Goal: Contribute content: Contribute content

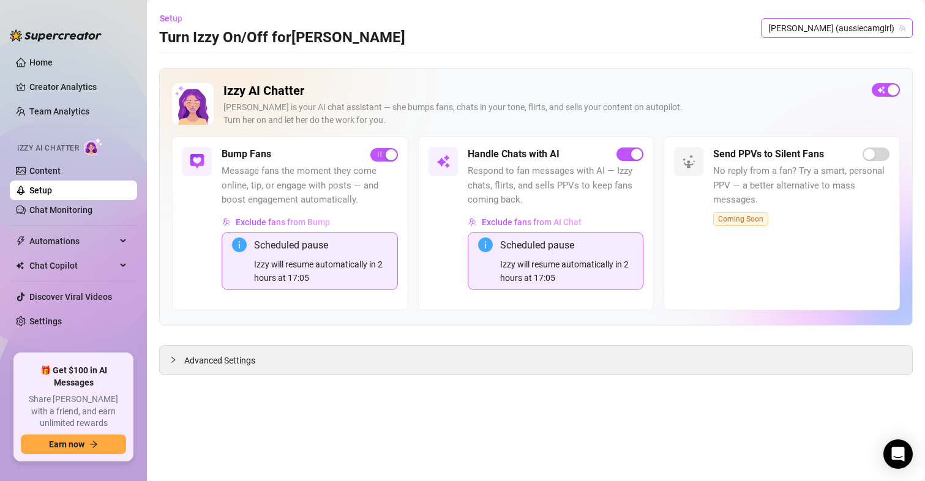
click at [877, 27] on span "[PERSON_NAME] (aussiecamgirl)" at bounding box center [836, 28] width 137 height 18
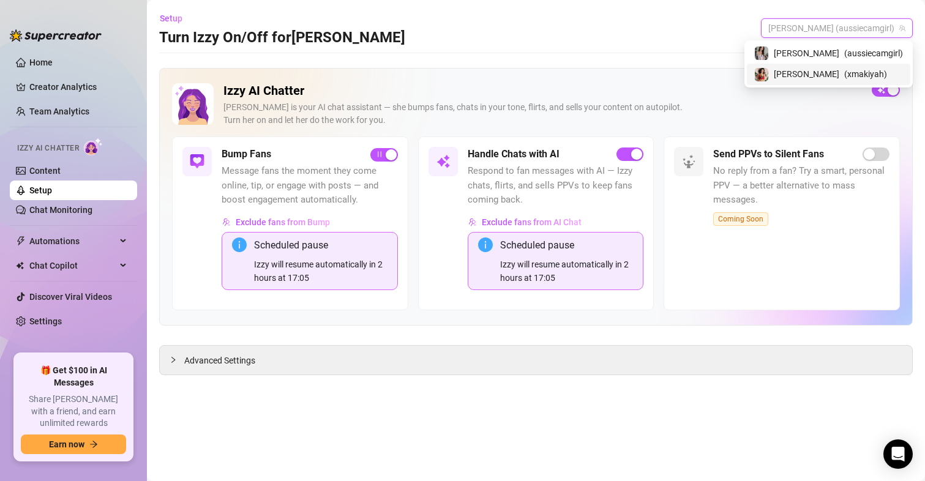
click at [844, 75] on span "( xmakiyah )" at bounding box center [865, 73] width 43 height 13
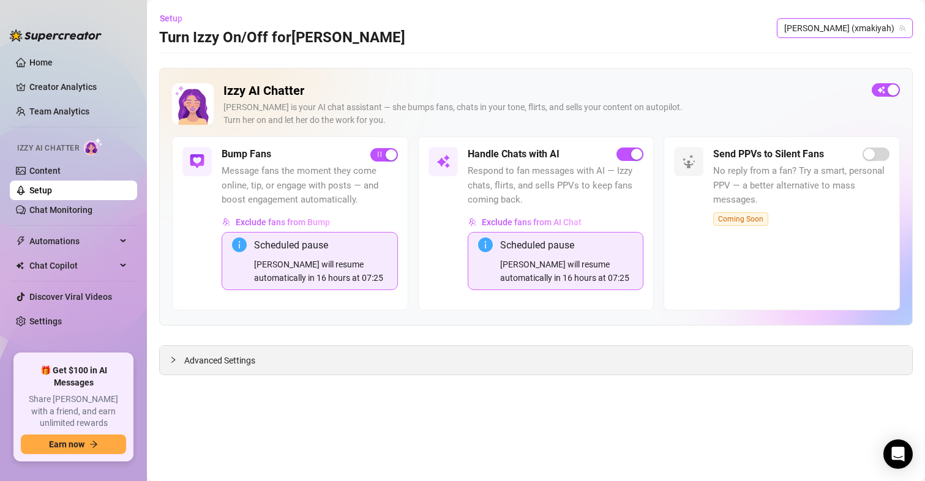
click at [231, 359] on span "Advanced Settings" at bounding box center [219, 360] width 71 height 13
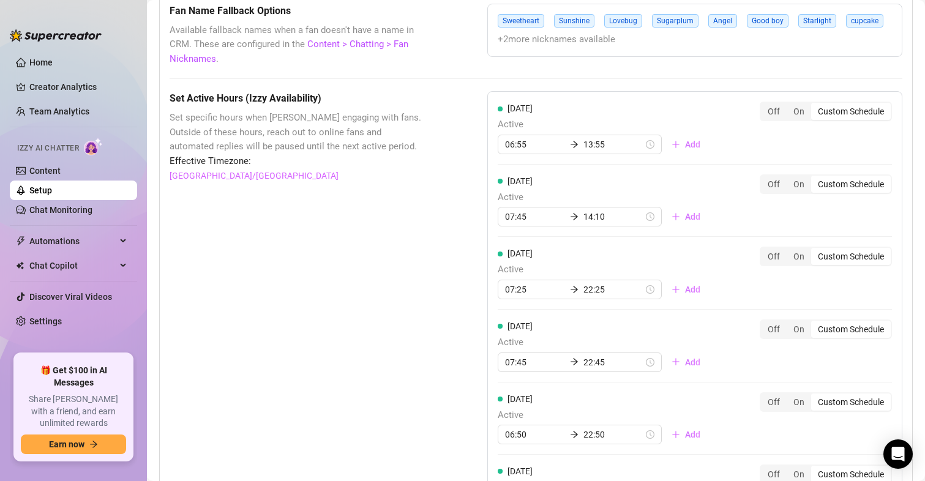
scroll to position [1101, 0]
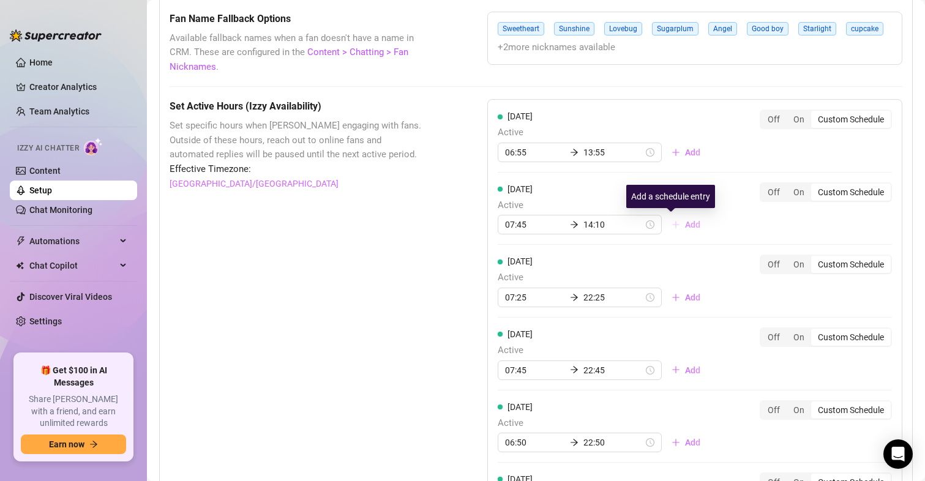
click at [685, 229] on span "Add" at bounding box center [692, 225] width 15 height 10
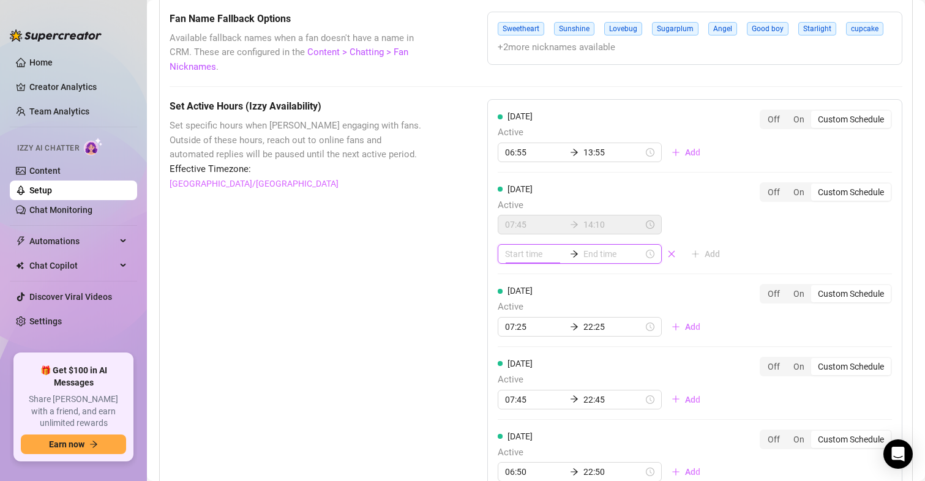
click at [527, 258] on input at bounding box center [535, 253] width 60 height 13
type input "02:00"
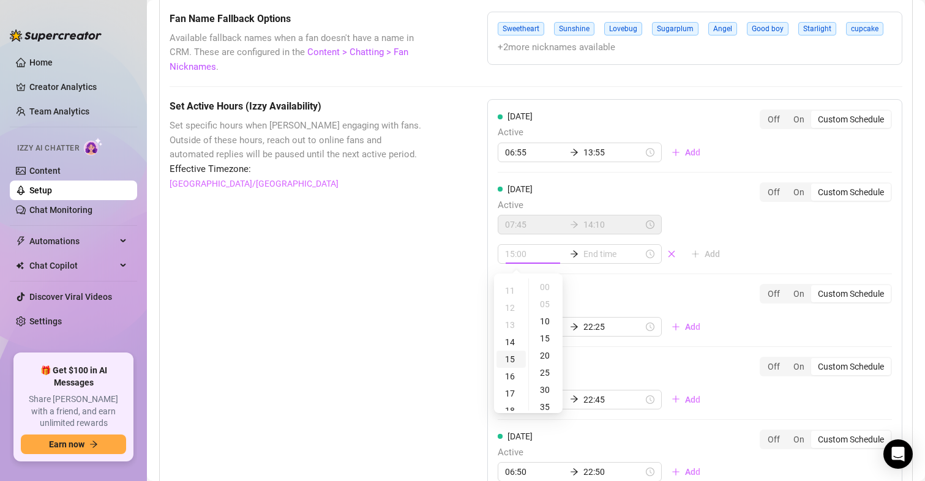
click at [513, 356] on div "15" at bounding box center [510, 359] width 29 height 17
click at [547, 322] on div "10" at bounding box center [545, 321] width 29 height 17
type input "15:10"
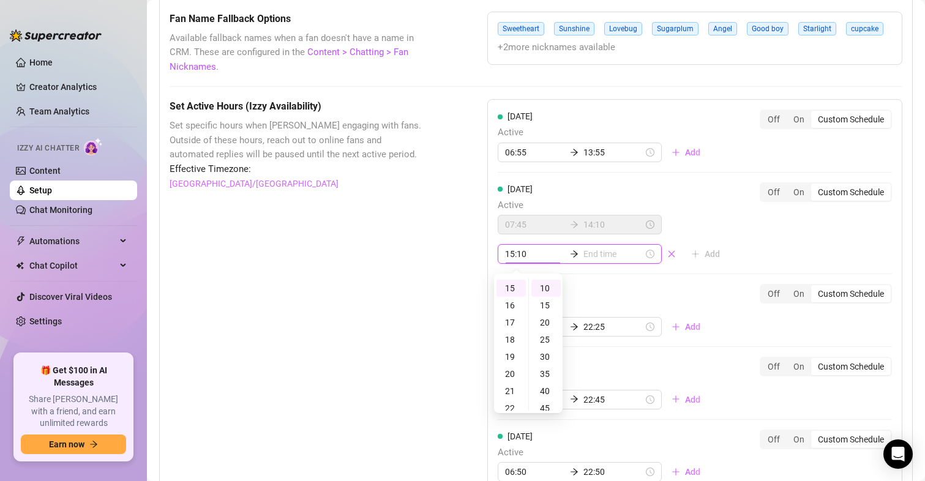
click at [588, 256] on input at bounding box center [613, 253] width 60 height 13
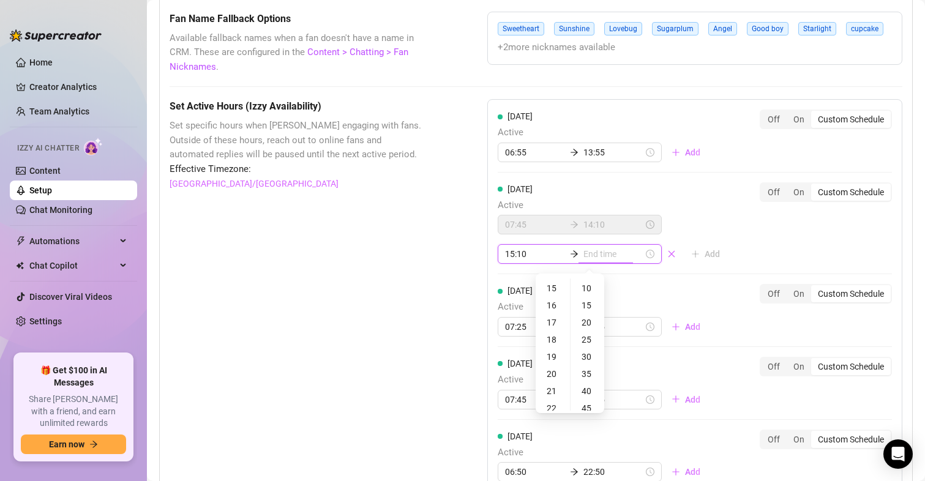
type input "15:10"
click at [551, 308] on div "16" at bounding box center [552, 305] width 29 height 17
type input "16:10"
click at [593, 288] on div "10" at bounding box center [587, 288] width 29 height 17
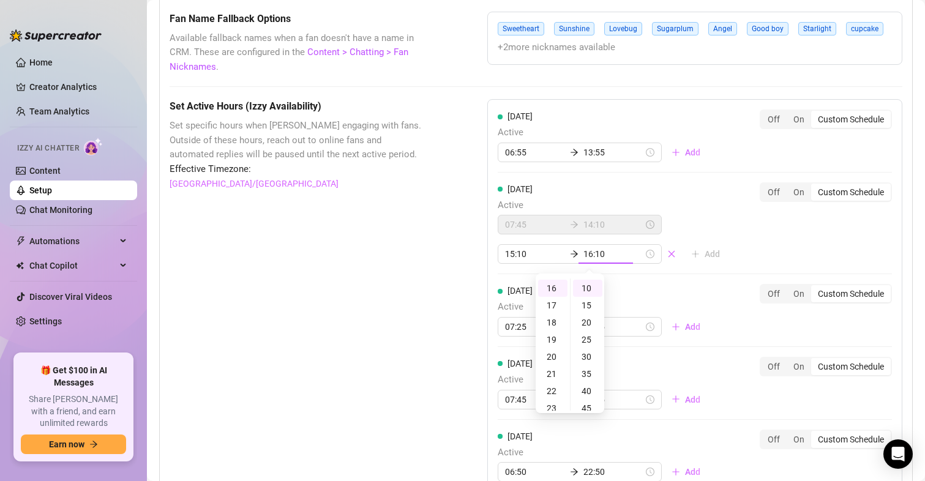
click at [381, 281] on div "Set Active Hours (Izzy Availability) Set specific hours when Izzy engaging with…" at bounding box center [297, 427] width 256 height 656
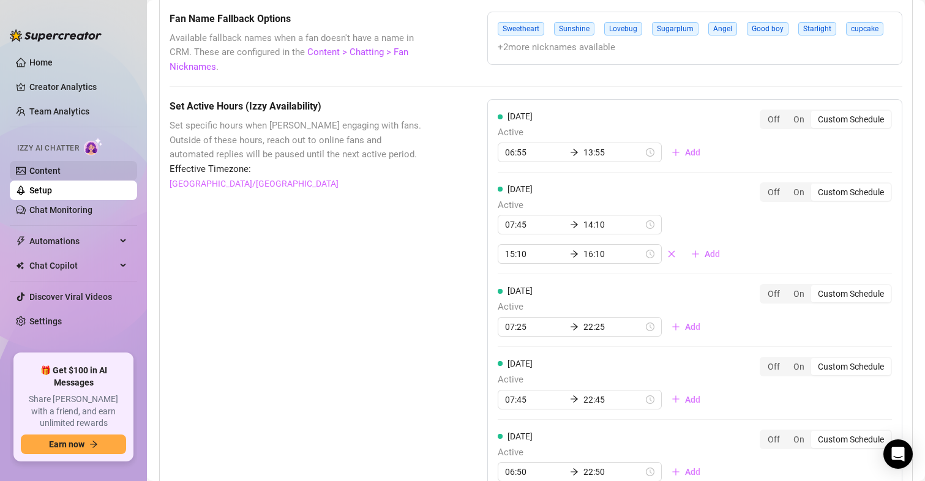
click at [54, 166] on link "Content" at bounding box center [44, 171] width 31 height 10
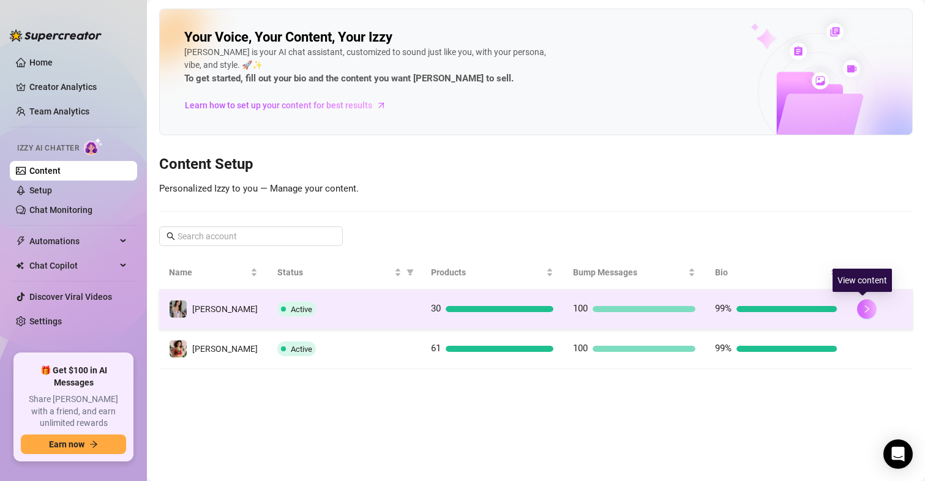
click at [862, 307] on icon "right" at bounding box center [866, 309] width 9 height 9
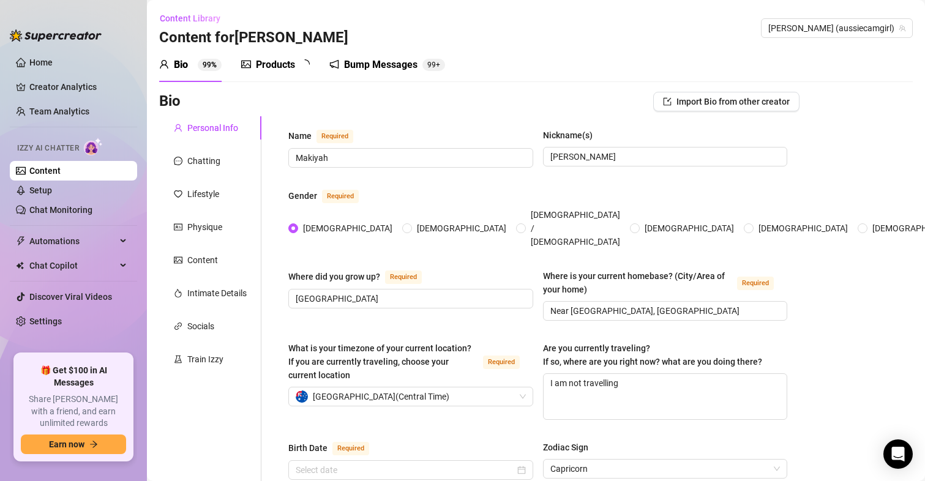
radio input "true"
type input "[DATE]"
click at [286, 62] on div "Products" at bounding box center [275, 65] width 39 height 15
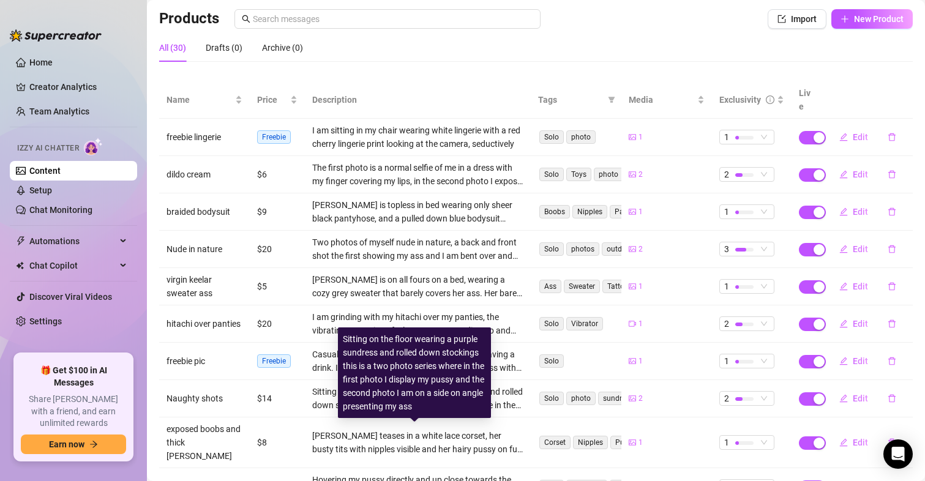
scroll to position [29, 0]
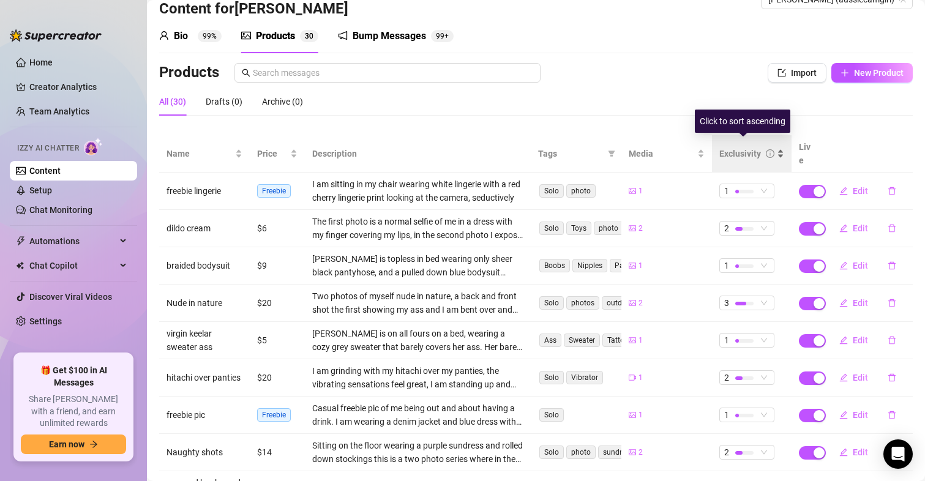
click at [756, 148] on div "Exclusivity" at bounding box center [746, 153] width 55 height 13
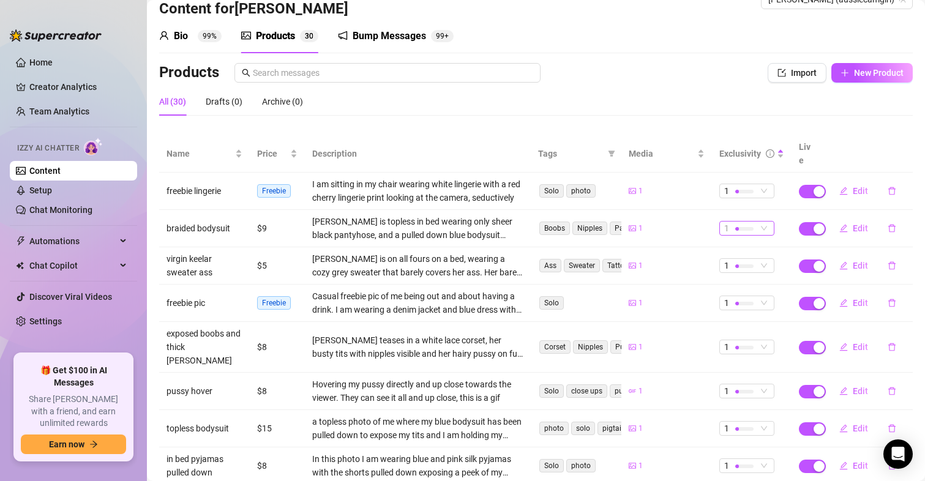
click at [735, 227] on div at bounding box center [744, 229] width 18 height 4
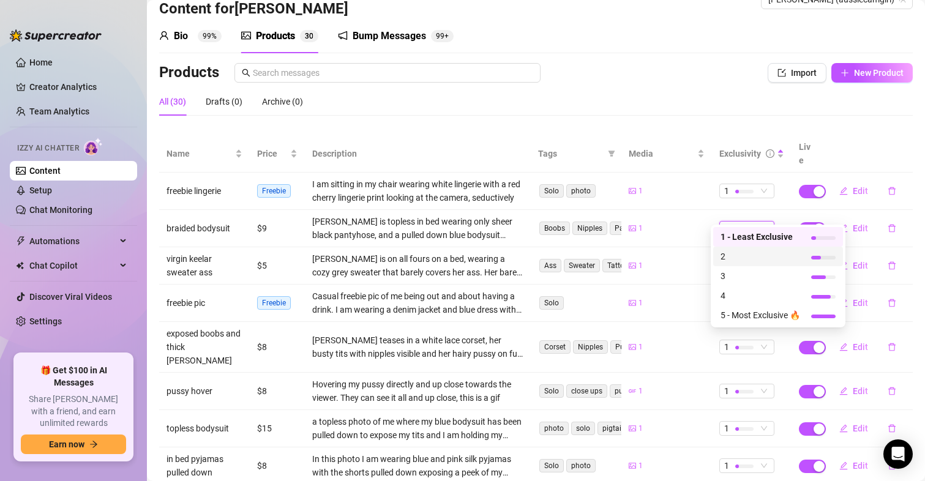
click at [730, 257] on span "2" at bounding box center [760, 256] width 80 height 13
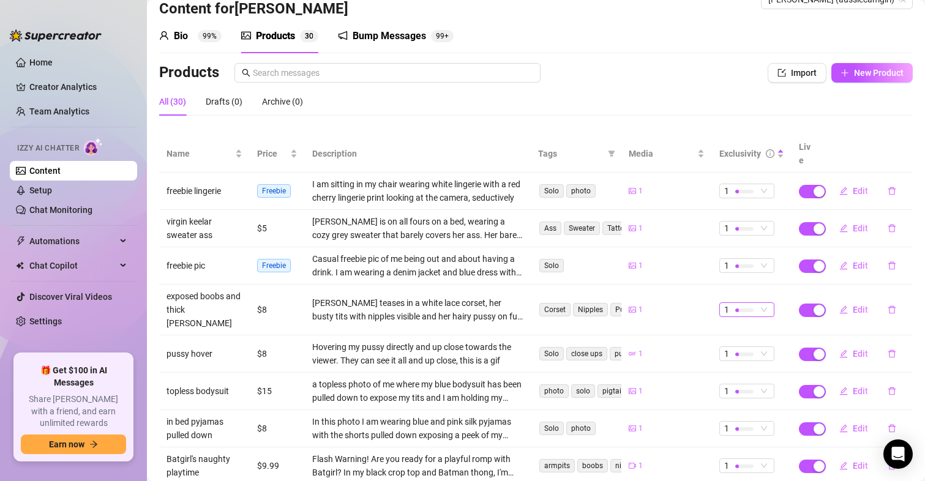
click at [735, 304] on div at bounding box center [744, 310] width 18 height 12
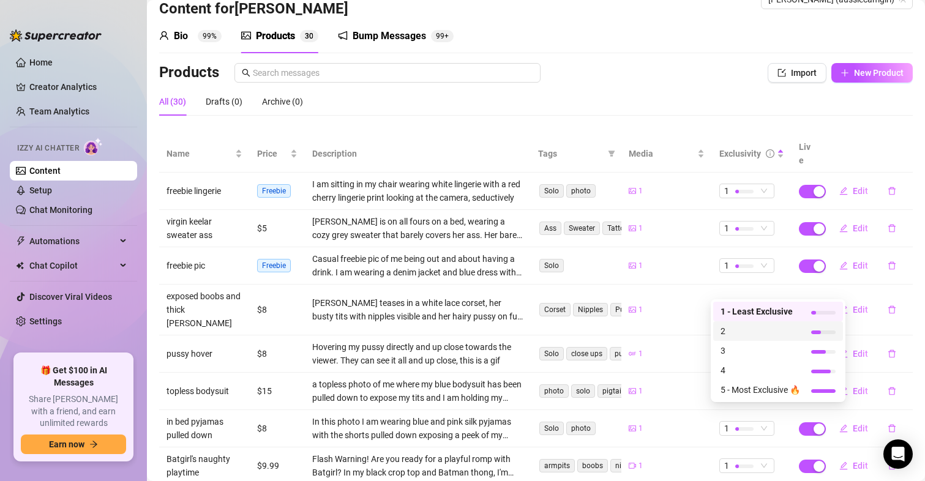
click at [725, 334] on span "2" at bounding box center [760, 330] width 80 height 13
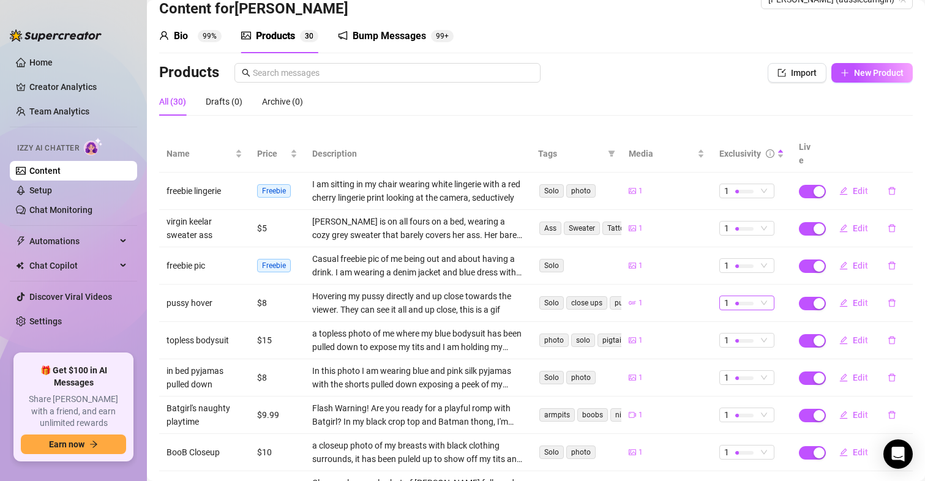
click at [724, 296] on span "1" at bounding box center [726, 302] width 5 height 13
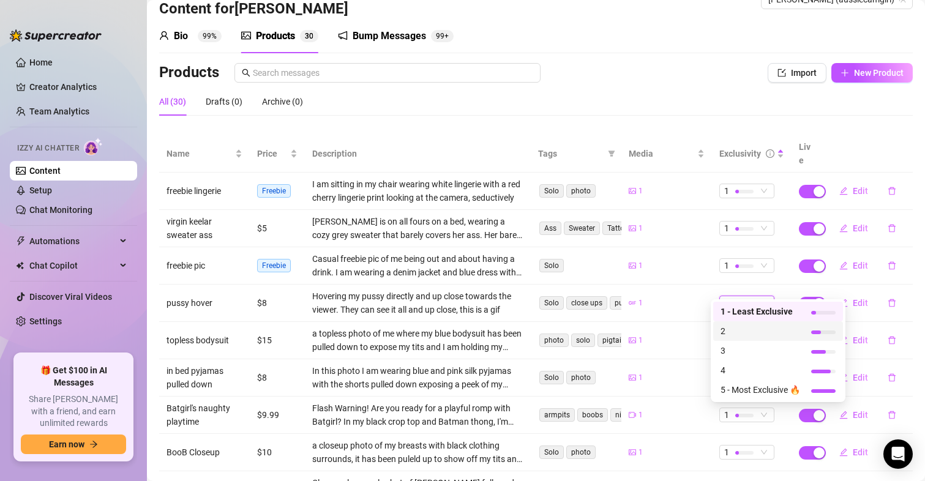
click at [727, 333] on span "2" at bounding box center [760, 330] width 80 height 13
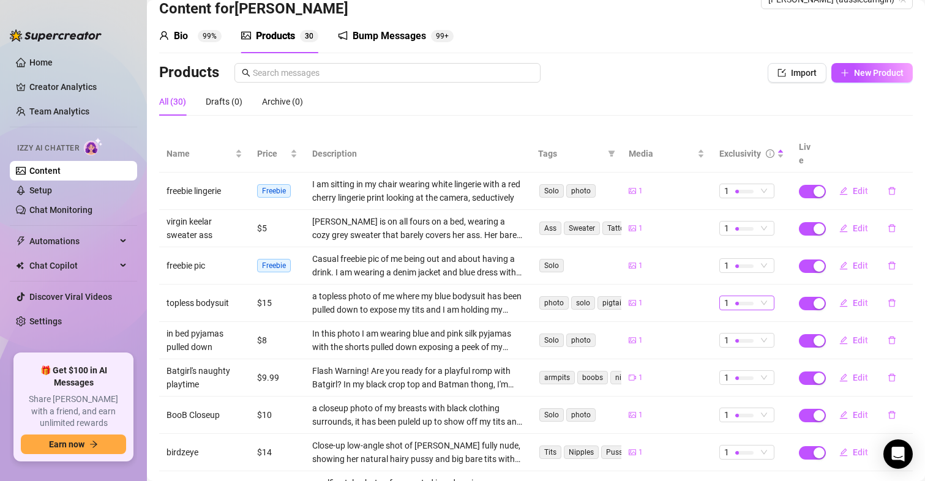
click at [724, 296] on div "1" at bounding box center [740, 302] width 32 height 13
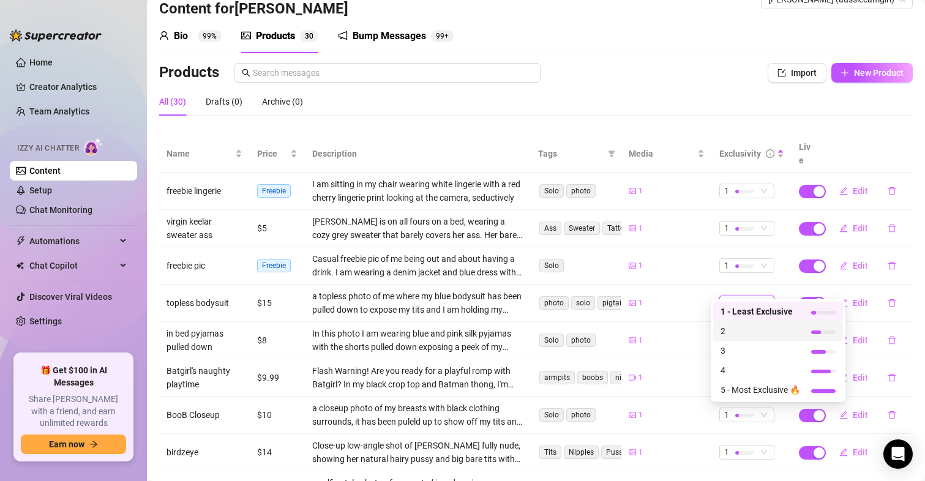
click at [728, 332] on span "2" at bounding box center [760, 330] width 80 height 13
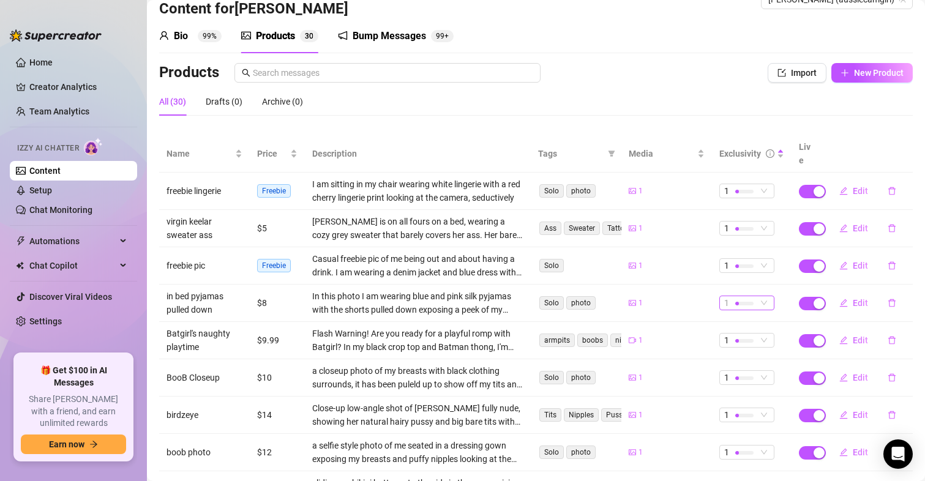
click at [735, 302] on div at bounding box center [744, 304] width 18 height 4
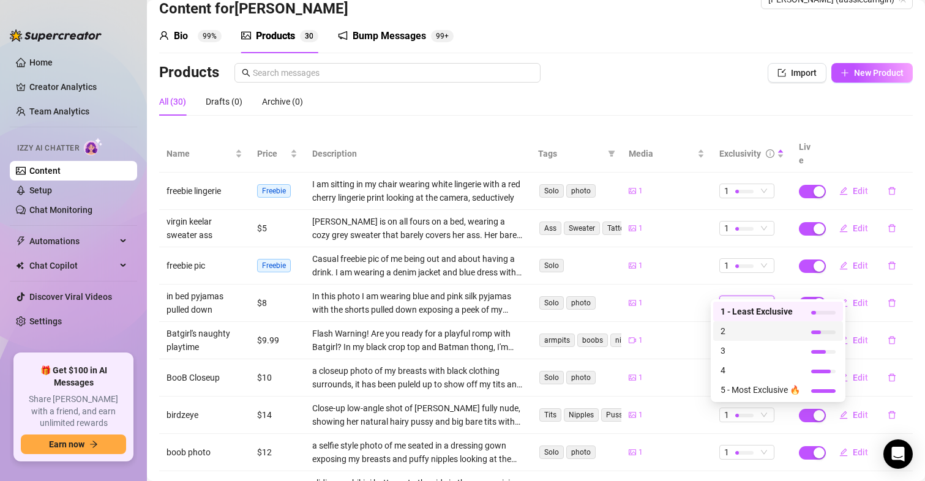
click at [730, 329] on span "2" at bounding box center [760, 330] width 80 height 13
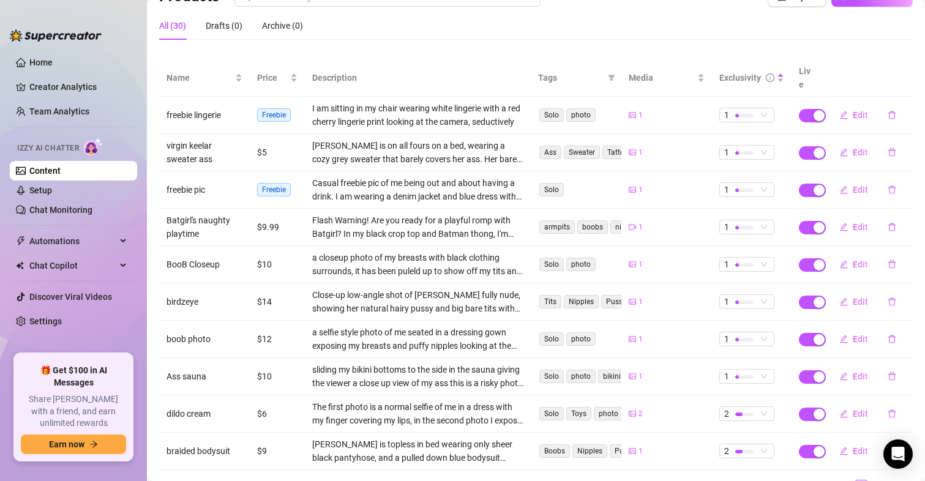
scroll to position [151, 0]
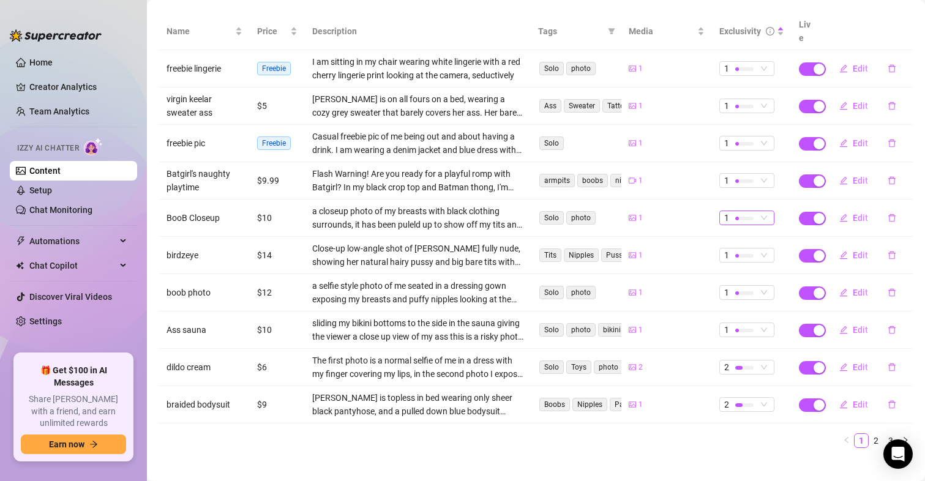
click at [745, 211] on div "1" at bounding box center [740, 217] width 32 height 13
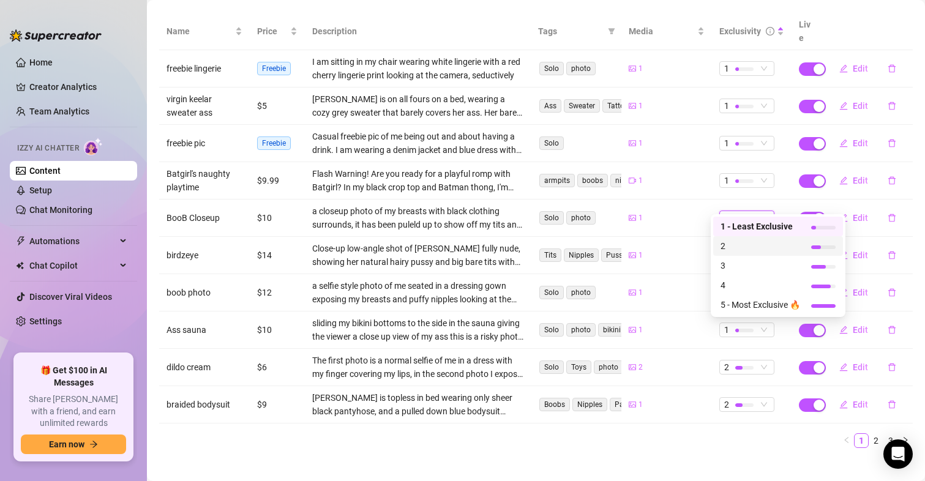
click at [735, 249] on span "2" at bounding box center [760, 245] width 80 height 13
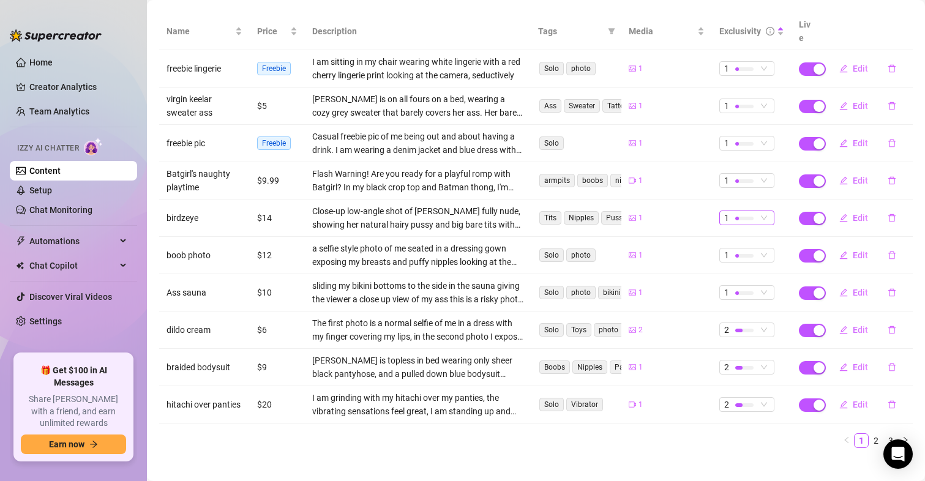
click at [749, 211] on span "1" at bounding box center [746, 217] width 45 height 13
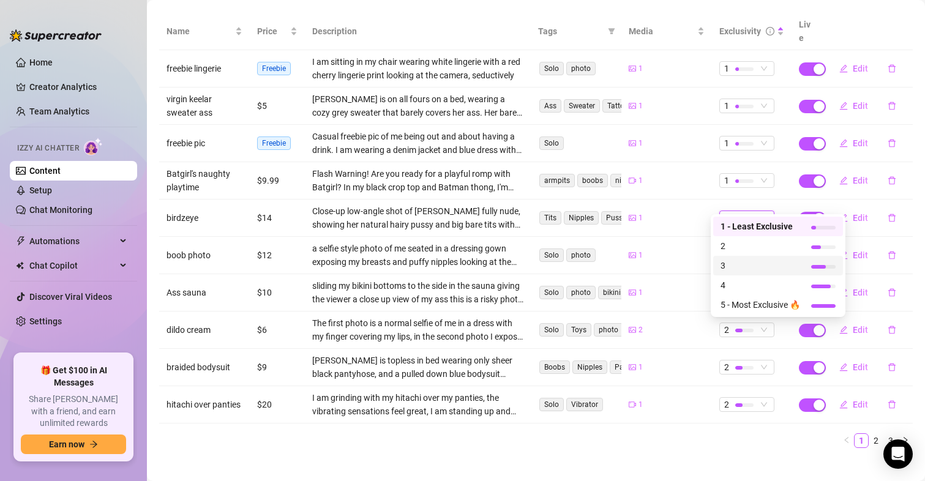
click at [733, 267] on span "3" at bounding box center [760, 265] width 80 height 13
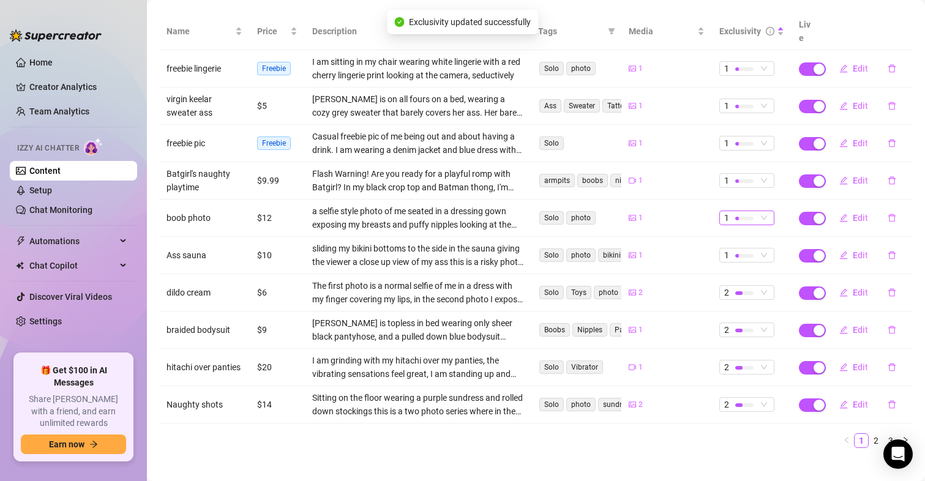
click at [740, 212] on div at bounding box center [744, 218] width 18 height 12
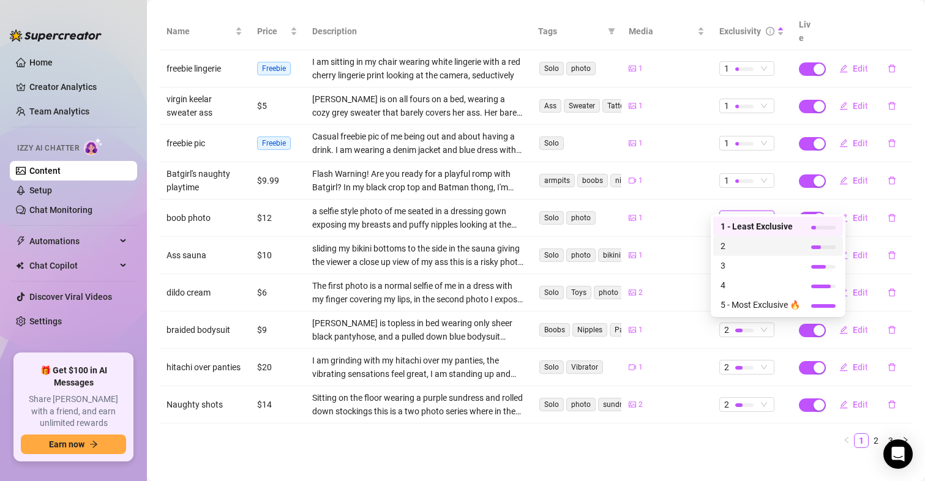
click at [732, 248] on span "2" at bounding box center [760, 245] width 80 height 13
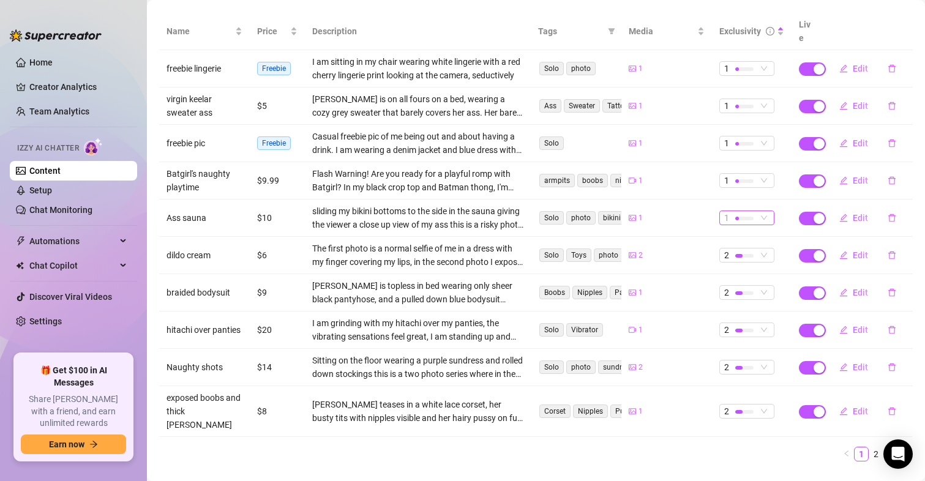
click at [739, 212] on div at bounding box center [744, 218] width 18 height 12
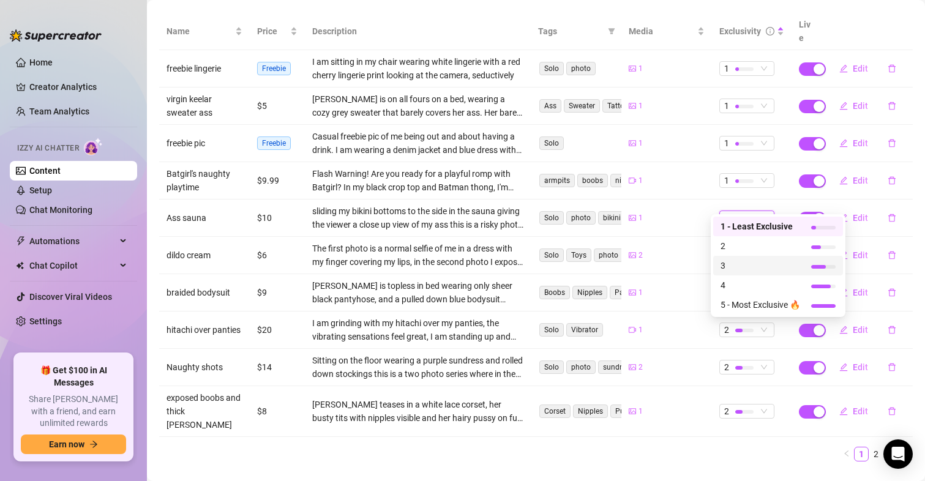
click at [732, 266] on span "3" at bounding box center [760, 265] width 80 height 13
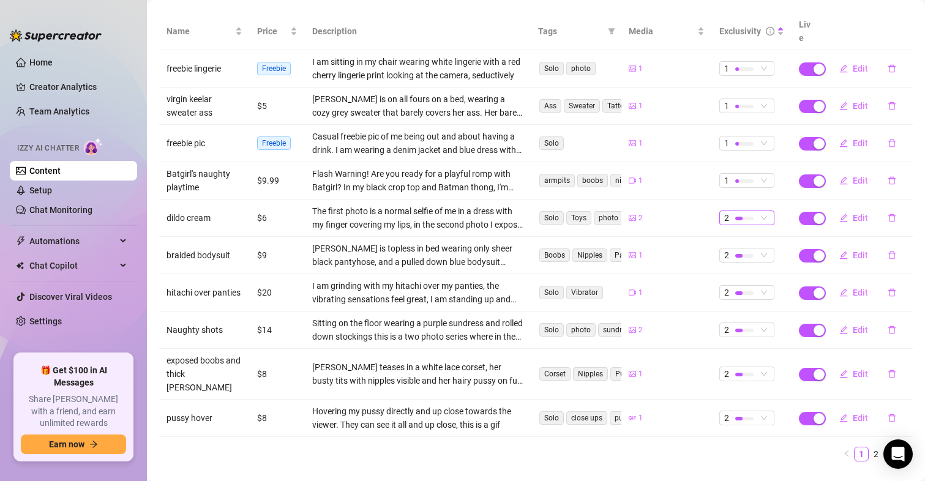
click at [735, 212] on div at bounding box center [744, 218] width 18 height 12
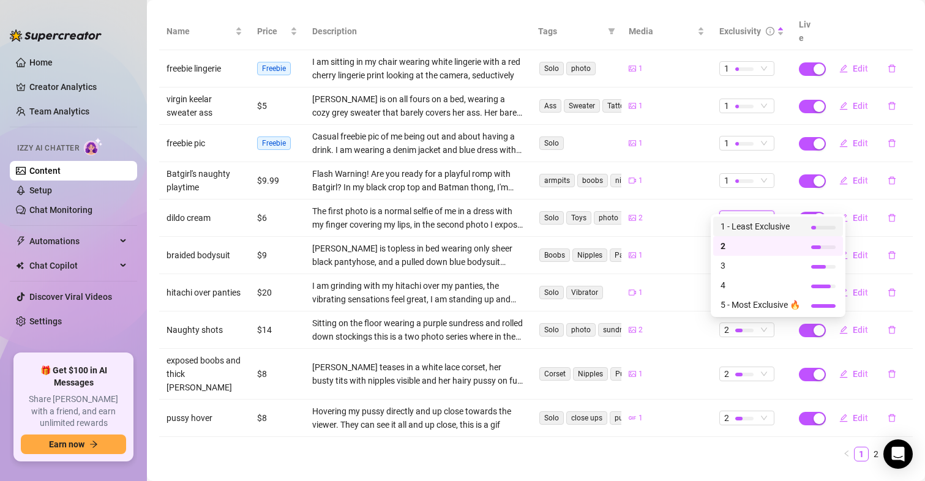
click at [739, 227] on span "1 - Least Exclusive" at bounding box center [760, 226] width 80 height 13
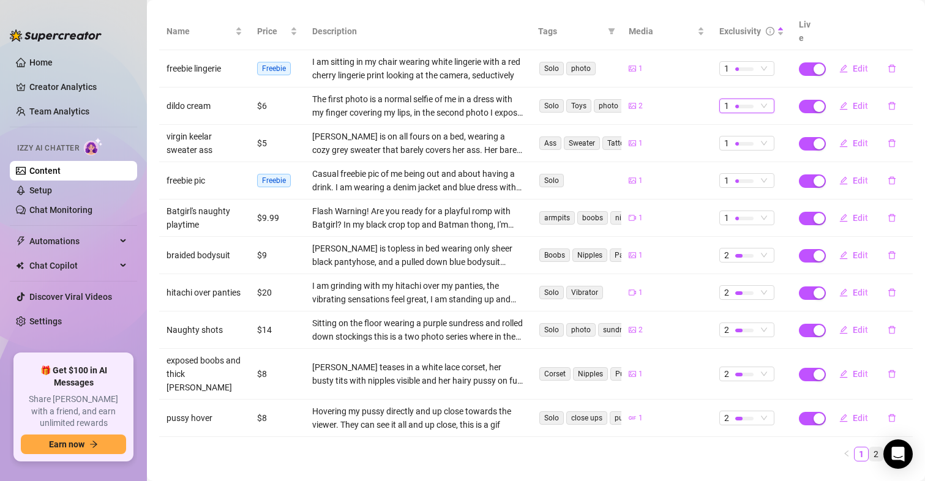
click at [869, 447] on link "2" at bounding box center [875, 453] width 13 height 13
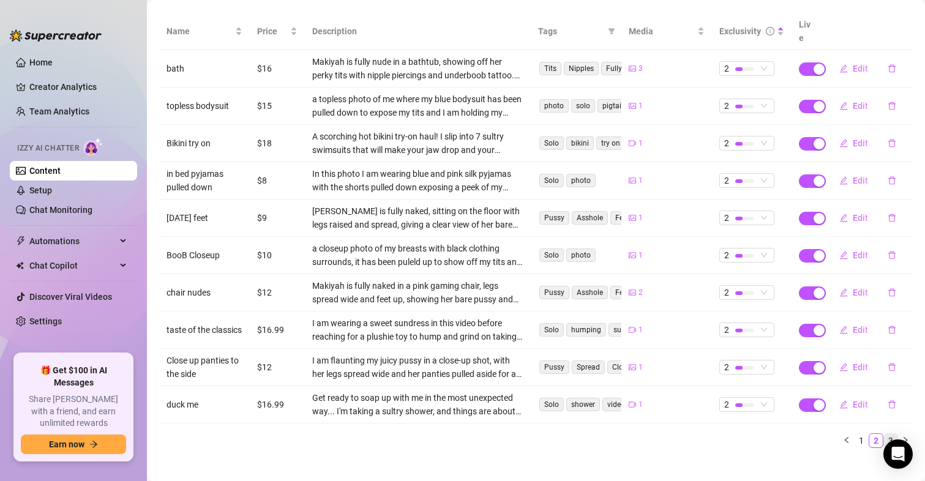
click at [884, 434] on link "3" at bounding box center [890, 440] width 13 height 13
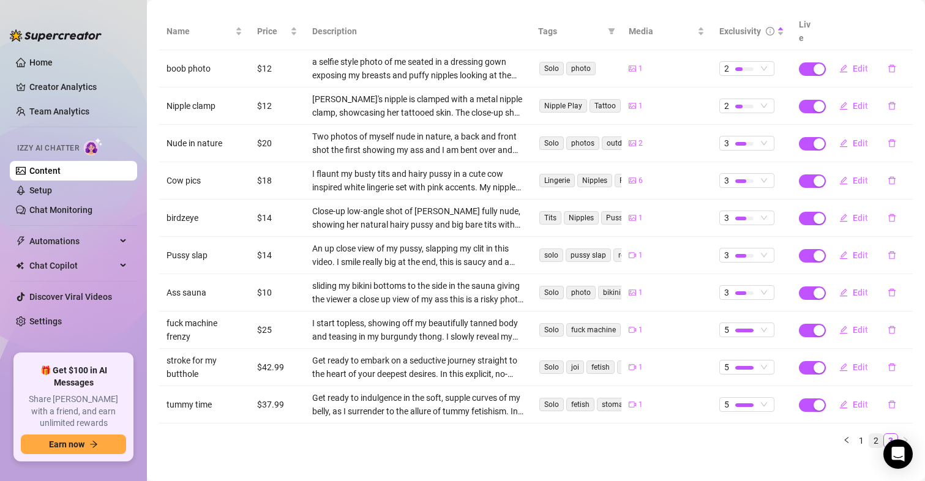
click at [869, 434] on link "2" at bounding box center [875, 440] width 13 height 13
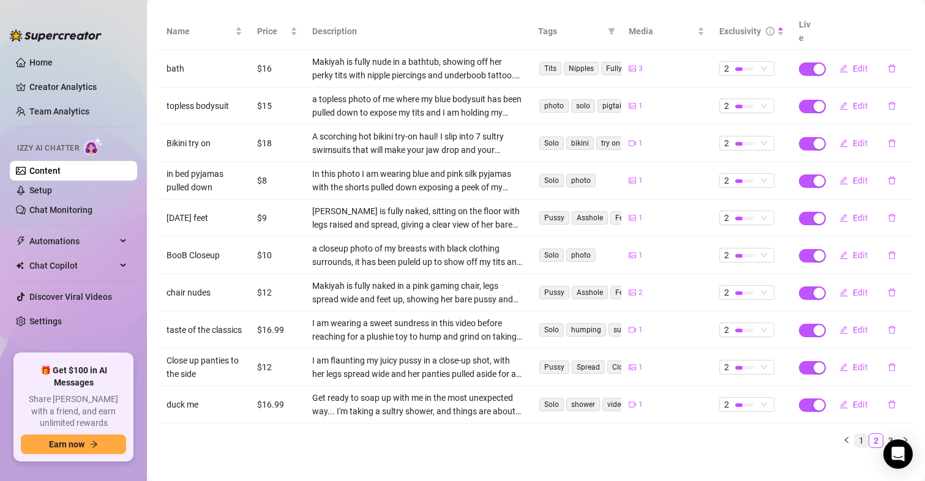
click at [854, 434] on link "1" at bounding box center [860, 440] width 13 height 13
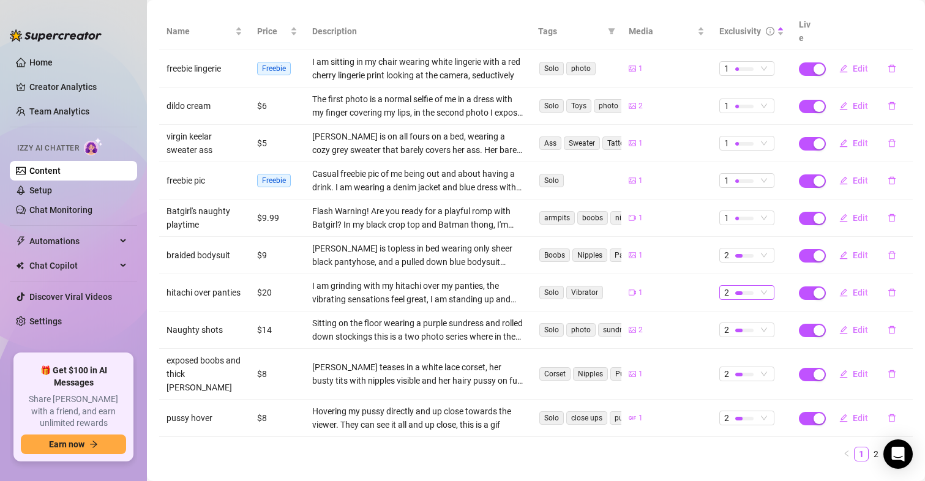
click at [737, 291] on div at bounding box center [744, 293] width 18 height 4
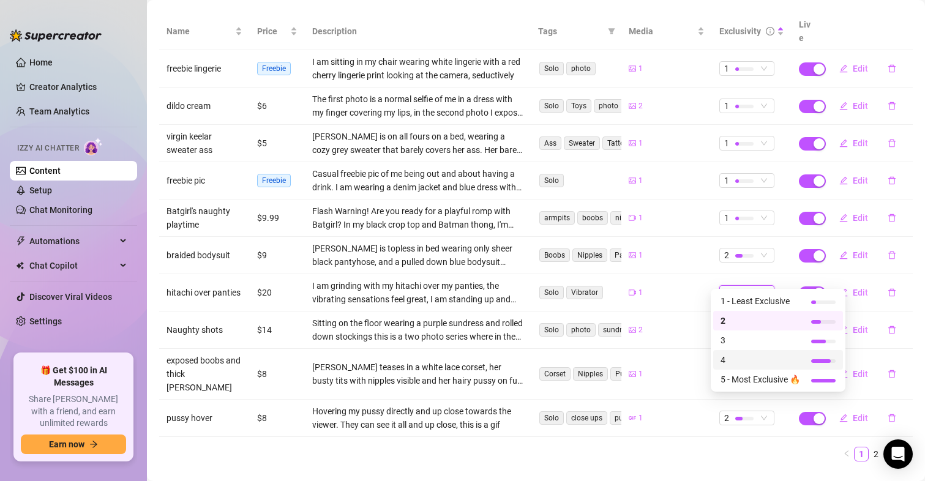
click at [728, 358] on span "4" at bounding box center [760, 359] width 80 height 13
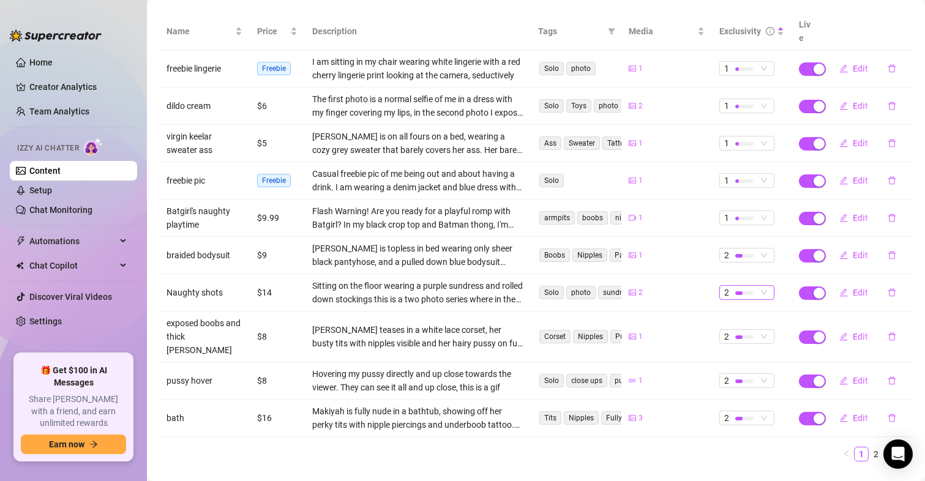
click at [735, 291] on div at bounding box center [744, 293] width 18 height 4
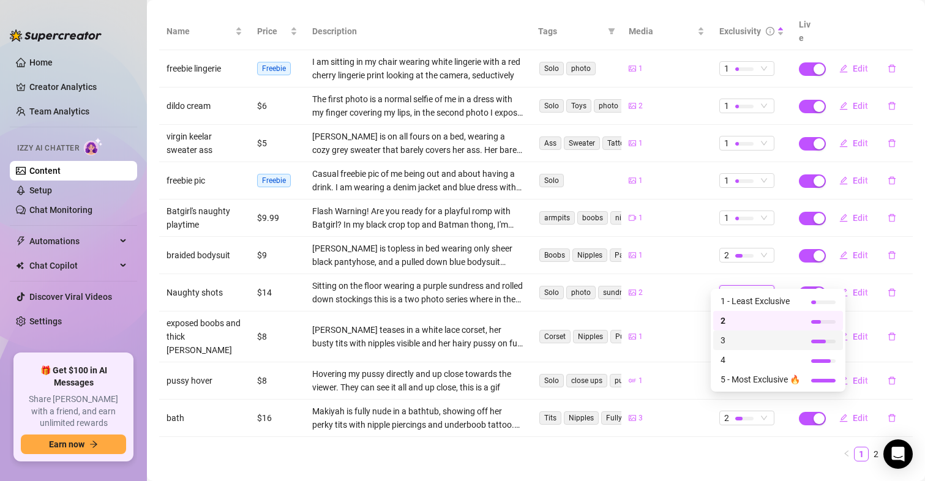
click at [732, 335] on span "3" at bounding box center [760, 339] width 80 height 13
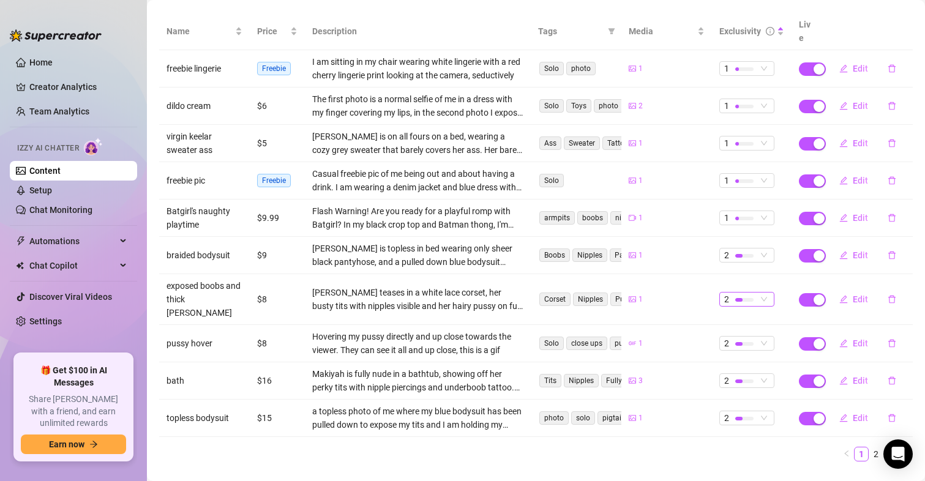
click at [743, 298] on div at bounding box center [744, 300] width 18 height 4
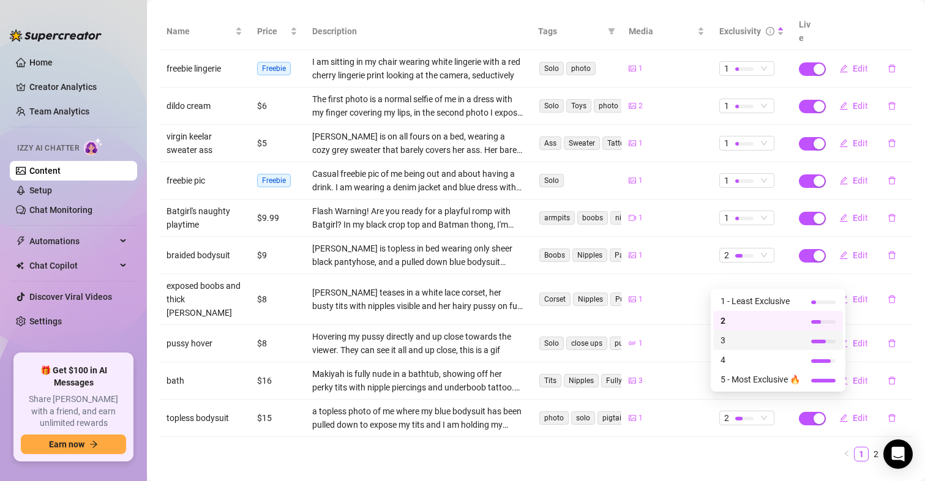
click at [733, 340] on span "3" at bounding box center [760, 339] width 80 height 13
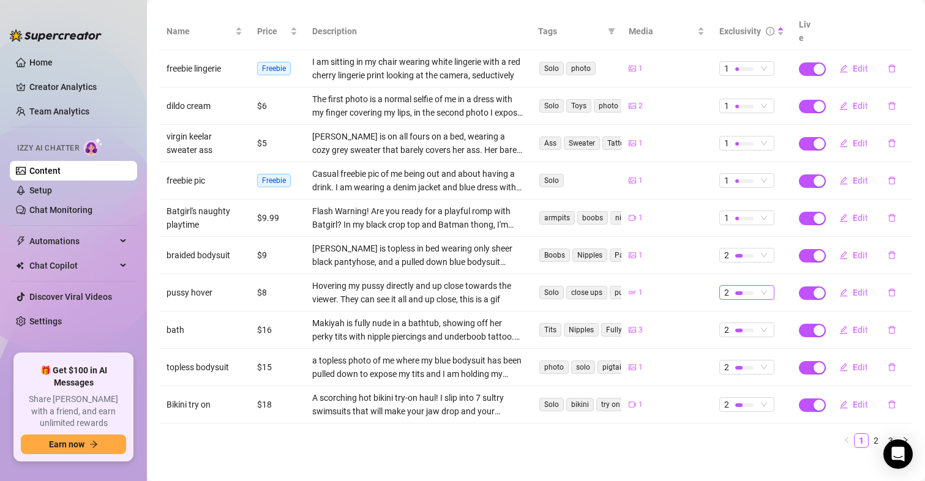
click at [735, 287] on div at bounding box center [744, 293] width 18 height 12
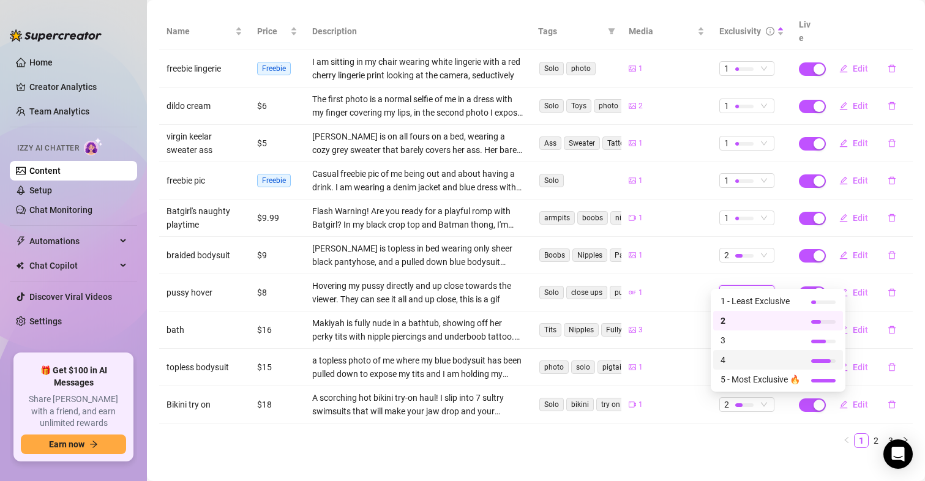
click at [725, 357] on span "4" at bounding box center [760, 359] width 80 height 13
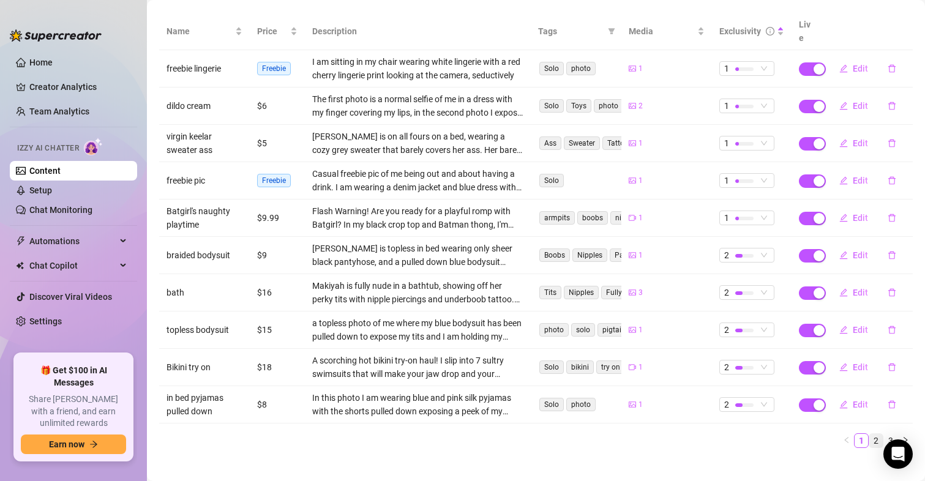
click at [869, 434] on link "2" at bounding box center [875, 440] width 13 height 13
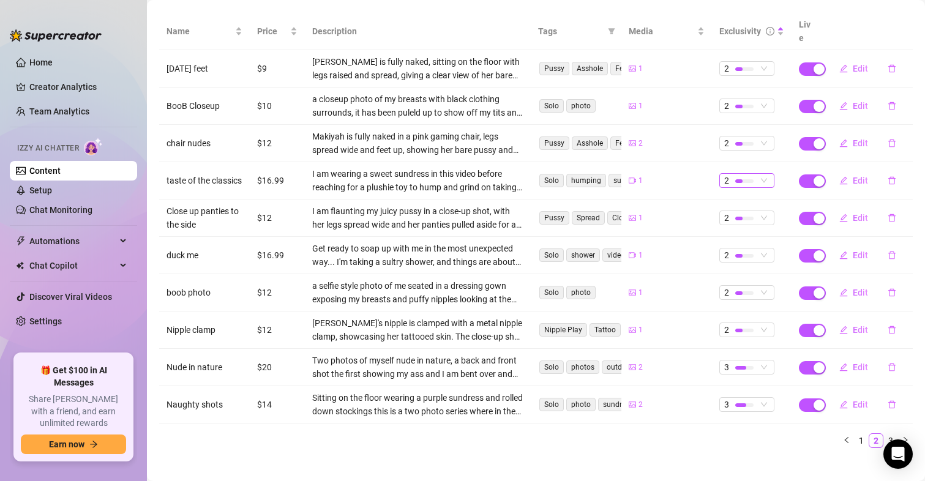
click at [735, 175] on div at bounding box center [744, 181] width 18 height 12
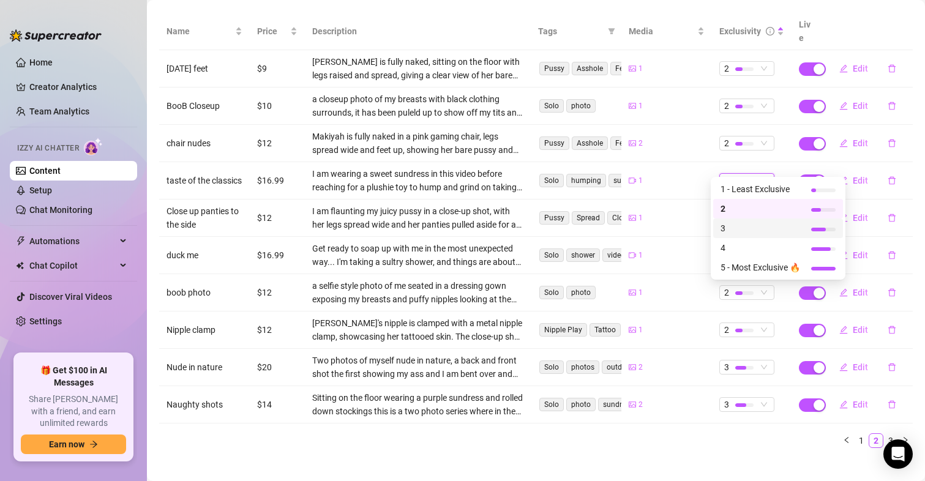
click at [726, 222] on span "3" at bounding box center [760, 228] width 80 height 13
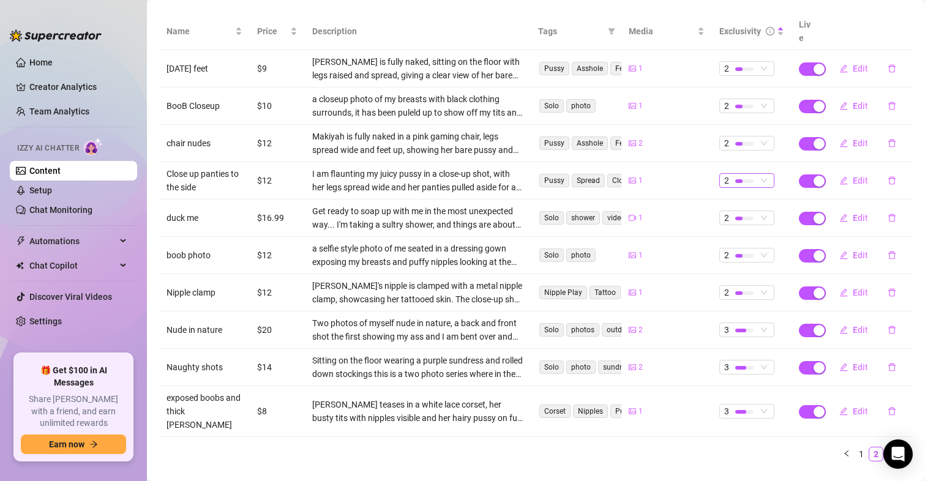
click at [746, 174] on div "2" at bounding box center [740, 180] width 32 height 13
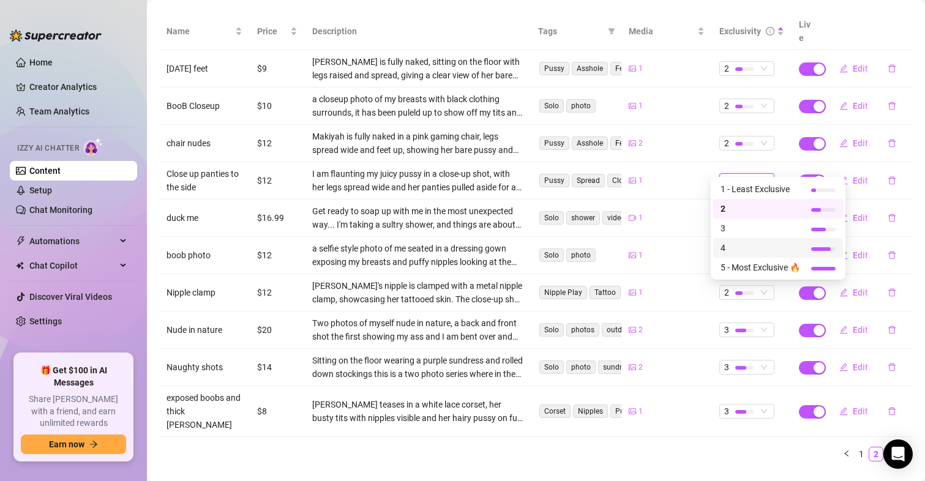
click at [731, 247] on span "4" at bounding box center [760, 247] width 80 height 13
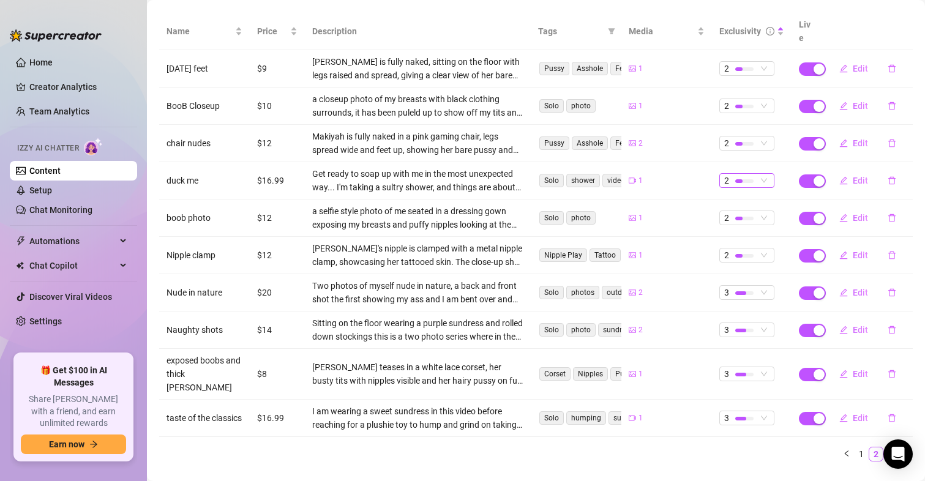
click at [725, 174] on div "2" at bounding box center [740, 180] width 32 height 13
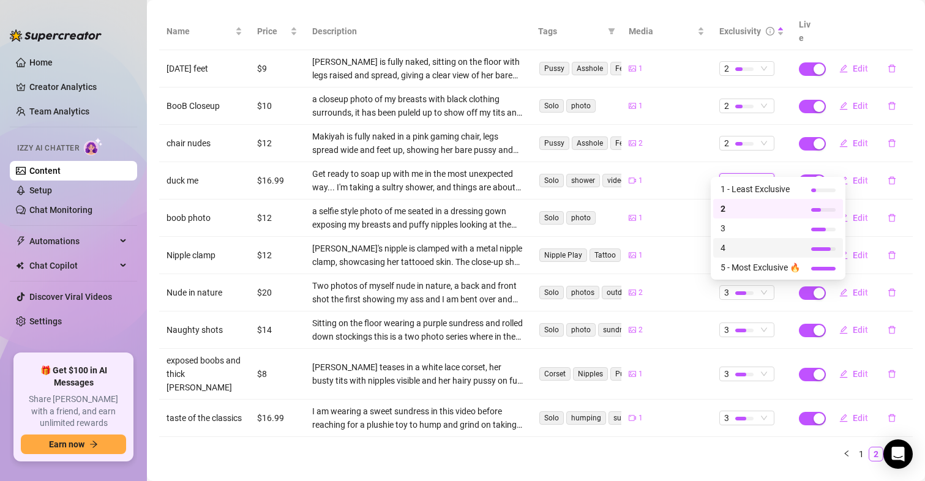
click at [732, 248] on span "4" at bounding box center [760, 247] width 80 height 13
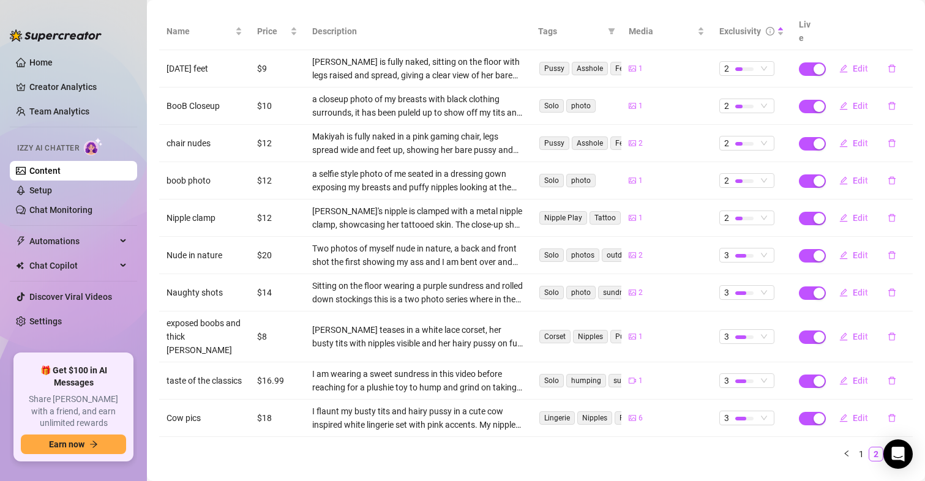
click at [884, 447] on link "3" at bounding box center [890, 453] width 13 height 13
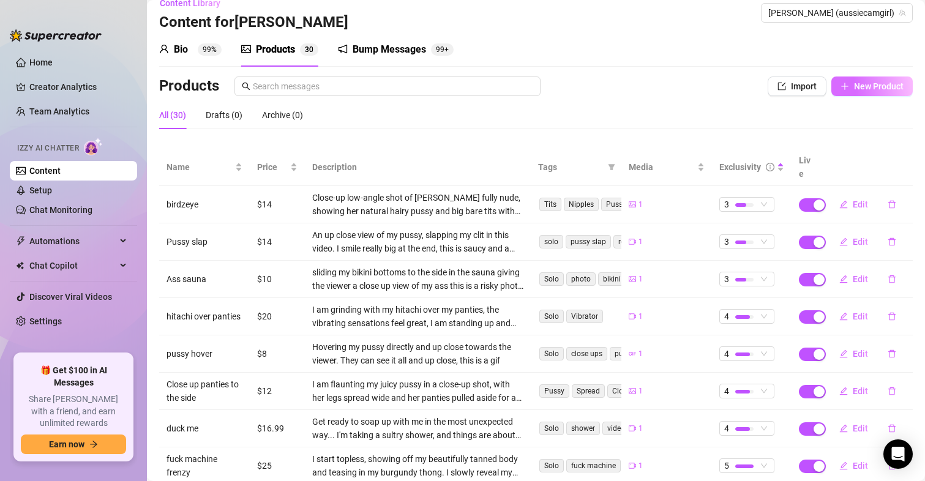
scroll to position [0, 0]
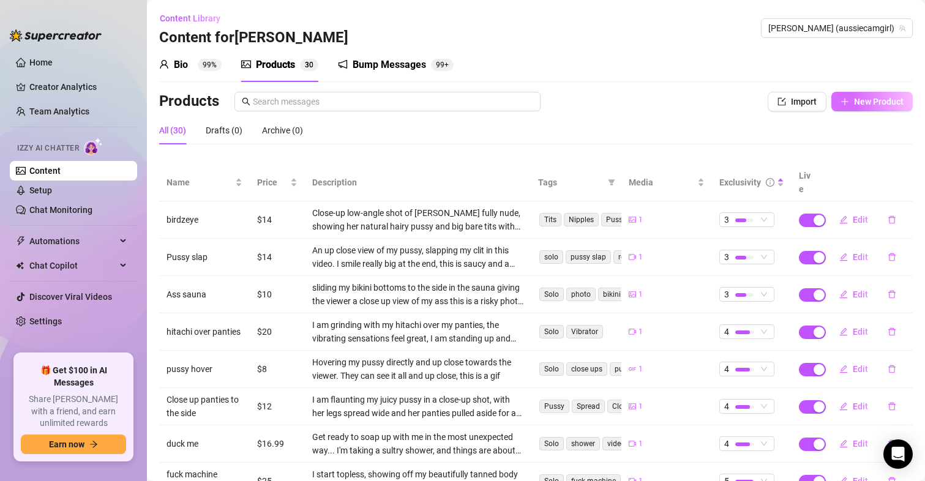
click at [871, 101] on span "New Product" at bounding box center [879, 102] width 50 height 10
type textarea "Type your message here..."
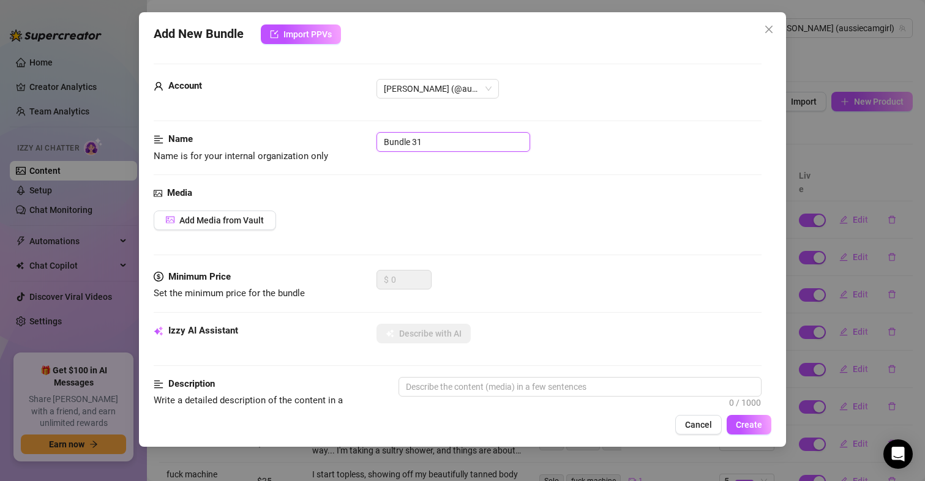
drag, startPoint x: 467, startPoint y: 141, endPoint x: 315, endPoint y: 141, distance: 151.8
click at [315, 141] on div "Name Name is for your internal organization only Bundle 31" at bounding box center [458, 147] width 608 height 31
click at [228, 222] on span "Add Media from Vault" at bounding box center [221, 220] width 84 height 10
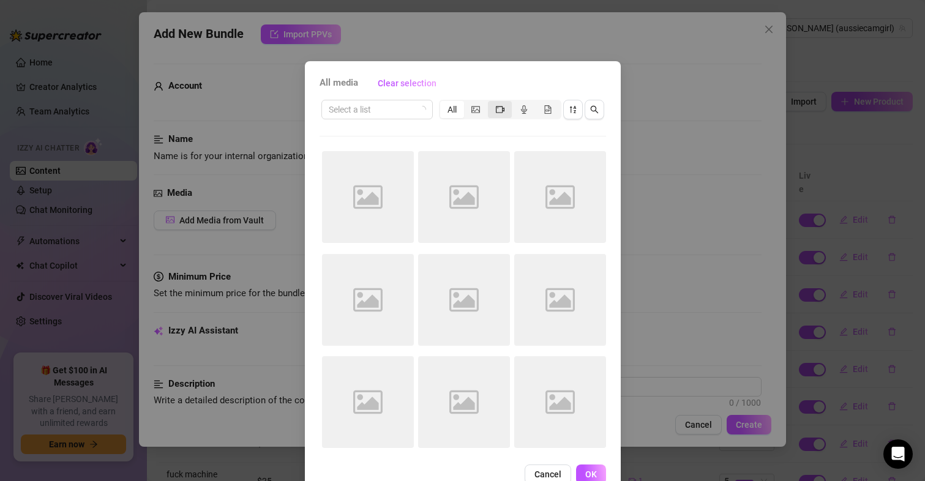
click at [496, 110] on icon "video-camera" at bounding box center [500, 109] width 9 height 9
click at [491, 103] on input "segmented control" at bounding box center [491, 103] width 0 height 0
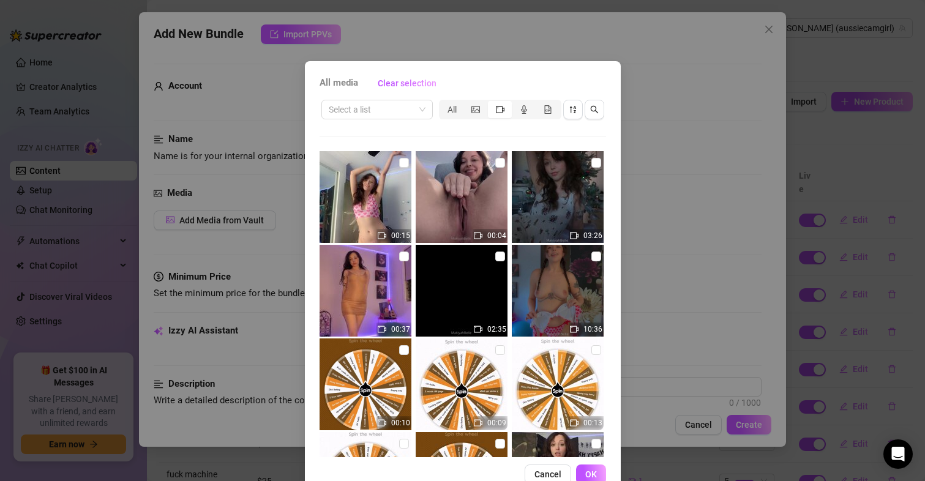
click at [401, 158] on img at bounding box center [365, 197] width 92 height 92
checkbox input "true"
click at [590, 472] on span "OK" at bounding box center [591, 474] width 12 height 10
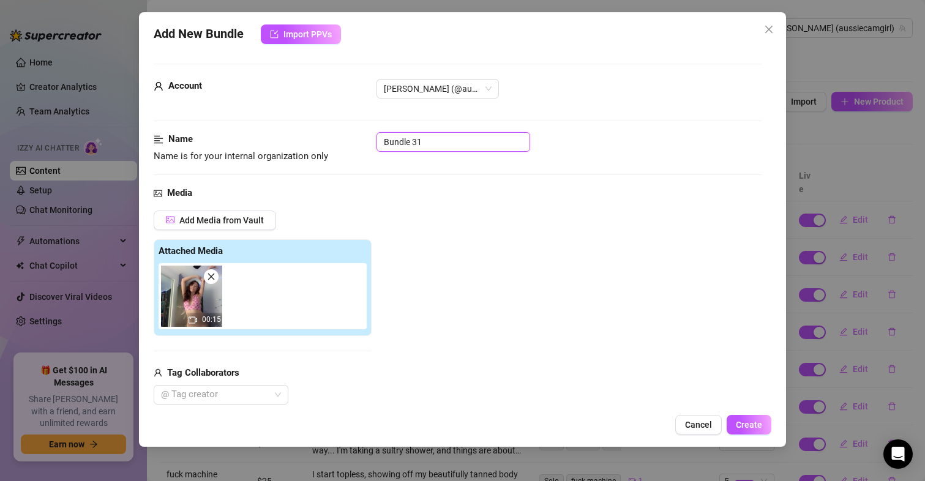
drag, startPoint x: 439, startPoint y: 136, endPoint x: 259, endPoint y: 141, distance: 180.0
click at [263, 136] on div "Name Name is for your internal organization only Bundle 31" at bounding box center [458, 147] width 608 height 31
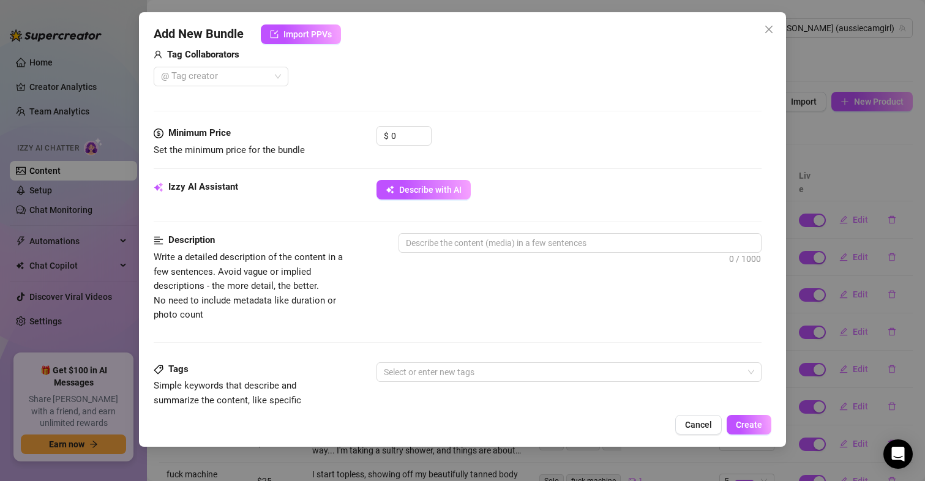
scroll to position [306, 0]
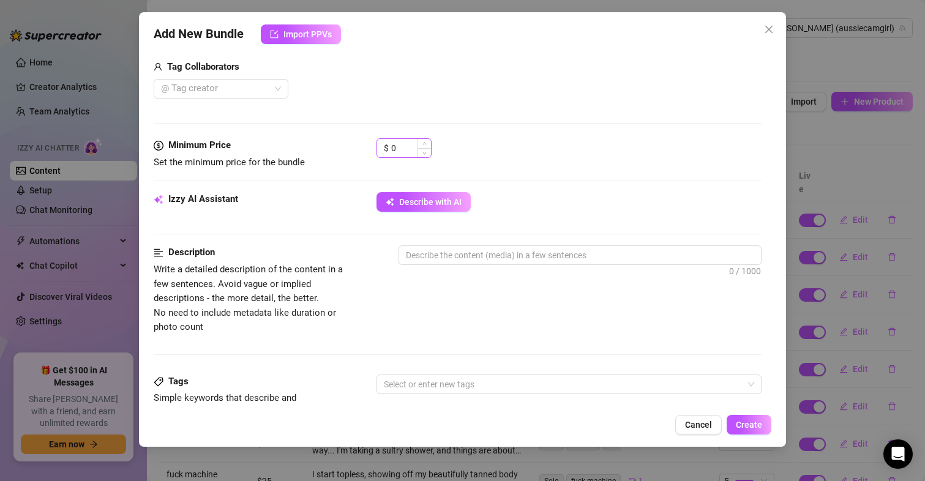
type input "Dancing"
drag, startPoint x: 405, startPoint y: 144, endPoint x: 341, endPoint y: 143, distance: 64.3
click at [341, 143] on div "Minimum Price Set the minimum price for the bundle $ 0" at bounding box center [458, 153] width 608 height 31
type input "4"
click at [311, 217] on div "Izzy AI Assistant Describe with AI" at bounding box center [458, 207] width 608 height 31
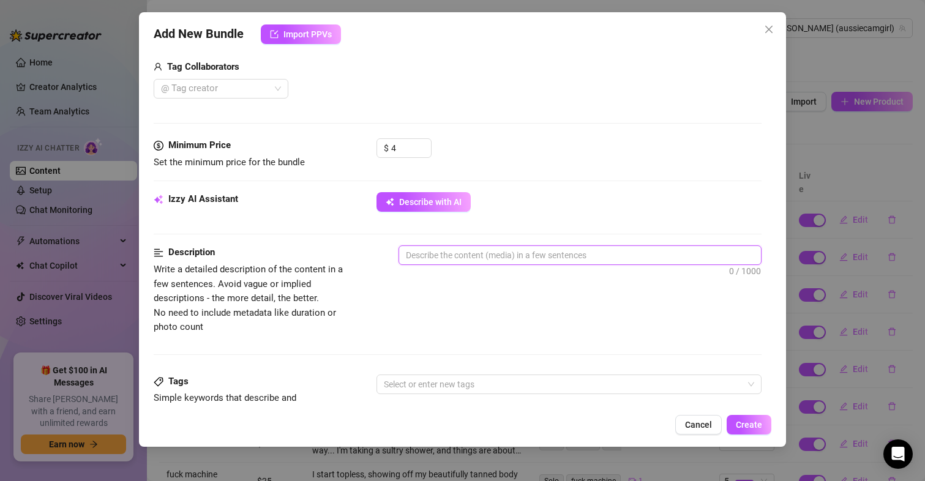
click at [564, 255] on textarea at bounding box center [580, 255] width 362 height 18
type textarea "M"
type textarea "Ma"
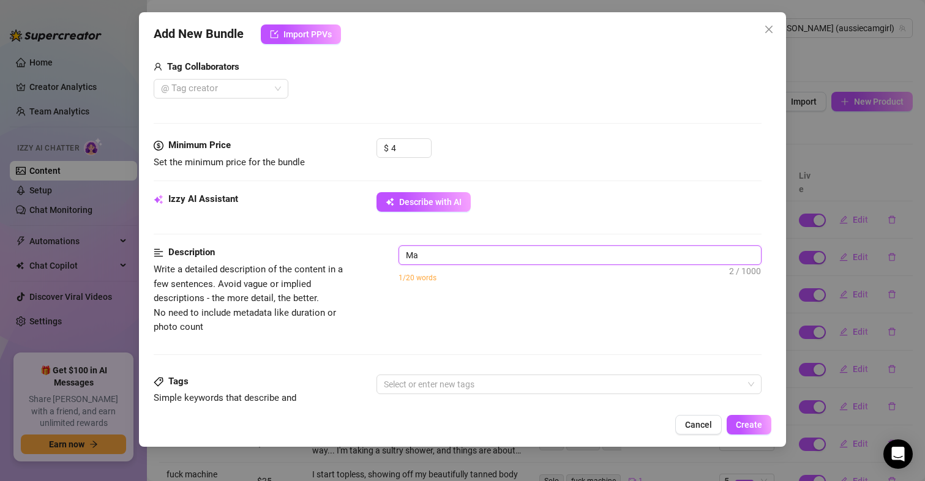
type textarea "Mak"
type textarea "[PERSON_NAME]"
type textarea "Makiy"
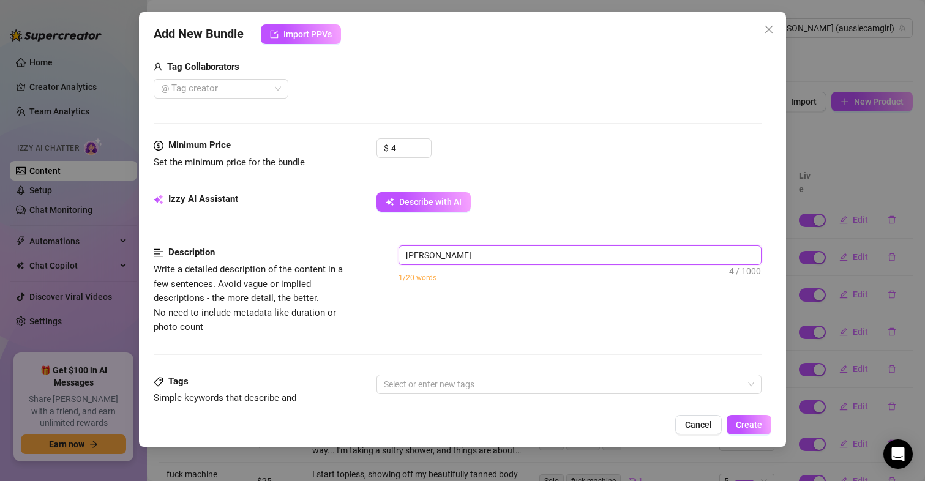
type textarea "Makiy"
type textarea "Makiya"
type textarea "Makiyah"
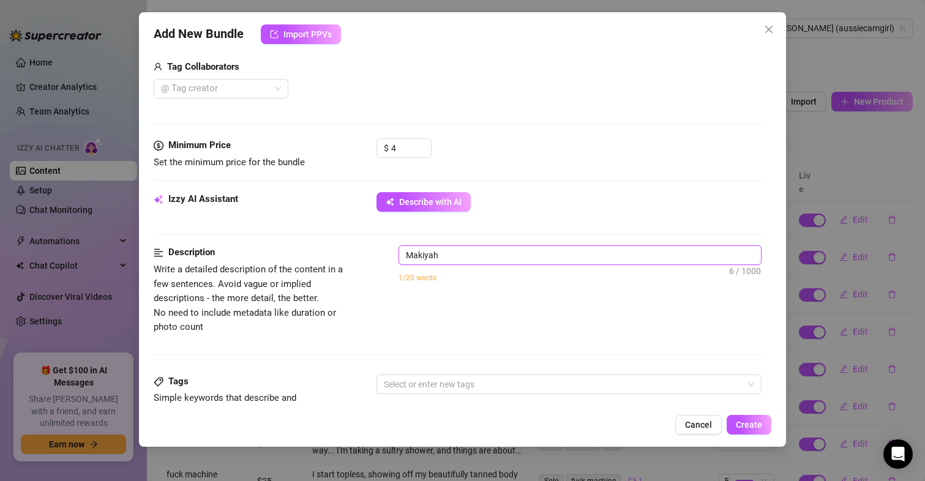
type textarea "Makiyah"
type textarea "Makiyah d"
type textarea "Makiyah da"
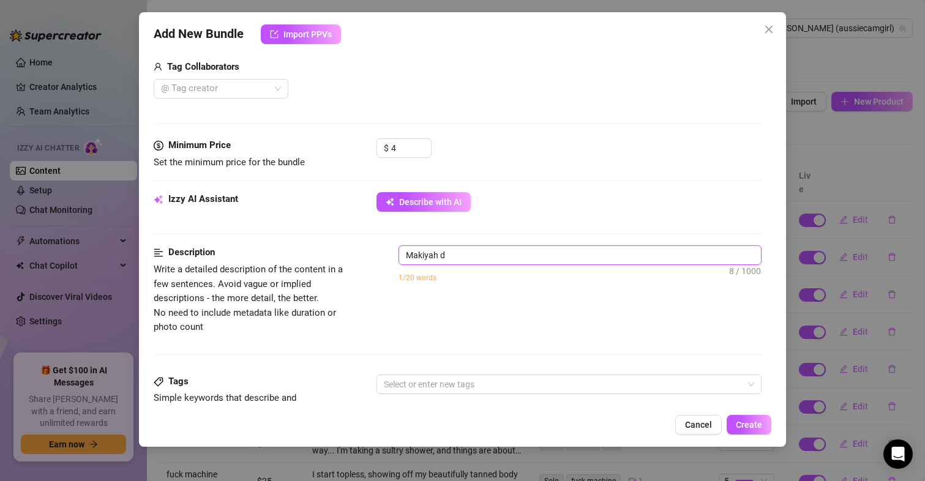
type textarea "Makiyah da"
type textarea "Makiyah [PERSON_NAME]"
type textarea "Makiyah danc"
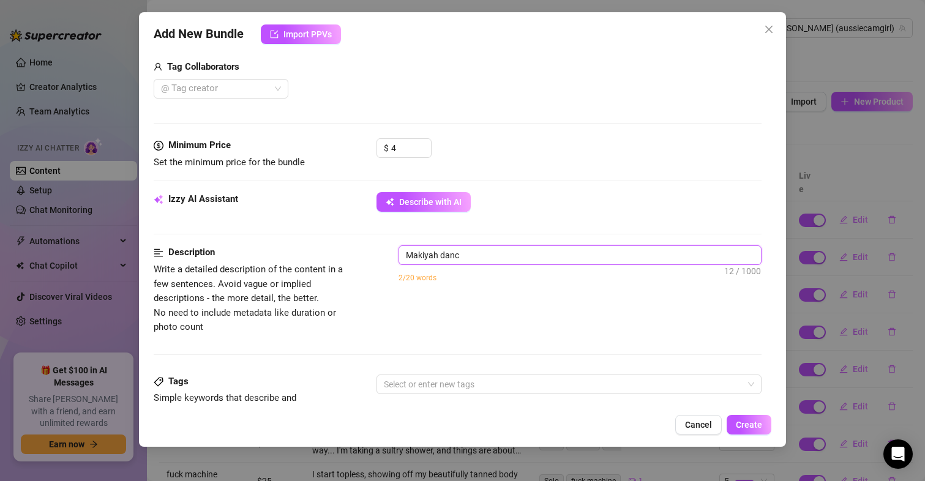
type textarea "Makiyah dance"
type textarea "Makiyah dances"
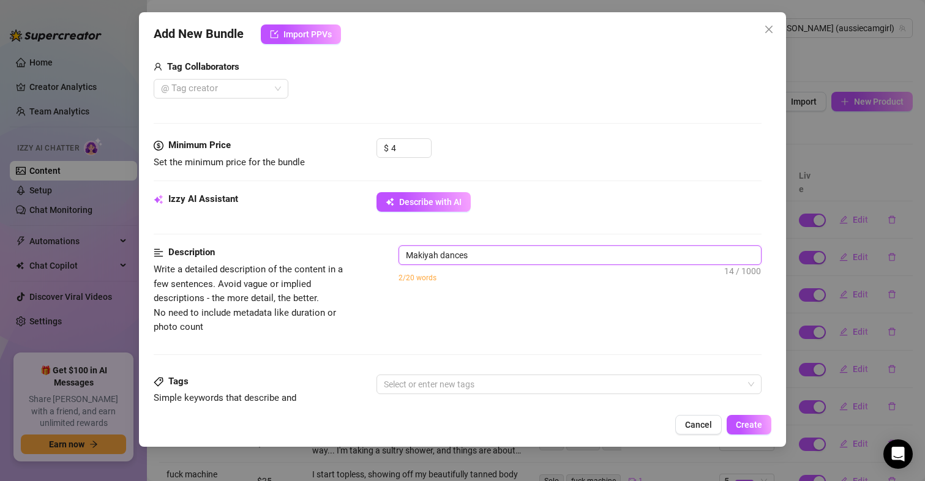
type textarea "Makiyah dances"
type textarea "Makiyah dances a"
type textarea "Makiyah dances at"
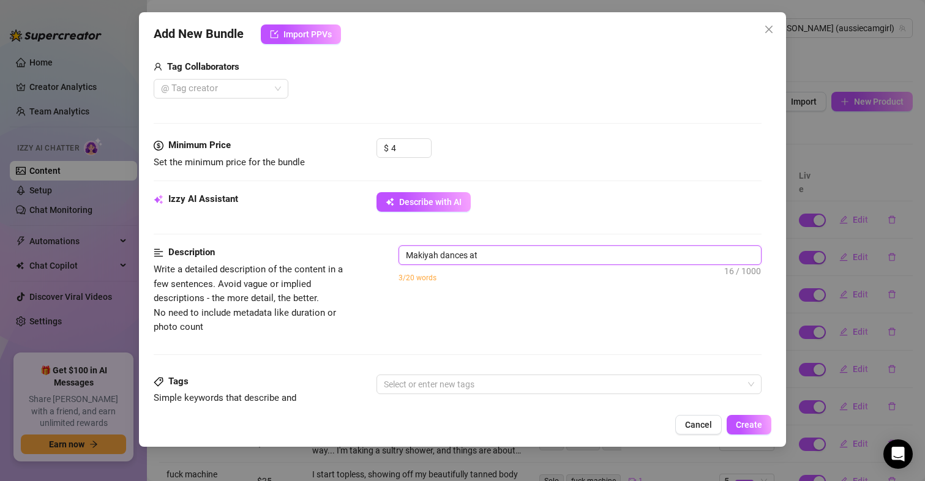
type textarea "[PERSON_NAME] dances ato"
type textarea "[PERSON_NAME] dances atou"
type textarea "[PERSON_NAME] dances ato"
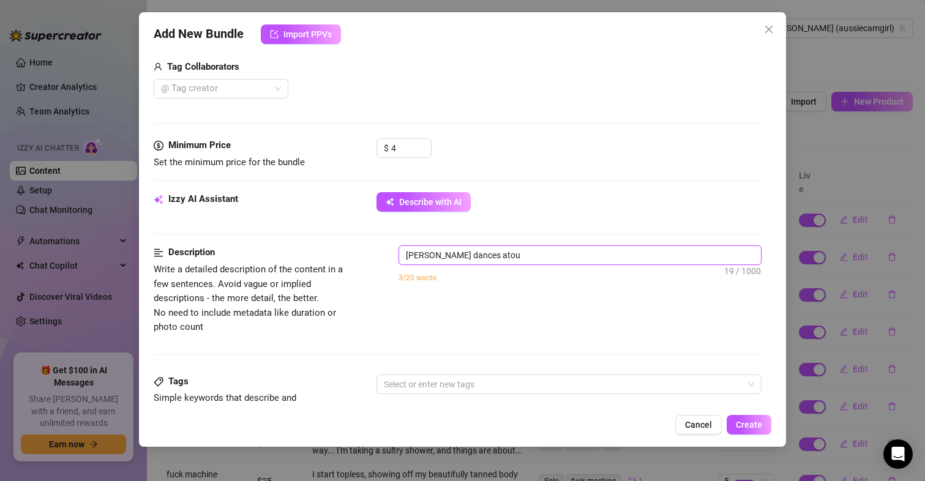
type textarea "[PERSON_NAME] dances ato"
type textarea "Makiyah dances at"
type textarea "Makiyah dances a"
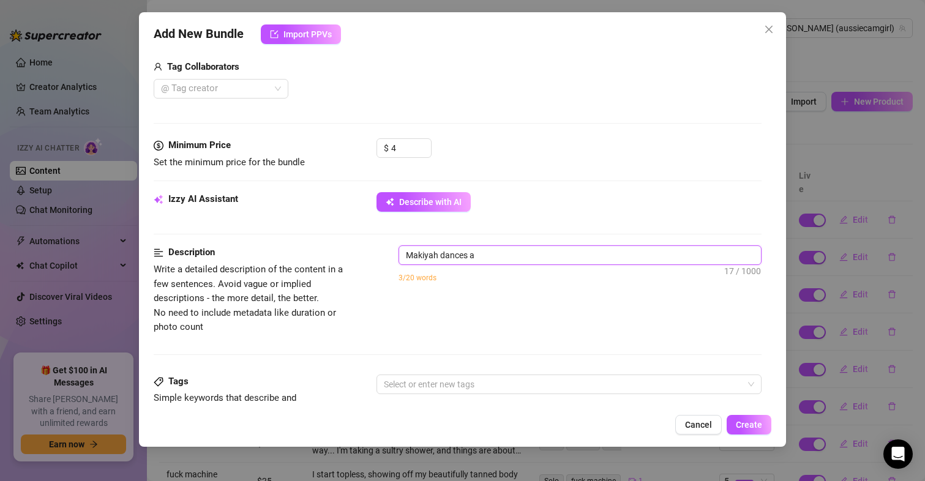
type textarea "Makiyah dances ar"
type textarea "Makiyah dances aro"
type textarea "Makiyah dances arou"
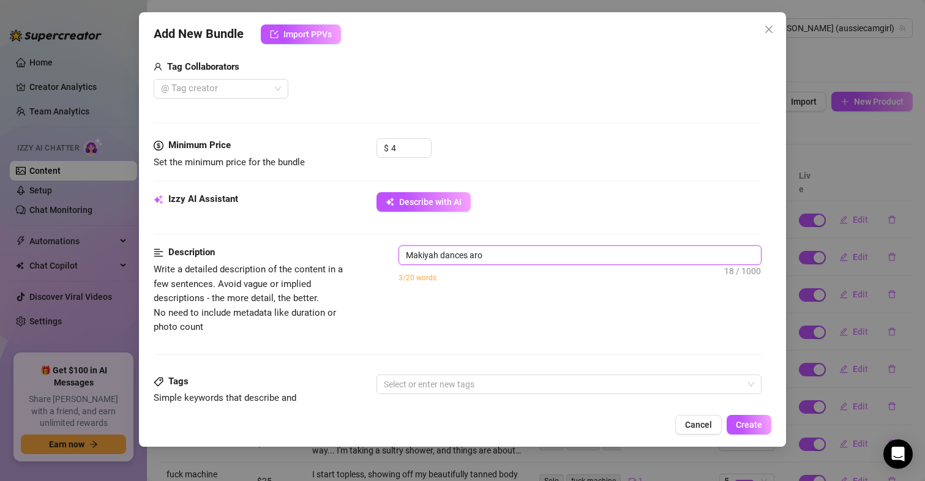
type textarea "Makiyah dances arou"
type textarea "Makiyah dances aroui"
type textarea "Makiyah dances arouin"
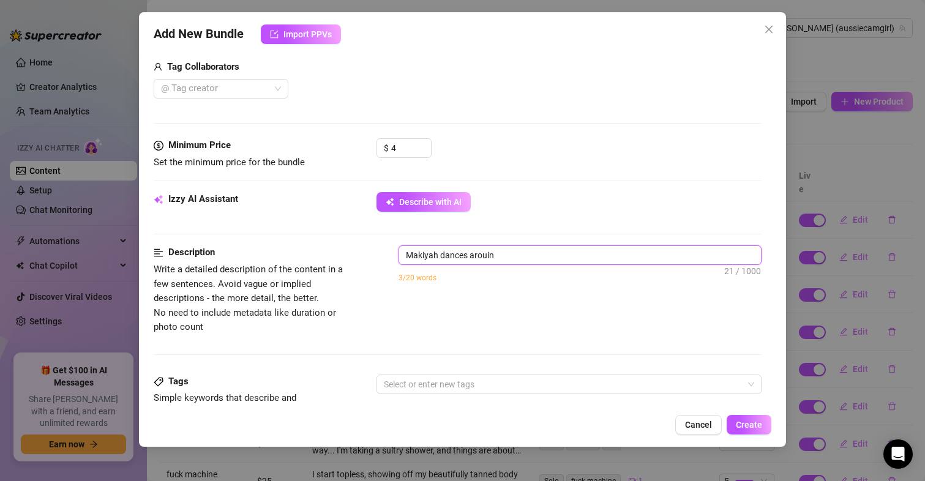
type textarea "Makiyah dances aroui"
type textarea "Makiyah dances arou"
type textarea "Makiyah dances aroun"
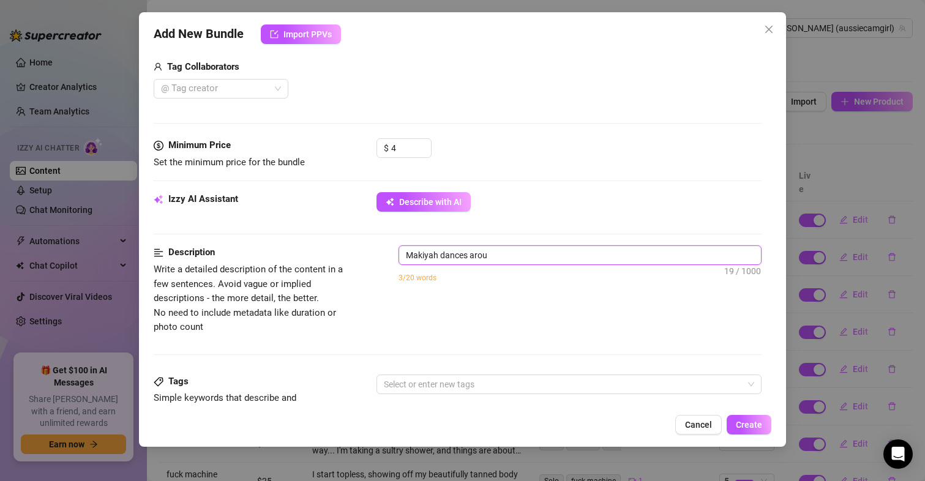
type textarea "Makiyah dances aroun"
type textarea "Makiyah dances around"
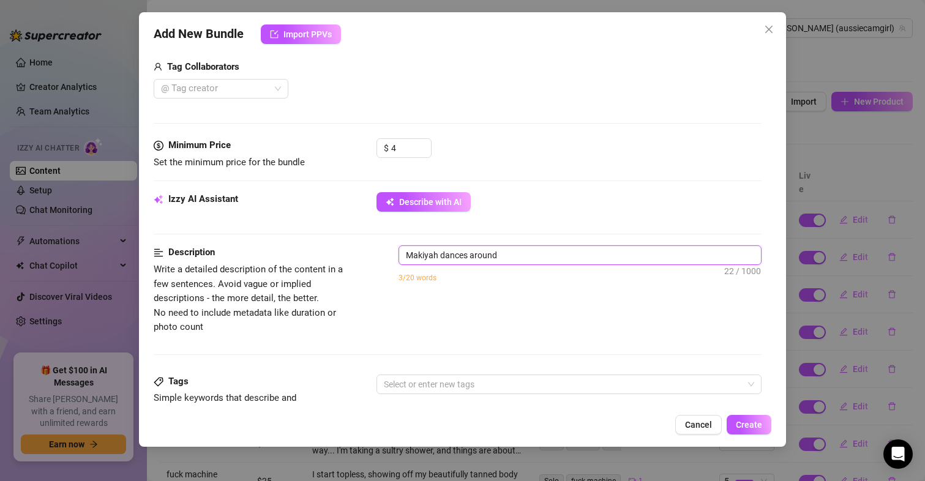
type textarea "Makiyah dances around i"
type textarea "Makiyah dances around in"
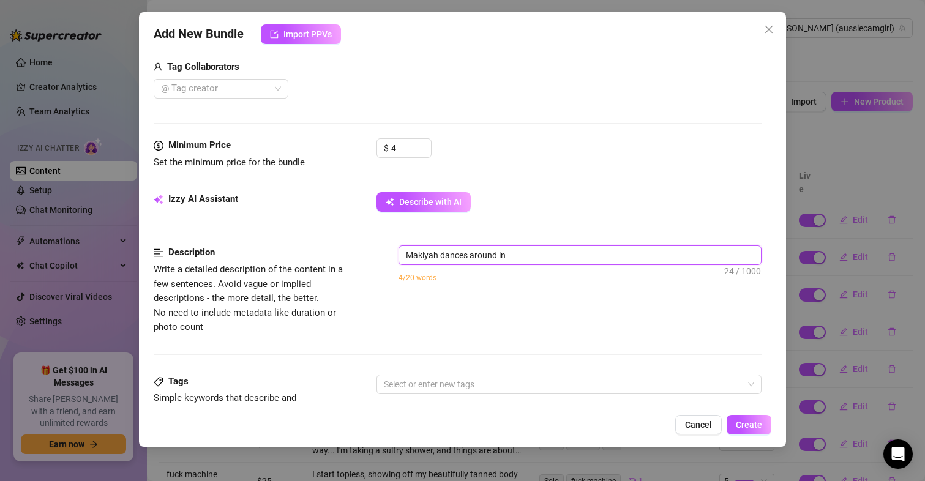
type textarea "Makiyah dances around in"
type textarea "Makiyah dances around in h"
type textarea "[PERSON_NAME] dances around in he"
type textarea "[PERSON_NAME] dances around in her"
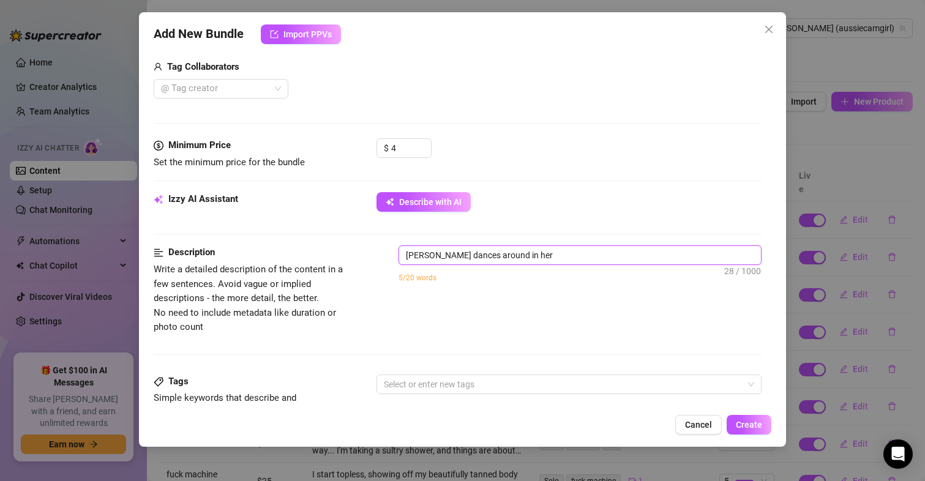
type textarea "[PERSON_NAME] dances around in her"
type textarea "[PERSON_NAME] dances around in her p"
type textarea "[PERSON_NAME] dances around in her pi"
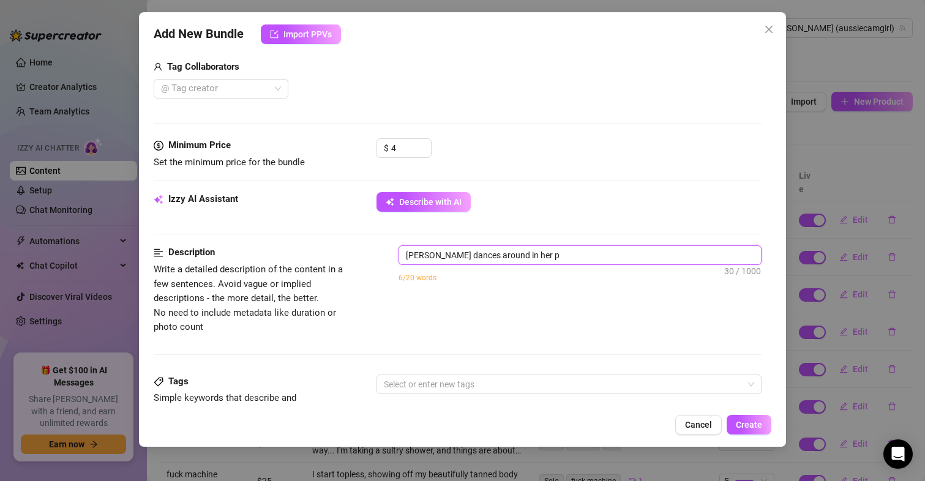
type textarea "[PERSON_NAME] dances around in her pi"
type textarea "[PERSON_NAME] dances around in her pin"
type textarea "[PERSON_NAME] dances around in her pink"
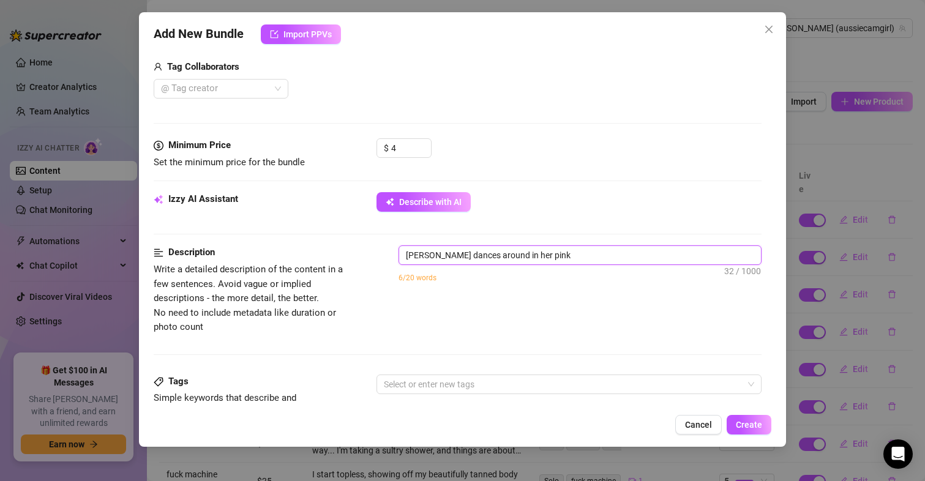
type textarea "[PERSON_NAME] dances around in her pink"
type textarea "[PERSON_NAME] dances around in her pink t"
type textarea "[PERSON_NAME] dances around in her pink th"
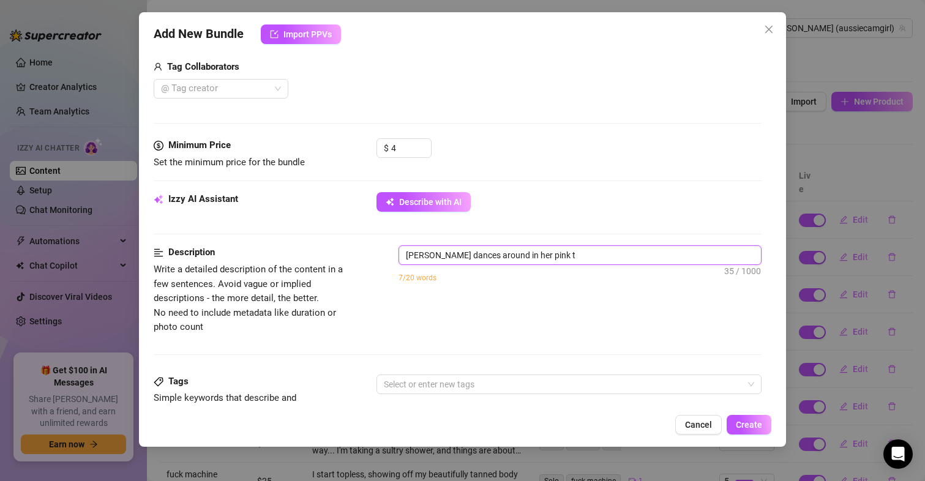
type textarea "[PERSON_NAME] dances around in her pink th"
type textarea "[PERSON_NAME] dances around in her pink tho"
type textarea "[PERSON_NAME] dances around in her pink thon"
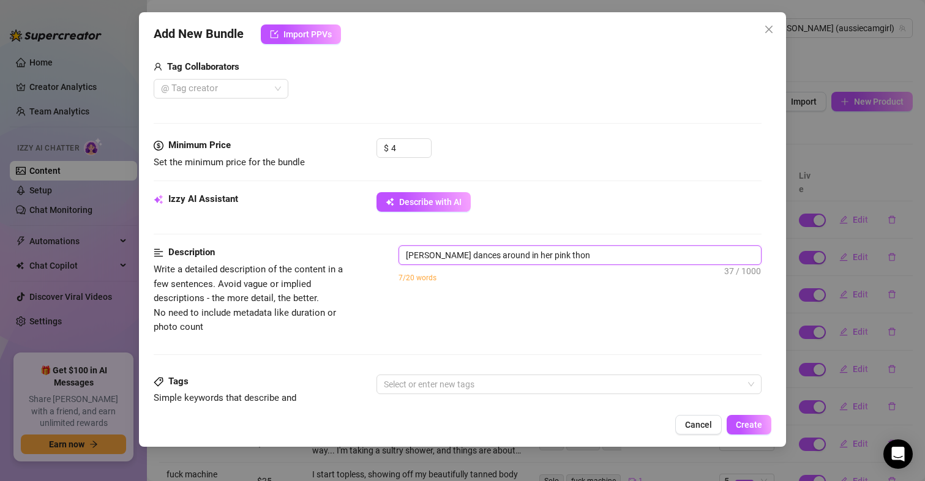
type textarea "[PERSON_NAME] dances around in her pink thong"
type textarea "[PERSON_NAME] dances around in her pink thong,"
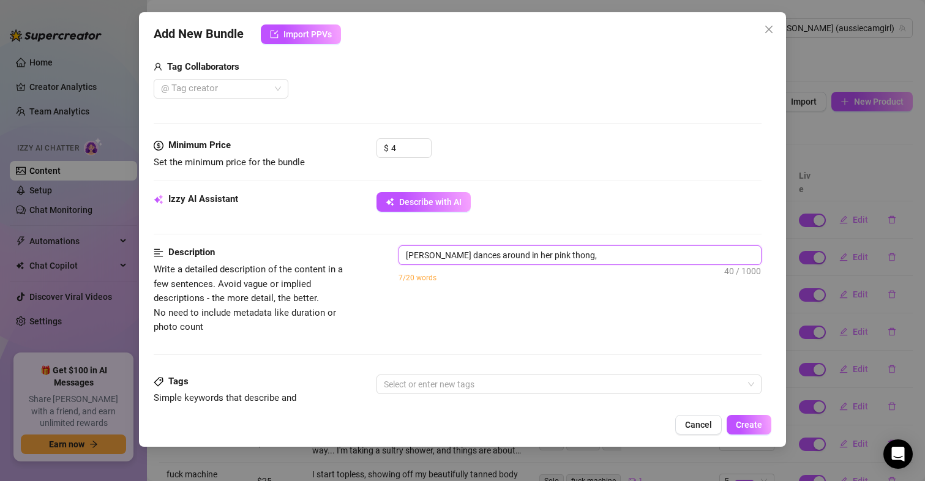
type textarea "[PERSON_NAME] dances around in her pink thong,"
type textarea "[PERSON_NAME] dances around in her pink thong"
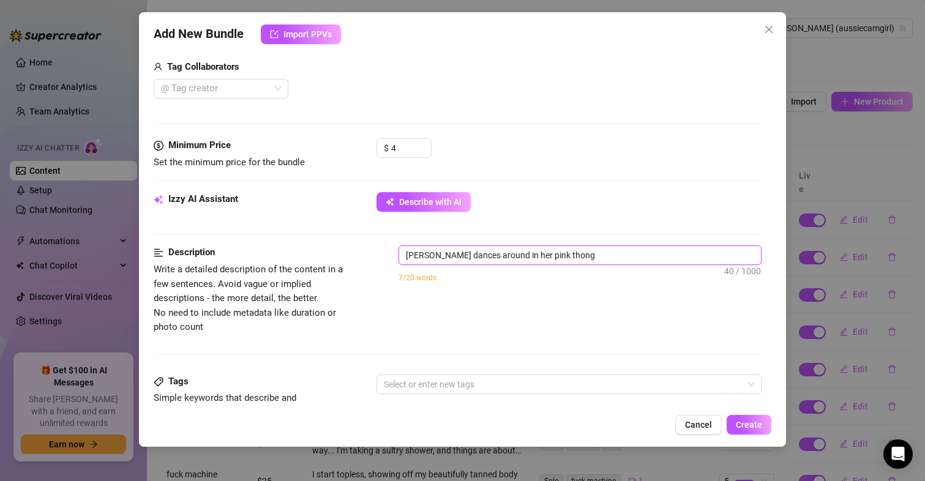
type textarea "[PERSON_NAME] dances around in her pink thong a"
type textarea "[PERSON_NAME] dances around in her pink thong an"
type textarea "[PERSON_NAME] dances around in her pink thong and"
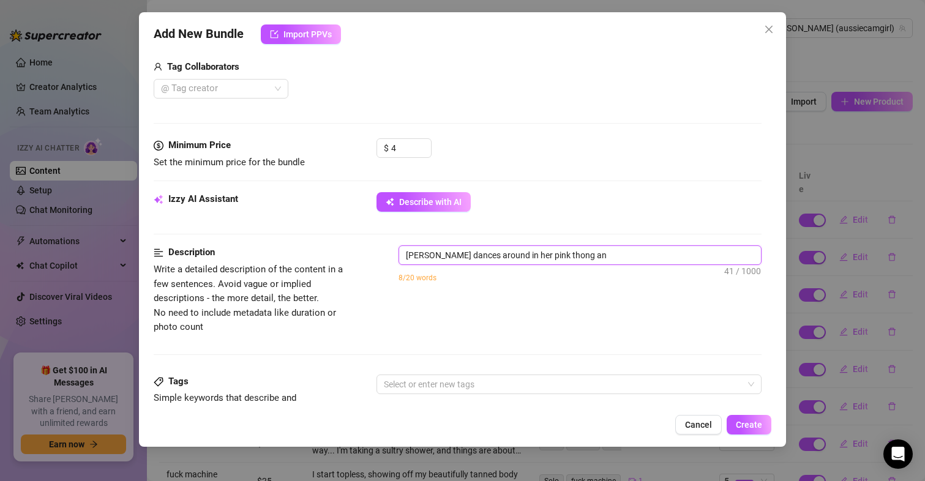
type textarea "[PERSON_NAME] dances around in her pink thong and"
type textarea "[PERSON_NAME] dances around in her pink thong and p"
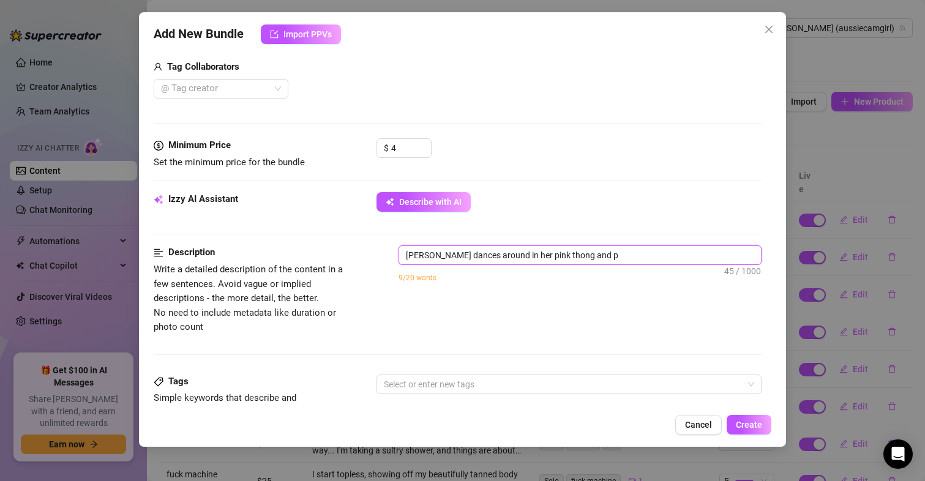
type textarea "[PERSON_NAME] dances around in her pink thong and pi"
type textarea "[PERSON_NAME] dances around in her pink thong and pin"
type textarea "[PERSON_NAME] dances around in her pink thong and pink"
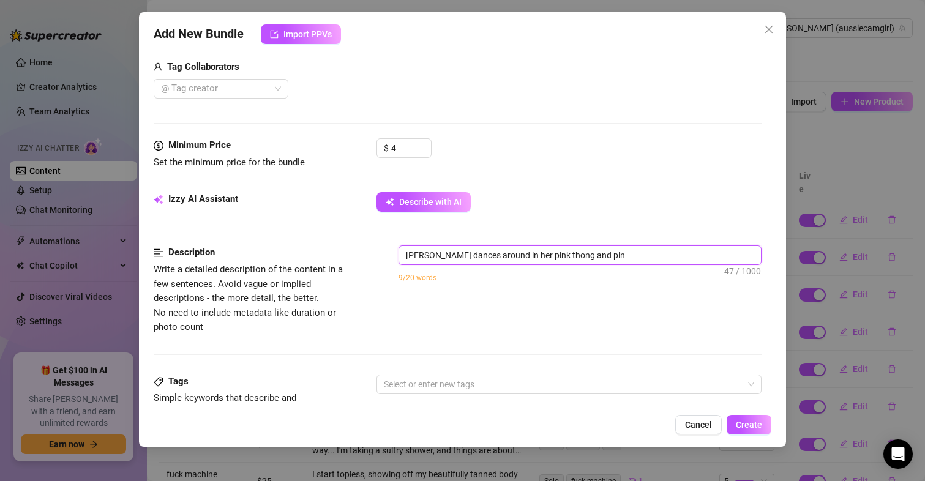
type textarea "[PERSON_NAME] dances around in her pink thong and pink"
type textarea "[PERSON_NAME] dances around in her pink thong and pink c"
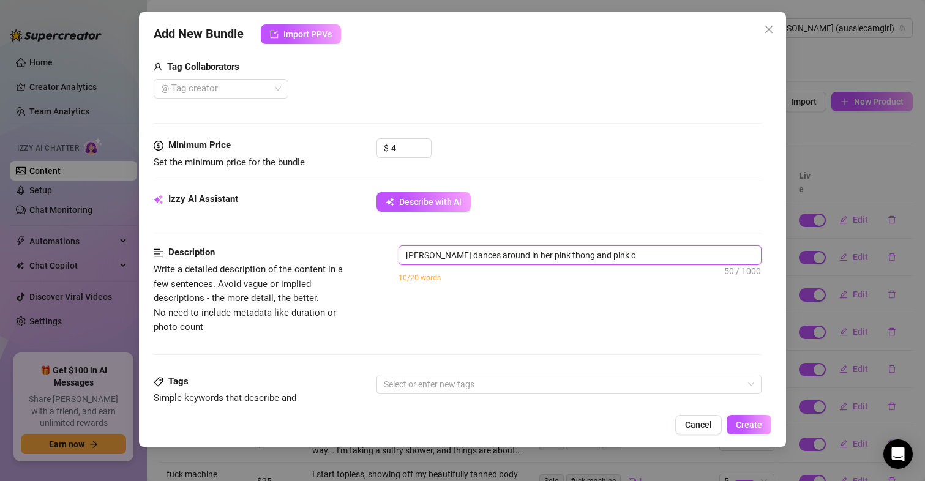
type textarea "[PERSON_NAME] dances around in her pink thong and pink cr"
type textarea "[PERSON_NAME] dances around in her pink thong and pink cro"
type textarea "[PERSON_NAME] dances around in her pink thong and pink crop"
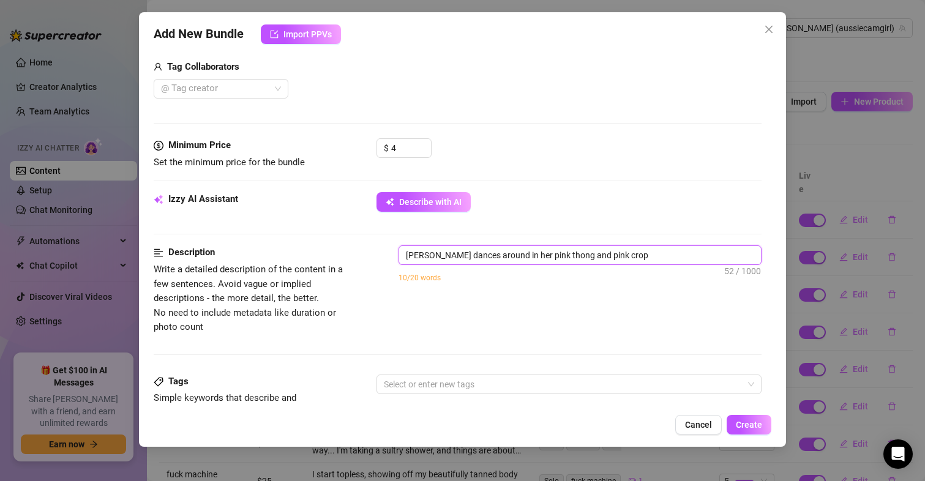
type textarea "[PERSON_NAME] dances around in her pink thong and pink crop"
type textarea "[PERSON_NAME] dances around in her pink thong and pink crop t"
type textarea "[PERSON_NAME] dances around in her pink thong and pink crop to"
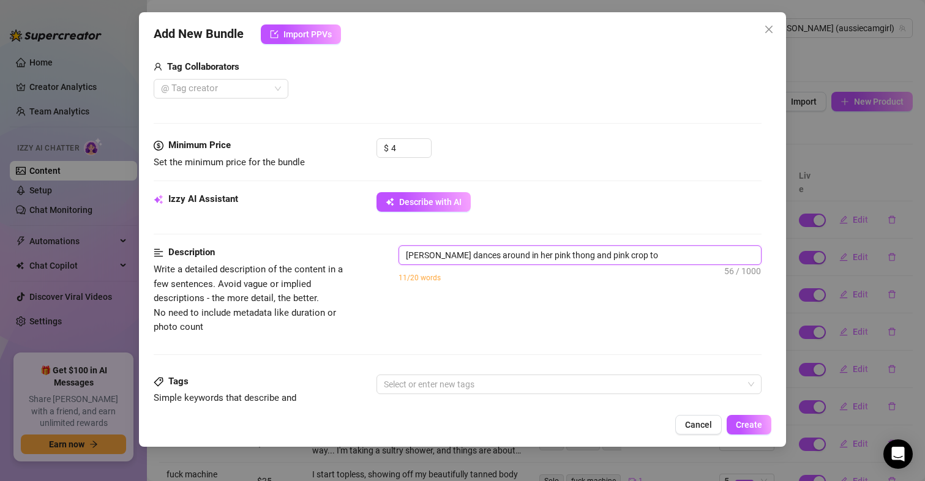
type textarea "[PERSON_NAME] dances around in her pink thong and pink crop top"
type textarea "[PERSON_NAME] dances around in her pink thong and pink crop top,"
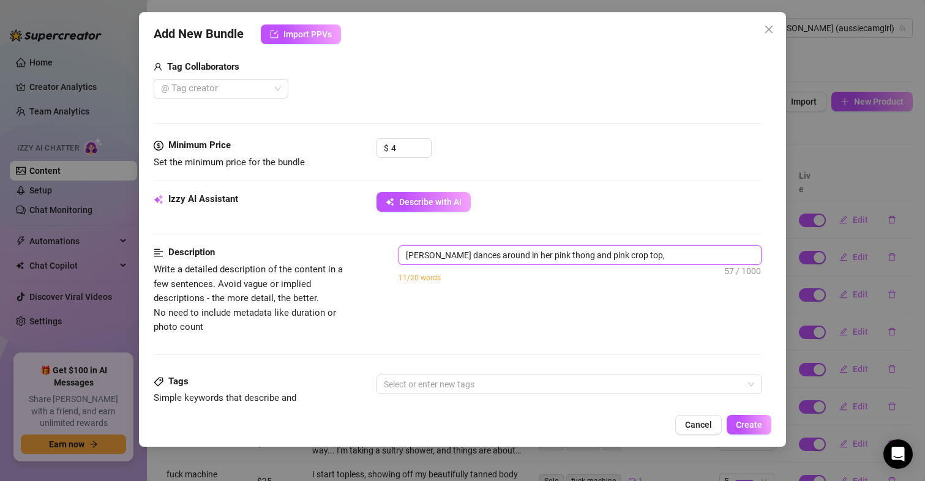
type textarea "[PERSON_NAME] dances around in her pink thong and pink crop top,"
type textarea "[PERSON_NAME] dances around in her pink thong and pink crop top, s"
type textarea "[PERSON_NAME] dances around in her pink thong and pink crop top, sh"
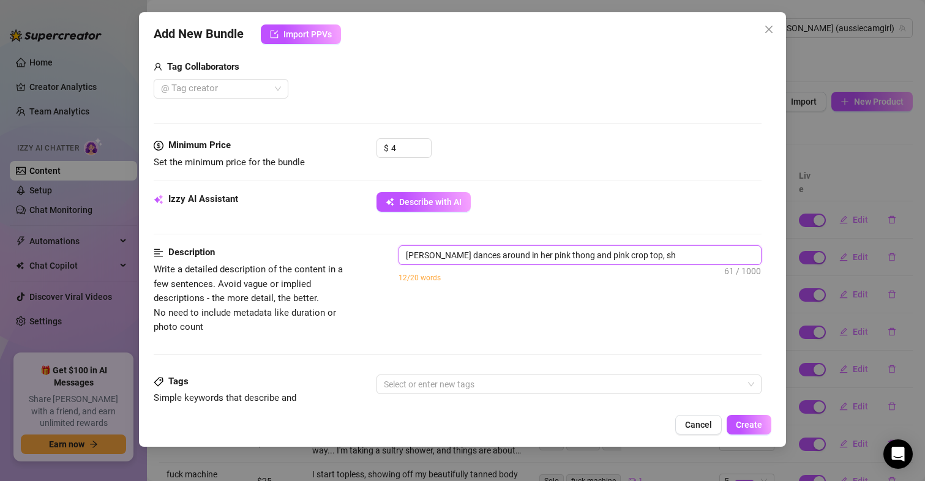
type textarea "[PERSON_NAME] dances around in her pink thong and pink crop top, sho"
type textarea "[PERSON_NAME] dances around in her pink thong and pink crop top, show"
type textarea "[PERSON_NAME] dances around in her pink thong and pink crop top, showi"
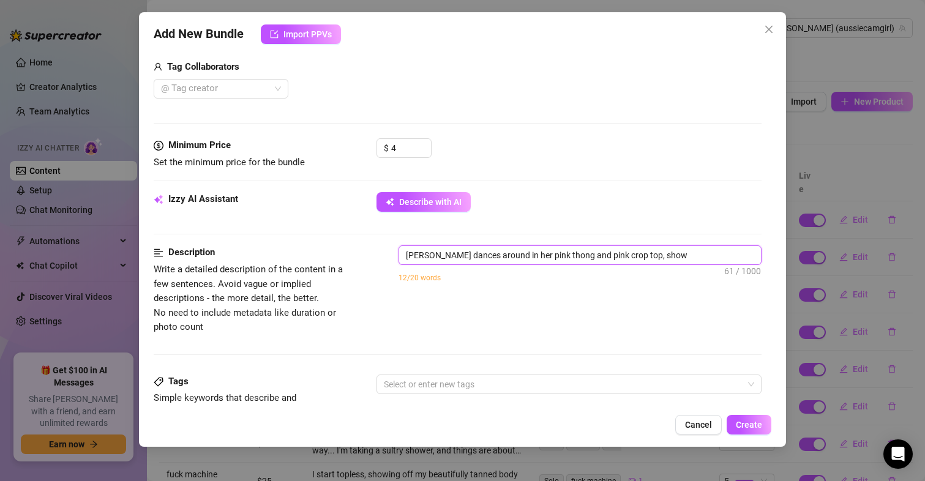
type textarea "[PERSON_NAME] dances around in her pink thong and pink crop top, showi"
type textarea "[PERSON_NAME] dances around in her pink thong and pink crop top, showin"
type textarea "[PERSON_NAME] dances around in her pink thong and pink crop top, showing"
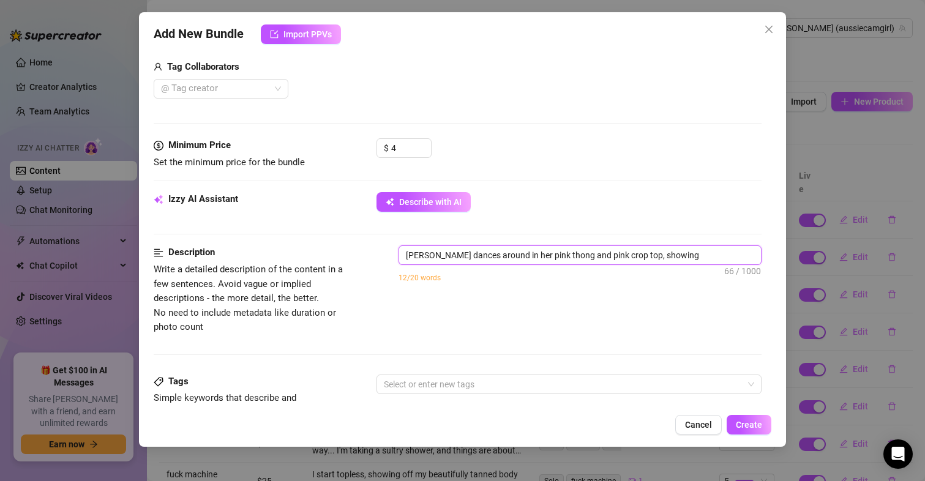
type textarea "[PERSON_NAME] dances around in her pink thong and pink crop top, showing"
type textarea "[PERSON_NAME] dances around in her pink thong and pink crop top, showing o"
type textarea "[PERSON_NAME] dances around in her pink thong and pink crop top, showing of"
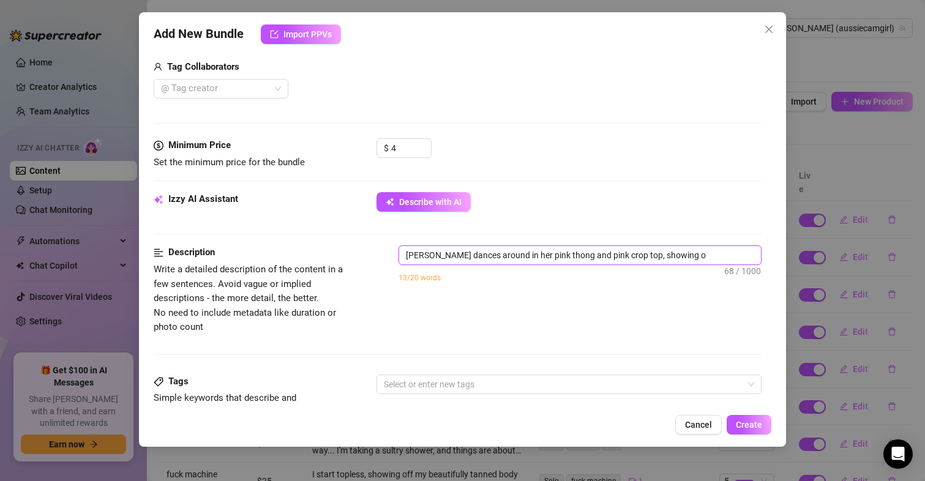
type textarea "[PERSON_NAME] dances around in her pink thong and pink crop top, showing of"
type textarea "[PERSON_NAME] dances around in her pink thong and pink crop top, showing off"
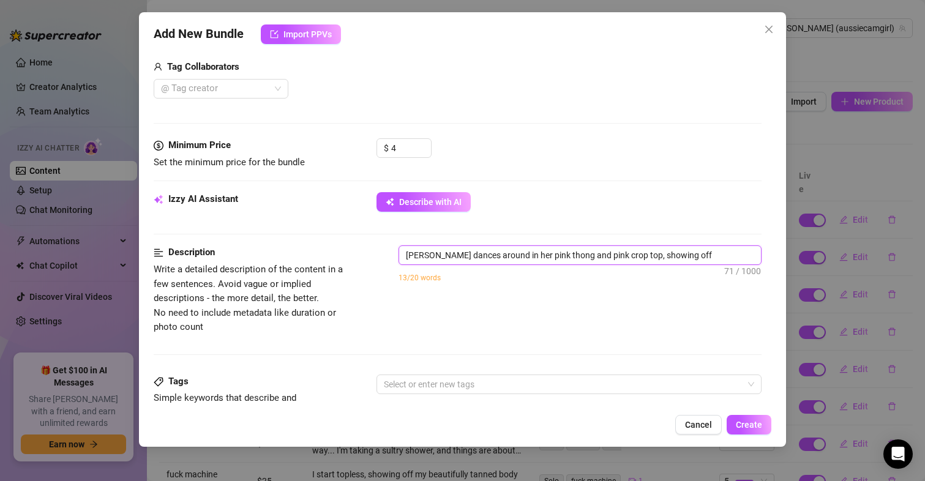
type textarea "[PERSON_NAME] dances around in her pink thong and pink crop top, showing off h"
type textarea "[PERSON_NAME] dances around in her pink thong and pink crop top, showing off he"
type textarea "[PERSON_NAME] dances around in her pink thong and pink crop top, showing off her"
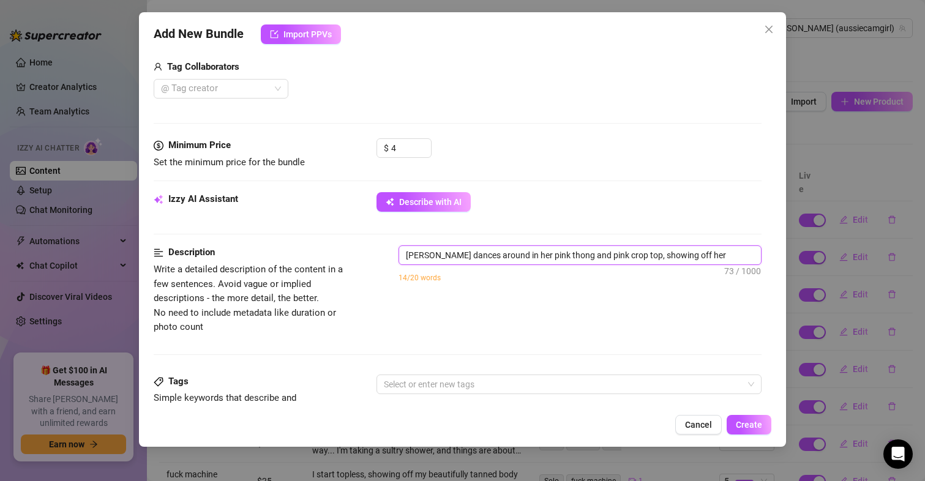
type textarea "[PERSON_NAME] dances around in her pink thong and pink crop top, showing off her"
type textarea "[PERSON_NAME] dances around in her pink thong and pink crop top, showing off he…"
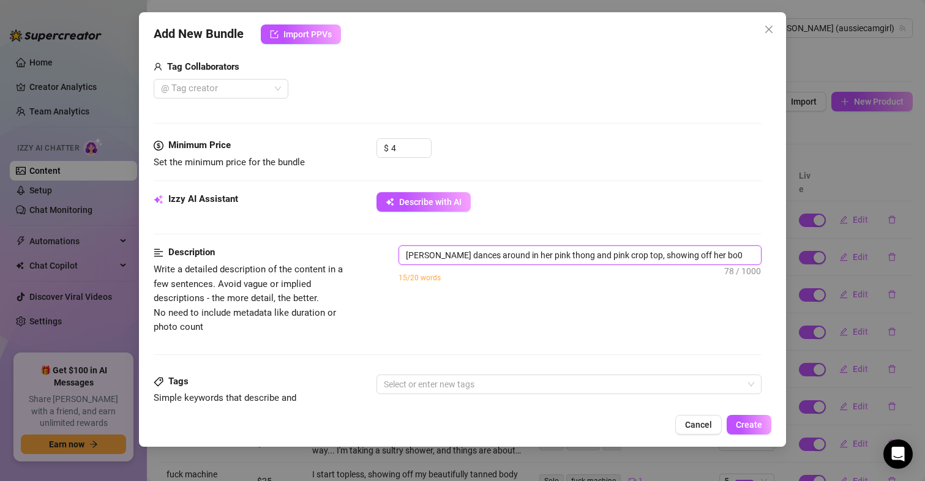
type textarea "[PERSON_NAME] dances around in her pink thong and pink crop top, showing off he…"
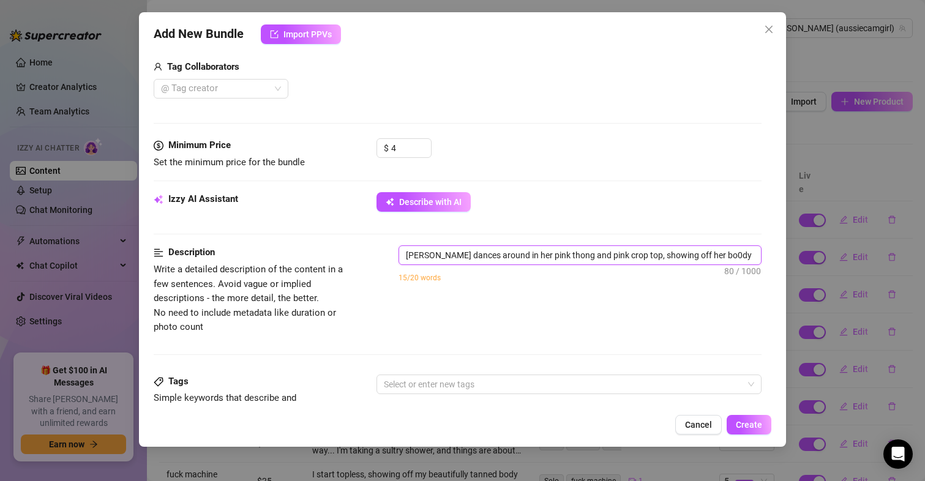
type textarea "[PERSON_NAME] dances around in her pink thong and pink crop top, showing off he…"
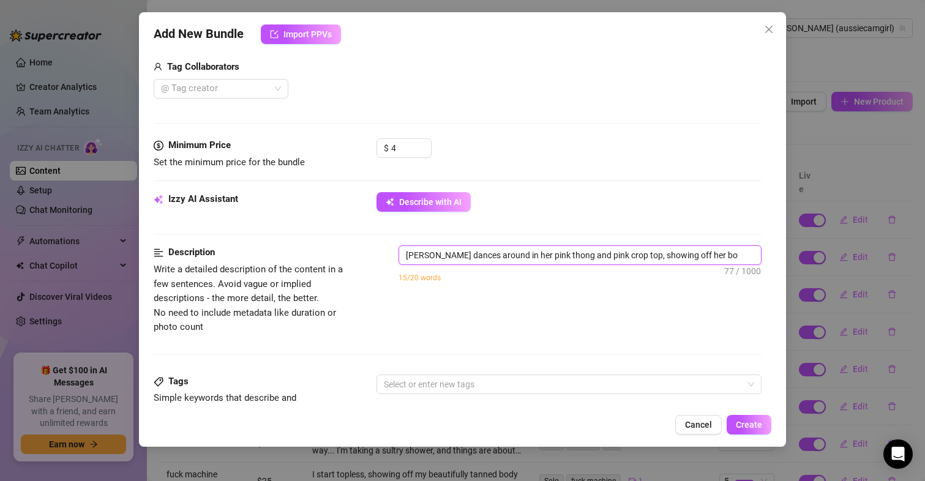
type textarea "[PERSON_NAME] dances around in her pink thong and pink crop top, showing off he…"
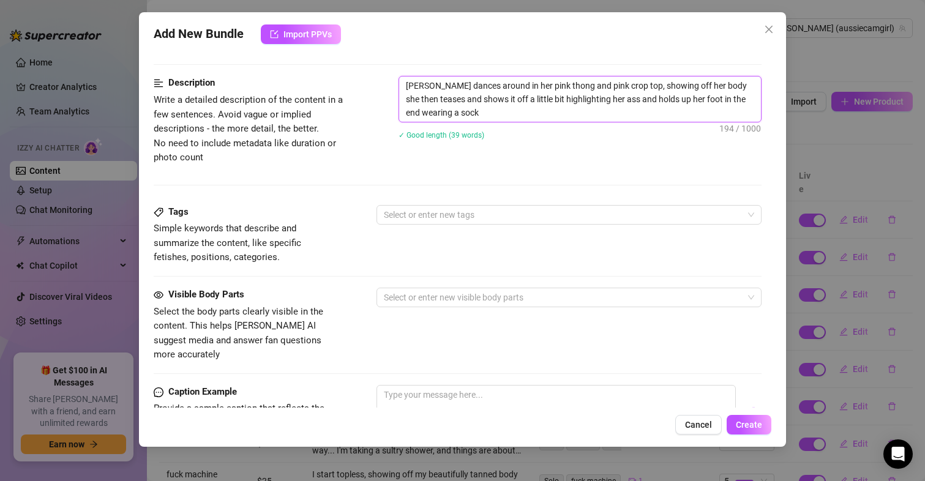
scroll to position [551, 0]
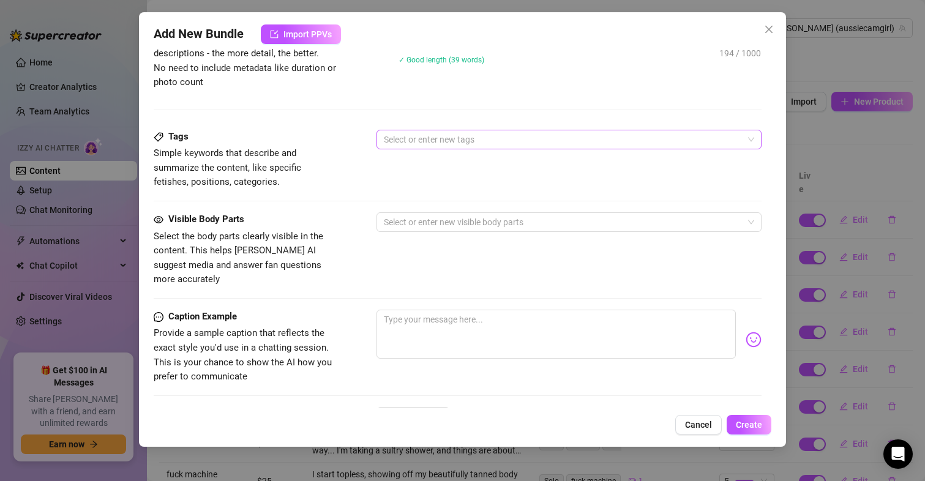
click at [426, 136] on div at bounding box center [563, 139] width 368 height 17
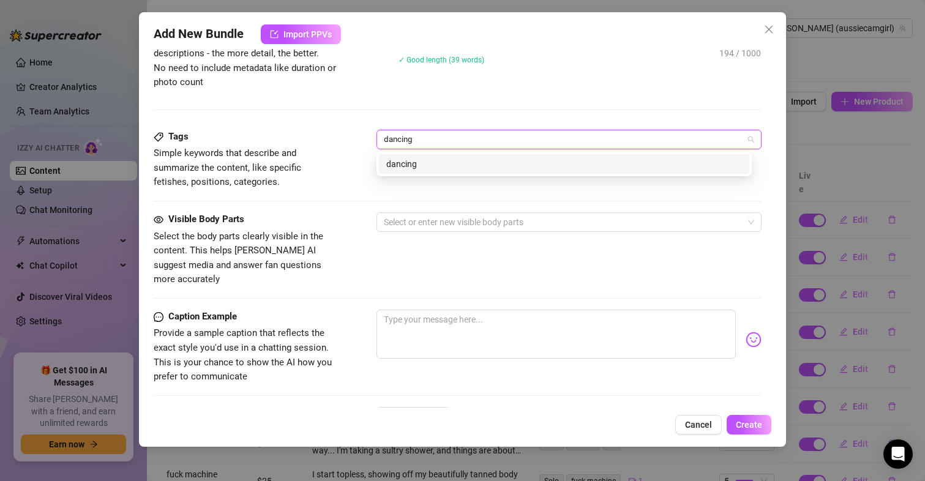
click at [427, 165] on div "dancing" at bounding box center [564, 163] width 356 height 13
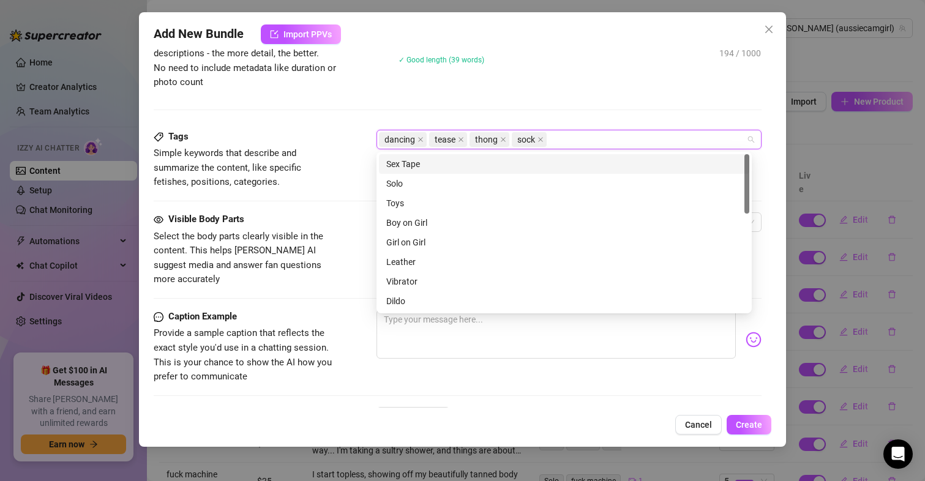
click at [283, 203] on div "Tags Simple keywords that describe and summarize the content, like specific fet…" at bounding box center [458, 171] width 608 height 83
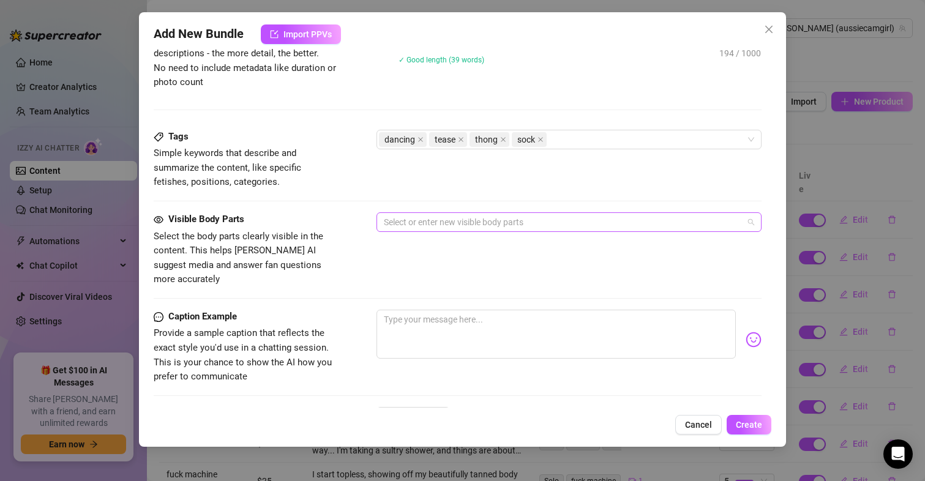
click at [471, 221] on div at bounding box center [563, 222] width 368 height 17
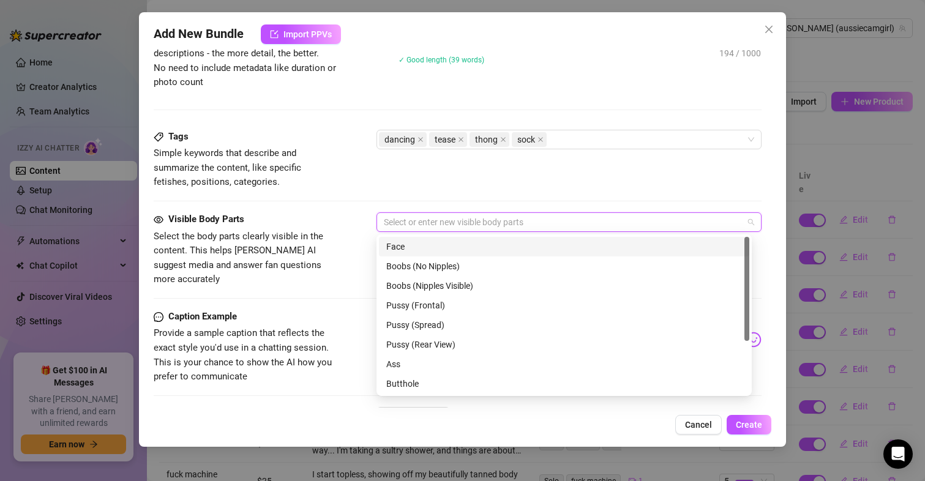
click at [406, 242] on div "Face" at bounding box center [564, 246] width 356 height 13
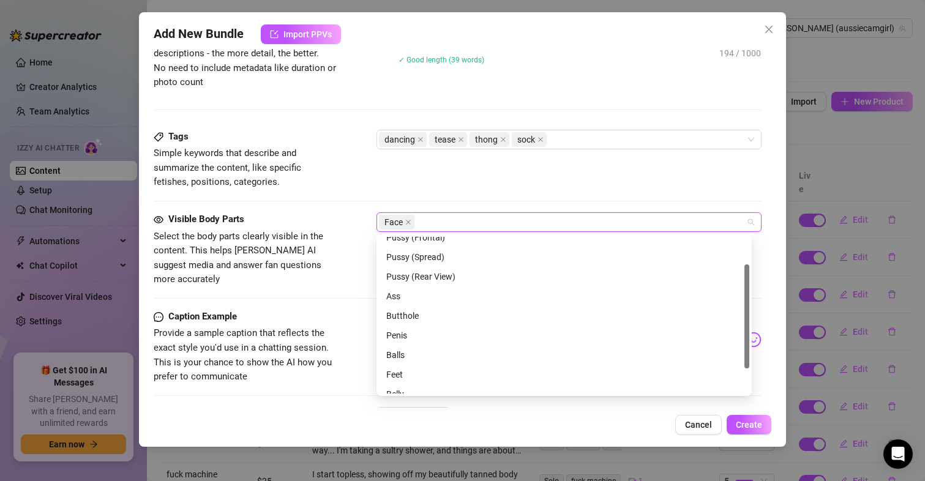
scroll to position [78, 0]
drag, startPoint x: 745, startPoint y: 283, endPoint x: 735, endPoint y: 373, distance: 90.5
click at [735, 373] on div "Pussy (Frontal) Pussy (Spread) Pussy (Rear View) Ass Butthole Penis Balls Feet …" at bounding box center [564, 315] width 370 height 157
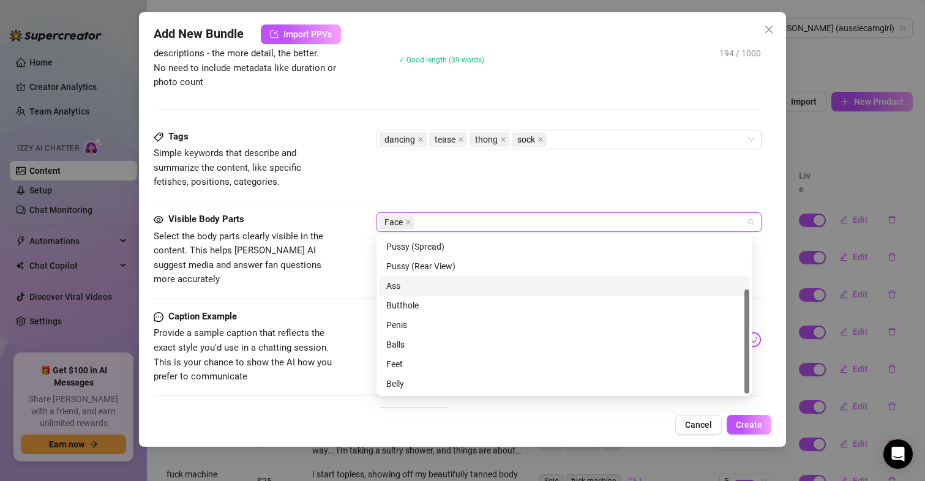
click at [394, 282] on div "Ass" at bounding box center [564, 285] width 356 height 13
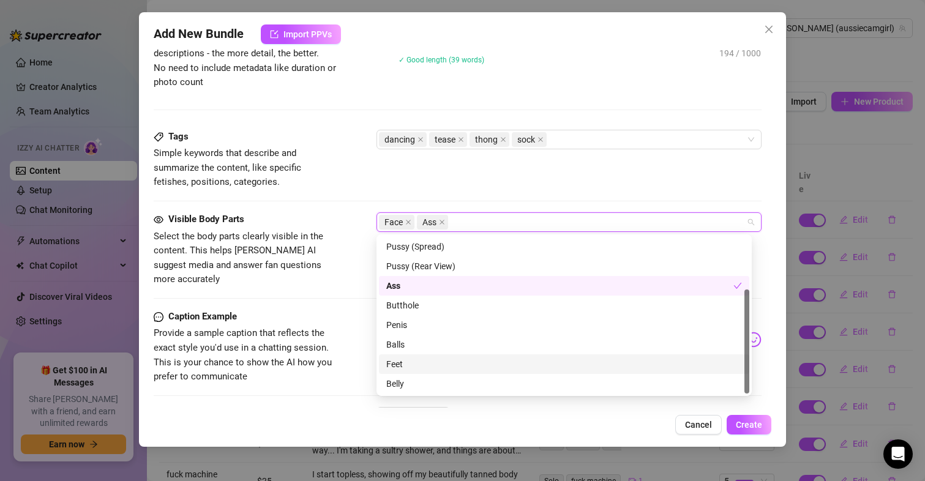
click at [400, 364] on div "Feet" at bounding box center [564, 363] width 356 height 13
click at [326, 285] on div "Visible Body Parts Select the body parts clearly visible in the content. This h…" at bounding box center [458, 260] width 608 height 97
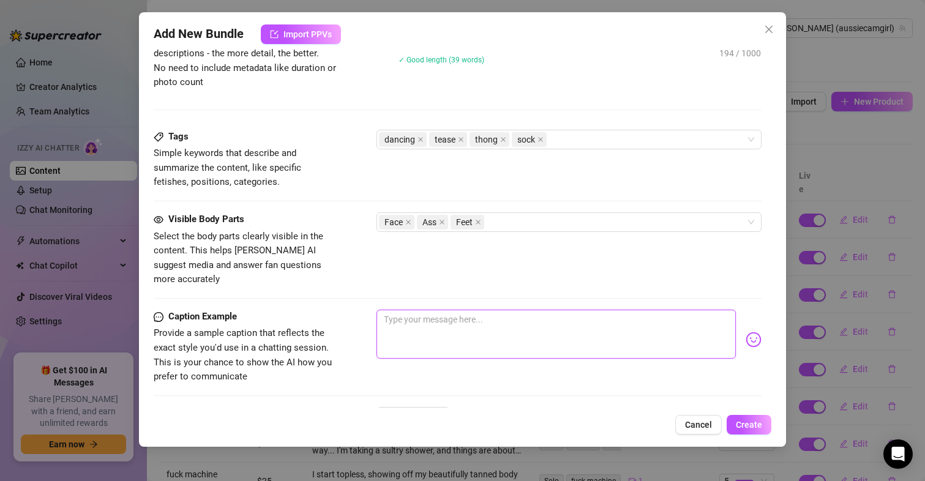
click at [456, 324] on textarea at bounding box center [556, 334] width 360 height 49
click at [746, 423] on span "Create" at bounding box center [748, 425] width 26 height 10
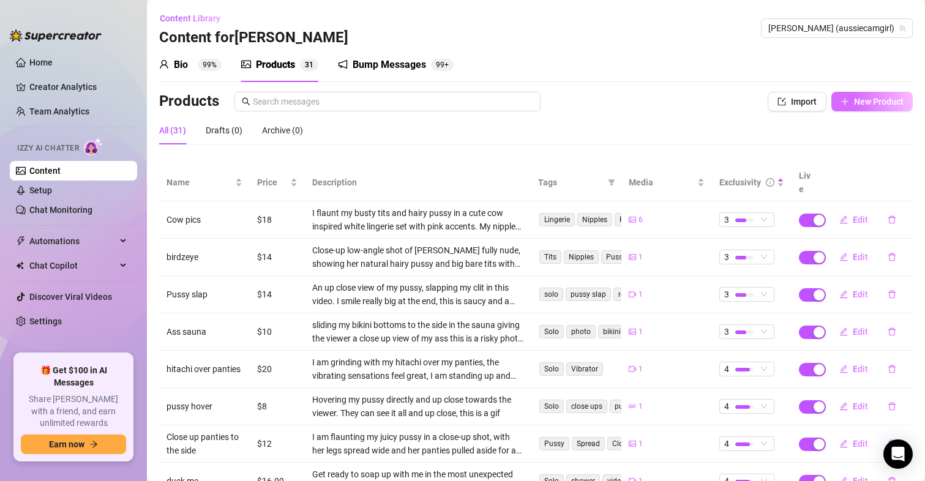
click at [864, 105] on span "New Product" at bounding box center [879, 102] width 50 height 10
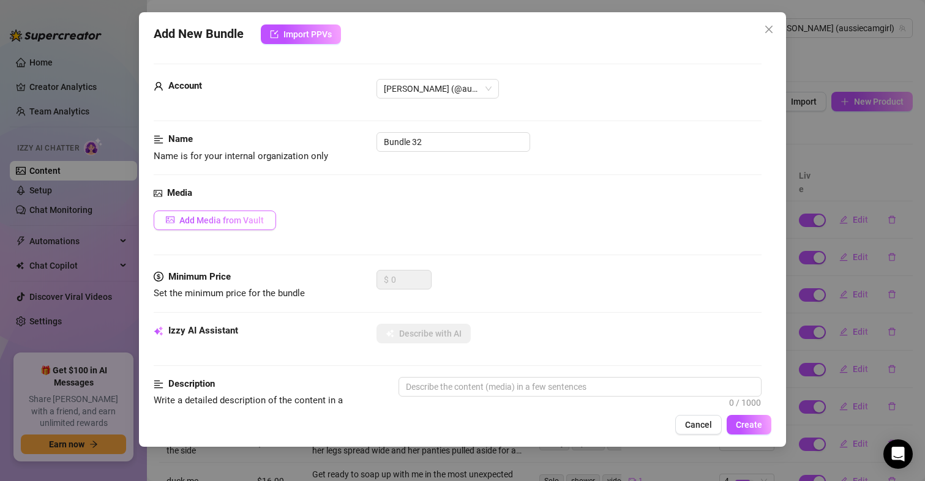
click at [228, 214] on button "Add Media from Vault" at bounding box center [215, 220] width 122 height 20
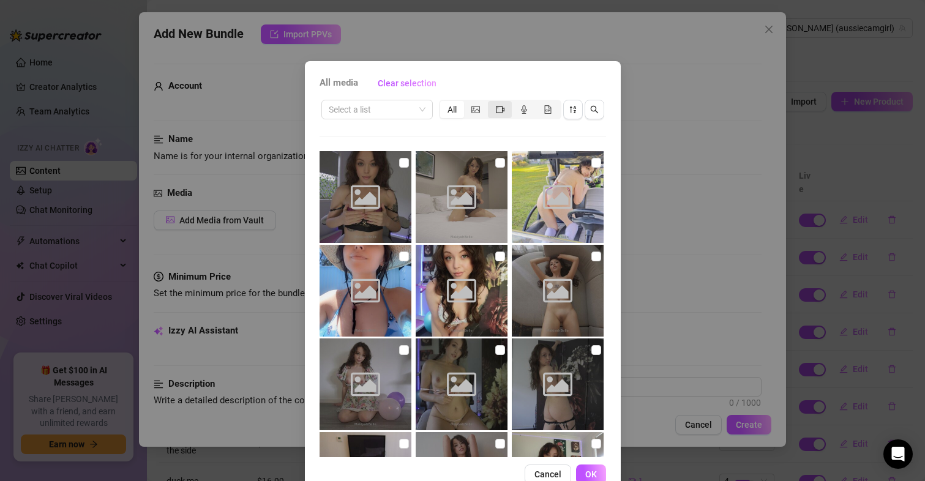
click at [496, 107] on icon "video-camera" at bounding box center [500, 109] width 9 height 9
click at [491, 103] on input "segmented control" at bounding box center [491, 103] width 0 height 0
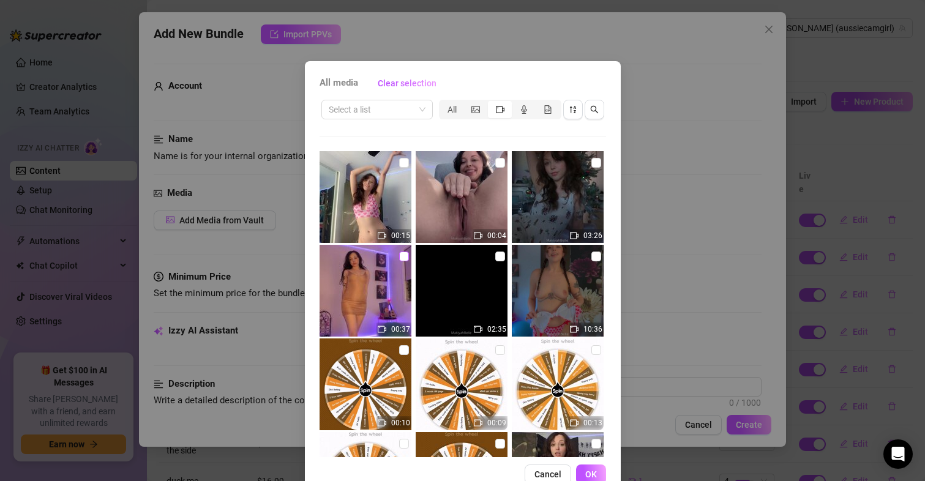
click at [399, 254] on input "checkbox" at bounding box center [404, 256] width 10 height 10
click at [588, 479] on span "OK" at bounding box center [591, 474] width 12 height 10
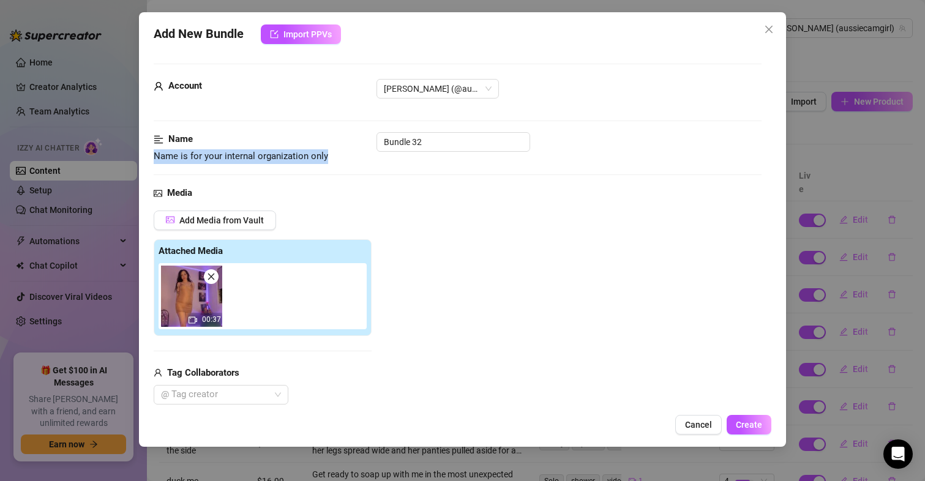
drag, startPoint x: 455, startPoint y: 151, endPoint x: 332, endPoint y: 135, distance: 124.1
click at [332, 135] on div "Name Name is for your internal organization only Bundle 32" at bounding box center [458, 147] width 608 height 31
click at [434, 152] on div "Name Name is for your internal organization only Bundle 32" at bounding box center [458, 147] width 608 height 31
drag, startPoint x: 438, startPoint y: 137, endPoint x: 263, endPoint y: 141, distance: 175.1
click at [266, 140] on div "Name Name is for your internal organization only Bundle 32" at bounding box center [458, 147] width 608 height 31
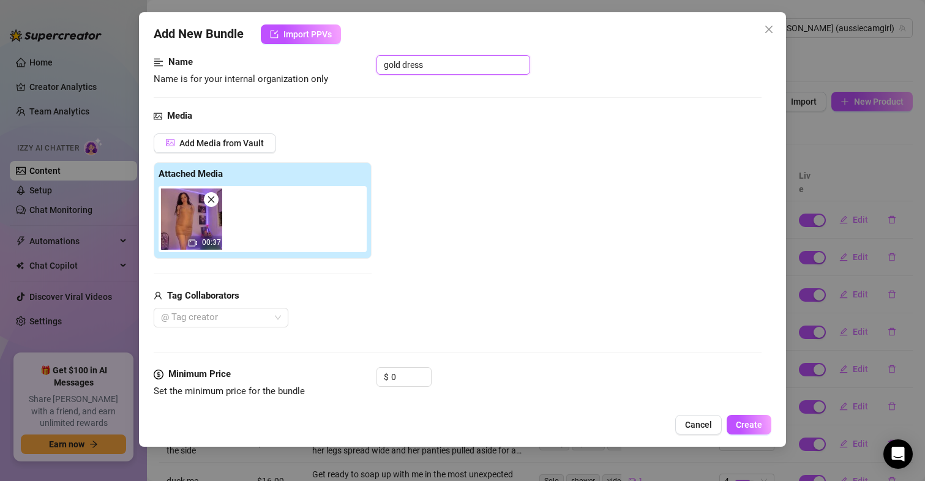
scroll to position [122, 0]
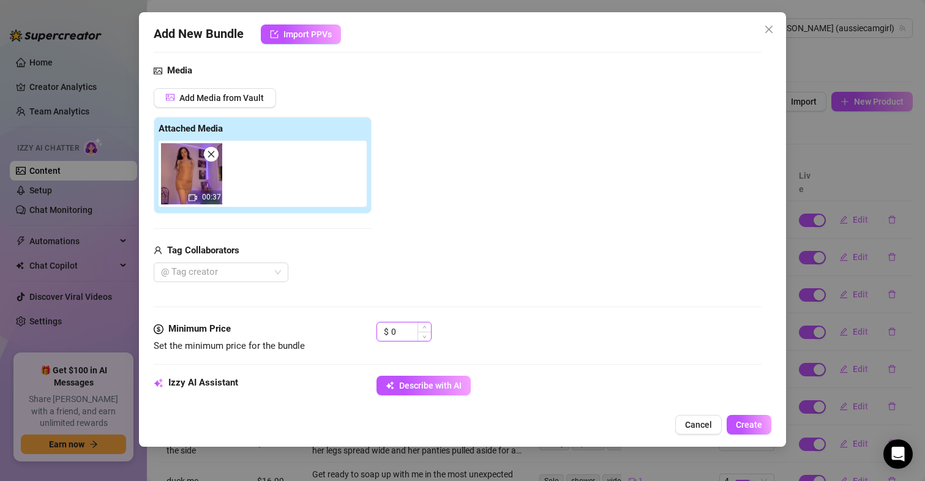
drag, startPoint x: 403, startPoint y: 333, endPoint x: 382, endPoint y: 332, distance: 21.4
click at [382, 332] on div "$ 0" at bounding box center [403, 332] width 55 height 20
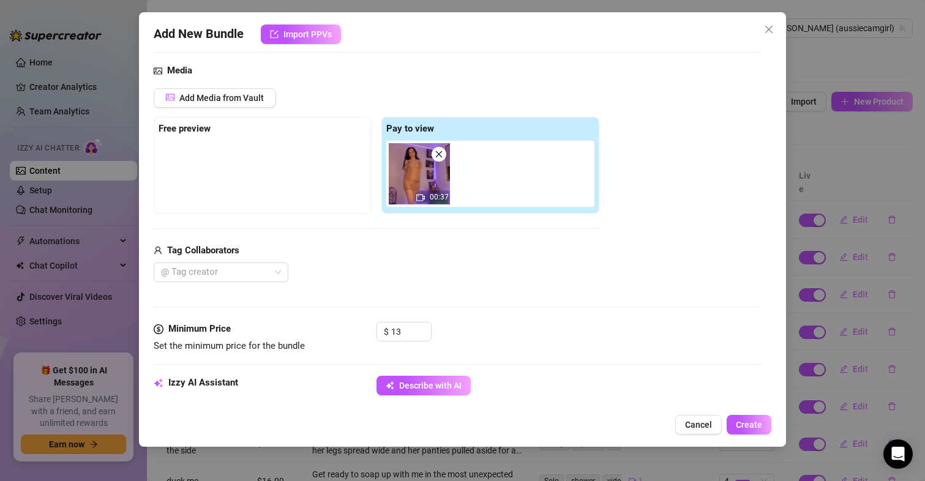
click at [434, 267] on div "@ Tag creator" at bounding box center [376, 273] width 445 height 20
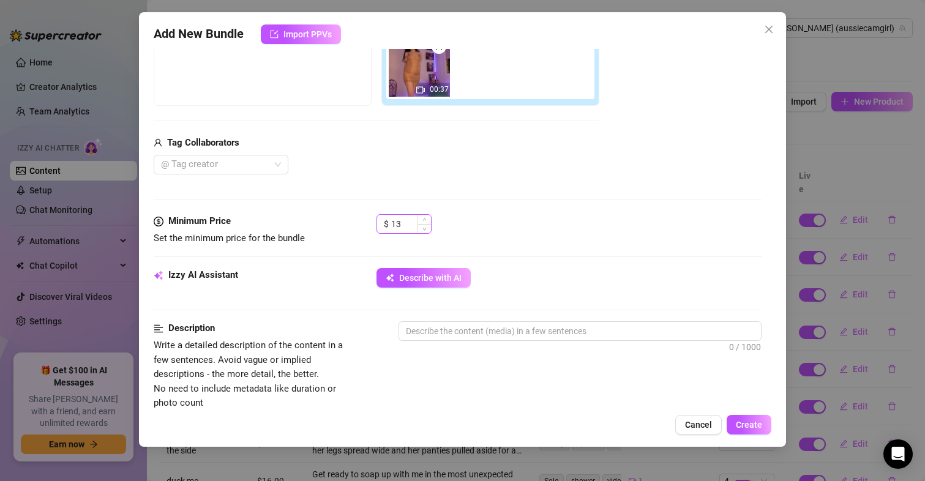
scroll to position [306, 0]
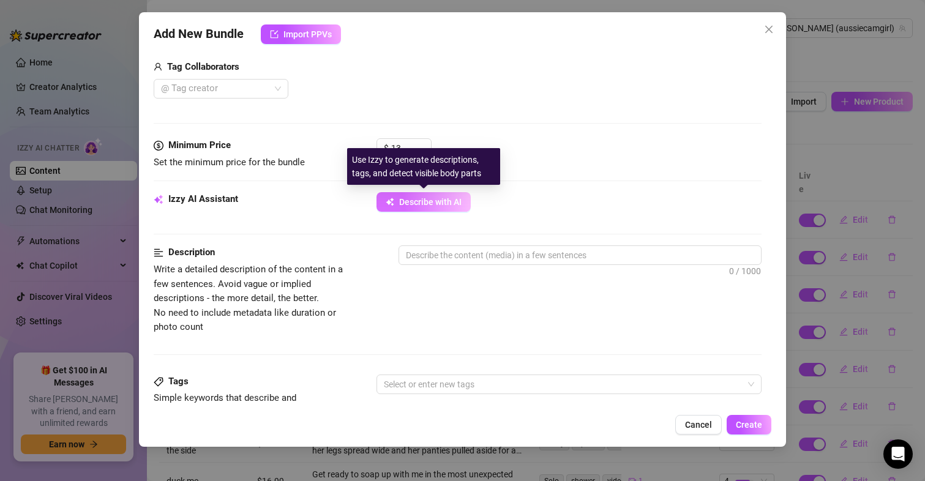
click at [452, 204] on span "Describe with AI" at bounding box center [430, 202] width 62 height 10
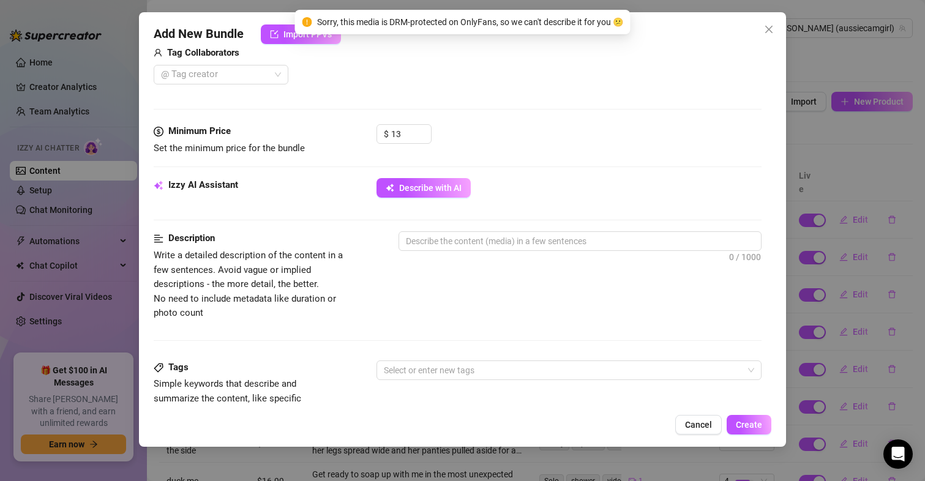
scroll to position [367, 0]
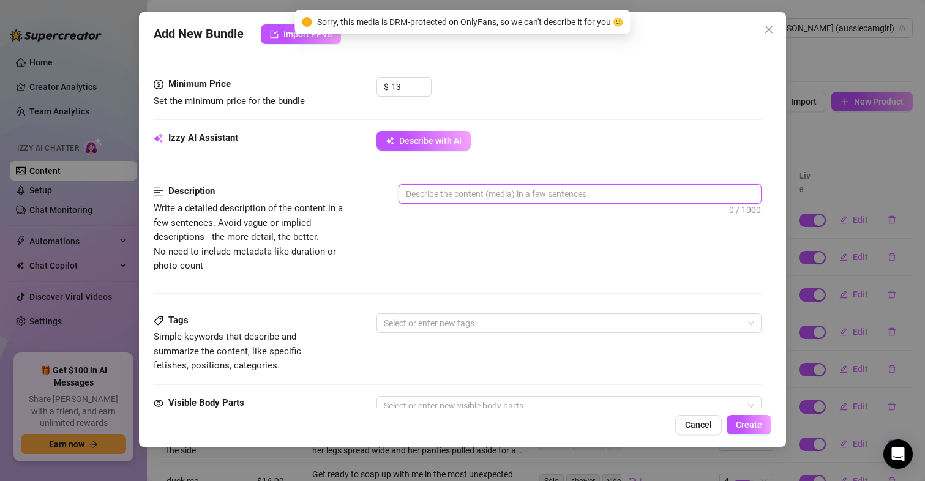
click at [474, 192] on textarea at bounding box center [580, 194] width 362 height 18
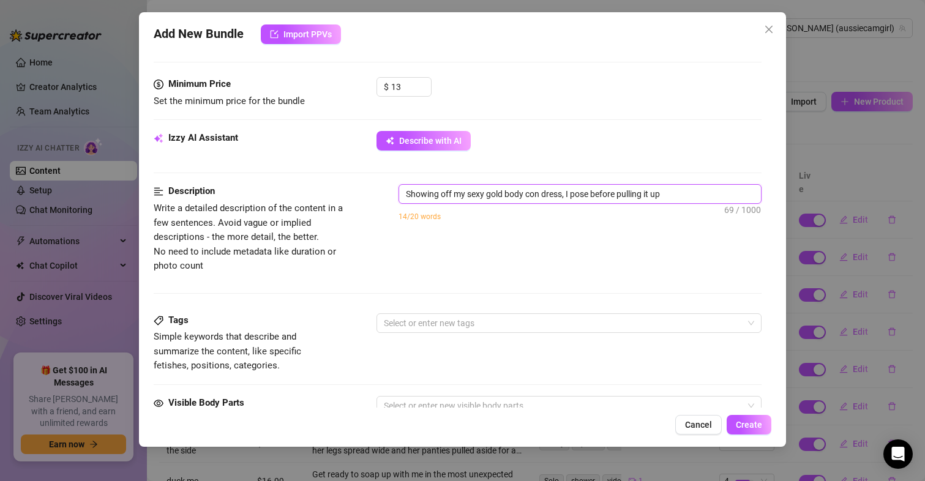
click at [505, 191] on textarea "Showing off my sexy gold body con dress, I pose before pulling it up" at bounding box center [580, 194] width 362 height 18
click at [691, 181] on div "Izzy AI Assistant Describe with AI" at bounding box center [458, 157] width 608 height 53
click at [701, 190] on textarea "Showing off my sexy gold tight body con dress, I pose before pulling it up" at bounding box center [580, 194] width 362 height 18
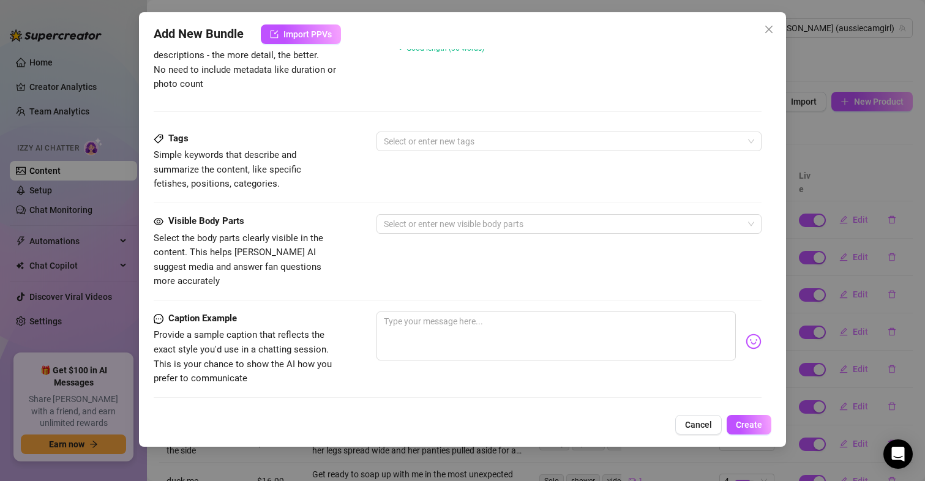
scroll to position [551, 0]
click at [477, 141] on div at bounding box center [563, 139] width 368 height 17
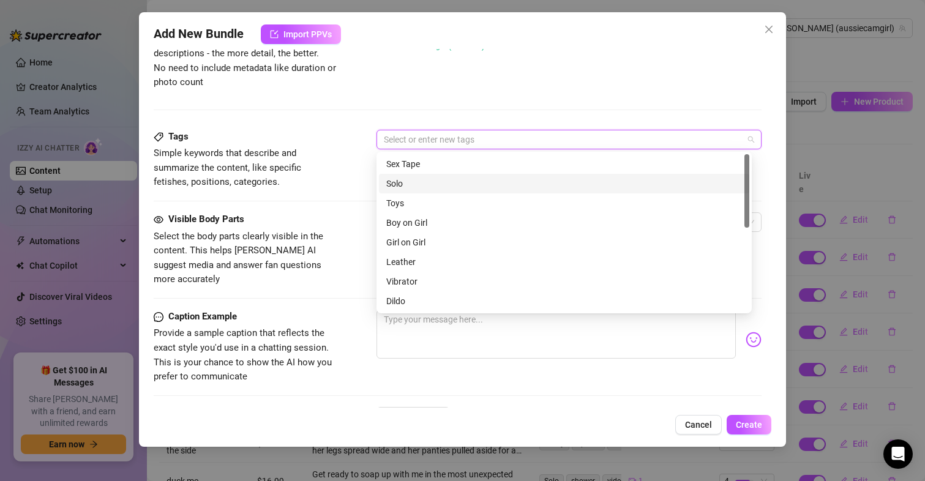
click at [399, 185] on div "Solo" at bounding box center [564, 183] width 356 height 13
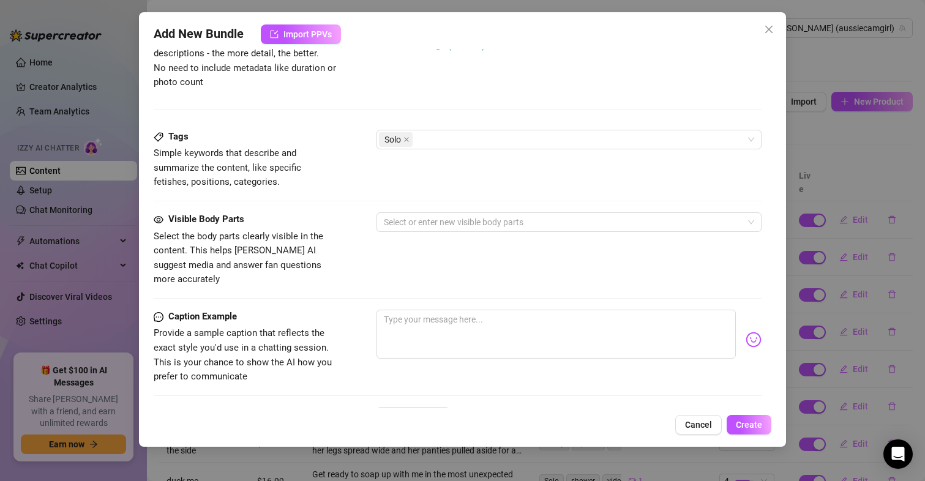
click at [267, 187] on span "Simple keywords that describe and summarize the content, like specific fetishes…" at bounding box center [246, 167] width 184 height 43
click at [422, 222] on div at bounding box center [563, 222] width 368 height 17
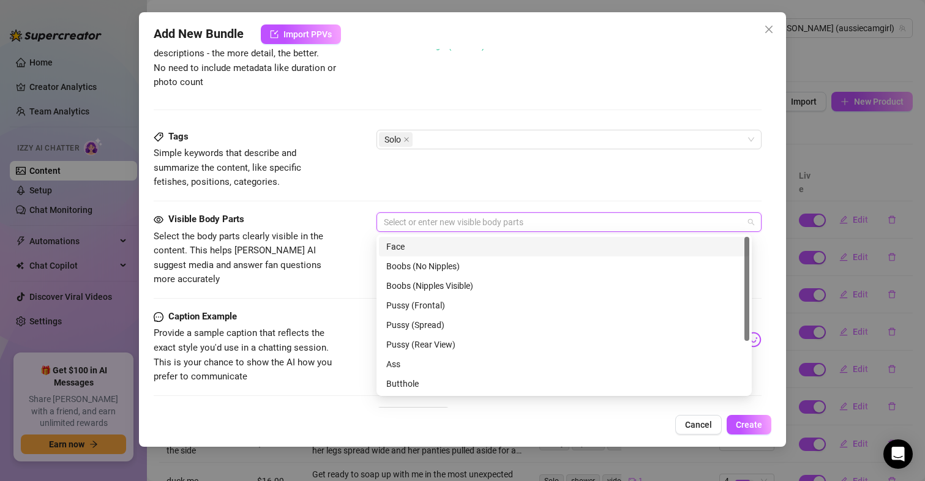
click at [413, 248] on div "Face" at bounding box center [564, 246] width 356 height 13
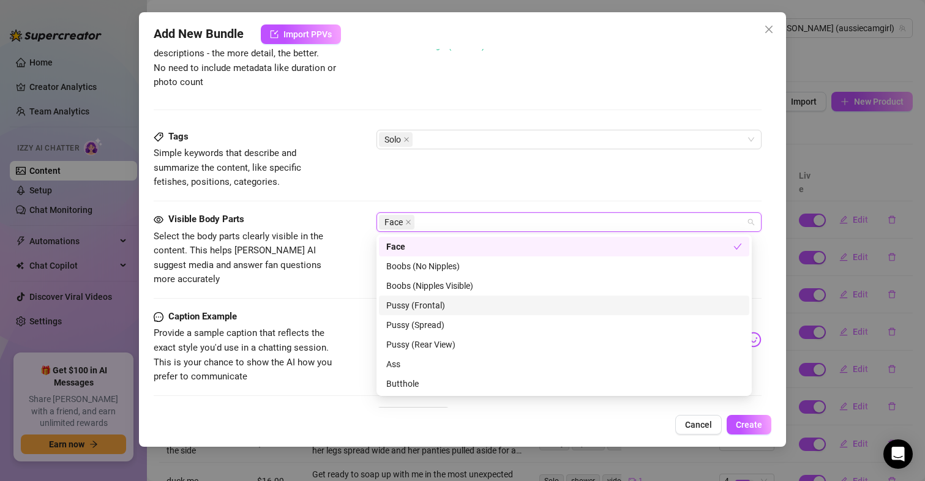
click at [445, 303] on div "Pussy (Frontal)" at bounding box center [564, 305] width 356 height 13
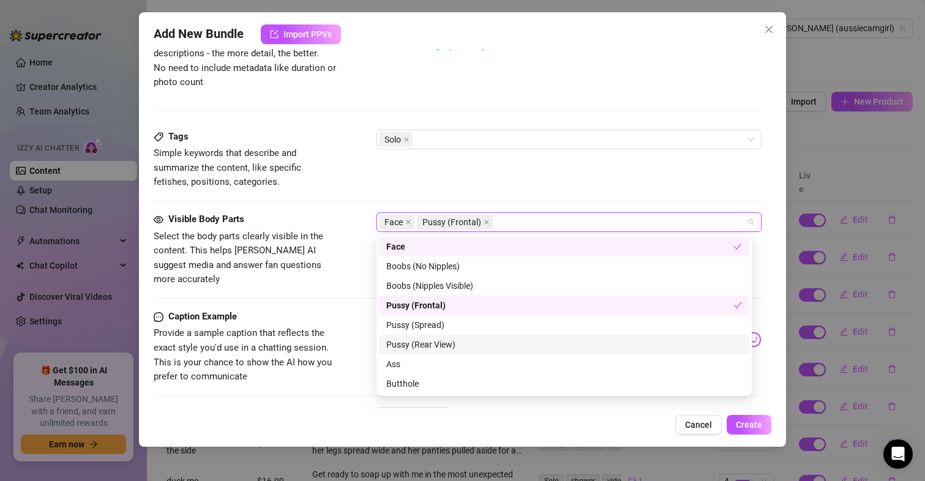
click at [452, 342] on div "Pussy (Rear View)" at bounding box center [564, 344] width 356 height 13
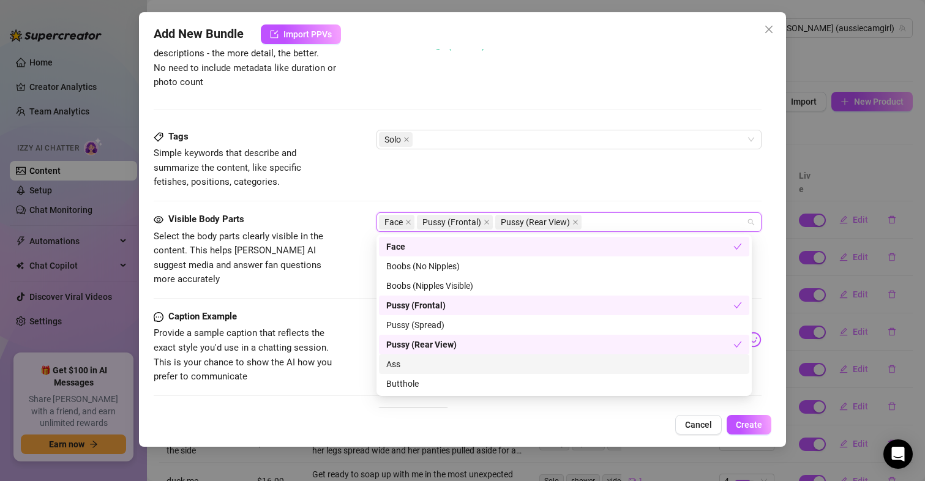
click at [419, 365] on div "Ass" at bounding box center [564, 363] width 356 height 13
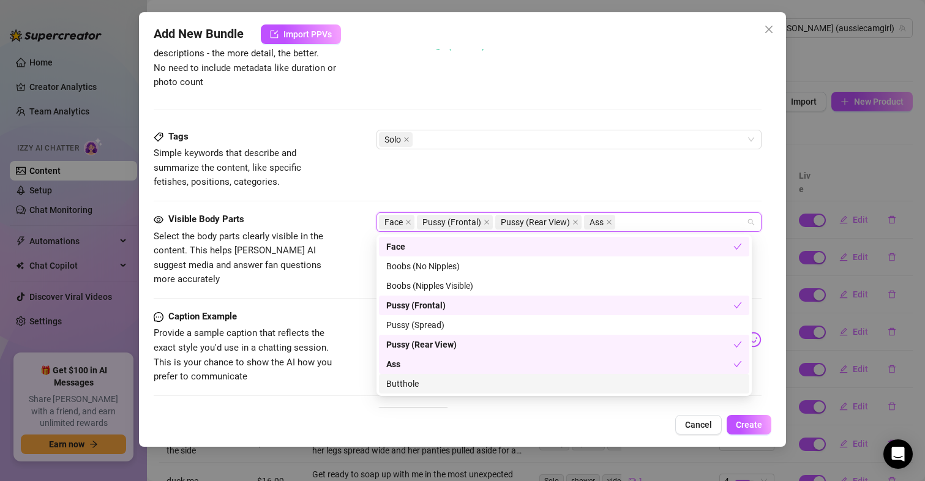
click at [415, 380] on div "Butthole" at bounding box center [564, 383] width 356 height 13
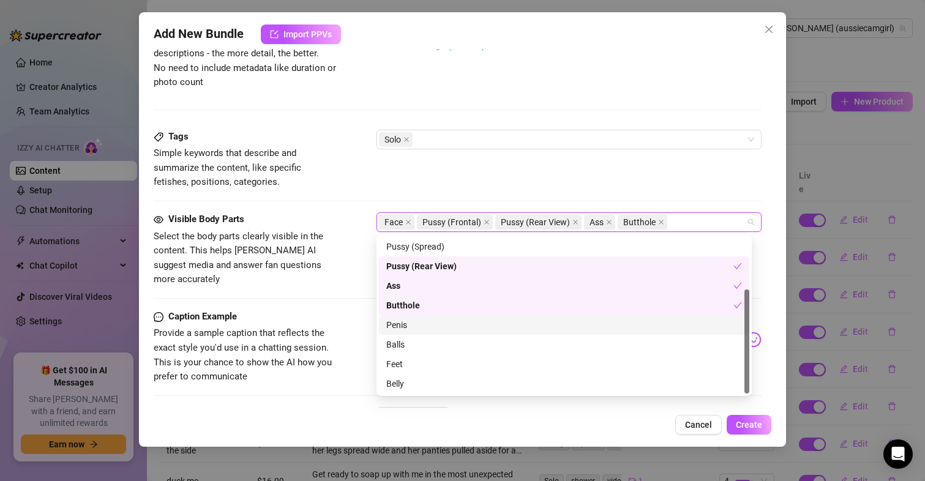
click at [322, 327] on span "Provide a sample caption that reflects the exact style you'd use in a chatting …" at bounding box center [243, 354] width 178 height 54
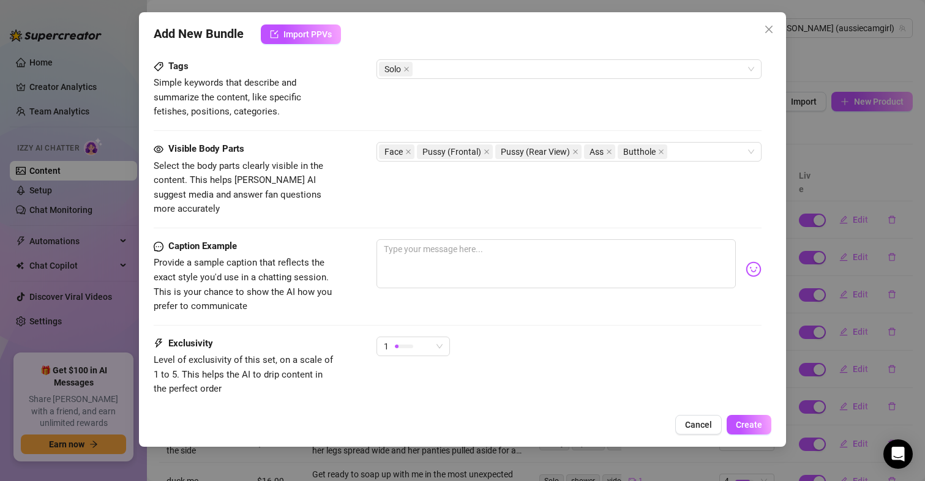
scroll to position [687, 0]
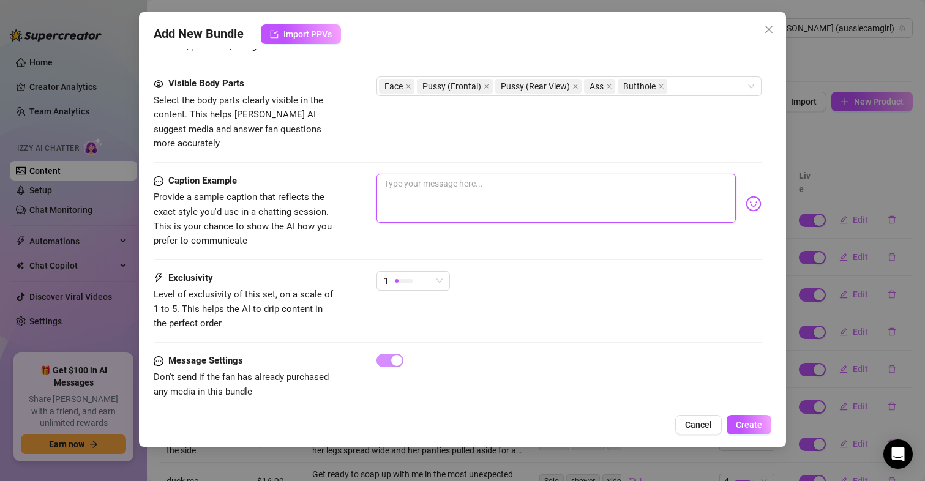
click at [462, 182] on textarea at bounding box center [556, 198] width 360 height 49
click at [436, 274] on span "1" at bounding box center [413, 281] width 59 height 18
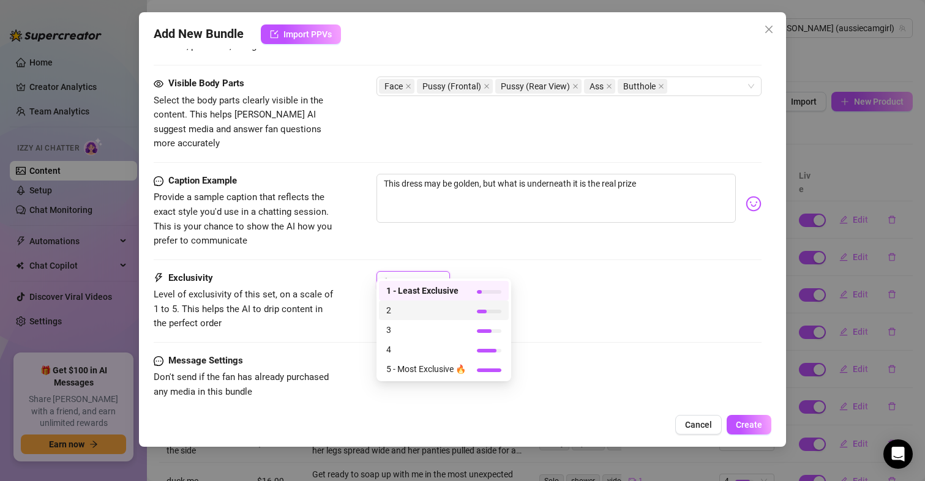
click at [408, 307] on span "2" at bounding box center [426, 309] width 80 height 13
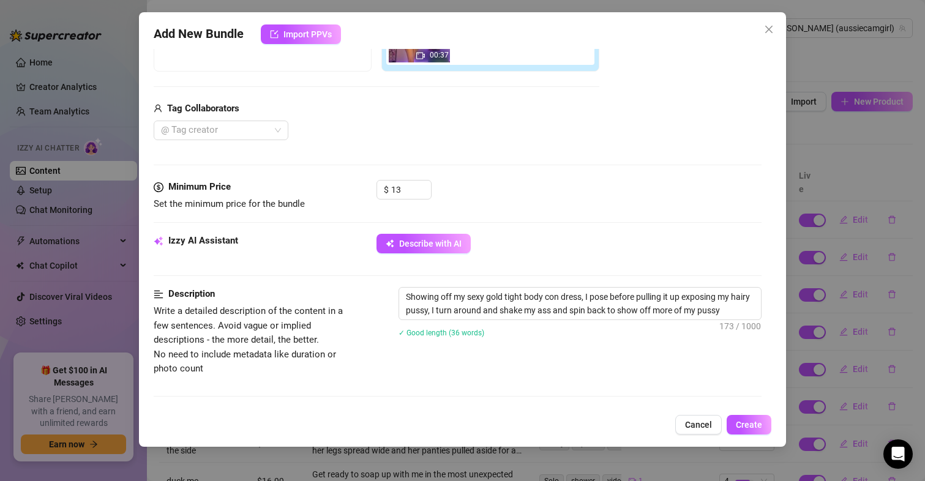
scroll to position [0, 0]
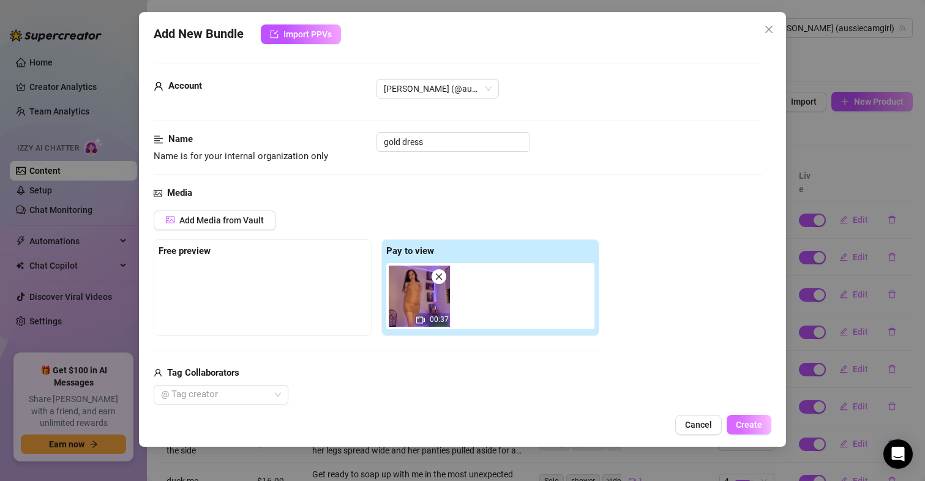
click at [753, 425] on span "Create" at bounding box center [748, 425] width 26 height 10
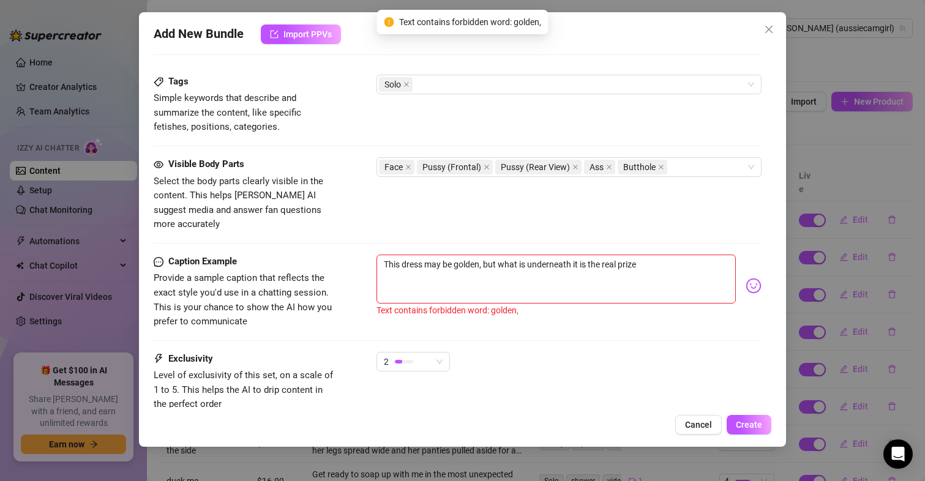
scroll to position [642, 0]
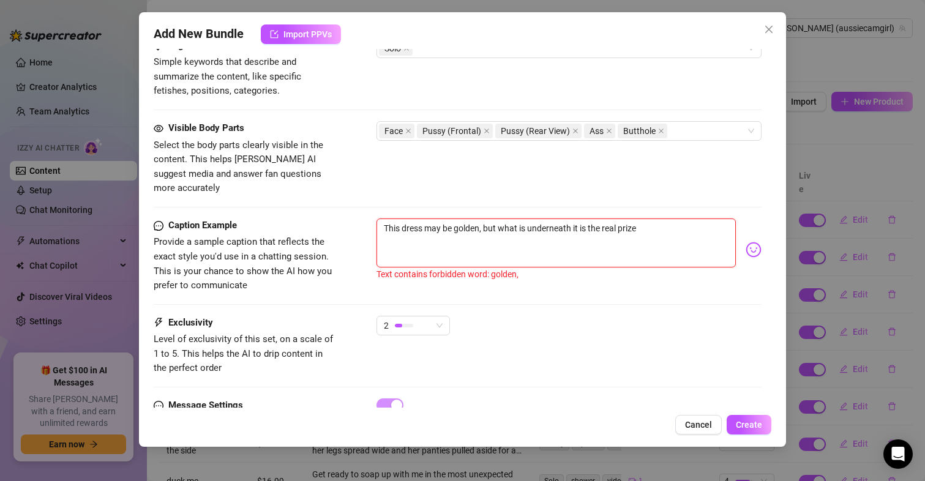
drag, startPoint x: 481, startPoint y: 212, endPoint x: 469, endPoint y: 214, distance: 11.7
click at [469, 218] on textarea "This dress may be golden, but what is underneath it is the real prize" at bounding box center [556, 242] width 360 height 49
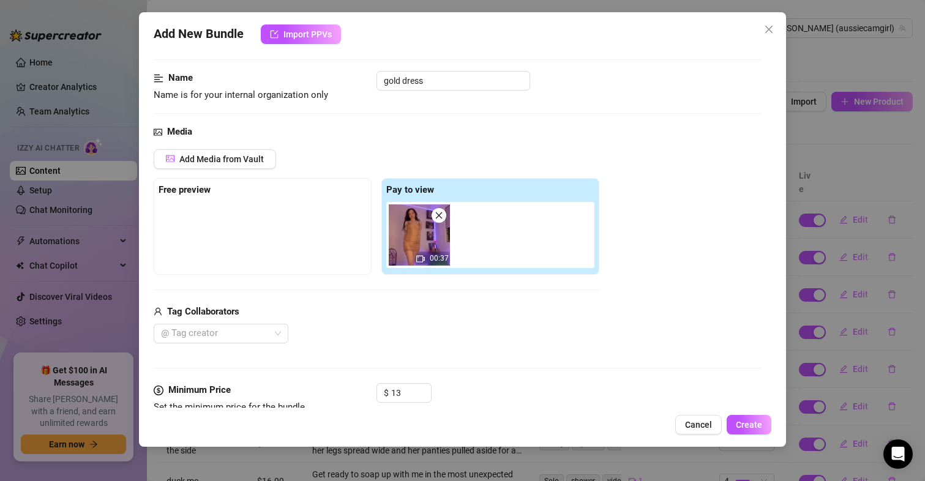
scroll to position [122, 0]
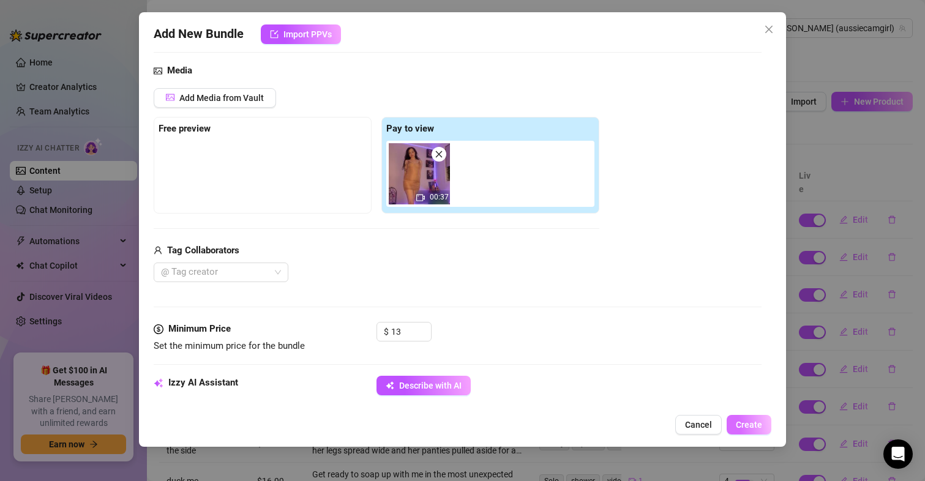
click at [751, 431] on button "Create" at bounding box center [748, 425] width 45 height 20
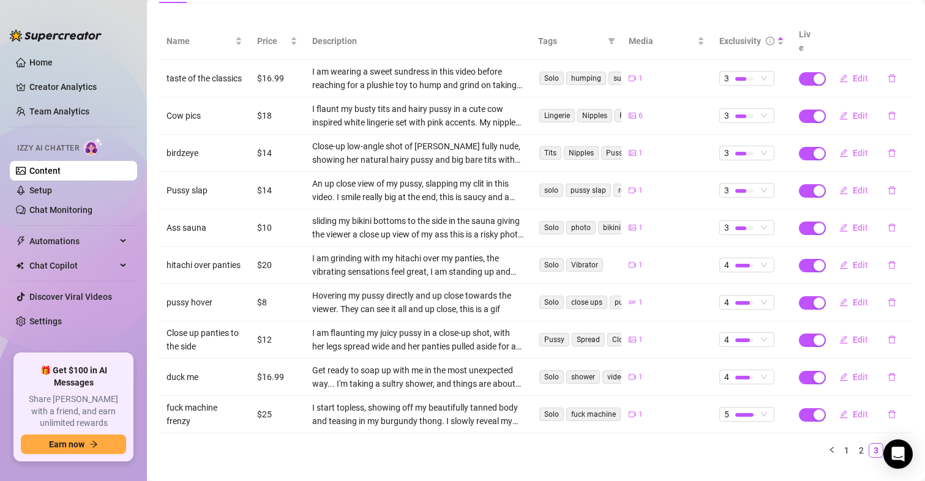
scroll to position [151, 0]
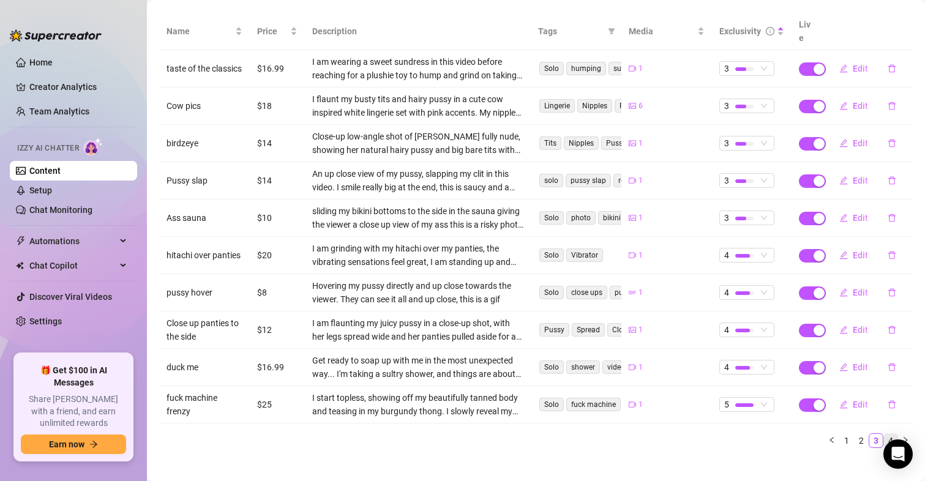
click at [884, 434] on link "4" at bounding box center [890, 440] width 13 height 13
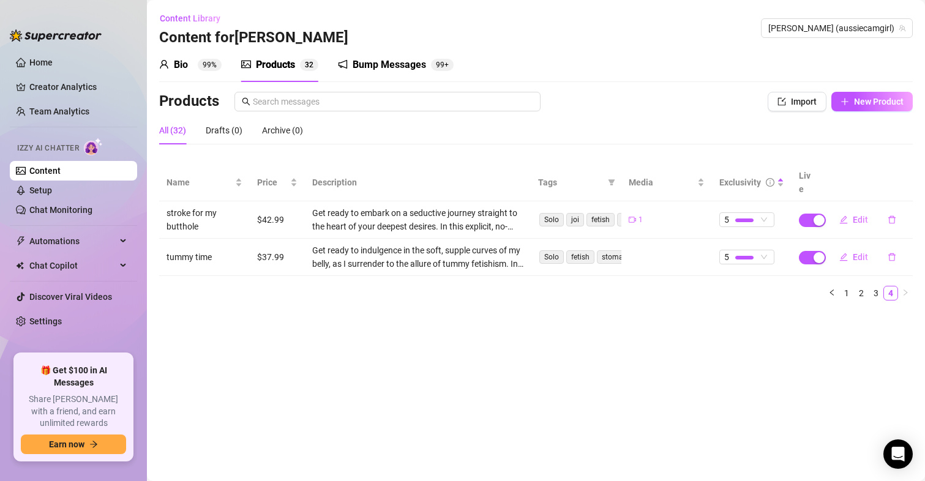
scroll to position [0, 0]
click at [865, 286] on link "2" at bounding box center [860, 292] width 13 height 13
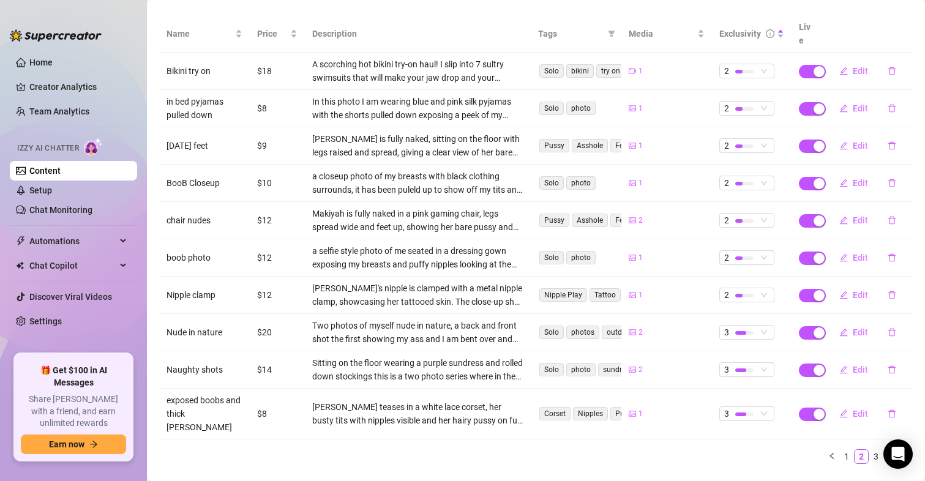
scroll to position [151, 0]
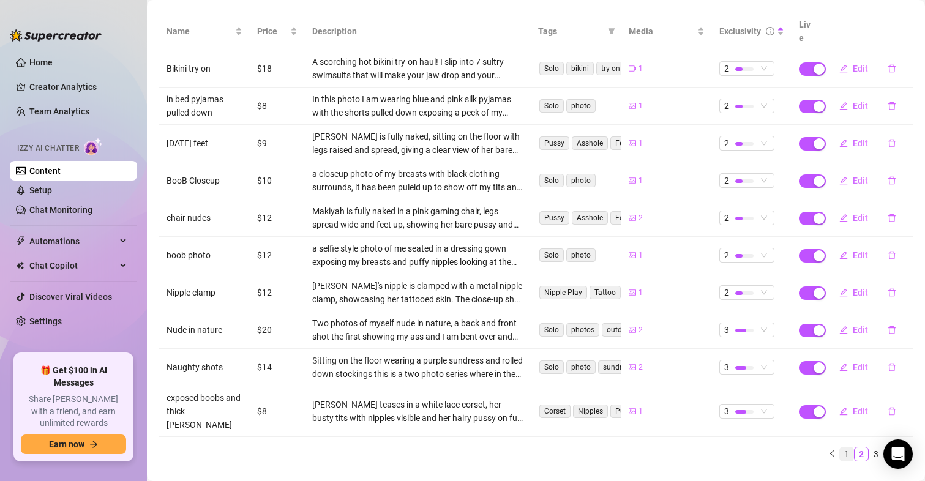
click at [840, 447] on link "1" at bounding box center [846, 453] width 13 height 13
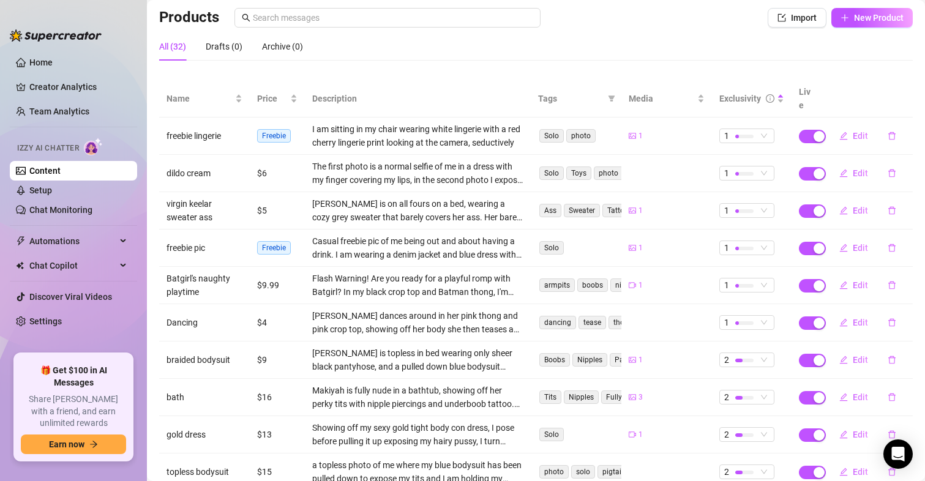
scroll to position [61, 0]
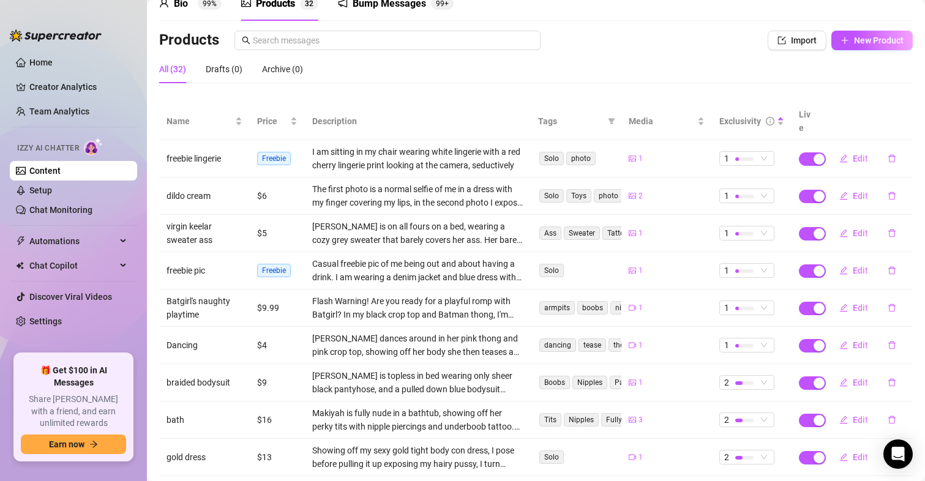
click at [866, 20] on div "Bio 99% Products 3 2 Bump Messages 99+" at bounding box center [535, 4] width 753 height 34
click at [859, 34] on button "New Product" at bounding box center [871, 41] width 81 height 20
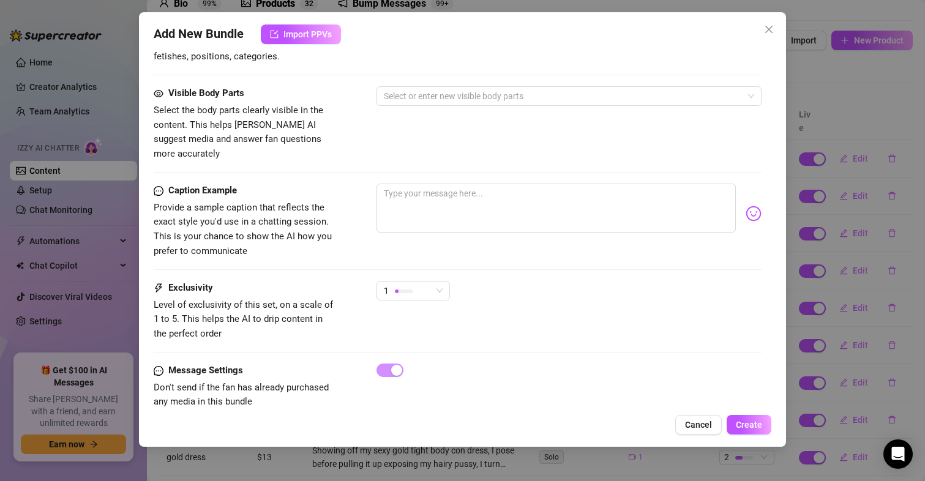
scroll to position [512, 0]
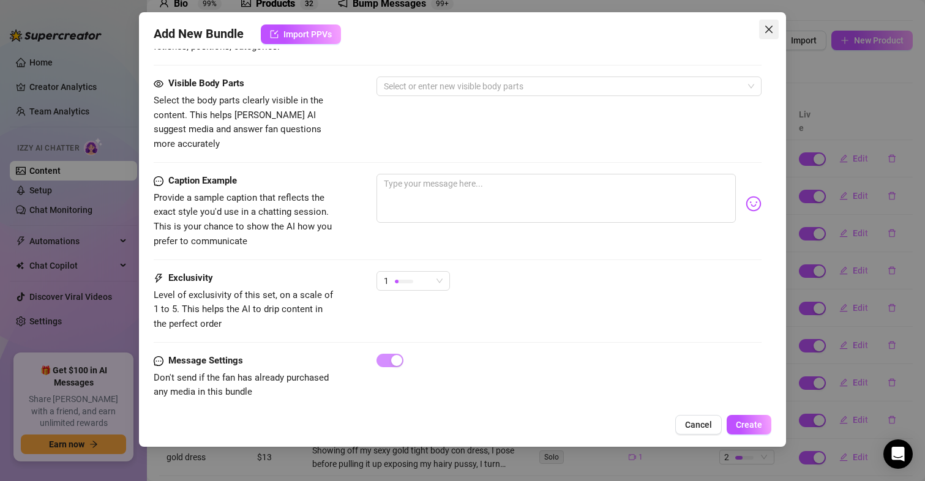
click at [766, 29] on icon "close" at bounding box center [769, 29] width 10 height 10
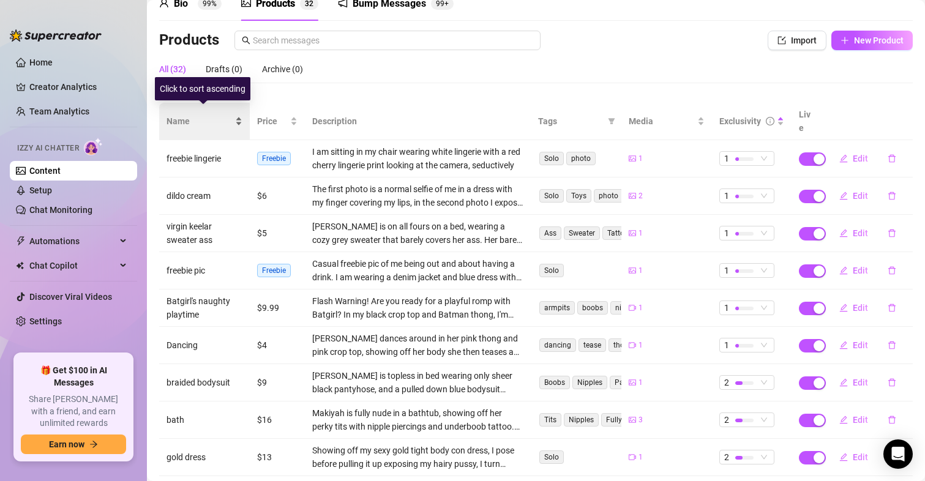
click at [191, 114] on span "Name" at bounding box center [199, 120] width 66 height 13
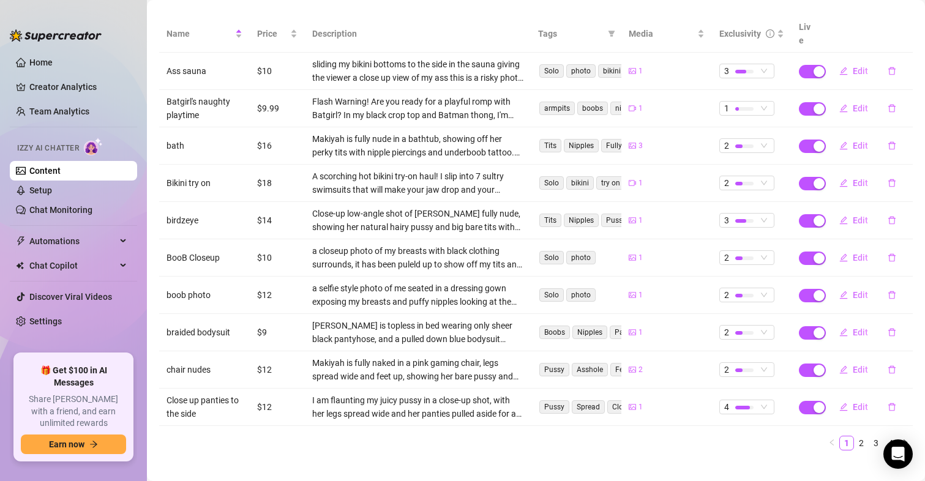
scroll to position [151, 0]
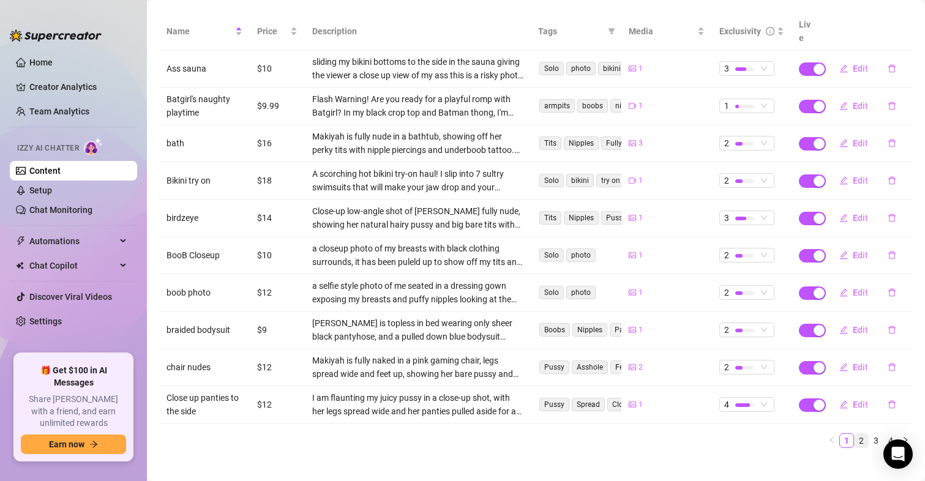
click at [854, 434] on link "2" at bounding box center [860, 440] width 13 height 13
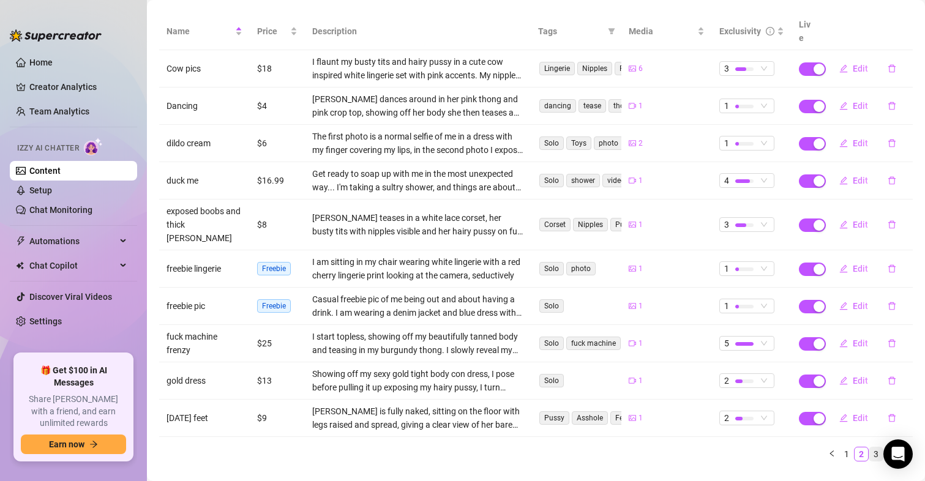
drag, startPoint x: 865, startPoint y: 426, endPoint x: 858, endPoint y: 425, distance: 6.8
click at [869, 447] on link "3" at bounding box center [875, 453] width 13 height 13
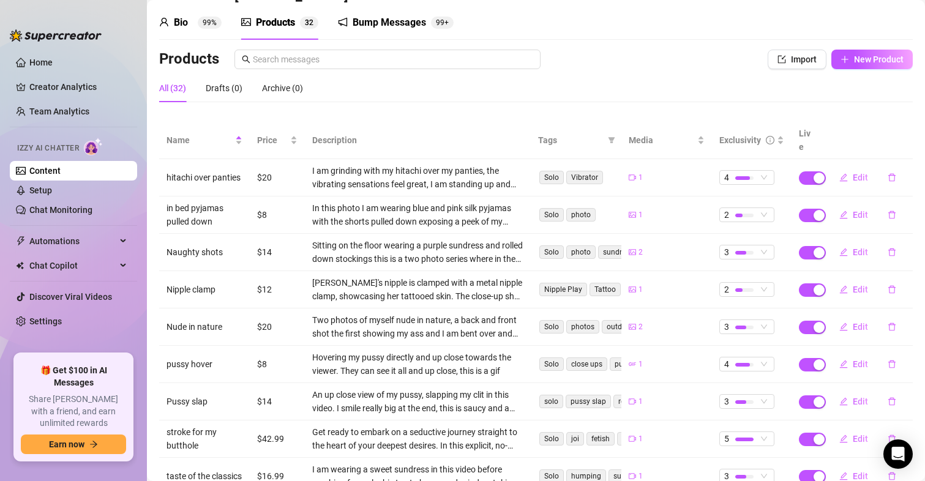
scroll to position [0, 0]
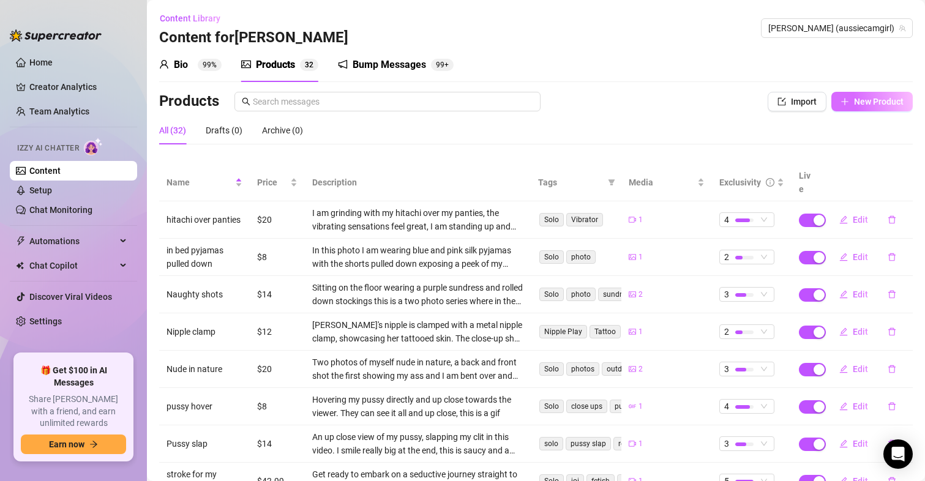
click at [854, 111] on div "Products Import New Product" at bounding box center [535, 104] width 753 height 24
click at [868, 100] on span "New Product" at bounding box center [879, 102] width 50 height 10
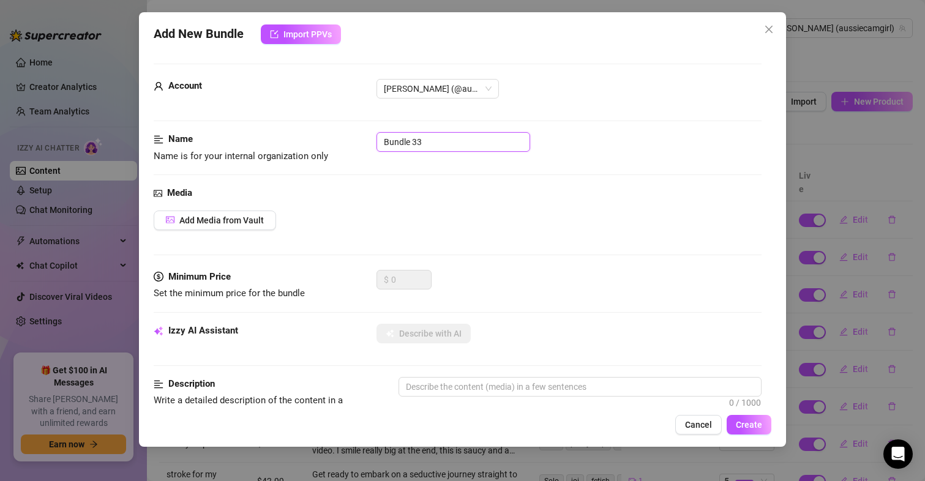
drag, startPoint x: 448, startPoint y: 138, endPoint x: 274, endPoint y: 143, distance: 174.5
click at [274, 143] on div "Name Name is for your internal organization only Bundle 33" at bounding box center [458, 147] width 608 height 31
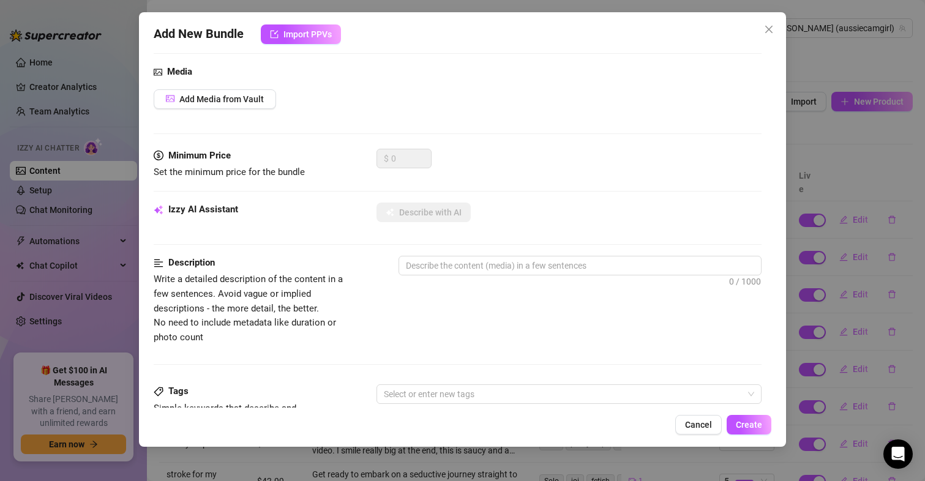
scroll to position [122, 0]
click at [250, 97] on span "Add Media from Vault" at bounding box center [221, 98] width 84 height 10
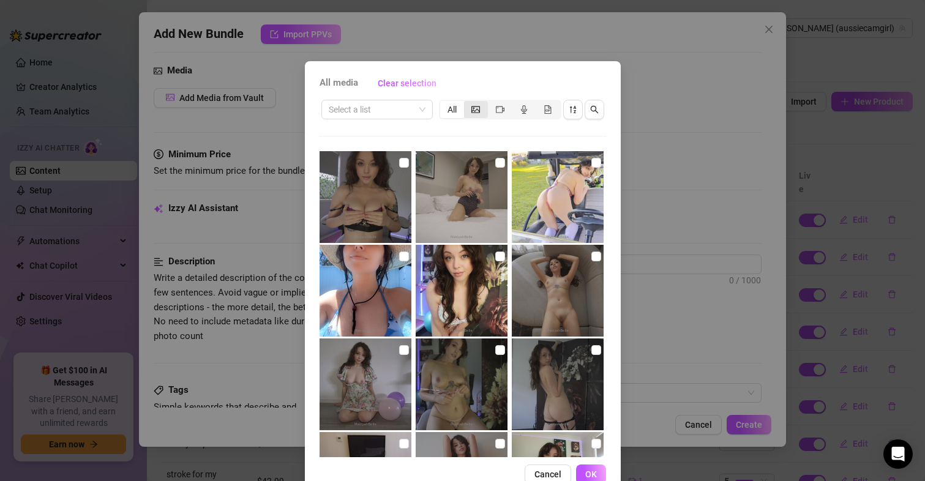
click at [474, 107] on icon "picture" at bounding box center [475, 109] width 9 height 7
click at [467, 103] on input "segmented control" at bounding box center [467, 103] width 0 height 0
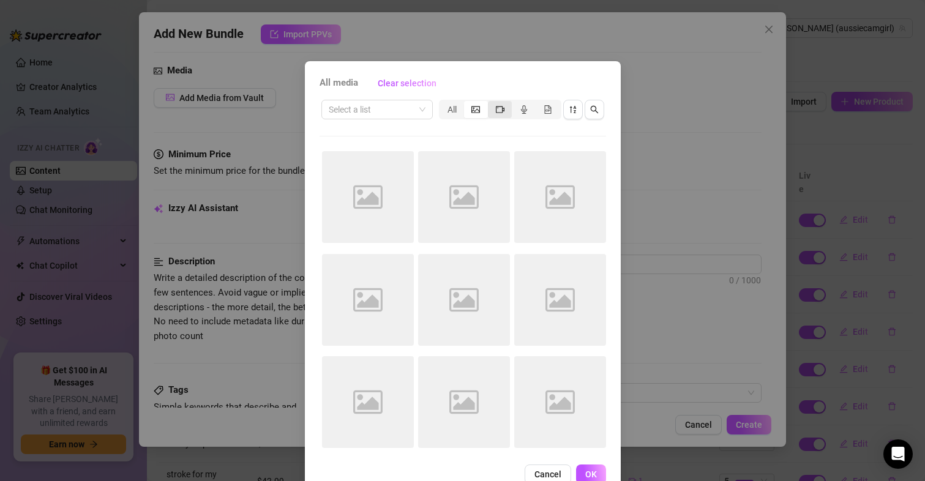
click at [499, 106] on div "segmented control" at bounding box center [500, 109] width 24 height 17
click at [491, 103] on input "segmented control" at bounding box center [491, 103] width 0 height 0
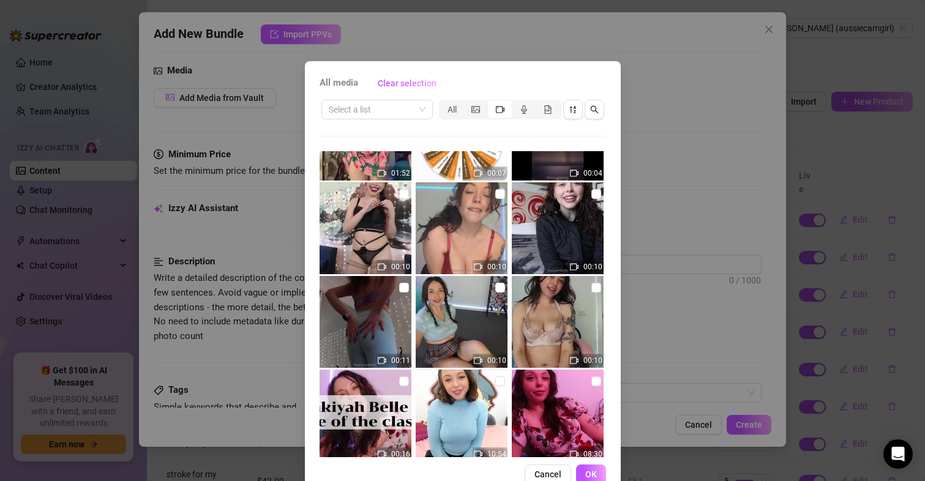
scroll to position [767, 0]
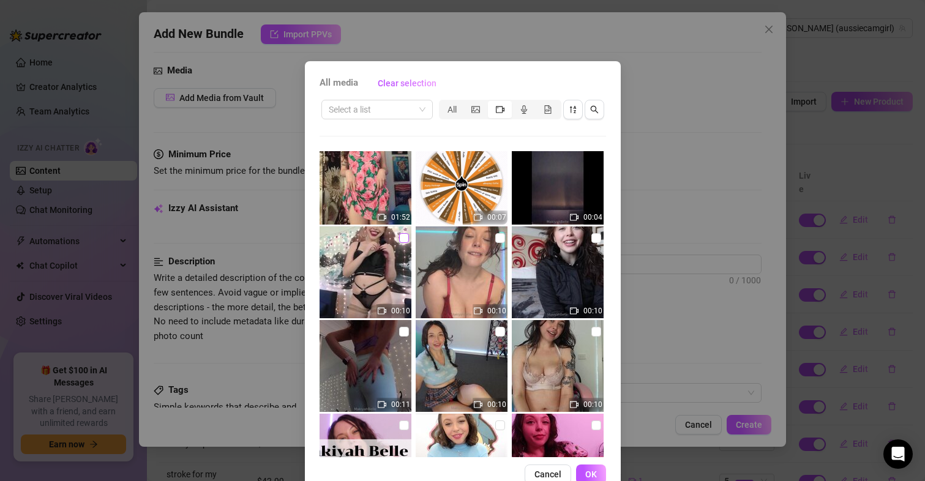
click at [399, 240] on input "checkbox" at bounding box center [404, 238] width 10 height 10
click at [586, 474] on span "OK" at bounding box center [591, 474] width 12 height 10
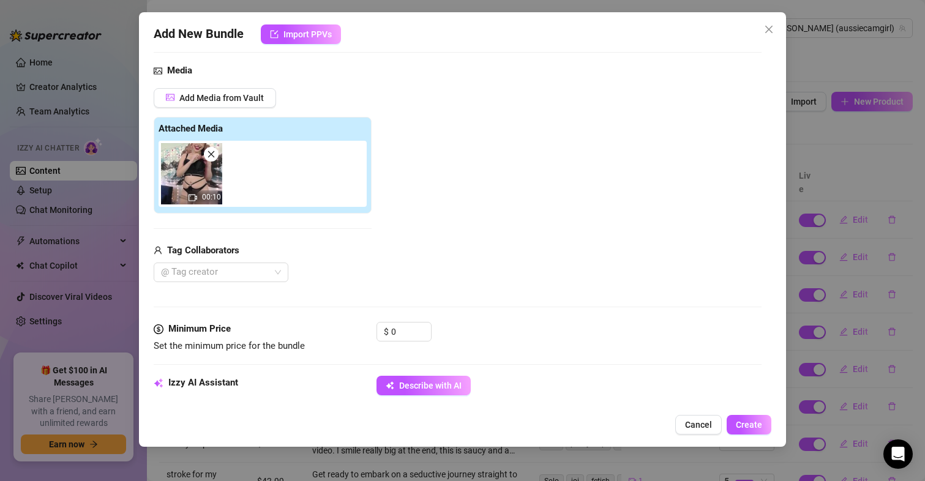
click at [209, 152] on icon "close" at bounding box center [210, 154] width 7 height 7
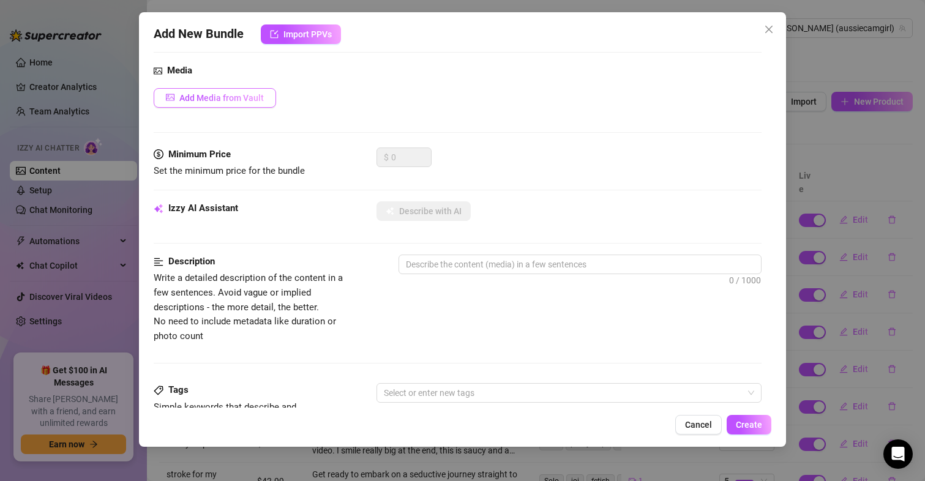
click at [206, 99] on span "Add Media from Vault" at bounding box center [221, 98] width 84 height 10
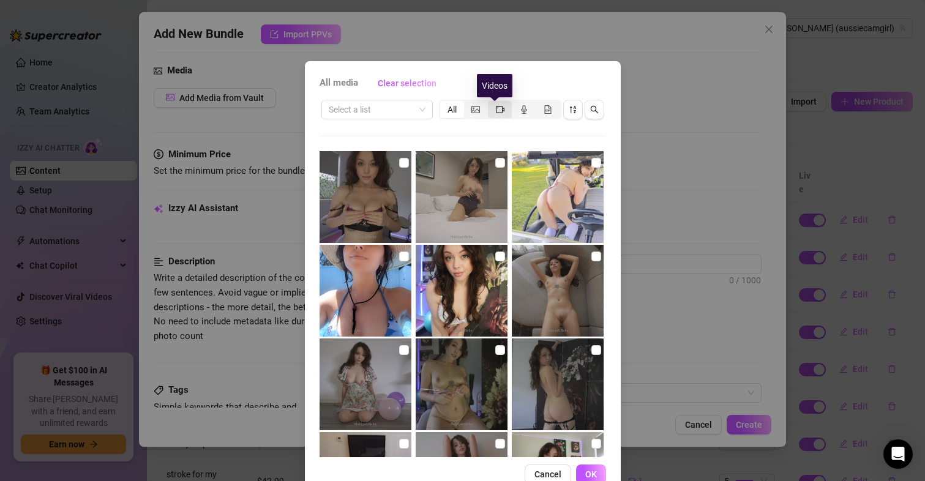
click at [496, 105] on icon "video-camera" at bounding box center [500, 109] width 9 height 9
click at [491, 103] on input "segmented control" at bounding box center [491, 103] width 0 height 0
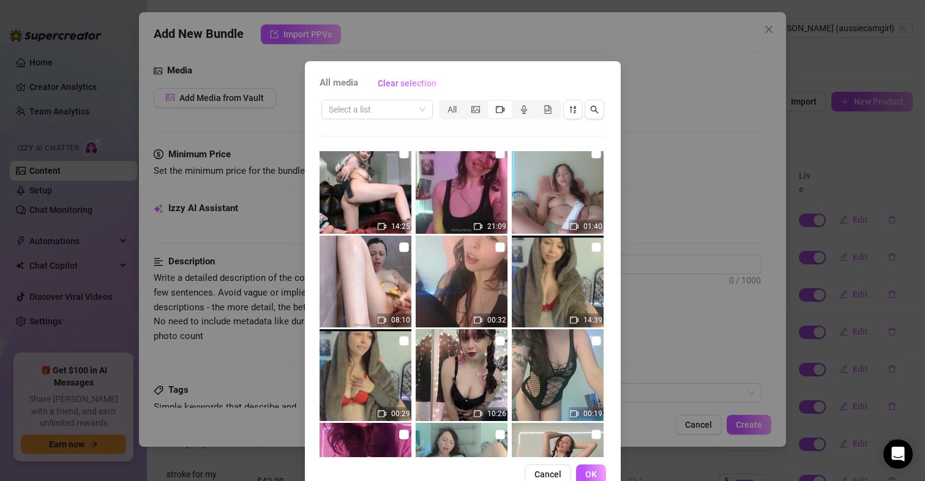
scroll to position [1891, 0]
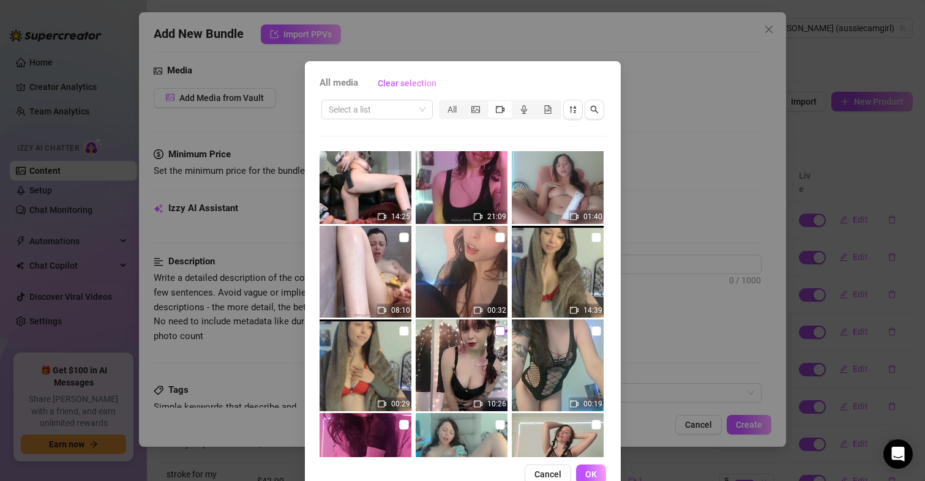
click at [495, 330] on input "checkbox" at bounding box center [500, 331] width 10 height 10
click at [590, 473] on span "OK" at bounding box center [591, 474] width 12 height 10
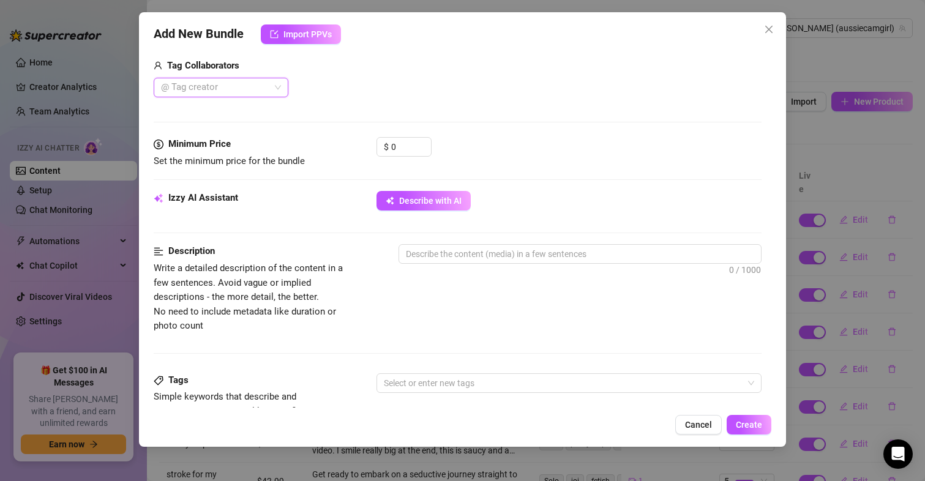
scroll to position [306, 0]
drag, startPoint x: 404, startPoint y: 147, endPoint x: 356, endPoint y: 146, distance: 48.3
click at [356, 146] on div "Minimum Price Set the minimum price for the bundle $ 0" at bounding box center [458, 153] width 608 height 31
click at [297, 210] on div "Izzy AI Assistant Describe with AI" at bounding box center [458, 207] width 608 height 31
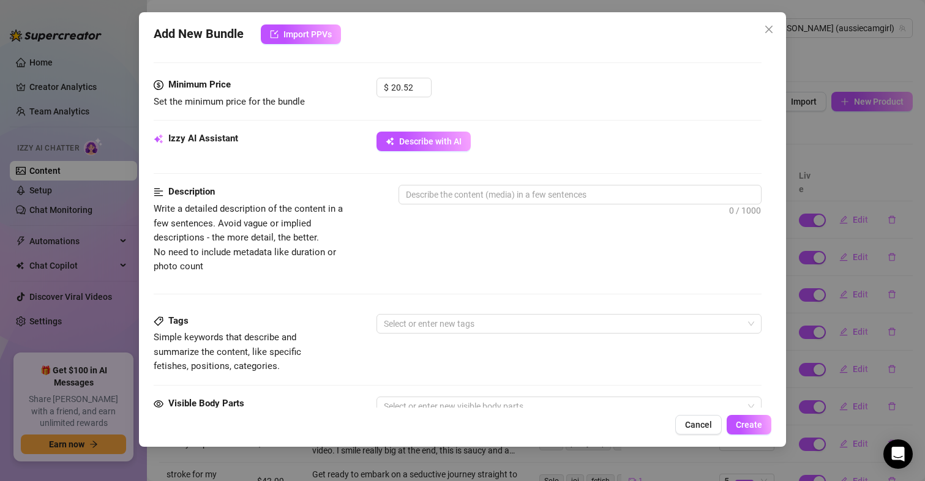
scroll to position [367, 0]
click at [458, 194] on textarea at bounding box center [580, 194] width 362 height 18
click at [439, 187] on textarea at bounding box center [580, 194] width 362 height 18
paste textarea "A tease that starts sweet but quickly twists into cruel control. Watch as I fla…"
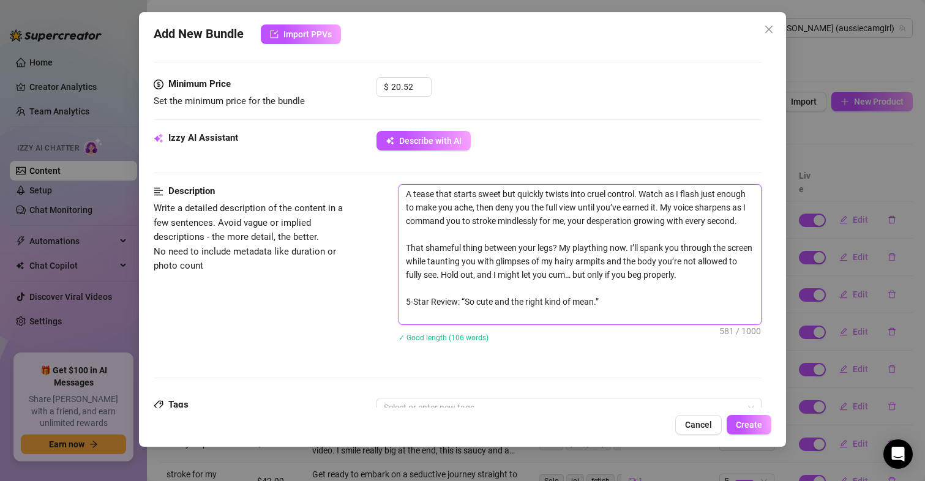
scroll to position [0, 0]
drag, startPoint x: 601, startPoint y: 315, endPoint x: 595, endPoint y: 316, distance: 6.8
click at [595, 316] on textarea "A tease that starts sweet but quickly twists into cruel control. Watch as I fla…" at bounding box center [580, 255] width 362 height 140
drag, startPoint x: 464, startPoint y: 315, endPoint x: 381, endPoint y: 310, distance: 83.9
click at [382, 310] on div "Description Write a detailed description of the content in a few sentences. Avo…" at bounding box center [458, 271] width 608 height 174
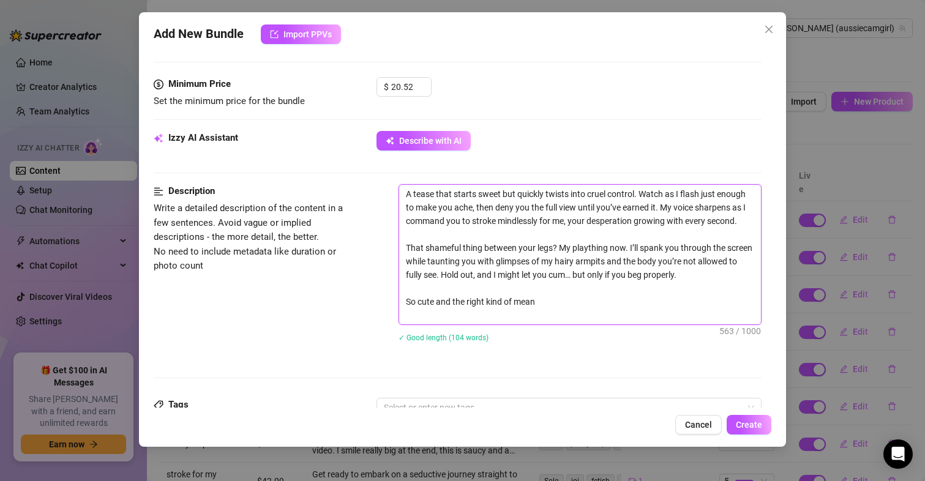
drag, startPoint x: 406, startPoint y: 258, endPoint x: 520, endPoint y: 270, distance: 114.5
click at [520, 270] on textarea "A tease that starts sweet but quickly twists into cruel control. Watch as I fla…" at bounding box center [580, 255] width 362 height 140
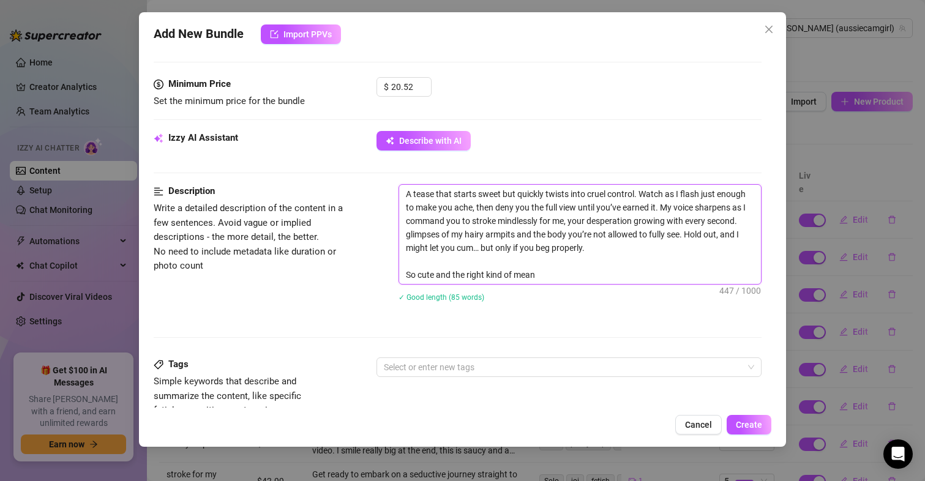
click at [591, 234] on textarea "A tease that starts sweet but quickly twists into cruel control. Watch as I fla…" at bounding box center [580, 234] width 362 height 99
drag, startPoint x: 588, startPoint y: 234, endPoint x: 600, endPoint y: 234, distance: 12.3
click at [600, 234] on textarea "A tease that starts sweet but quickly twists into cruel control. Watch as I fla…" at bounding box center [580, 234] width 362 height 99
drag, startPoint x: 625, startPoint y: 233, endPoint x: 751, endPoint y: 234, distance: 126.1
click at [751, 234] on div "Account [PERSON_NAME] (@aussiecamgirl) Name Name is for your internal organizat…" at bounding box center [463, 228] width 618 height 359
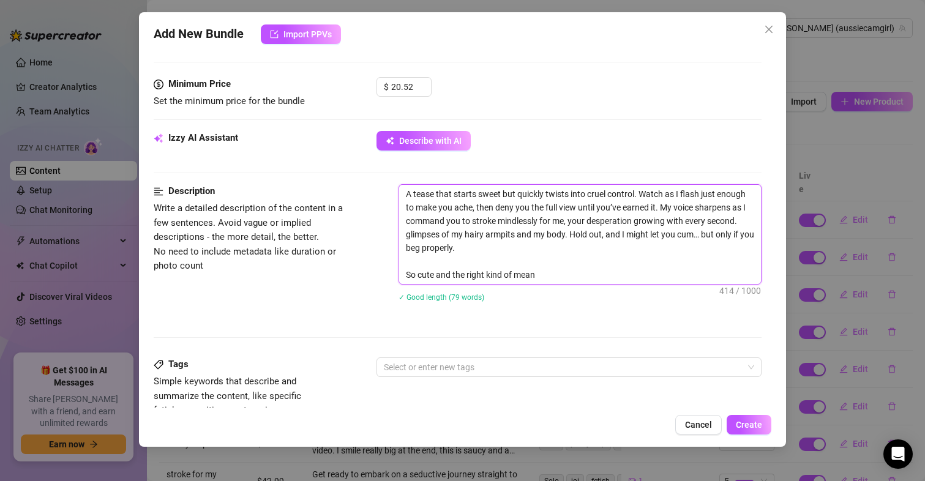
scroll to position [490, 0]
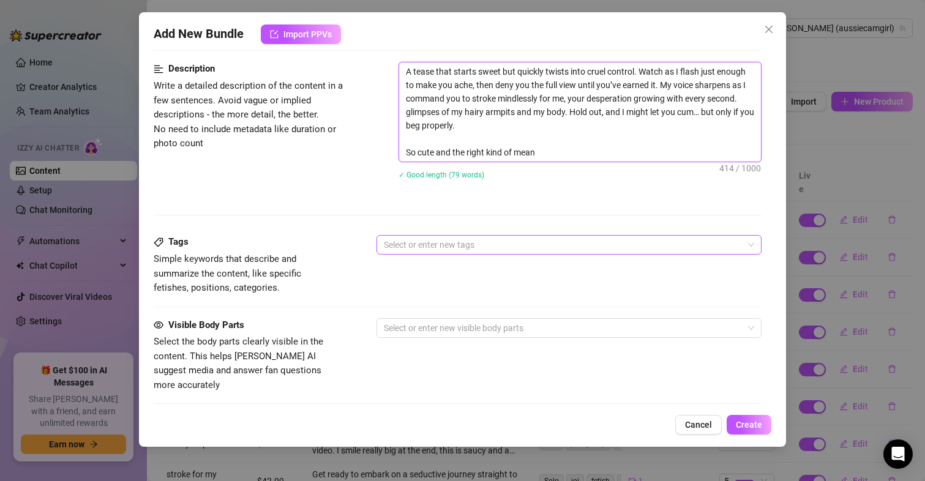
click at [439, 245] on div at bounding box center [563, 244] width 368 height 17
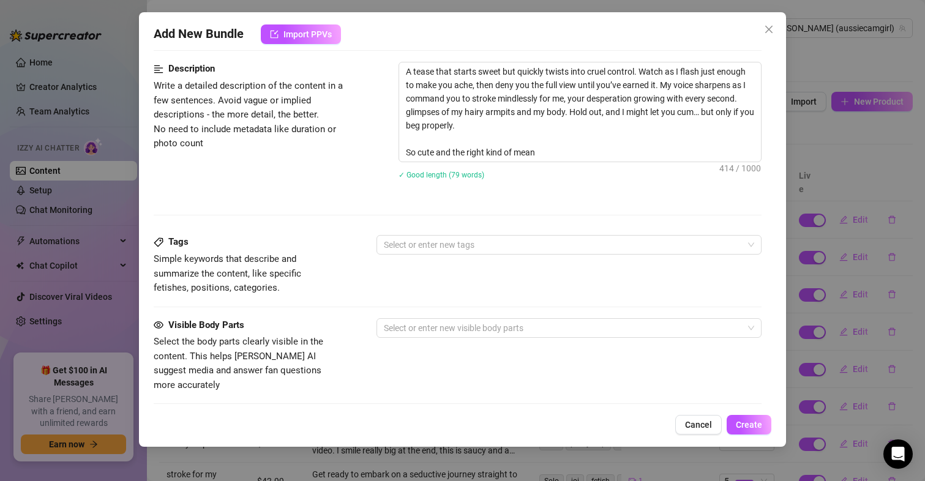
click at [307, 216] on div "Description Write a detailed description of the content in a few sentences. Avo…" at bounding box center [458, 148] width 608 height 173
click at [440, 239] on div at bounding box center [563, 244] width 368 height 17
click at [316, 188] on div "Description Write a detailed description of the content in a few sentences. Avo…" at bounding box center [458, 128] width 608 height 133
click at [556, 244] on div "joi domination hairy armpits" at bounding box center [563, 244] width 368 height 17
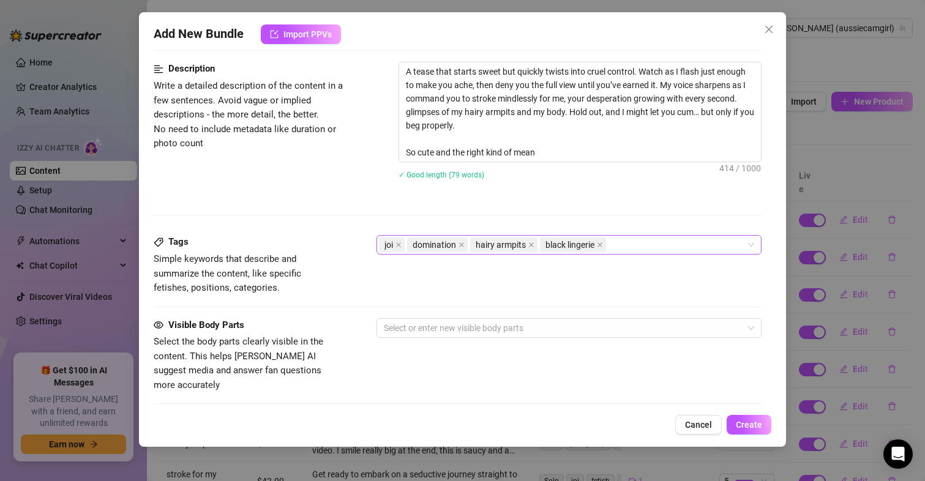
click at [628, 242] on div "joi domination hairy armpits black lingerie" at bounding box center [563, 244] width 368 height 17
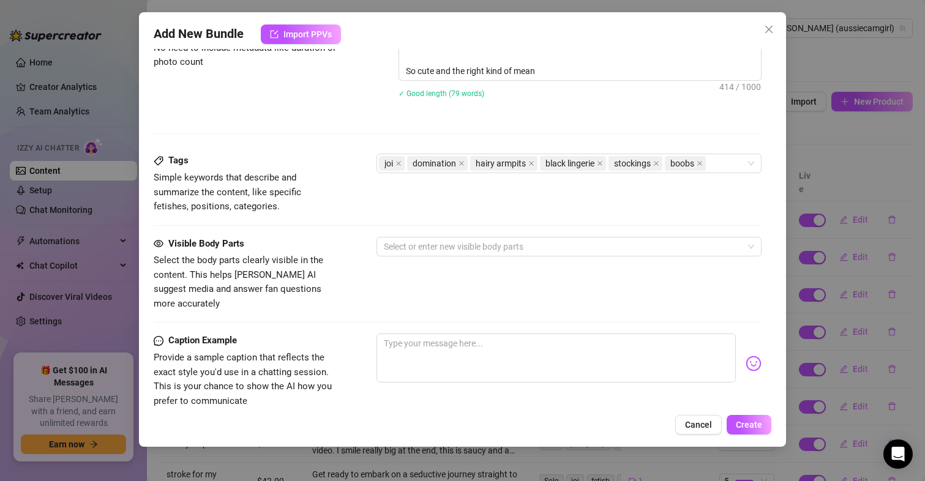
scroll to position [673, 0]
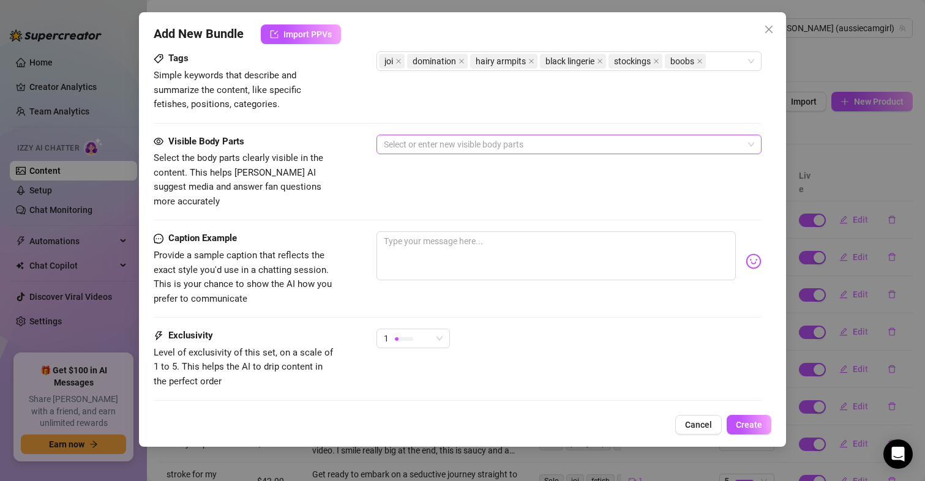
click at [490, 138] on div at bounding box center [563, 144] width 368 height 17
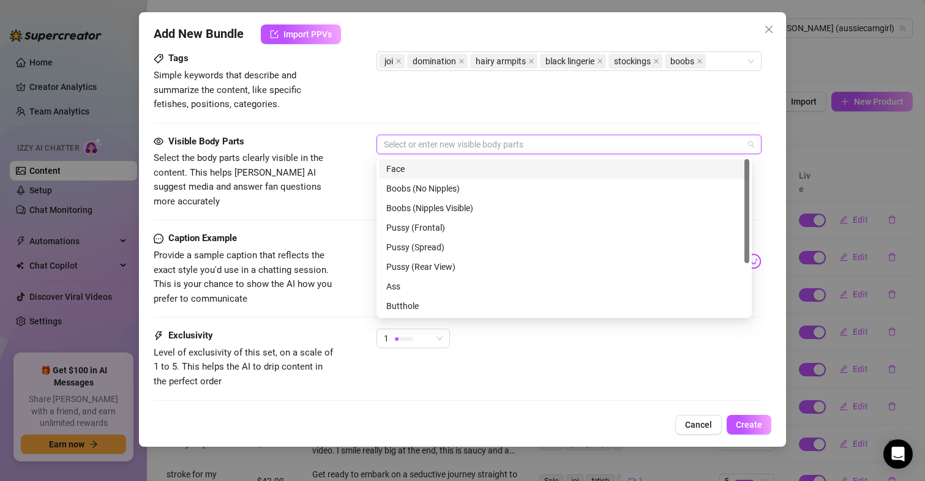
click at [417, 169] on div "Face" at bounding box center [564, 168] width 356 height 13
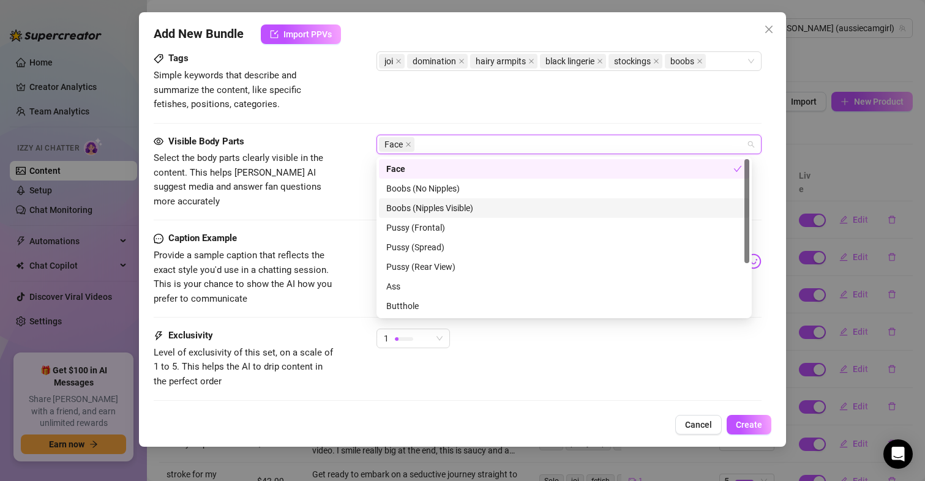
click at [433, 207] on div "Boobs (Nipples Visible)" at bounding box center [564, 207] width 356 height 13
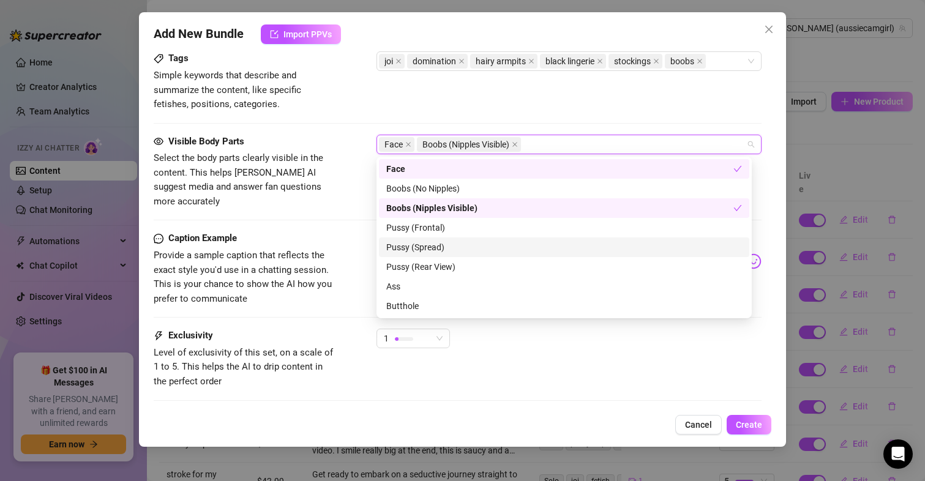
scroll to position [78, 0]
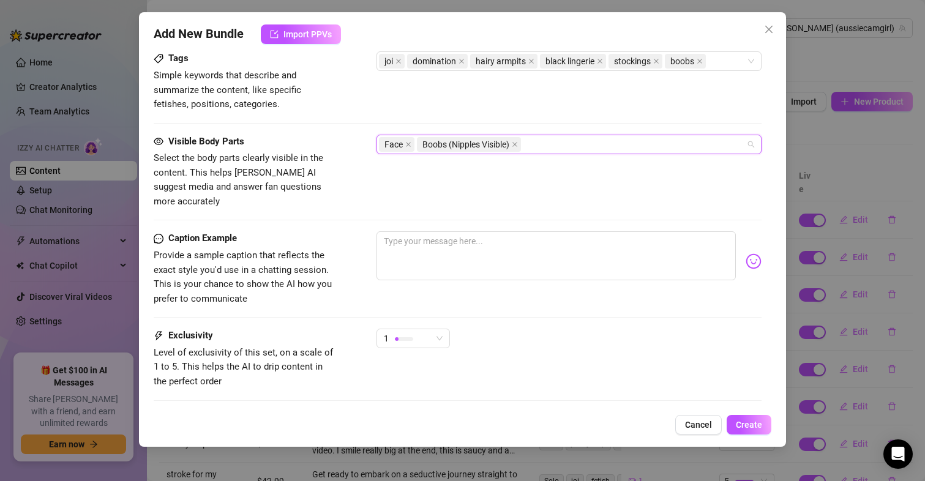
click at [549, 146] on div "Face Boobs (Nipples Visible)" at bounding box center [563, 144] width 368 height 17
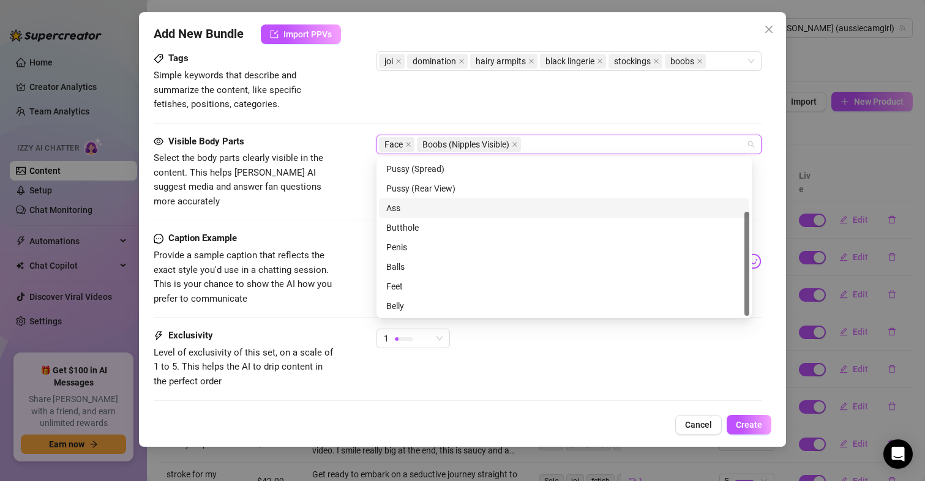
click at [398, 207] on div "Ass" at bounding box center [564, 207] width 356 height 13
click at [337, 209] on div "Visible Body Parts Select the body parts clearly visible in the content. This h…" at bounding box center [458, 183] width 608 height 97
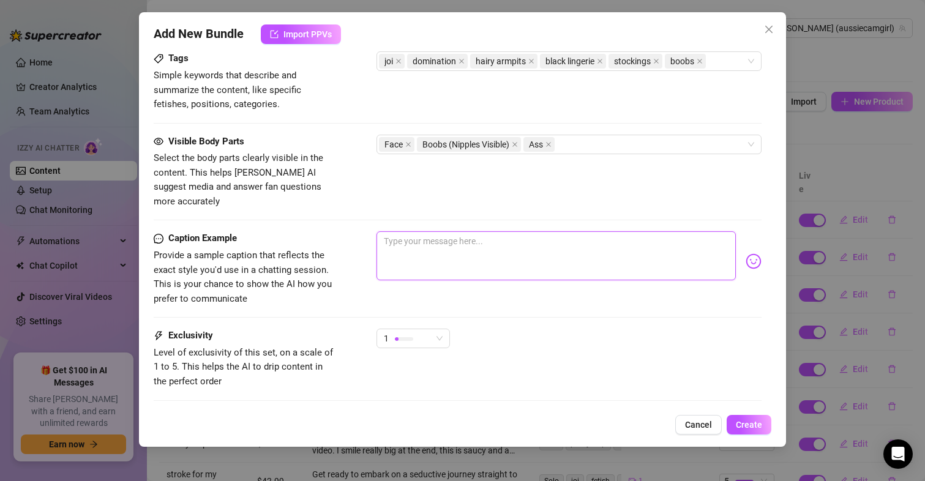
click at [467, 231] on textarea at bounding box center [556, 255] width 360 height 49
click at [459, 243] on textarea at bounding box center [556, 255] width 360 height 49
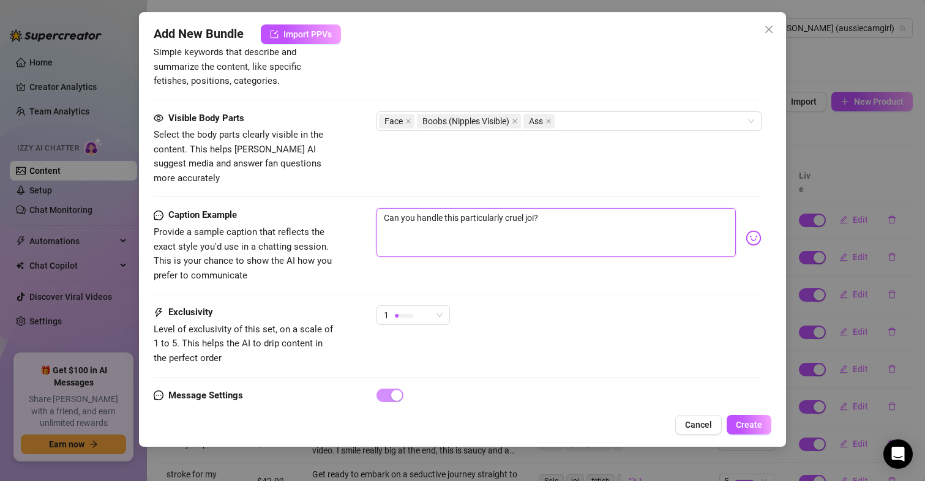
scroll to position [731, 0]
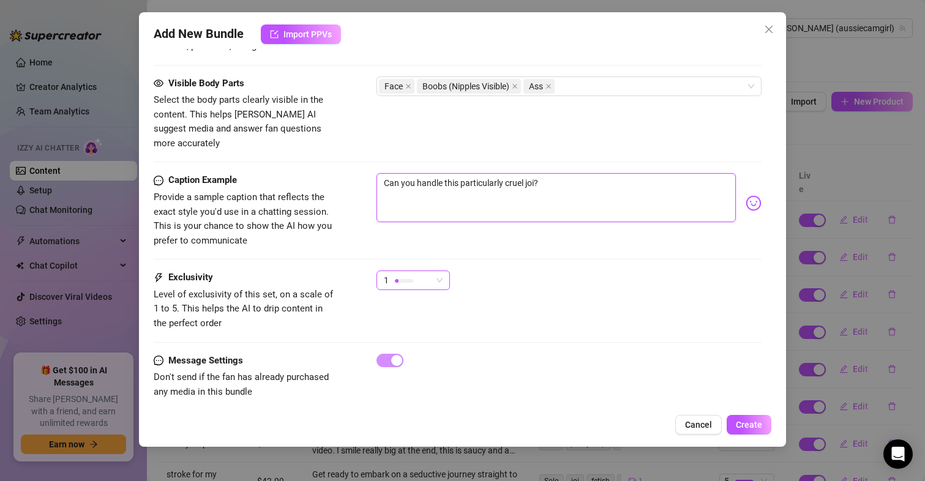
click at [409, 275] on div at bounding box center [404, 281] width 18 height 12
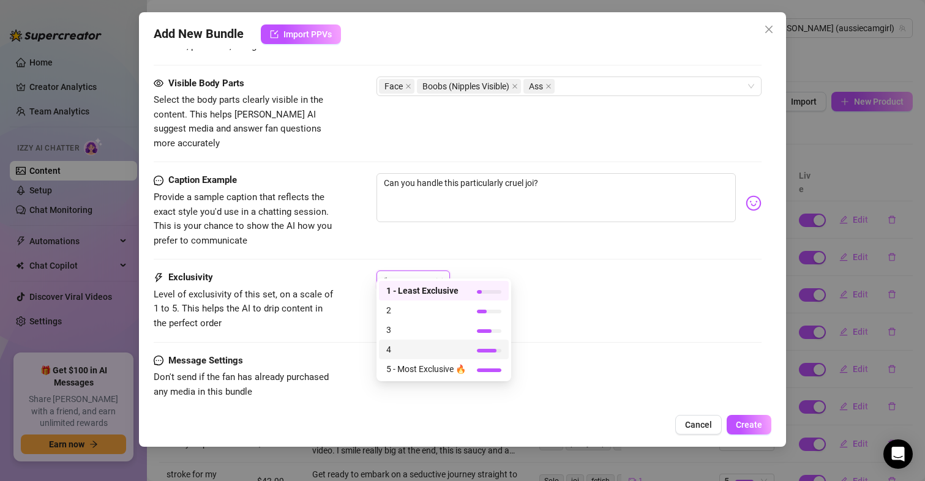
click at [391, 352] on span "4" at bounding box center [426, 349] width 80 height 13
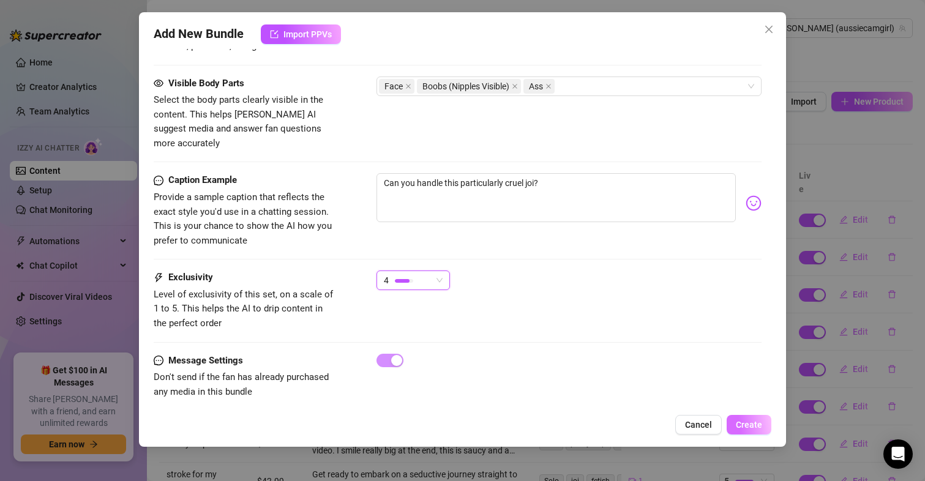
click at [747, 420] on button "Create" at bounding box center [748, 425] width 45 height 20
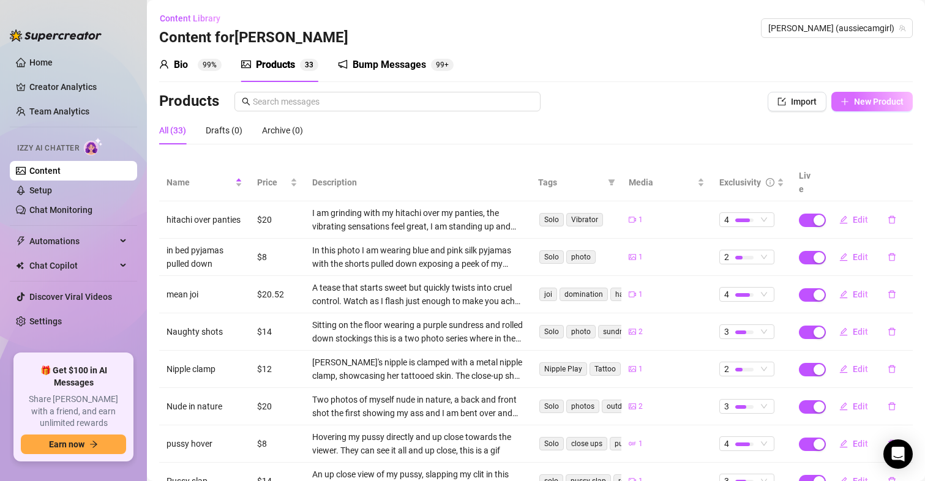
click at [860, 102] on span "New Product" at bounding box center [879, 102] width 50 height 10
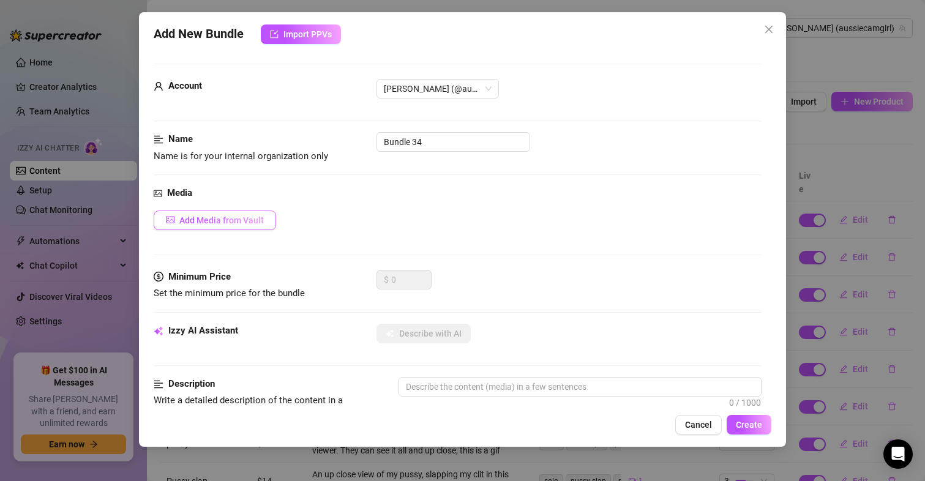
click at [220, 219] on span "Add Media from Vault" at bounding box center [221, 220] width 84 height 10
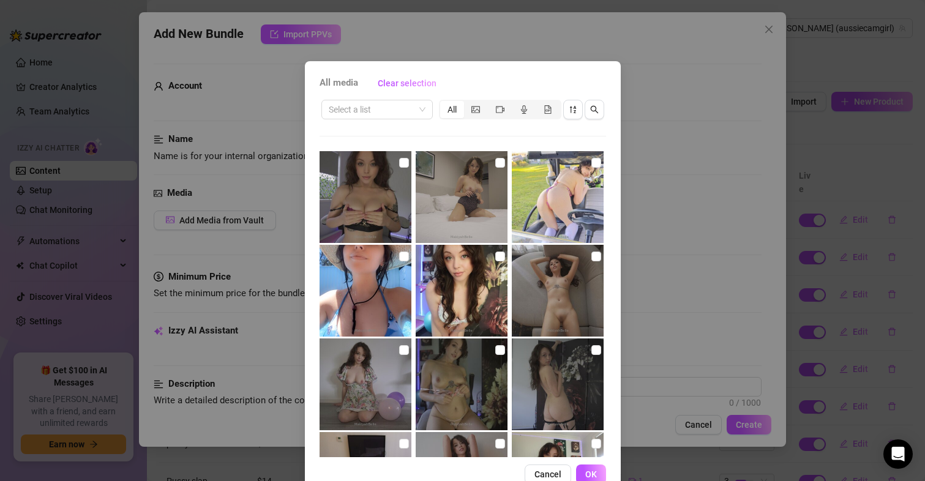
click at [488, 110] on div "segmented control" at bounding box center [500, 109] width 24 height 17
click at [491, 103] on input "segmented control" at bounding box center [491, 103] width 0 height 0
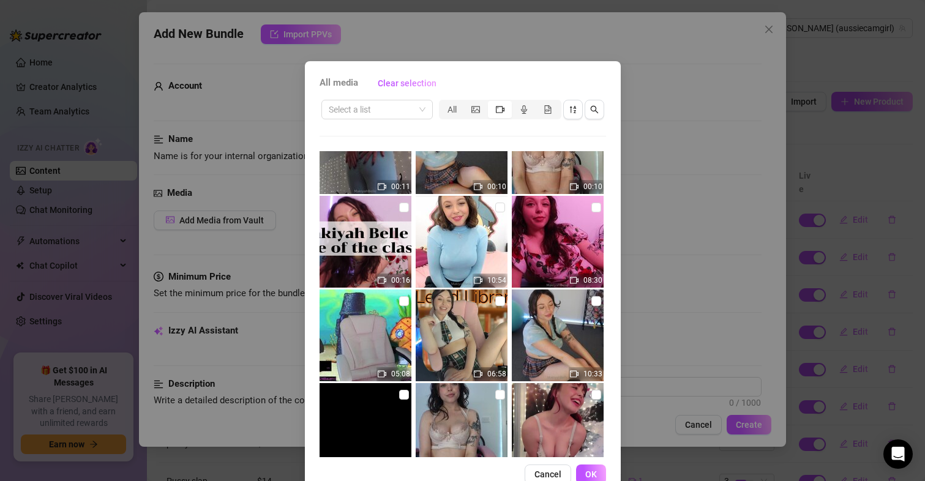
scroll to position [913, 0]
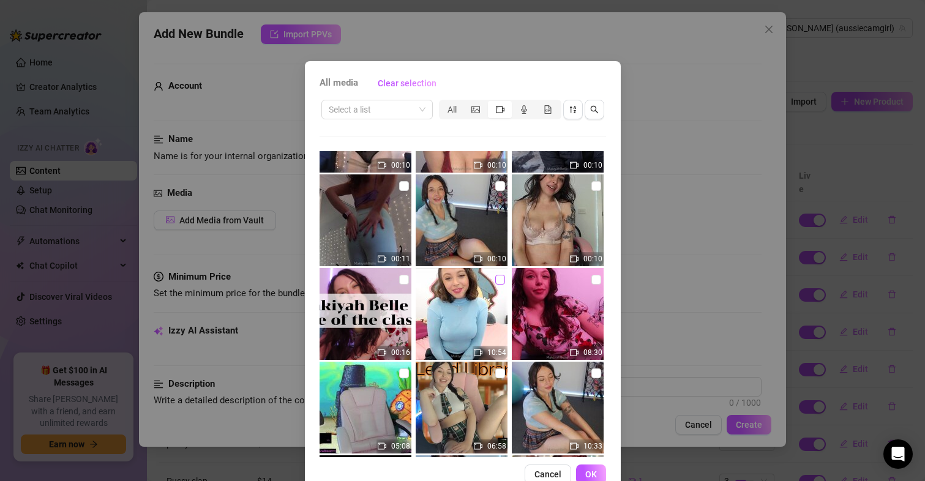
click at [495, 280] on input "checkbox" at bounding box center [500, 280] width 10 height 10
click at [585, 472] on span "OK" at bounding box center [591, 474] width 12 height 10
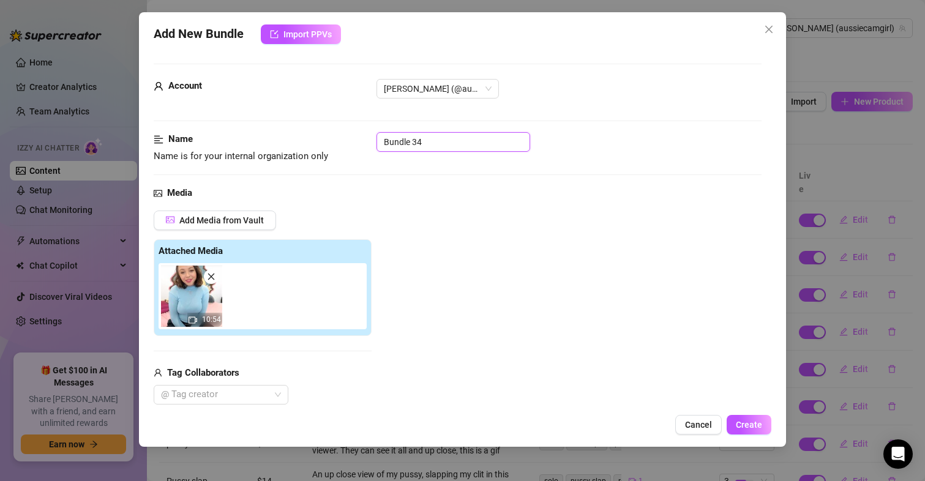
drag, startPoint x: 458, startPoint y: 144, endPoint x: 293, endPoint y: 144, distance: 165.2
click at [293, 144] on div "Name Name is for your internal organization only Bundle 34" at bounding box center [458, 147] width 608 height 31
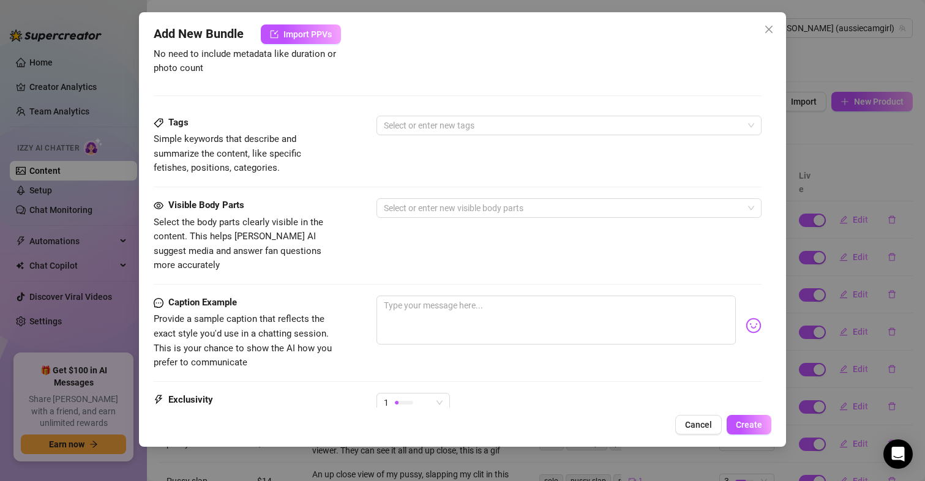
scroll to position [428, 0]
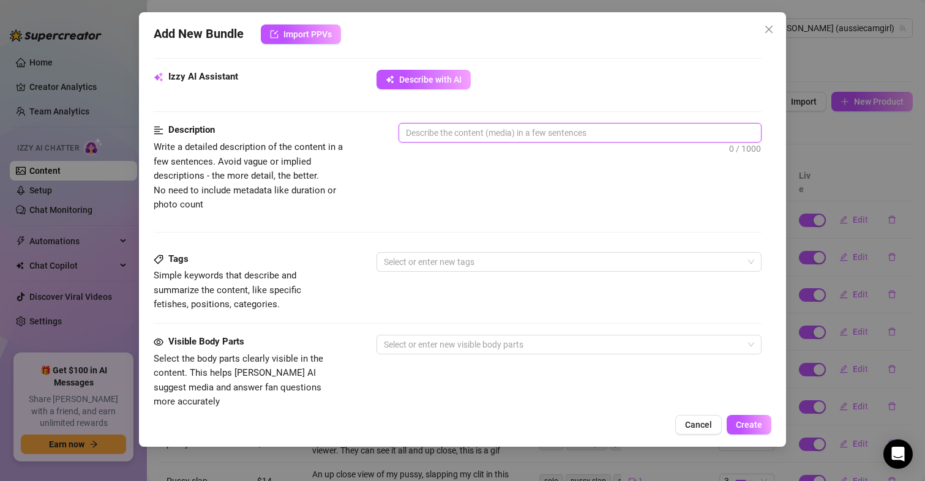
click at [461, 127] on textarea at bounding box center [580, 133] width 362 height 18
paste textarea "Playing with the [DEMOGRAPHIC_DATA] girl Join me on a thrilling adventure of se…"
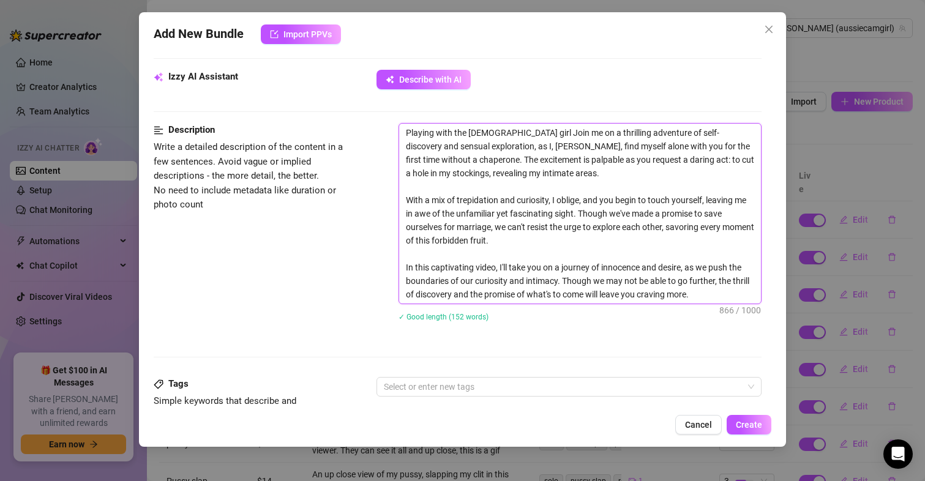
scroll to position [0, 0]
drag, startPoint x: 502, startPoint y: 145, endPoint x: 466, endPoint y: 147, distance: 36.1
click at [466, 147] on textarea "Playing with the [DEMOGRAPHIC_DATA] girl Join me on a thrilling adventure of se…" at bounding box center [580, 214] width 362 height 180
drag, startPoint x: 459, startPoint y: 144, endPoint x: 373, endPoint y: 119, distance: 89.1
click at [373, 119] on form "Account [PERSON_NAME] (@aussiecamgirl) Name Name is for your internal organizat…" at bounding box center [458, 220] width 608 height 1170
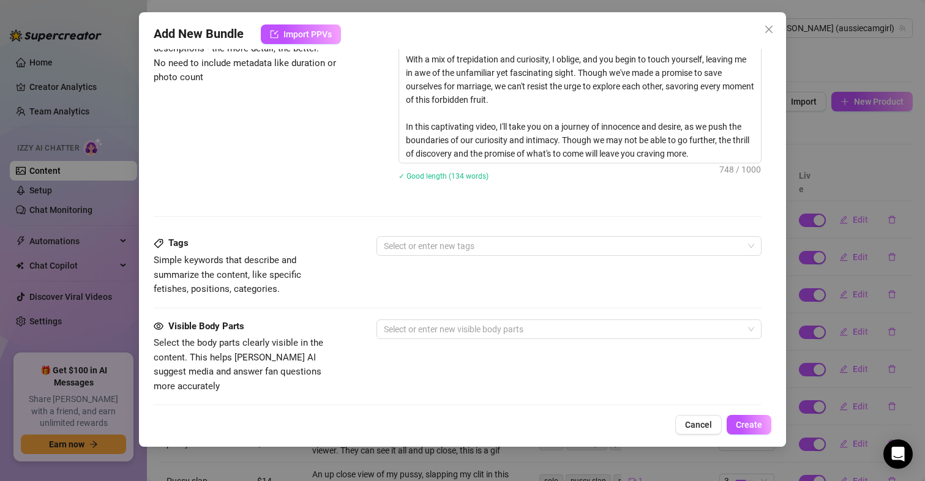
scroll to position [564, 0]
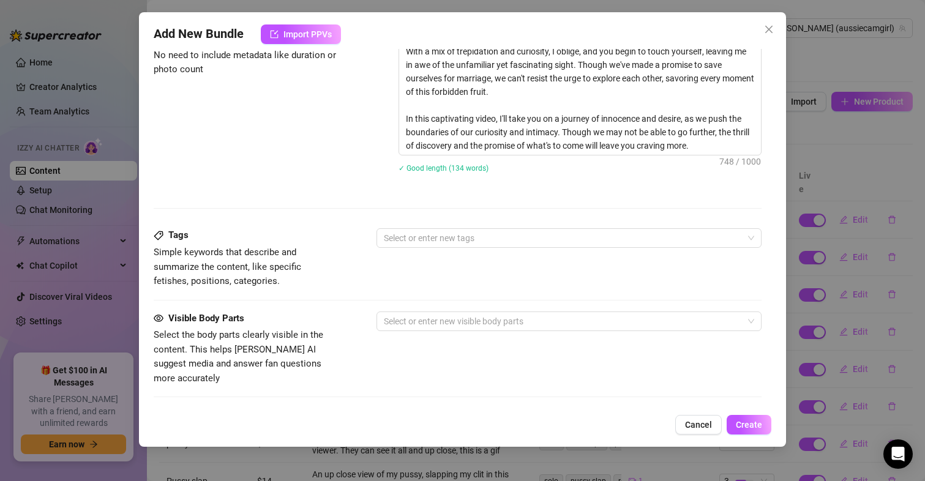
click at [553, 262] on div "Tags Simple keywords that describe and summarize the content, like specific fet…" at bounding box center [458, 258] width 608 height 60
click at [552, 236] on div at bounding box center [563, 237] width 368 height 17
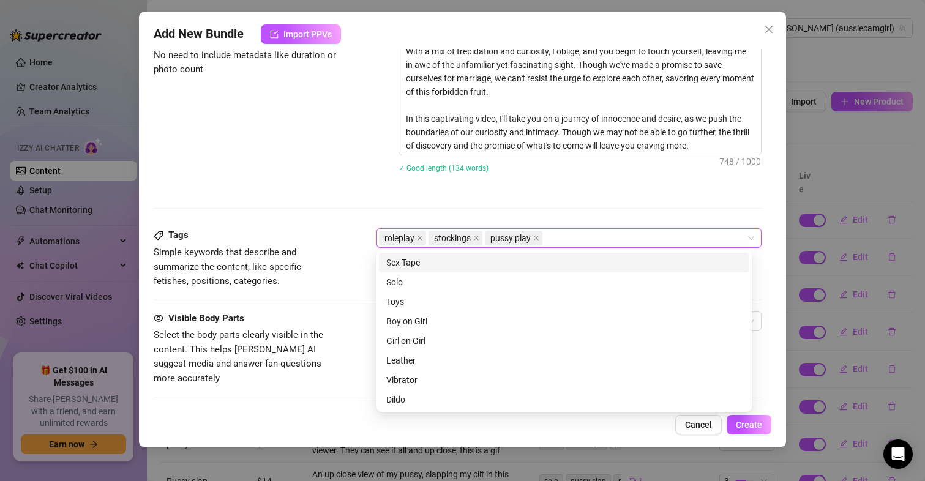
click at [285, 162] on div "Description Write a detailed description of the content in a few sentences. Avo…" at bounding box center [458, 88] width 608 height 201
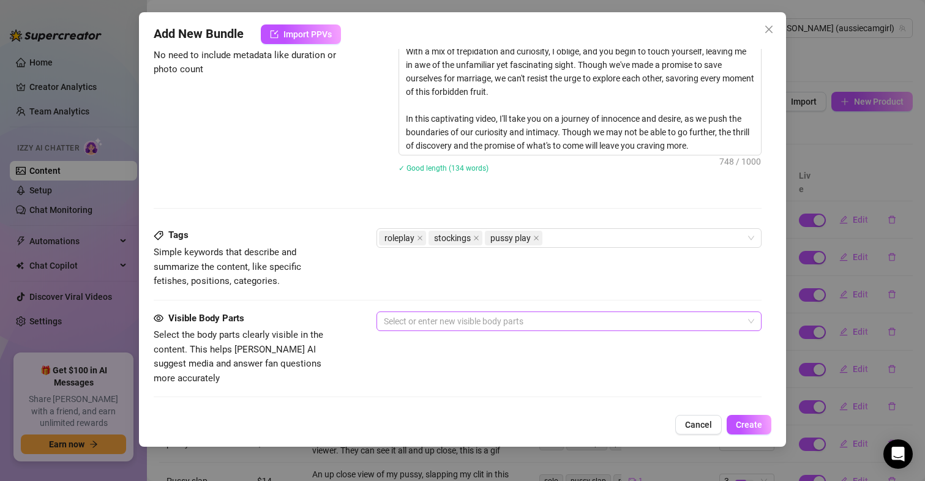
click at [441, 311] on div "Select or enter new visible body parts" at bounding box center [568, 321] width 385 height 20
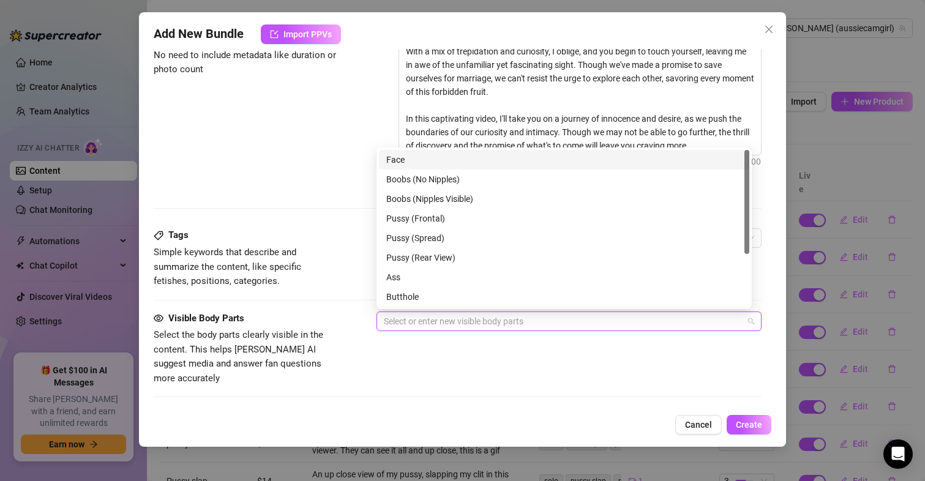
click at [402, 162] on div "Face" at bounding box center [564, 159] width 356 height 13
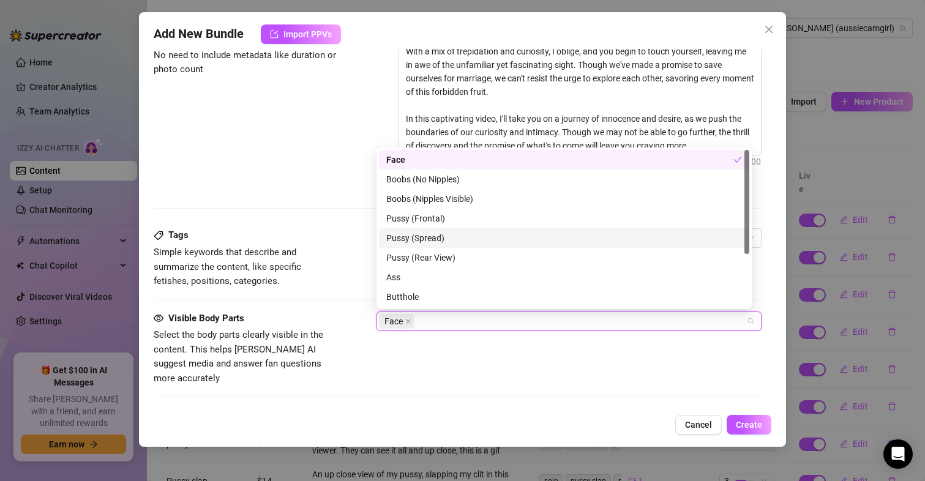
click at [432, 239] on div "Pussy (Spread)" at bounding box center [564, 237] width 356 height 13
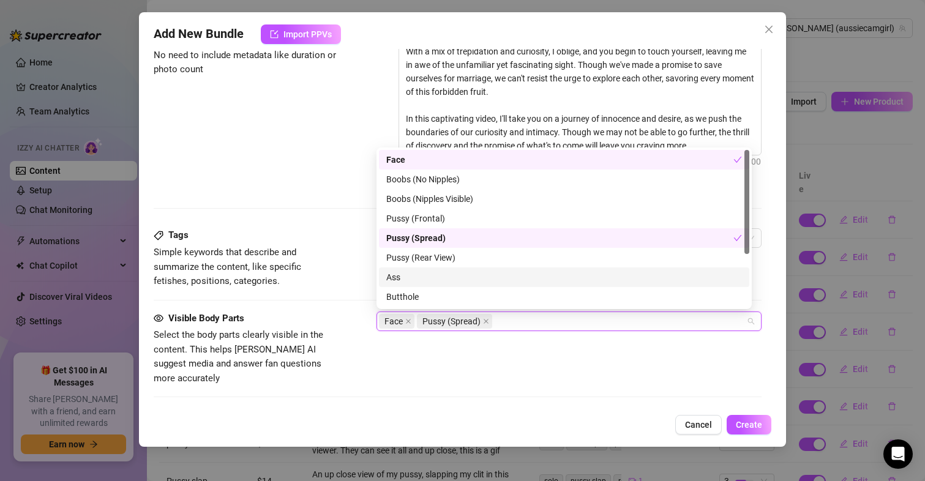
click at [411, 274] on div "Ass" at bounding box center [564, 276] width 356 height 13
click at [411, 274] on div "Ass" at bounding box center [559, 276] width 347 height 13
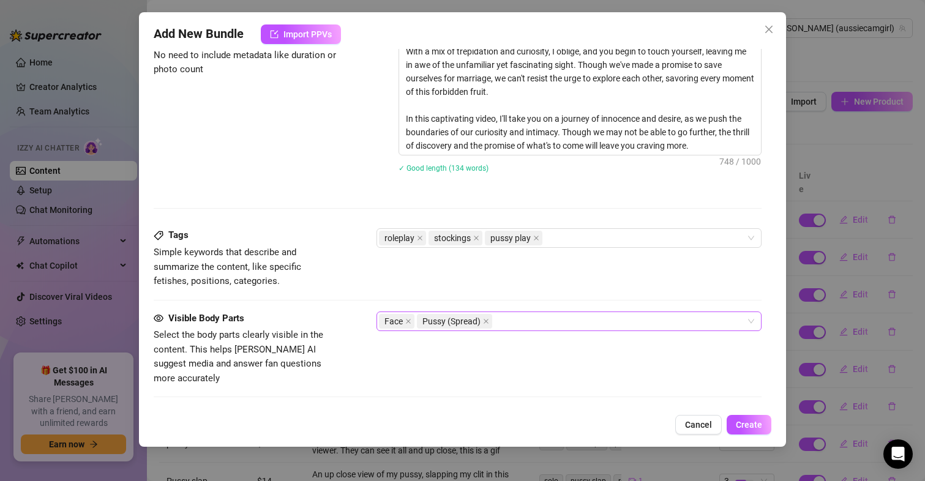
click at [506, 327] on div "Face Pussy (Spread)" at bounding box center [563, 321] width 368 height 17
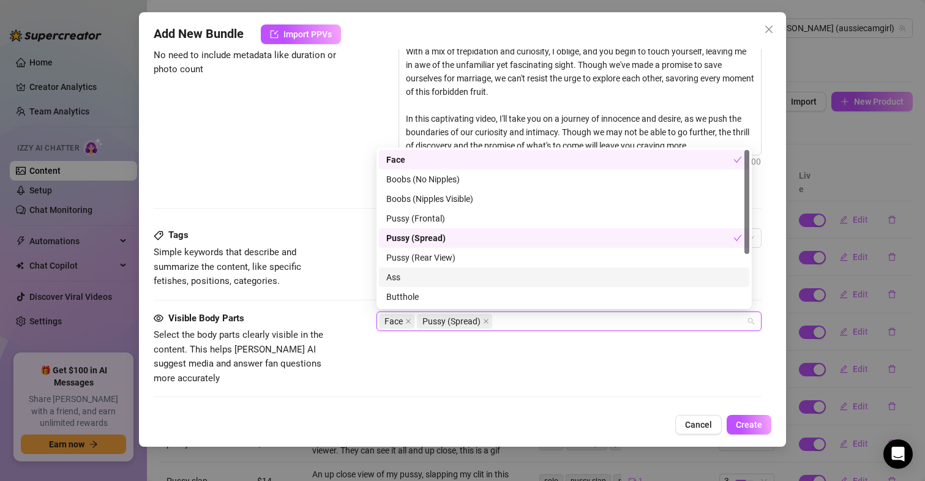
click at [406, 272] on div "Ass" at bounding box center [564, 276] width 356 height 13
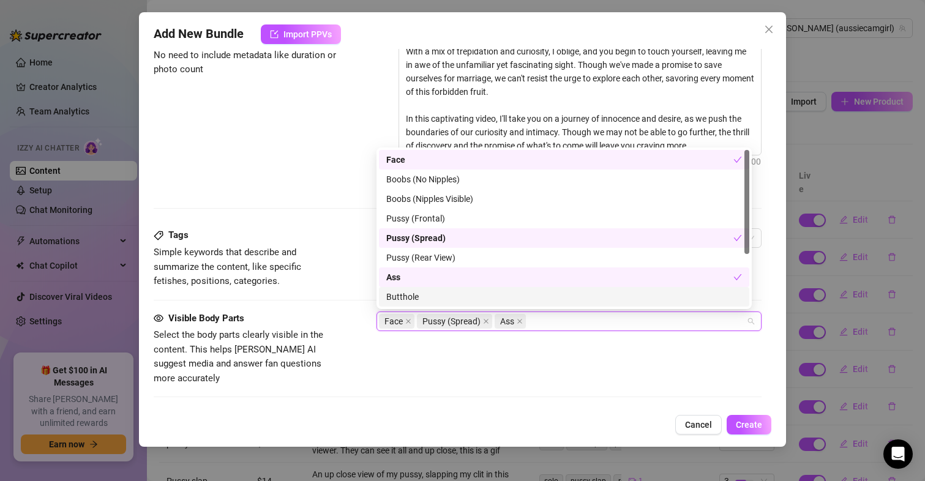
click at [417, 292] on div "Butthole" at bounding box center [564, 296] width 356 height 13
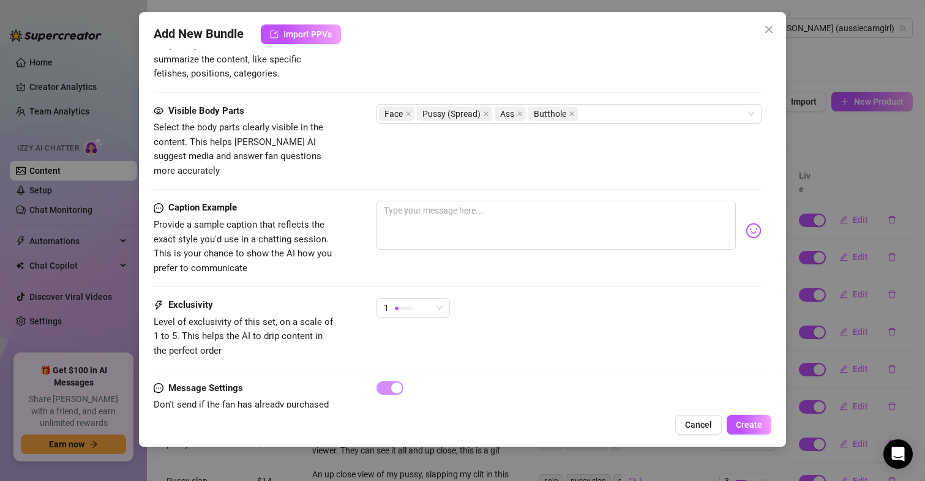
scroll to position [799, 0]
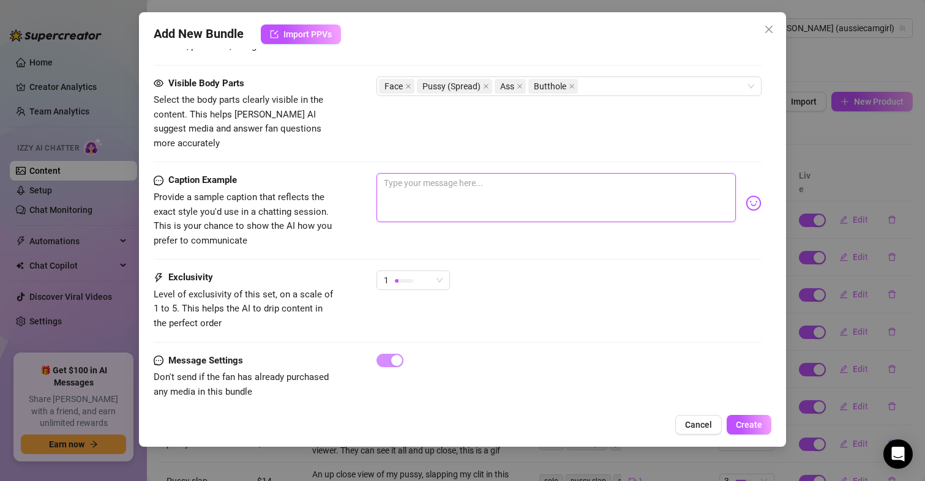
click at [424, 173] on textarea at bounding box center [556, 197] width 360 height 49
click at [418, 271] on div "1" at bounding box center [408, 280] width 48 height 18
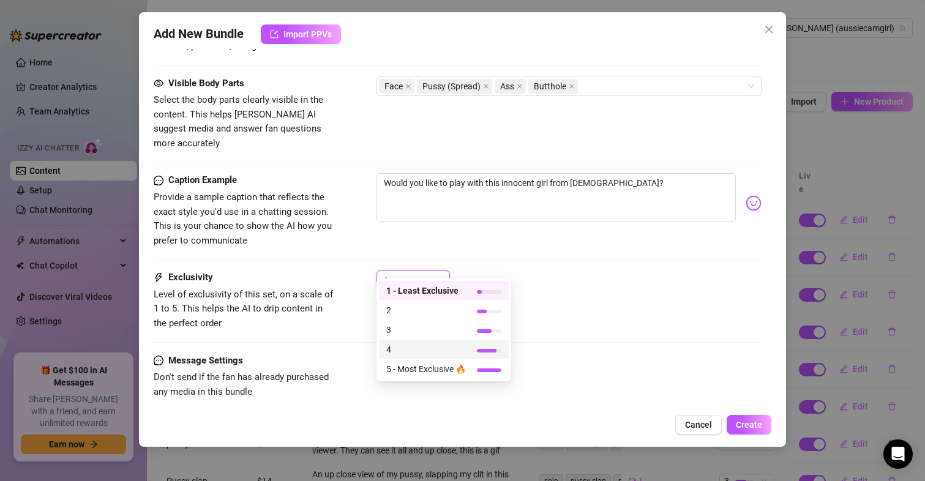
click at [395, 349] on span "4" at bounding box center [426, 349] width 80 height 13
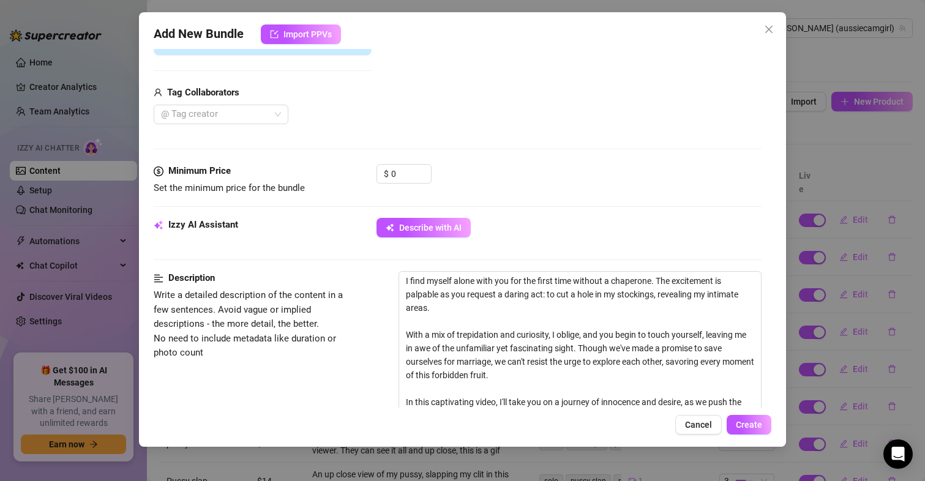
scroll to position [248, 0]
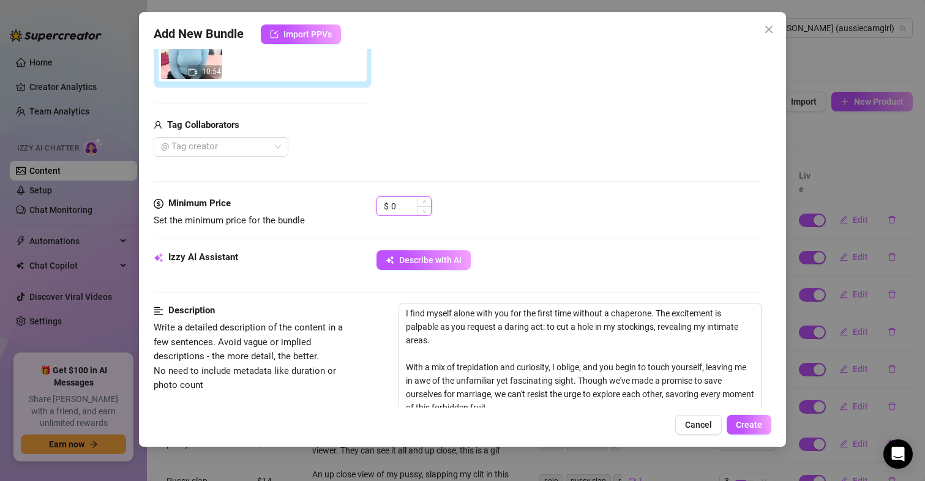
click at [404, 204] on input "0" at bounding box center [411, 206] width 40 height 18
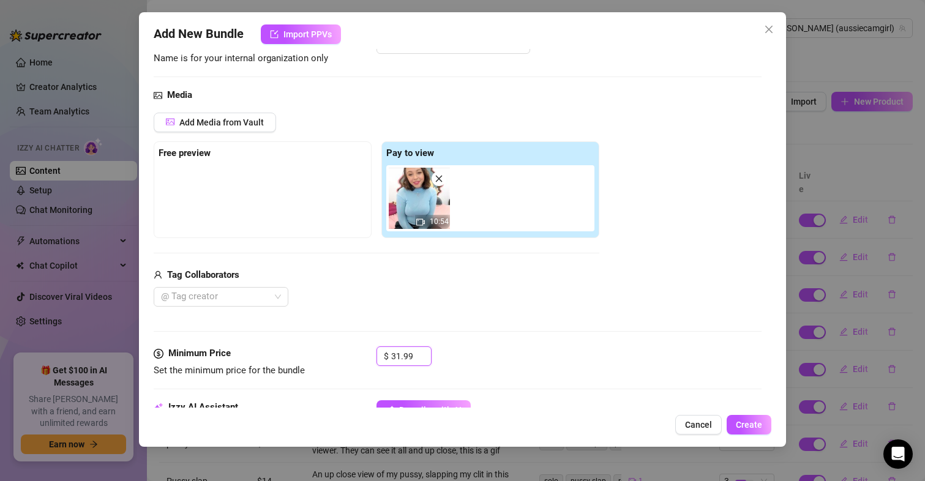
scroll to position [3, 0]
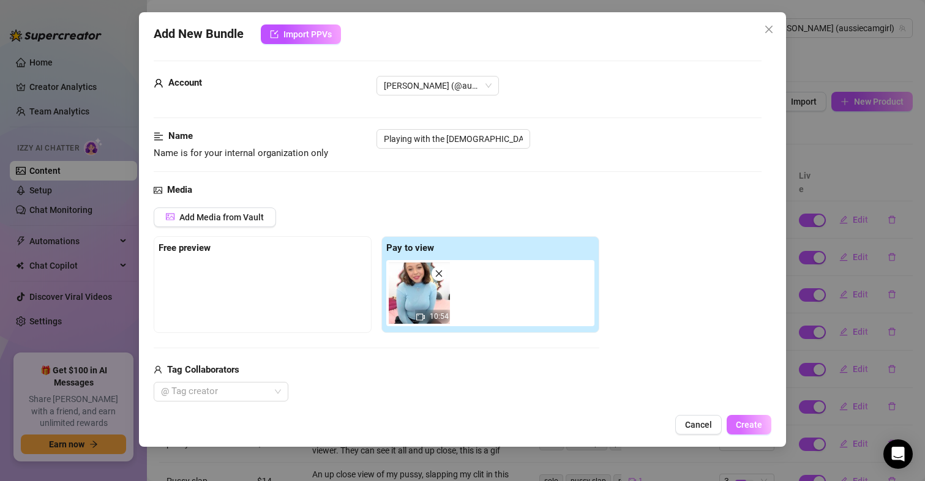
click at [747, 428] on span "Create" at bounding box center [748, 425] width 26 height 10
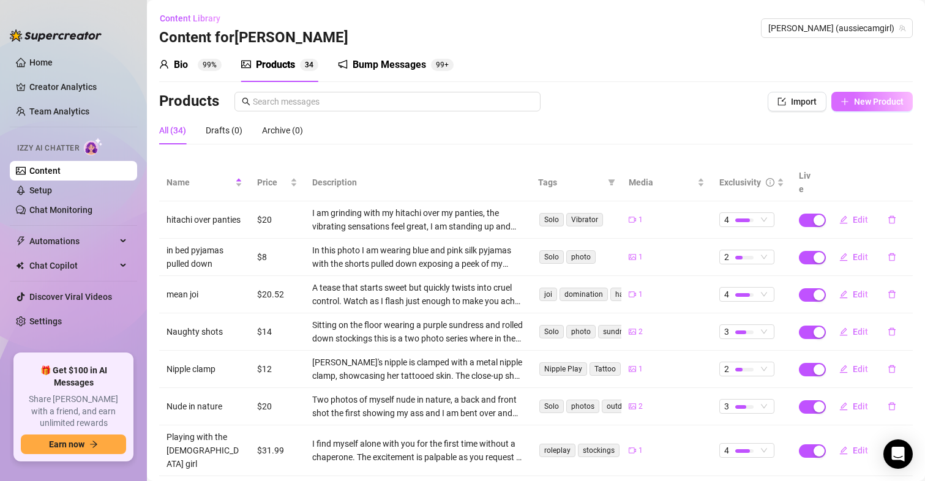
click at [854, 97] on span "New Product" at bounding box center [879, 102] width 50 height 10
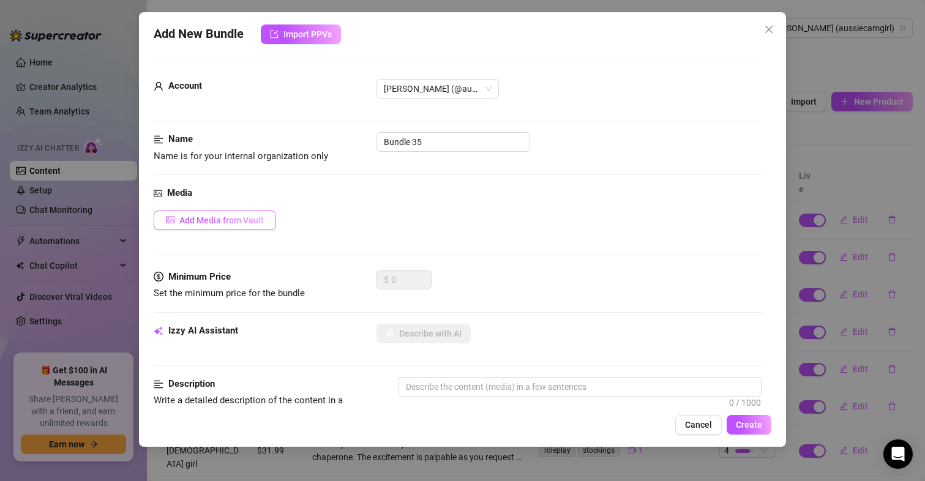
click at [234, 217] on span "Add Media from Vault" at bounding box center [221, 220] width 84 height 10
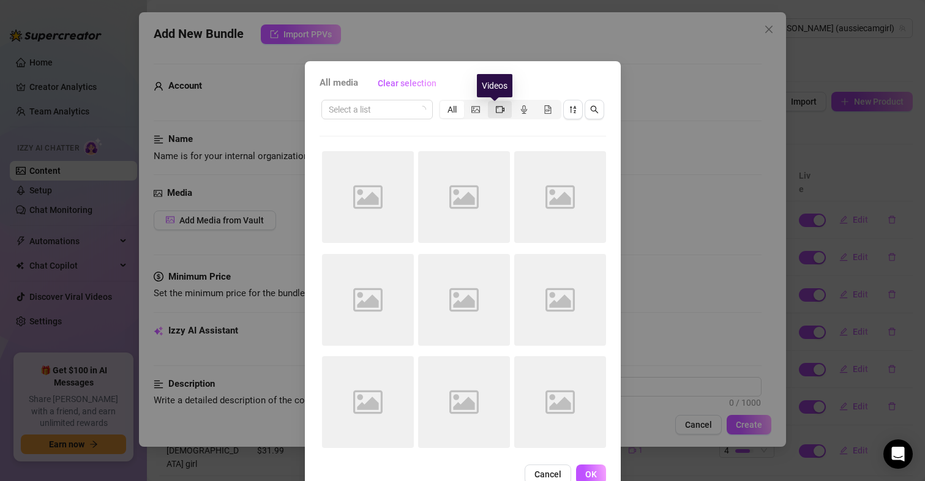
click at [496, 111] on icon "video-camera" at bounding box center [500, 109] width 9 height 9
click at [491, 103] on input "segmented control" at bounding box center [491, 103] width 0 height 0
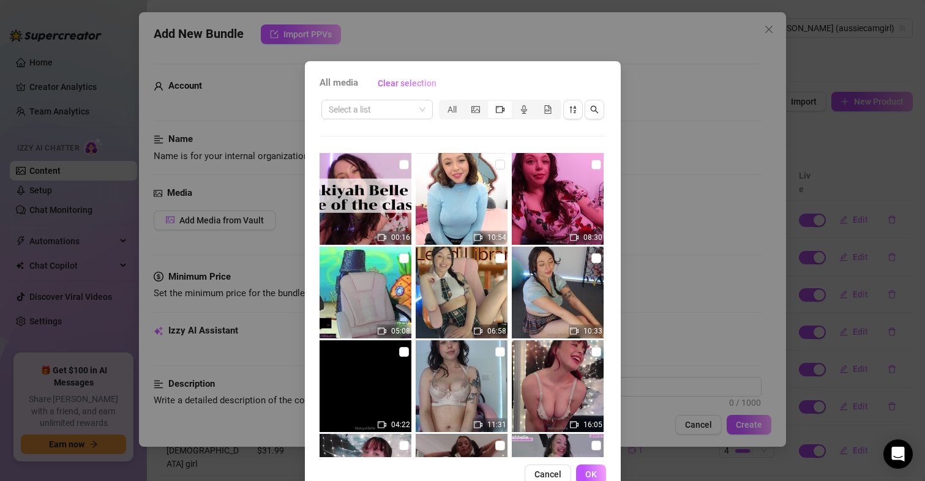
scroll to position [1022, 0]
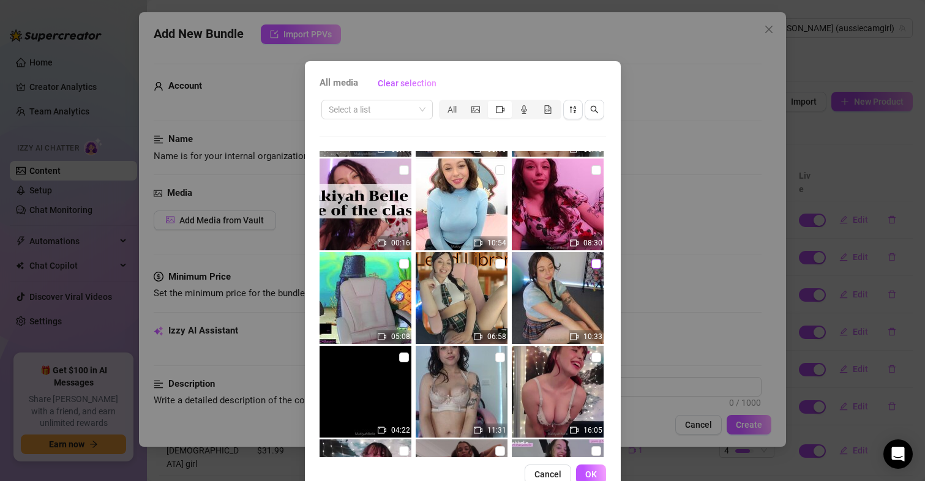
click at [591, 265] on input "checkbox" at bounding box center [596, 264] width 10 height 10
click at [591, 261] on input "checkbox" at bounding box center [596, 264] width 10 height 10
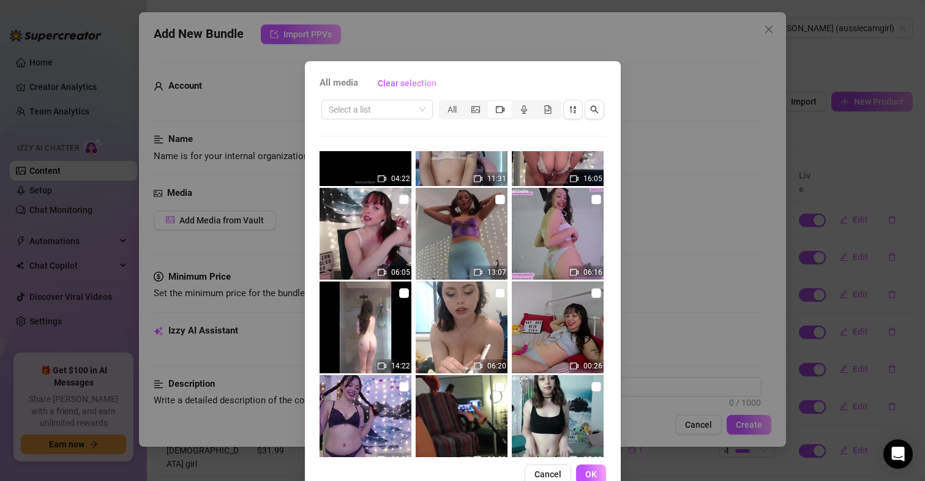
scroll to position [1283, 0]
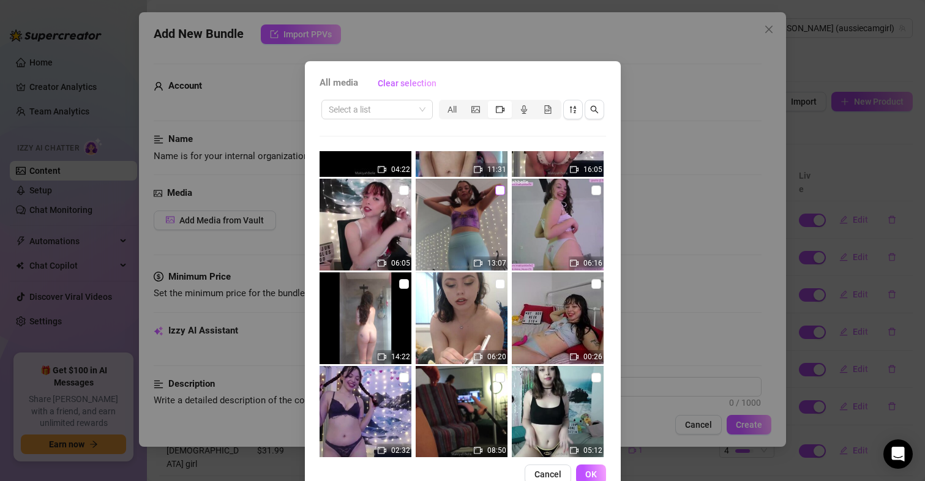
click at [495, 187] on input "checkbox" at bounding box center [500, 190] width 10 height 10
click at [586, 469] on span "OK" at bounding box center [591, 474] width 12 height 10
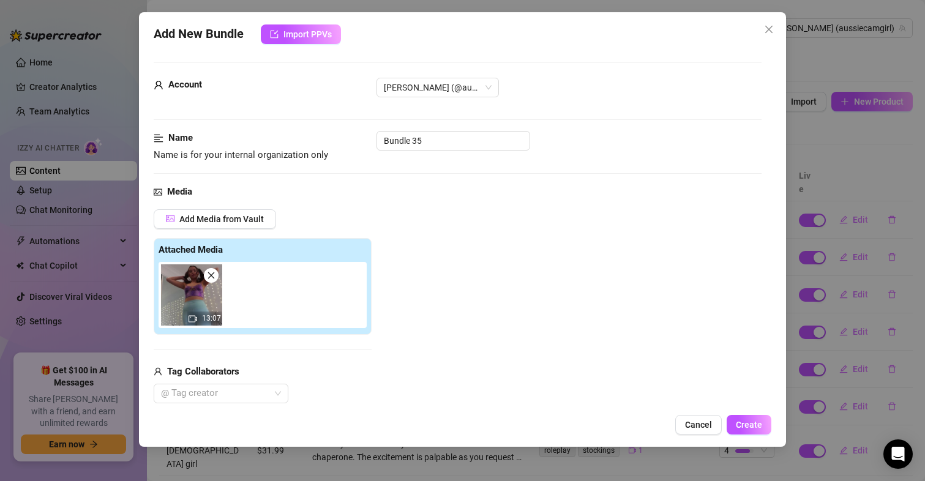
scroll to position [0, 0]
drag, startPoint x: 454, startPoint y: 140, endPoint x: 243, endPoint y: 120, distance: 212.0
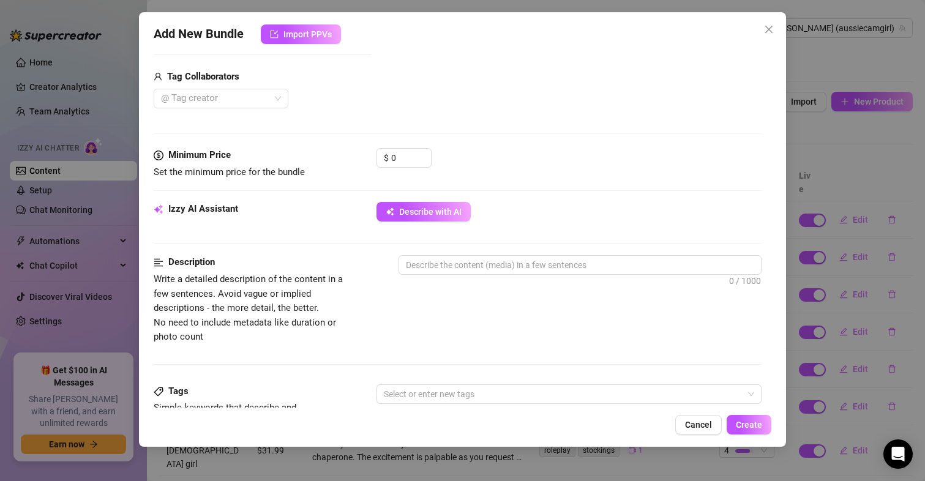
scroll to position [245, 0]
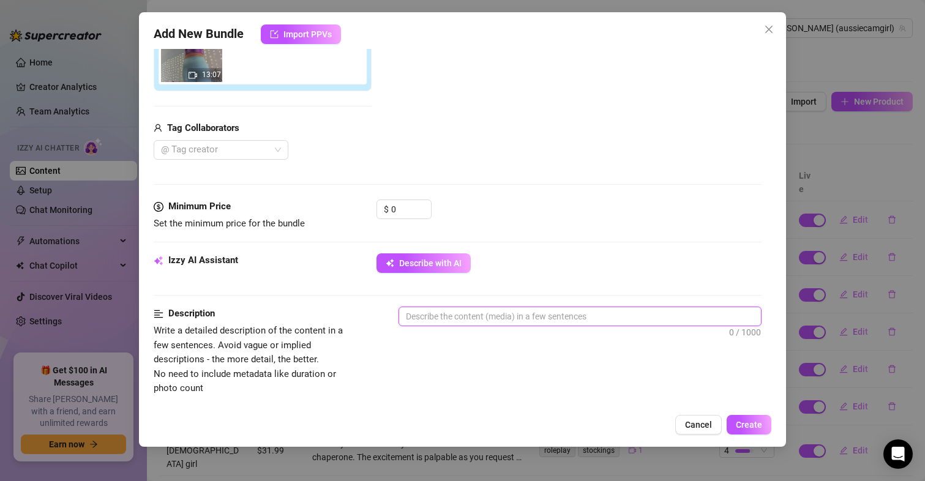
click at [524, 315] on textarea at bounding box center [580, 316] width 362 height 18
paste textarea "[PERSON_NAME] starts off innocently enough—pigtails tied tight, yoga pants hugg…"
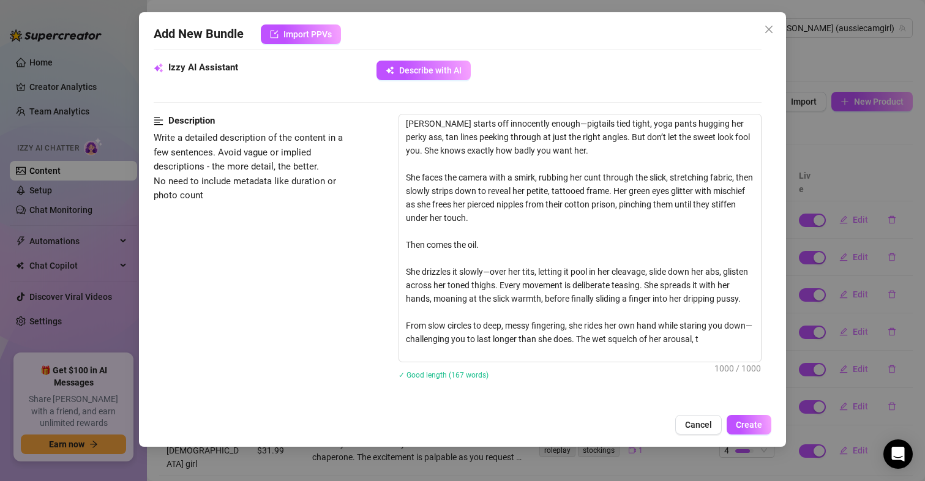
scroll to position [453, 0]
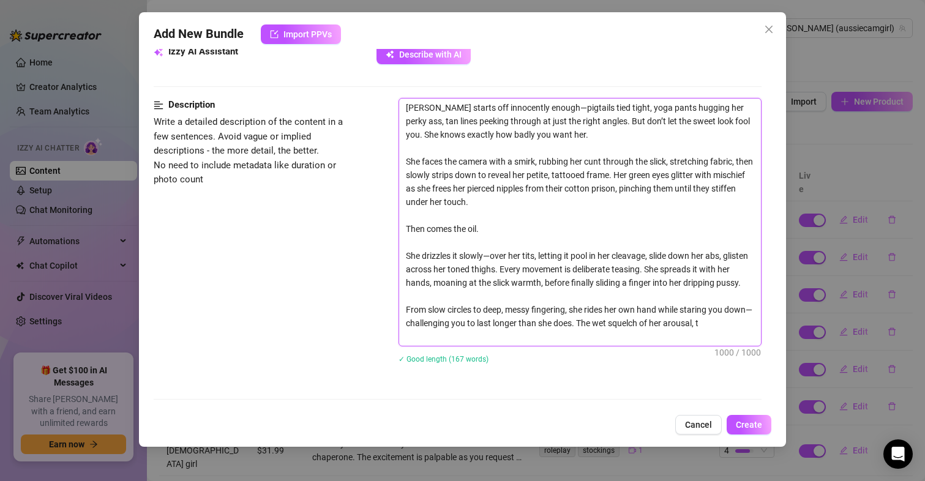
drag, startPoint x: 403, startPoint y: 318, endPoint x: 741, endPoint y: 341, distance: 338.5
click at [741, 341] on textarea "[PERSON_NAME] starts off innocently enough—pigtails tied tight, yoga pants hugg…" at bounding box center [580, 222] width 362 height 247
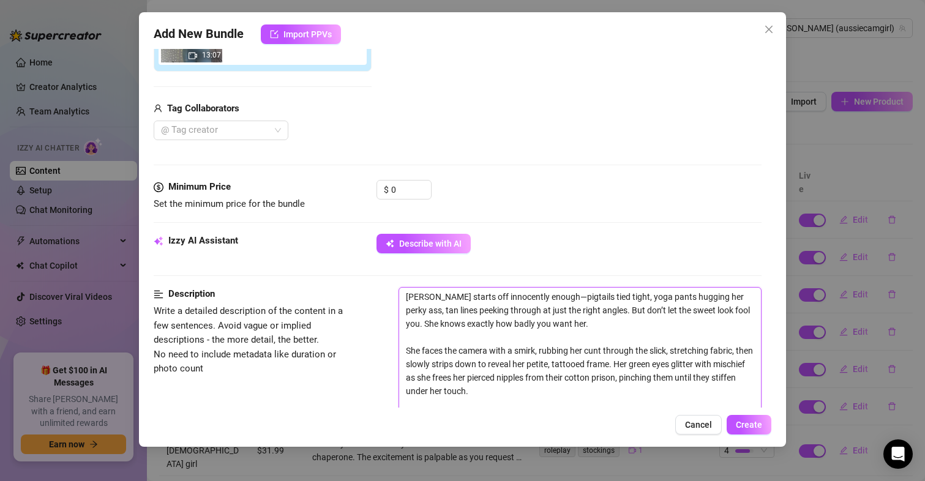
scroll to position [270, 0]
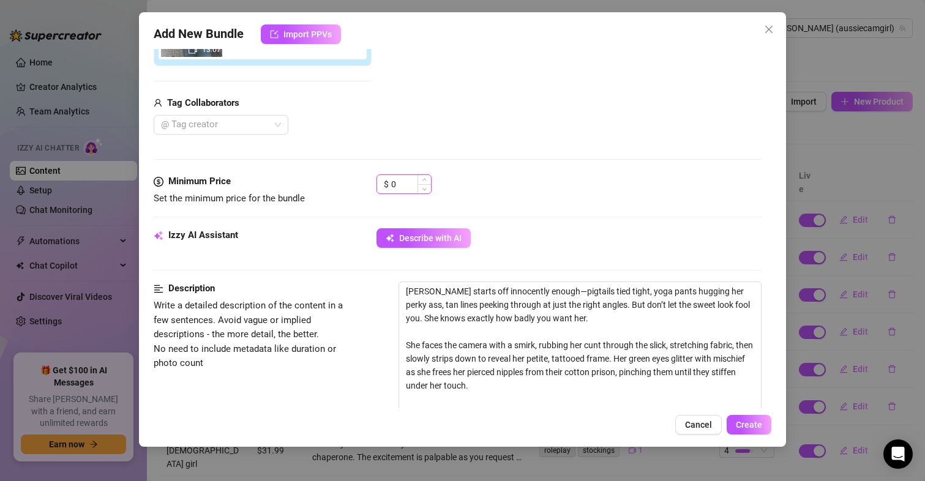
click at [407, 182] on input "0" at bounding box center [411, 184] width 40 height 18
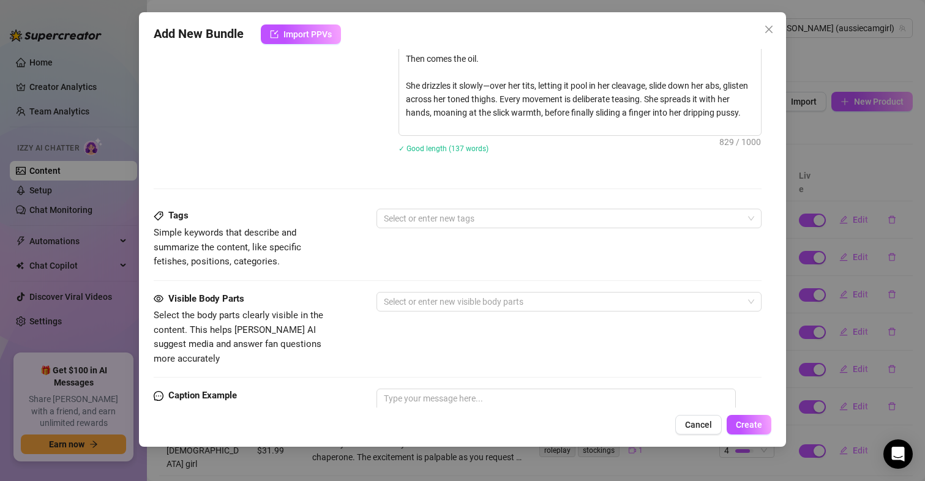
scroll to position [637, 0]
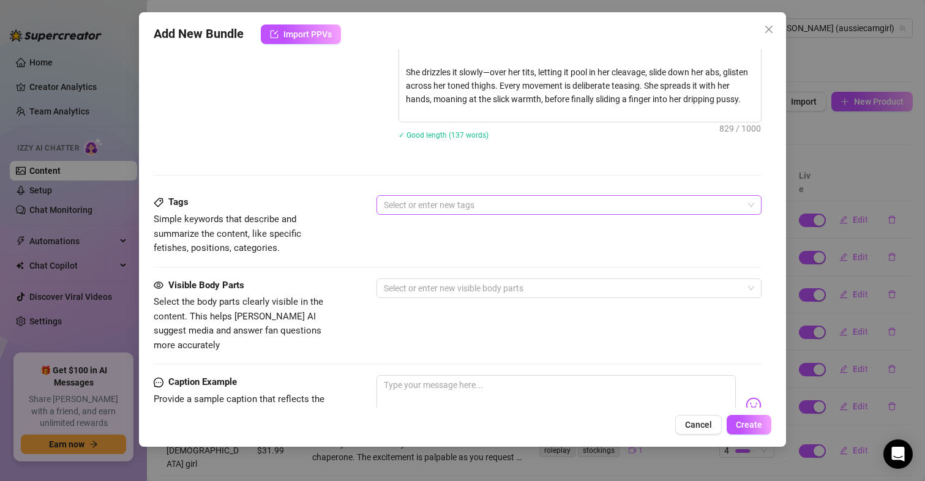
click at [433, 209] on div at bounding box center [563, 204] width 368 height 17
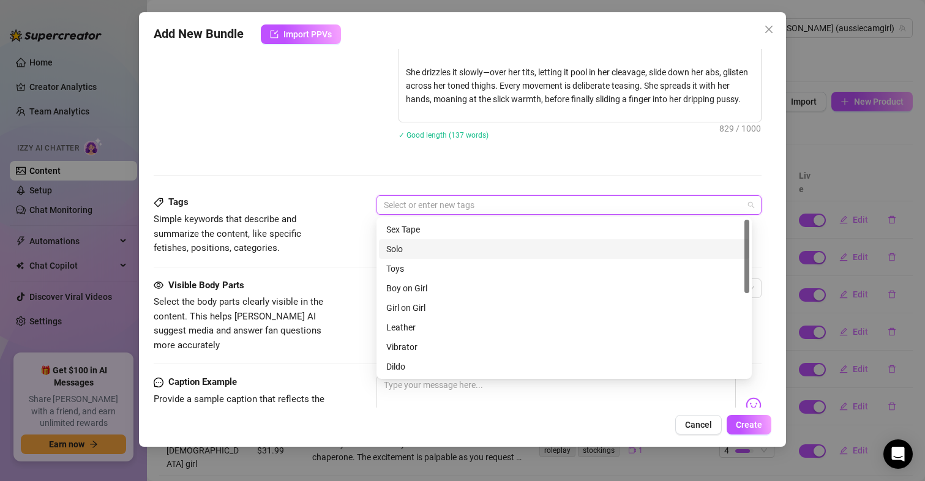
click at [416, 247] on div "Solo" at bounding box center [564, 248] width 356 height 13
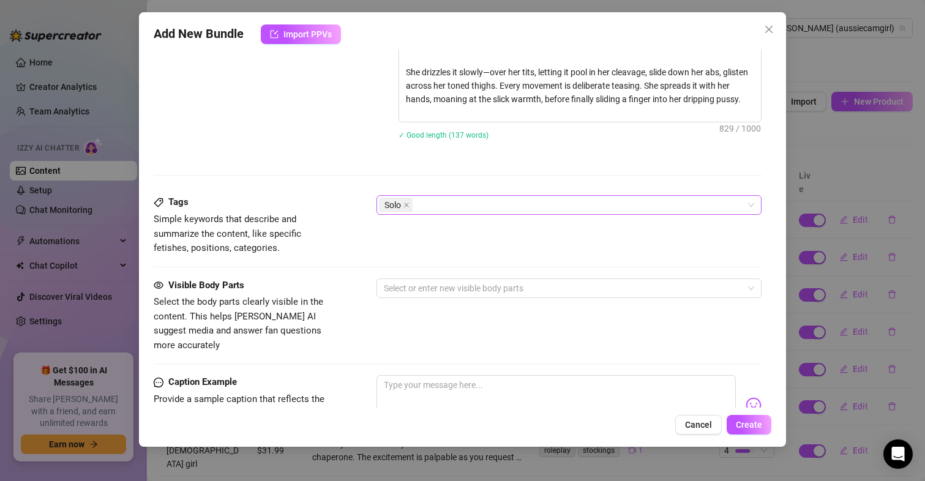
click at [452, 212] on div "Solo" at bounding box center [563, 204] width 368 height 17
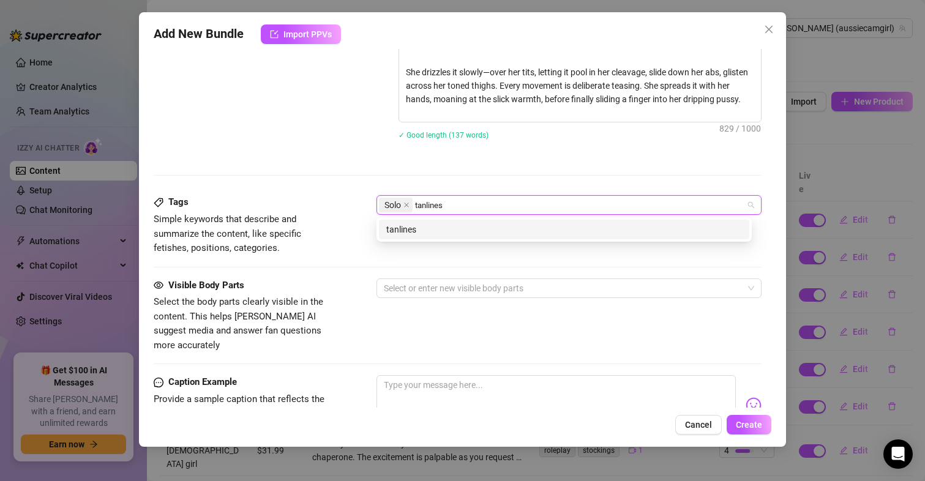
click at [436, 228] on div "tanlines" at bounding box center [564, 229] width 356 height 13
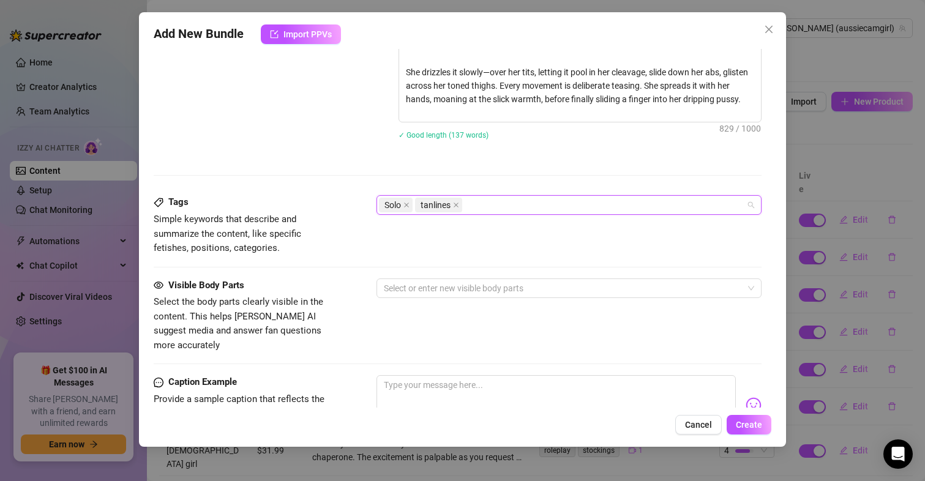
click at [518, 207] on div "Solo tanlines" at bounding box center [563, 204] width 368 height 17
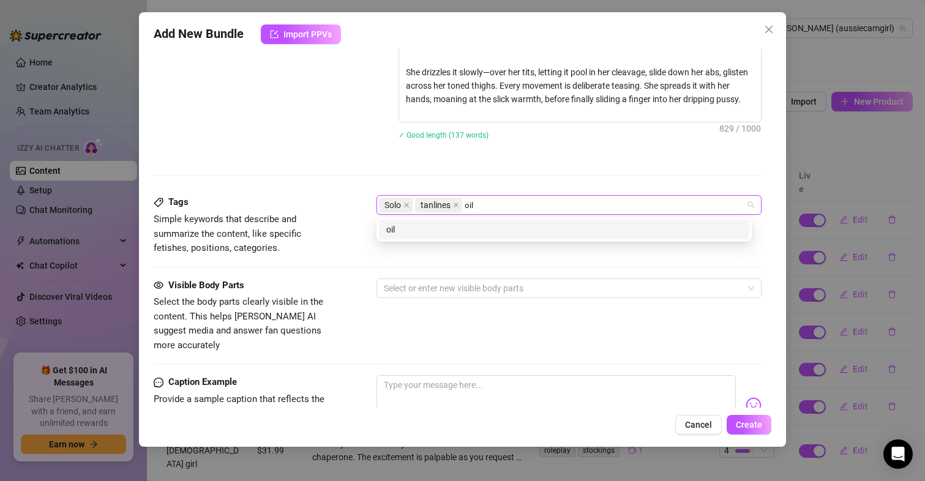
click at [489, 228] on div "oil" at bounding box center [564, 229] width 356 height 13
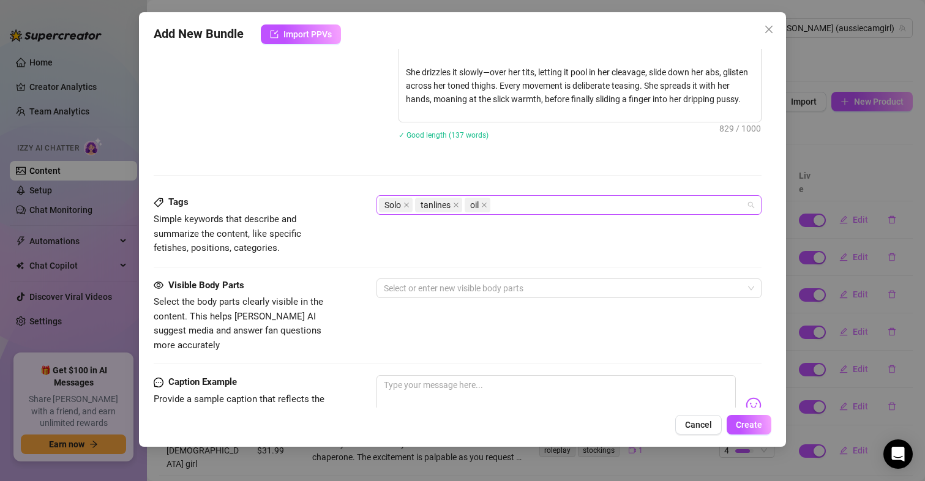
click at [557, 203] on div "Solo tanlines oil" at bounding box center [563, 204] width 368 height 17
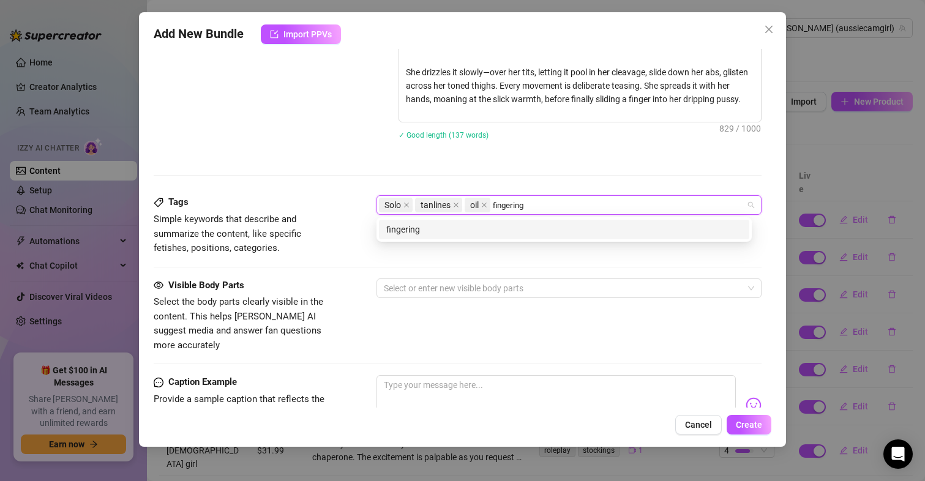
click at [546, 229] on div "fingering" at bounding box center [564, 229] width 356 height 13
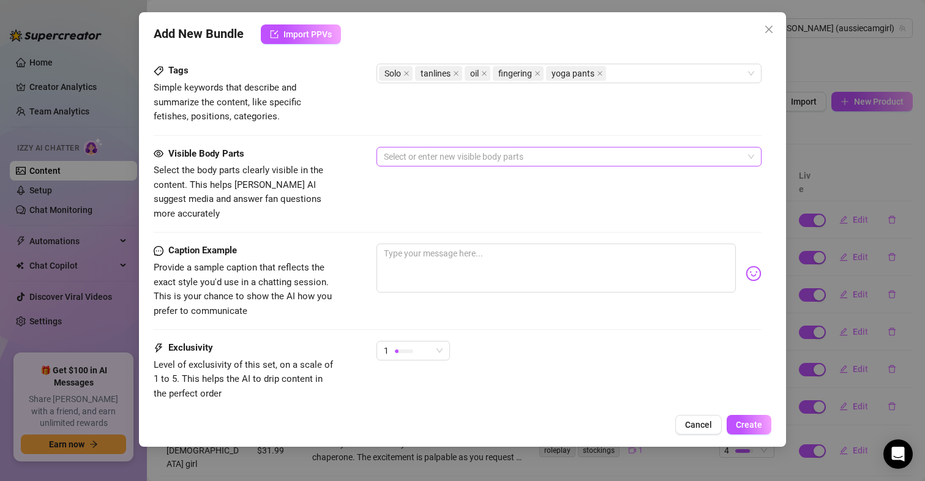
scroll to position [821, 0]
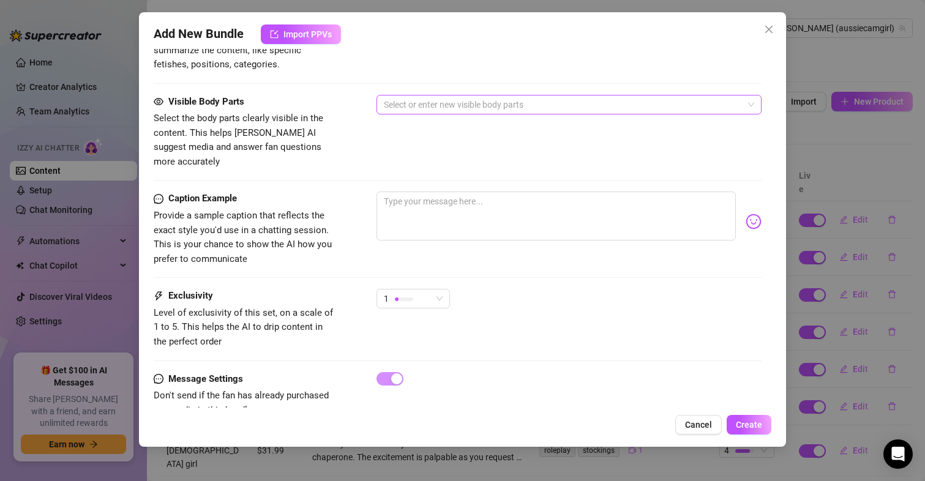
click at [426, 102] on div at bounding box center [563, 104] width 368 height 17
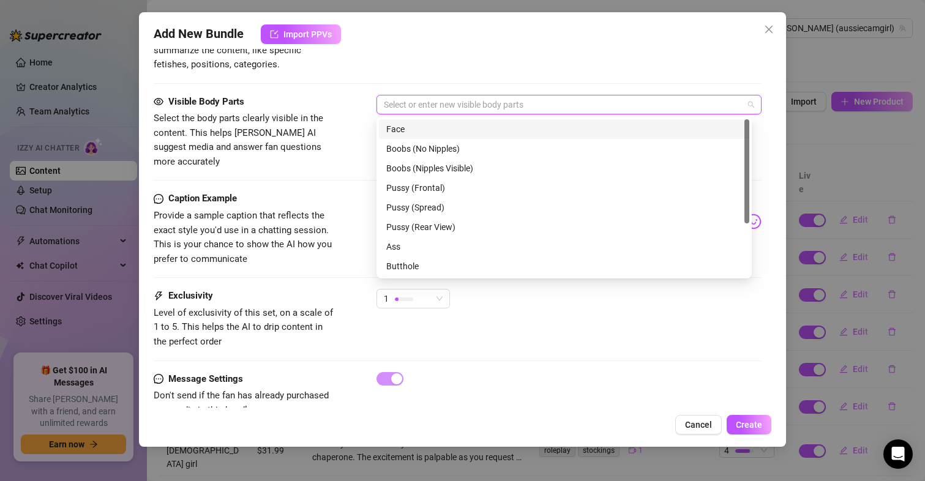
click at [419, 124] on div "Face" at bounding box center [564, 128] width 356 height 13
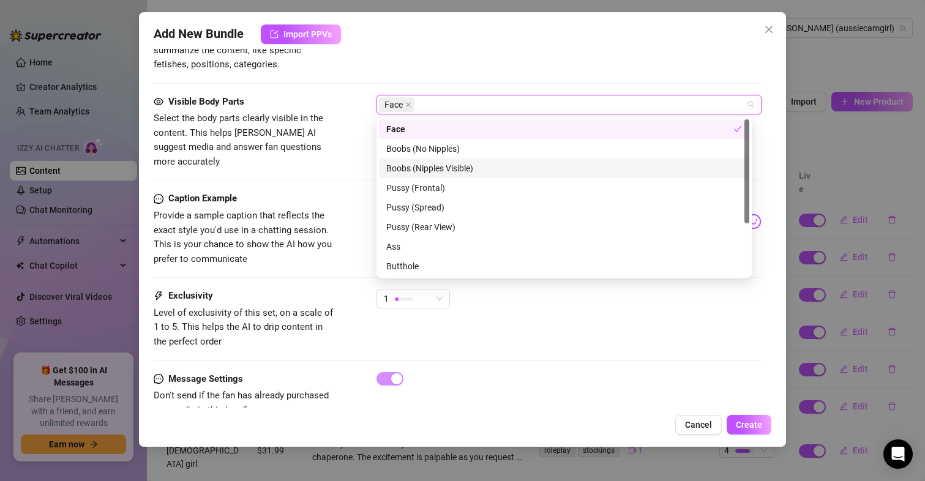
click at [433, 173] on div "Boobs (Nipples Visible)" at bounding box center [564, 168] width 356 height 13
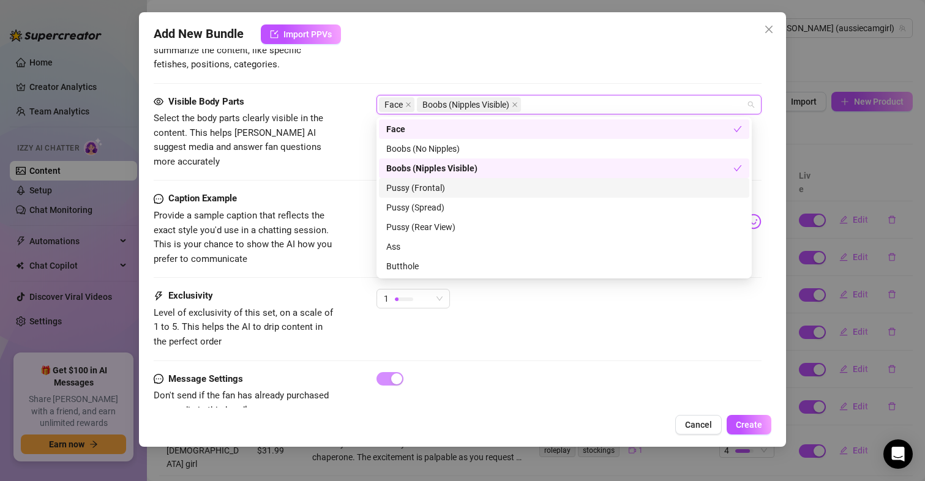
click at [439, 188] on div "Pussy (Frontal)" at bounding box center [564, 187] width 356 height 13
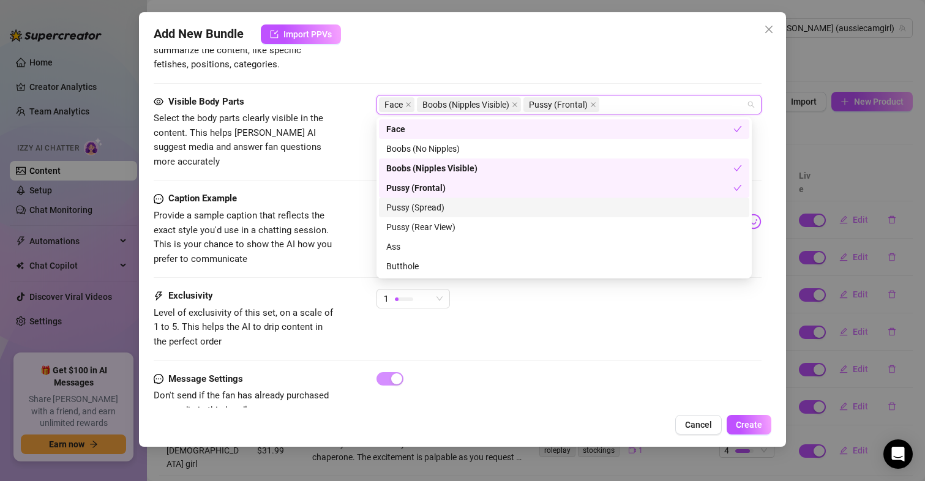
click at [432, 208] on div "Pussy (Spread)" at bounding box center [564, 207] width 356 height 13
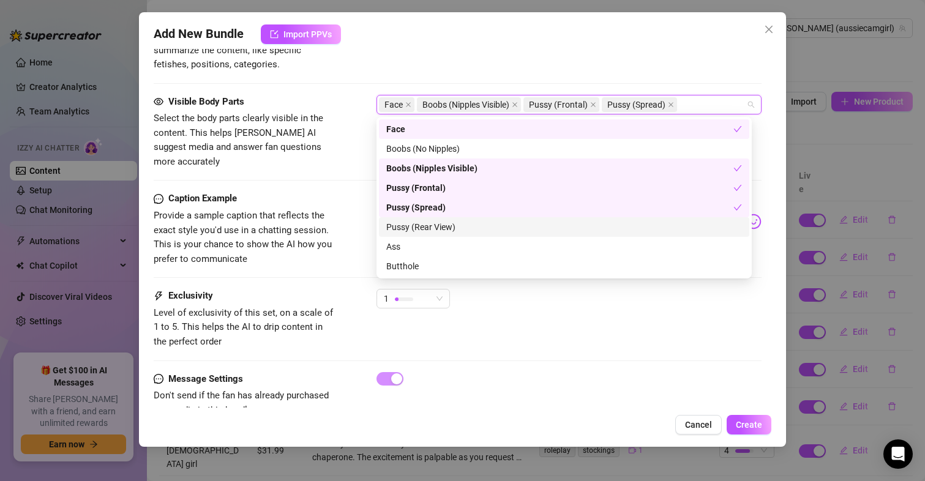
click at [447, 225] on div "Pussy (Rear View)" at bounding box center [564, 226] width 356 height 13
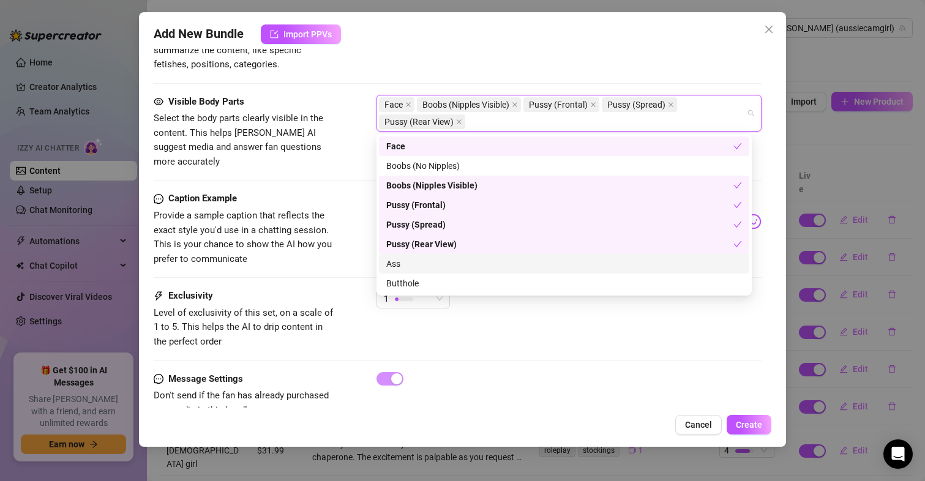
click at [428, 268] on div "Ass" at bounding box center [564, 263] width 356 height 13
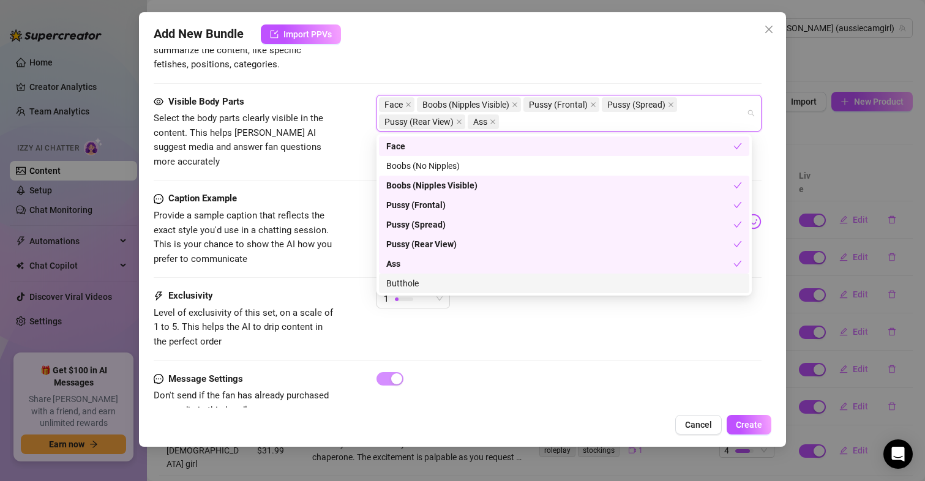
click at [423, 289] on div "Butthole" at bounding box center [564, 283] width 356 height 13
click at [337, 265] on div "Caption Example Provide a sample caption that reflects the exact style you'd us…" at bounding box center [458, 240] width 608 height 97
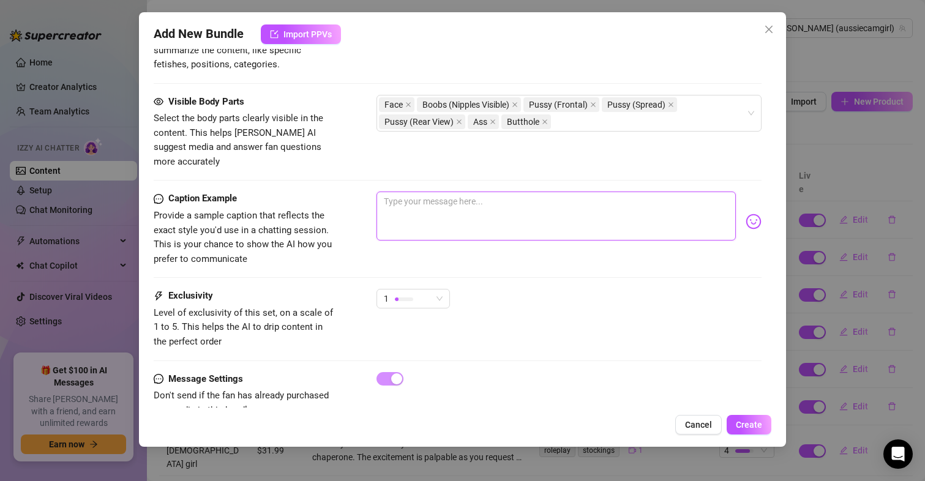
click at [439, 192] on textarea at bounding box center [556, 216] width 360 height 49
click at [471, 194] on textarea at bounding box center [556, 216] width 360 height 49
paste textarea "From slow circles to deep, messy fingering, she rides her own hand while starin…"
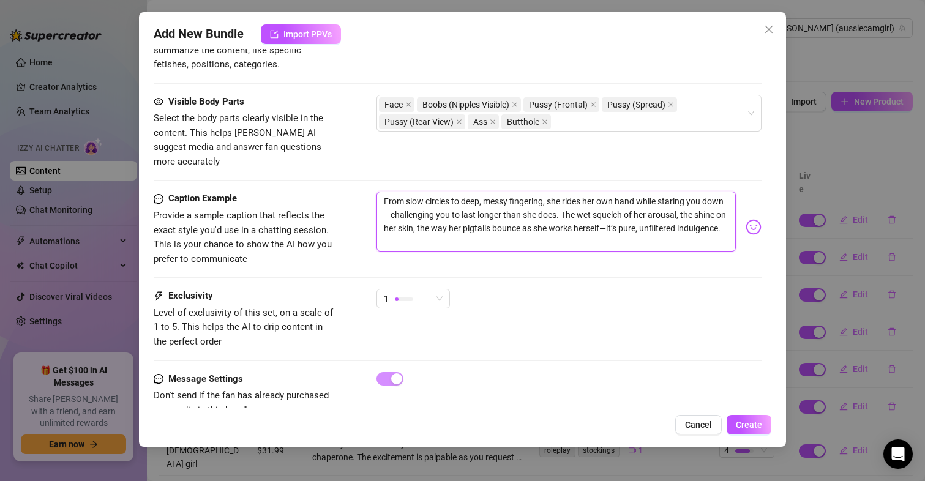
scroll to position [0, 0]
click at [644, 217] on textarea "From slow circles to deep, messy fingering, she rides her own hand while starin…" at bounding box center [556, 222] width 360 height 60
click at [414, 199] on textarea "From slow circles to deep, messy fingering, she rides her own hand while starin…" at bounding box center [556, 222] width 360 height 60
click at [411, 199] on textarea "From slow circles to deep, messy fingering, she rides her own hand while starin…" at bounding box center [556, 222] width 360 height 60
click at [380, 192] on textarea "From slow circles to deep, messy fingering, she rides her own hand while starin…" at bounding box center [556, 222] width 360 height 60
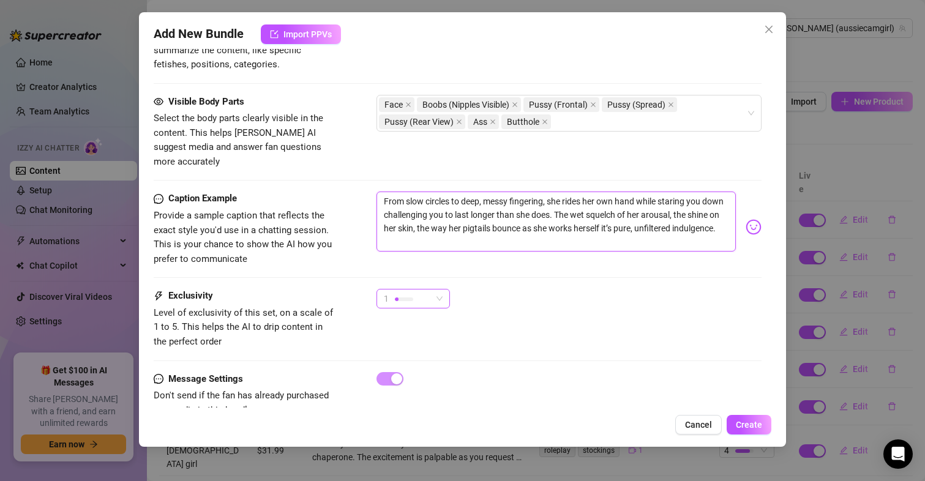
click at [421, 289] on div "1" at bounding box center [408, 298] width 48 height 18
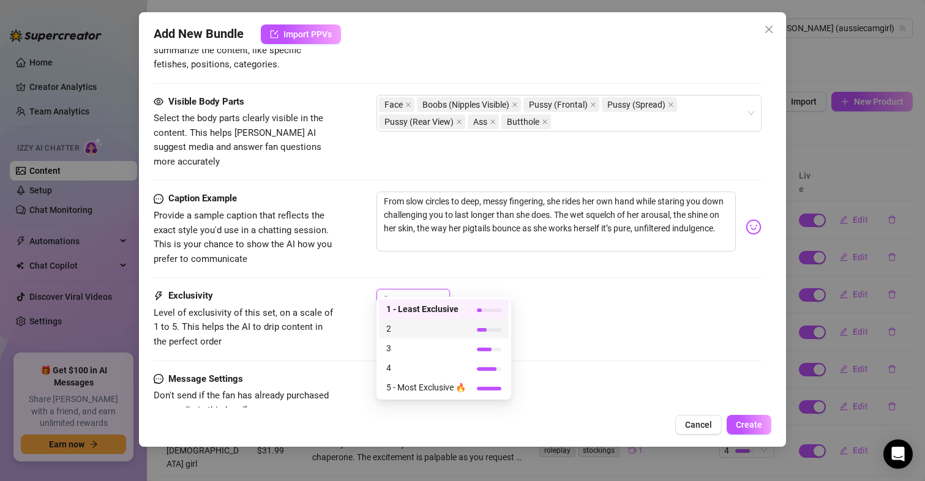
click at [402, 321] on div "2" at bounding box center [444, 329] width 130 height 20
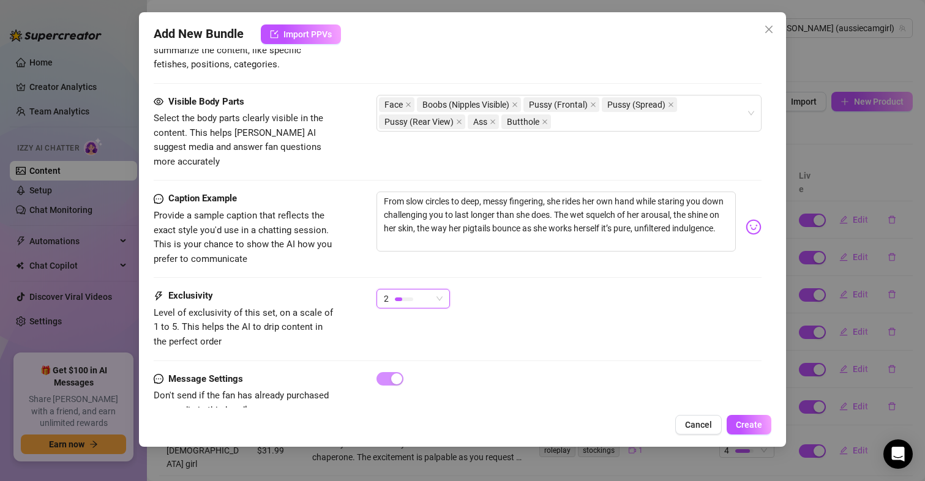
click at [630, 305] on div "2 2" at bounding box center [568, 304] width 385 height 31
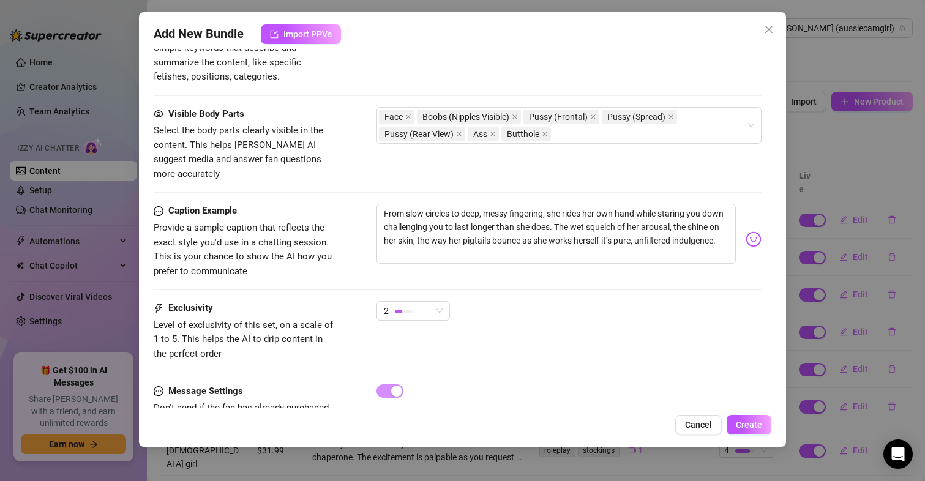
scroll to position [839, 0]
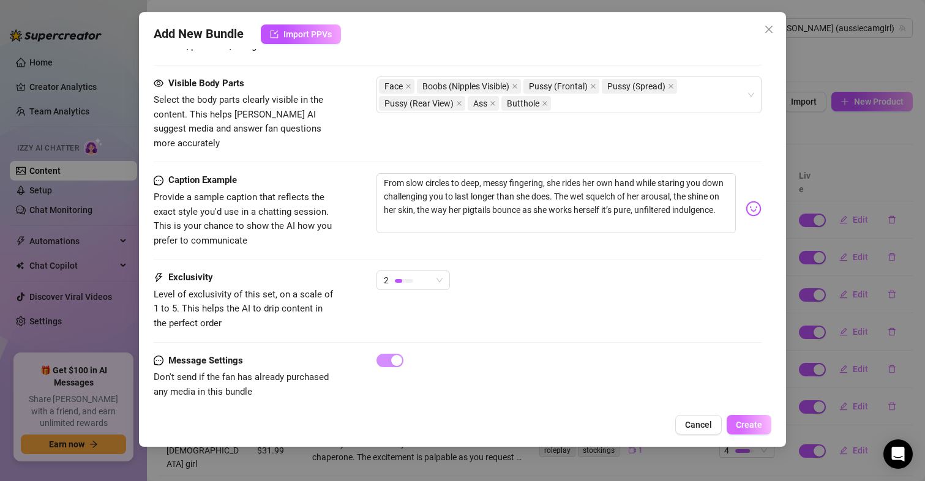
click at [749, 427] on span "Create" at bounding box center [748, 425] width 26 height 10
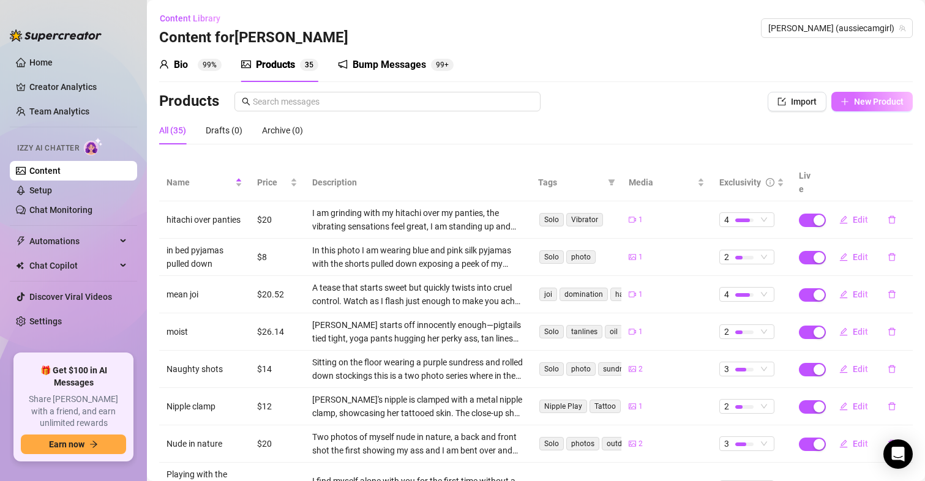
click at [854, 97] on span "New Product" at bounding box center [879, 102] width 50 height 10
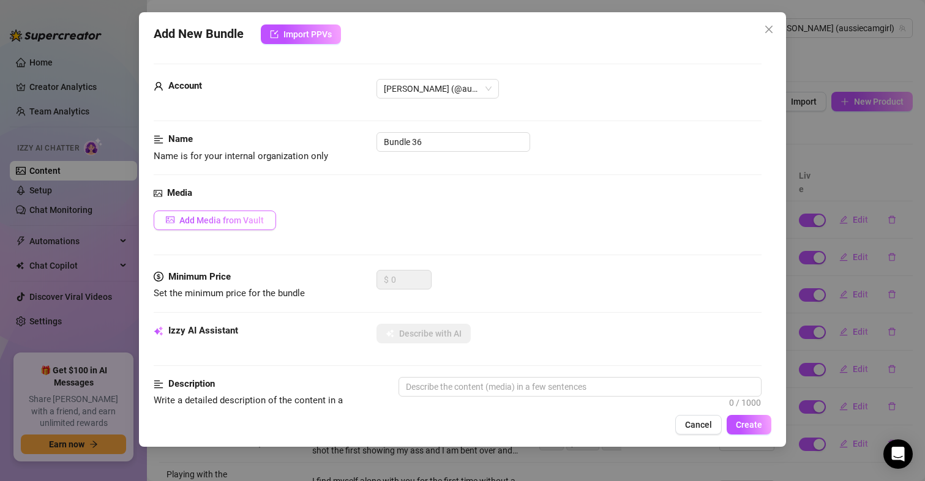
click at [201, 220] on span "Add Media from Vault" at bounding box center [221, 220] width 84 height 10
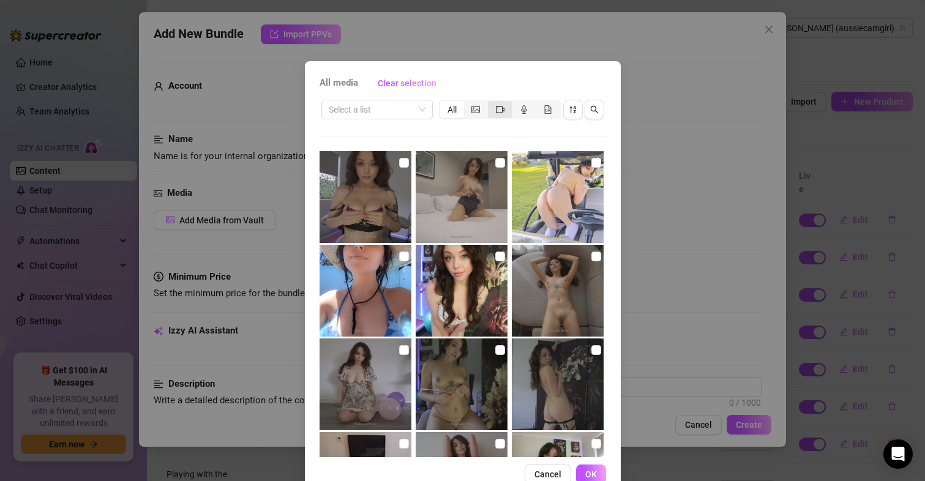
click at [496, 109] on icon "video-camera" at bounding box center [500, 109] width 9 height 7
click at [491, 103] on input "segmented control" at bounding box center [491, 103] width 0 height 0
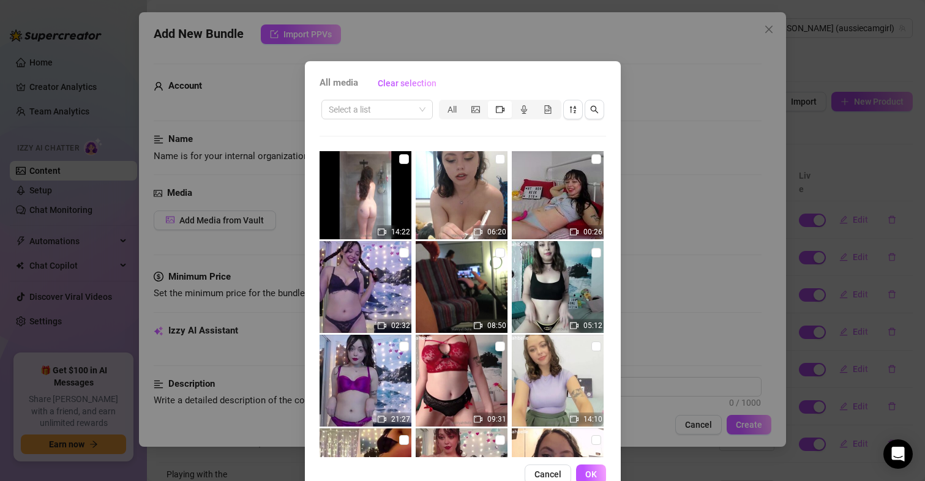
scroll to position [1376, 0]
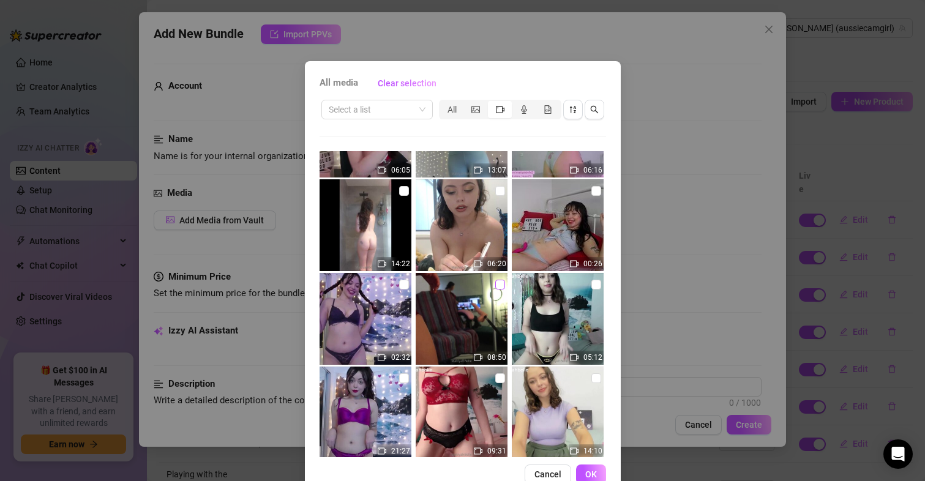
click at [495, 280] on input "checkbox" at bounding box center [500, 285] width 10 height 10
click at [484, 285] on img at bounding box center [461, 319] width 92 height 92
click at [483, 285] on img at bounding box center [461, 319] width 92 height 92
click at [592, 474] on button "OK" at bounding box center [591, 474] width 30 height 20
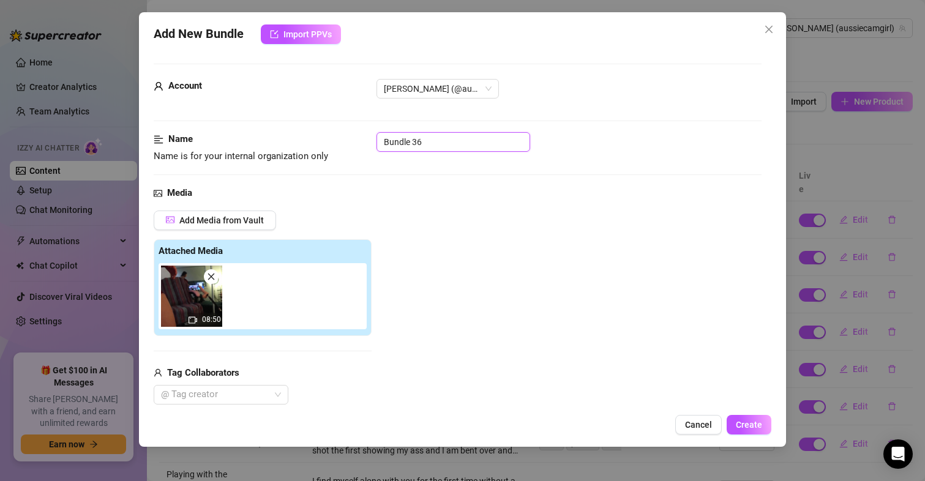
drag, startPoint x: 441, startPoint y: 138, endPoint x: 251, endPoint y: 121, distance: 190.5
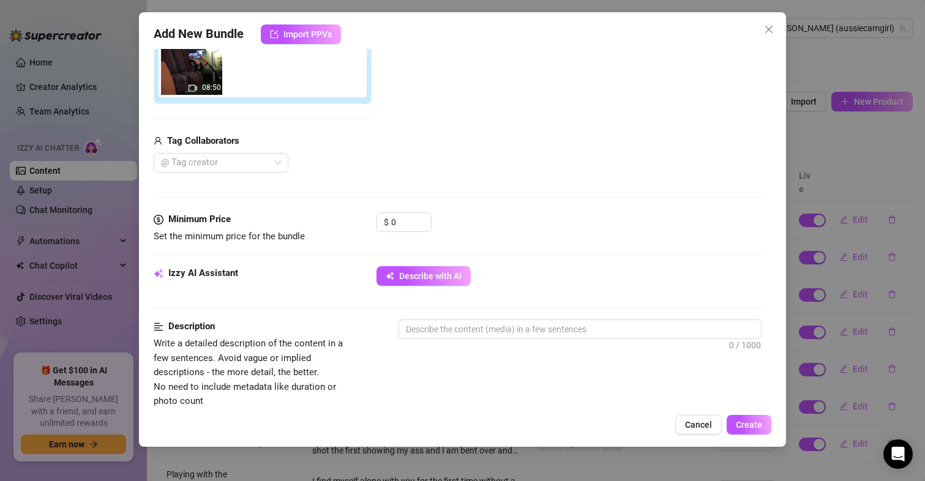
scroll to position [245, 0]
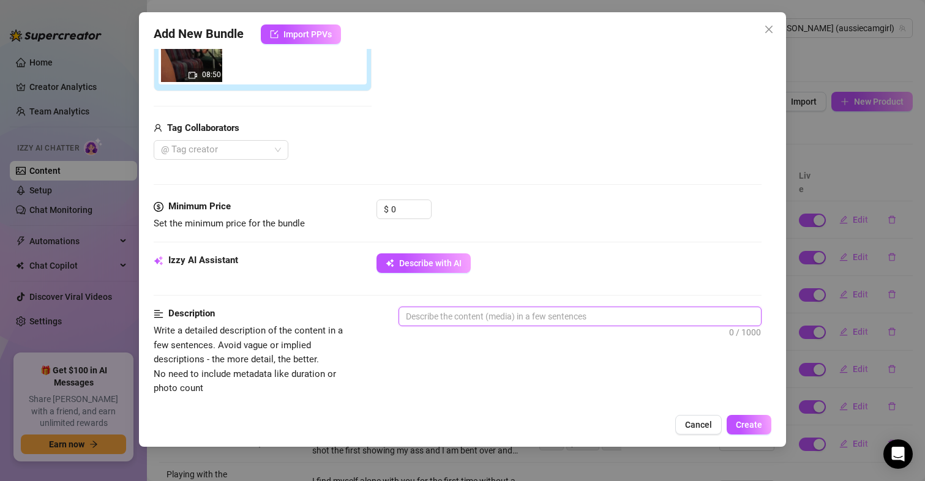
click at [462, 311] on textarea at bounding box center [580, 316] width 362 height 18
paste textarea "Things get extra wild as I start topless, showing off my beautifully tanned bod…"
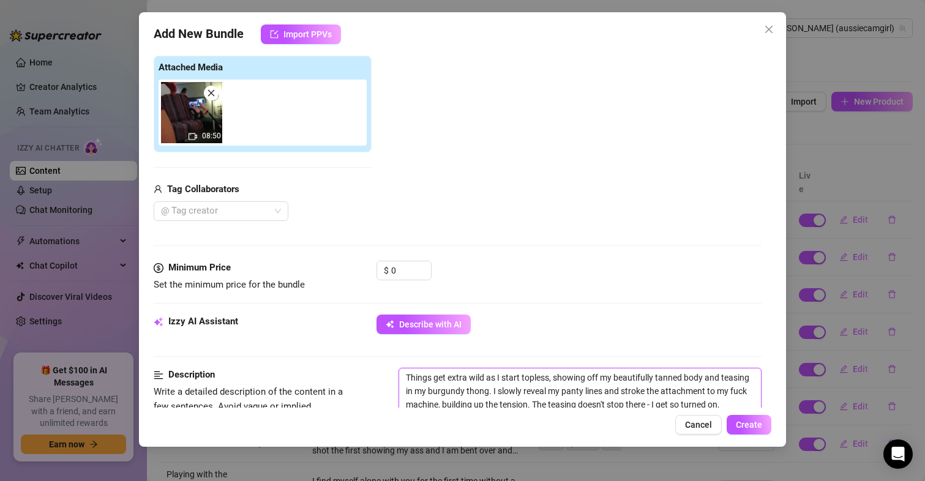
scroll to position [428, 0]
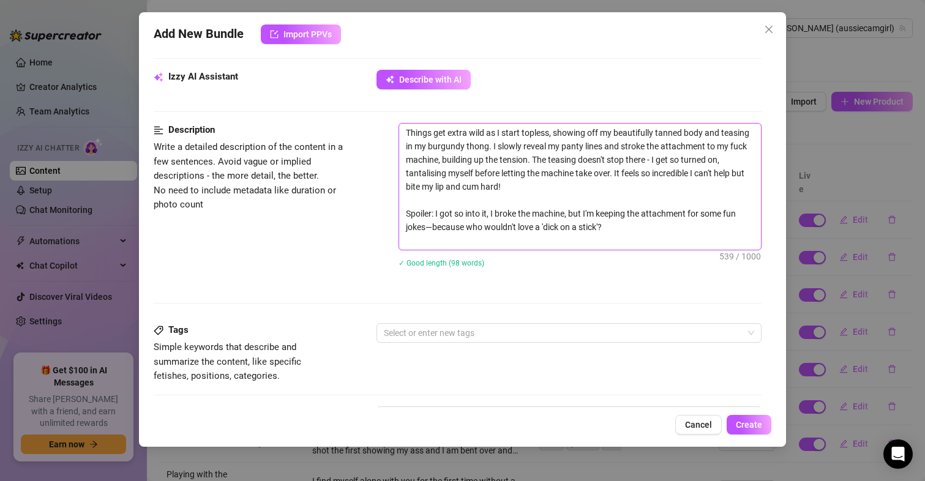
click at [406, 144] on textarea "Things get extra wild as I start topless, showing off my beautifully tanned bod…" at bounding box center [580, 187] width 362 height 126
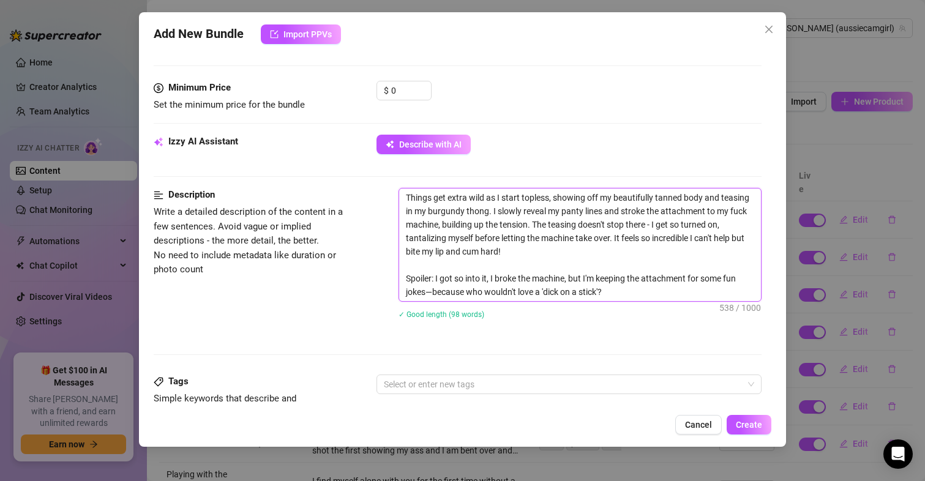
scroll to position [306, 0]
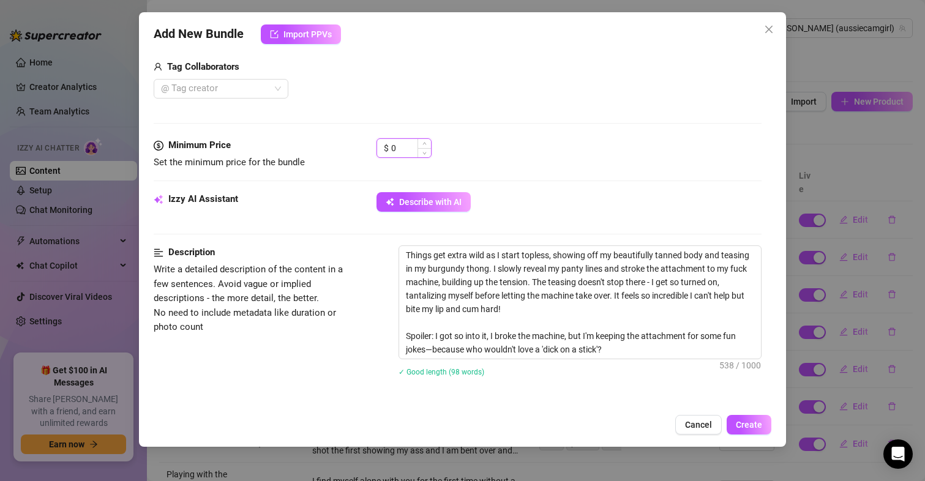
click at [403, 143] on input "0" at bounding box center [411, 148] width 40 height 18
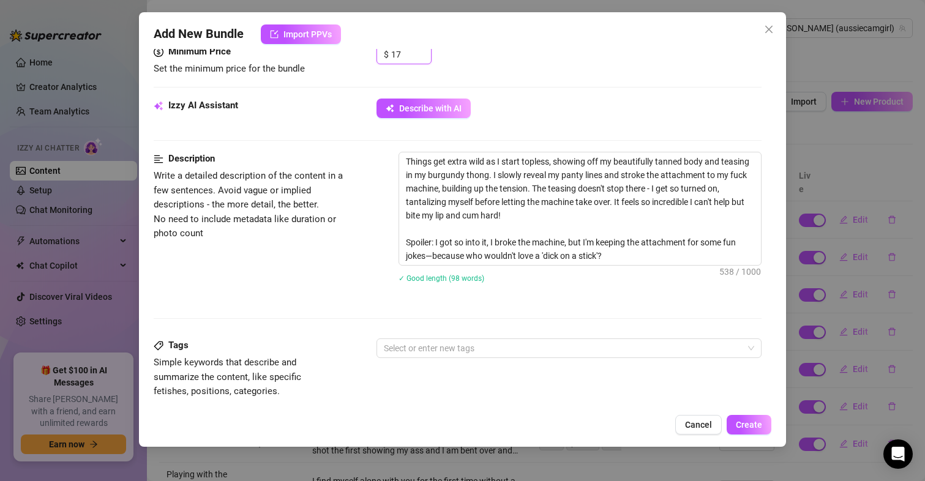
scroll to position [378, 0]
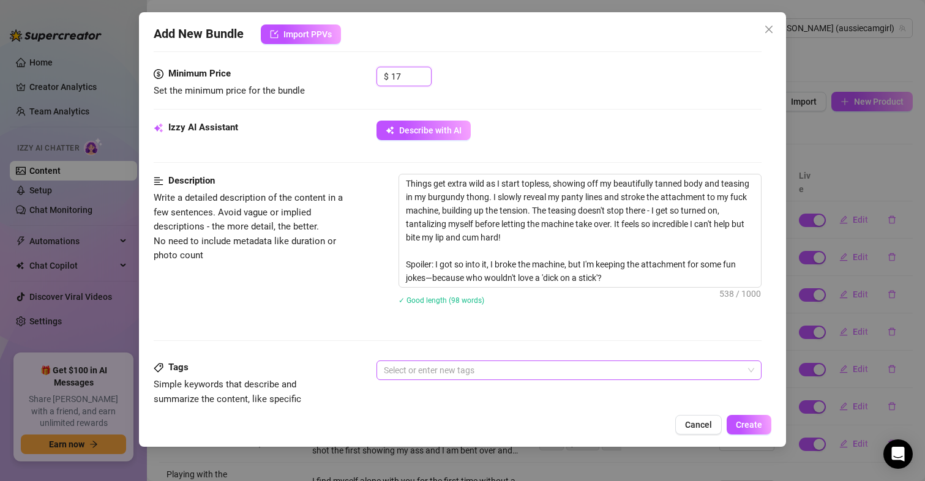
click at [454, 363] on div at bounding box center [563, 370] width 368 height 17
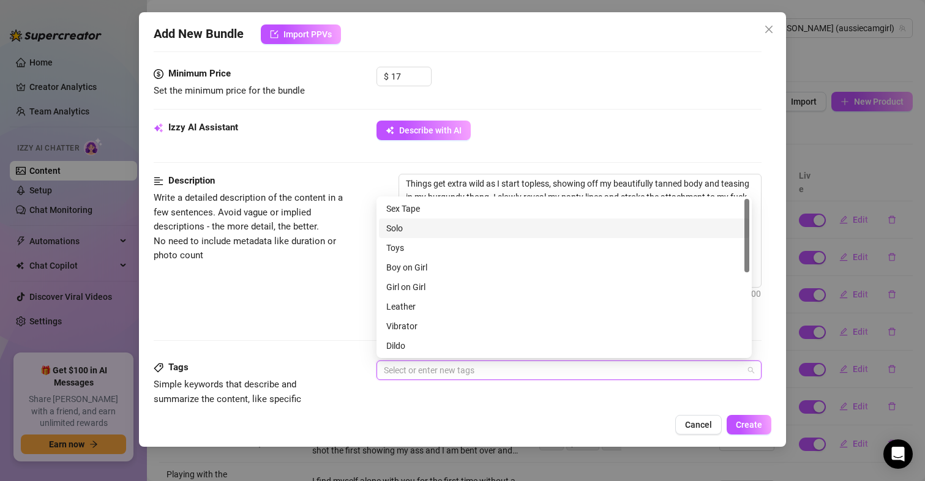
click at [408, 229] on div "Solo" at bounding box center [564, 228] width 356 height 13
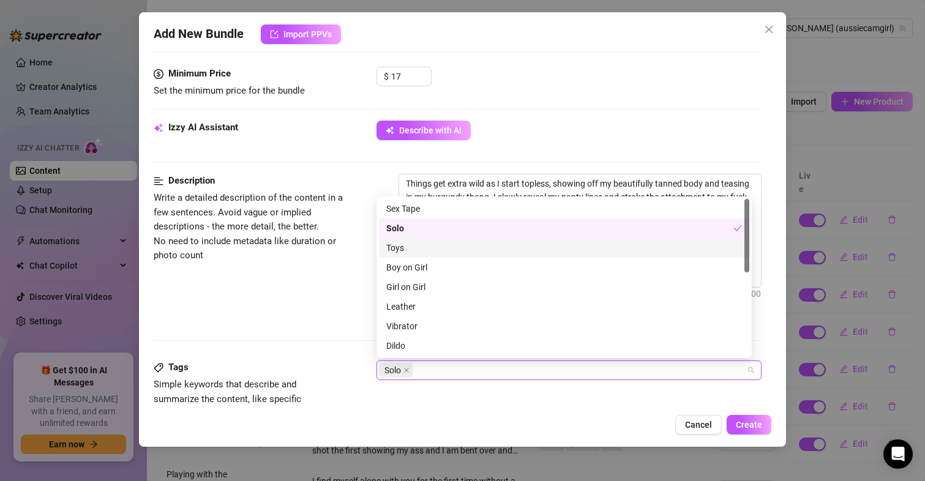
click at [404, 246] on div "Toys" at bounding box center [564, 247] width 356 height 13
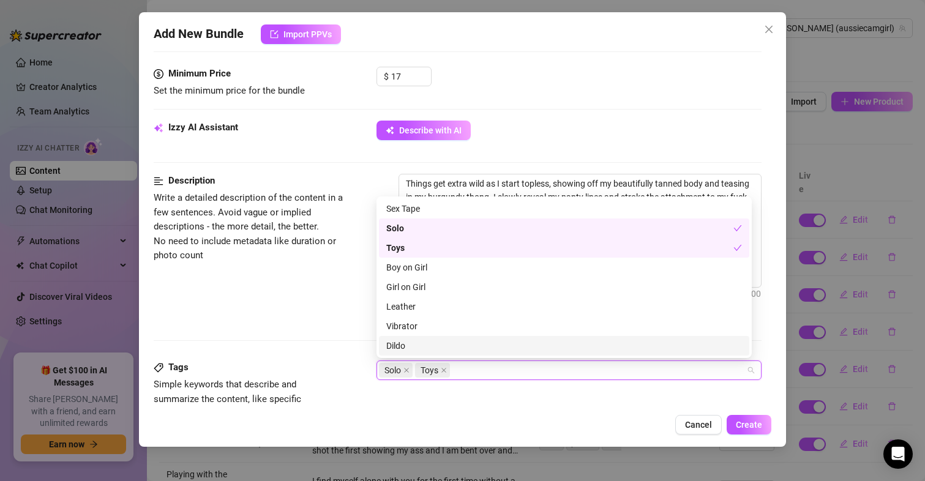
click at [404, 344] on div "Dildo" at bounding box center [564, 345] width 356 height 13
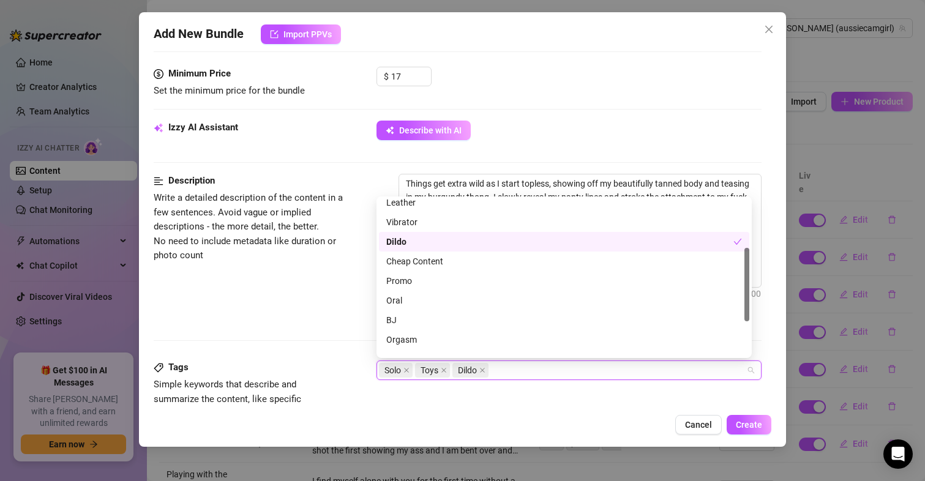
scroll to position [110, 0]
drag, startPoint x: 745, startPoint y: 333, endPoint x: 751, endPoint y: 302, distance: 31.7
click at [751, 302] on div "Lingerie Shower Masked Leather Vibrator Dildo Cheap Content Promo Oral BJ Orgas…" at bounding box center [563, 277] width 375 height 162
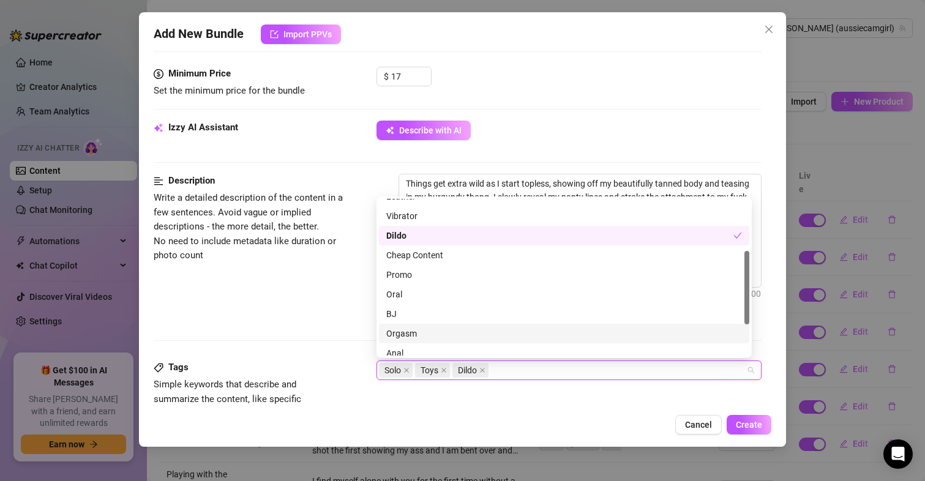
click at [412, 332] on div "Orgasm" at bounding box center [564, 333] width 356 height 13
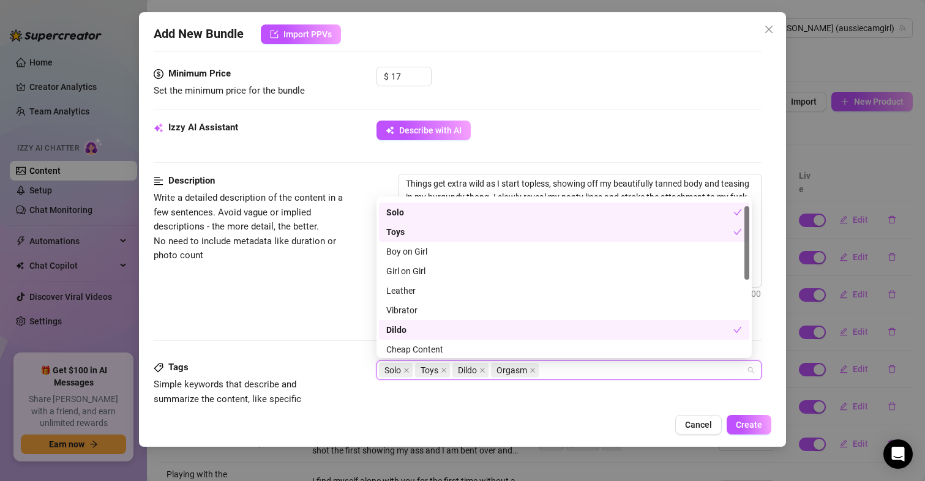
scroll to position [0, 0]
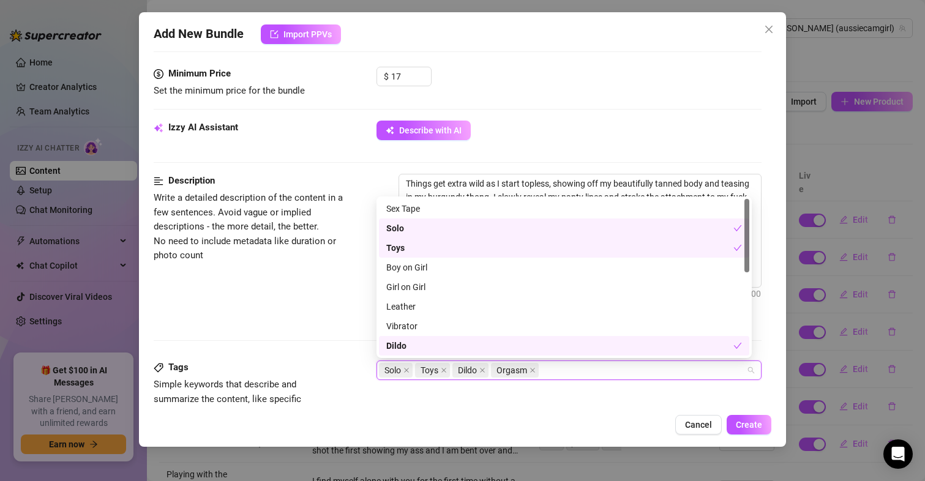
drag, startPoint x: 748, startPoint y: 285, endPoint x: 740, endPoint y: 206, distance: 79.3
click at [742, 206] on div "Sex Tape Solo Toys Boy on Girl Girl on Girl Leather Vibrator Dildo Cheap Conten…" at bounding box center [564, 277] width 370 height 157
click at [253, 303] on div "Description Write a detailed description of the content in a few sentences. Avo…" at bounding box center [458, 247] width 608 height 147
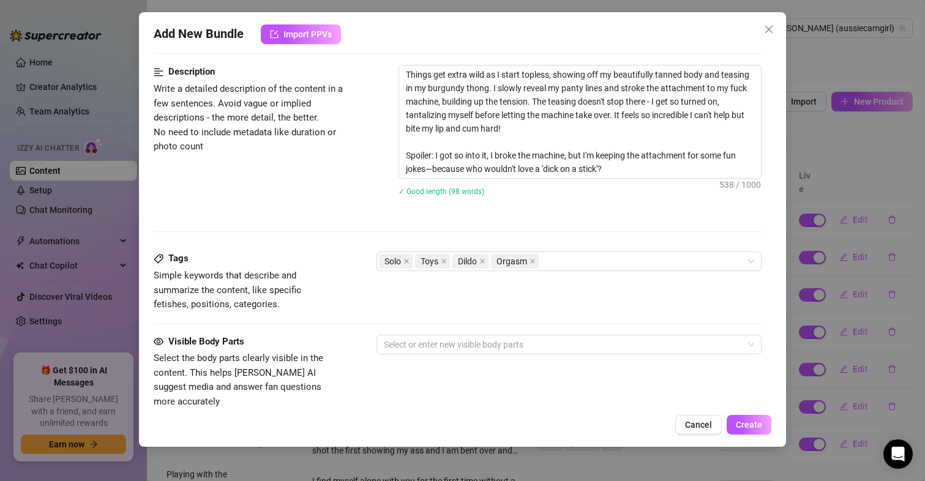
scroll to position [500, 0]
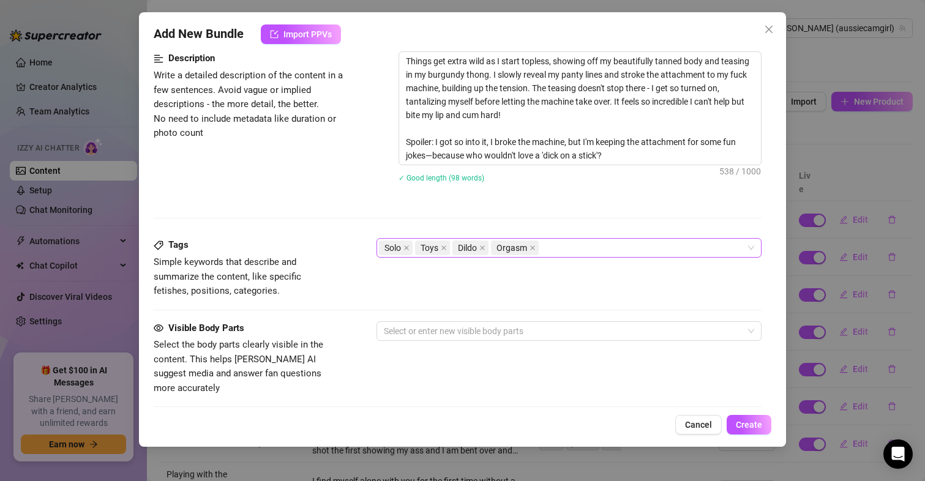
click at [596, 244] on div "Solo Toys Dildo Orgasm" at bounding box center [563, 247] width 368 height 17
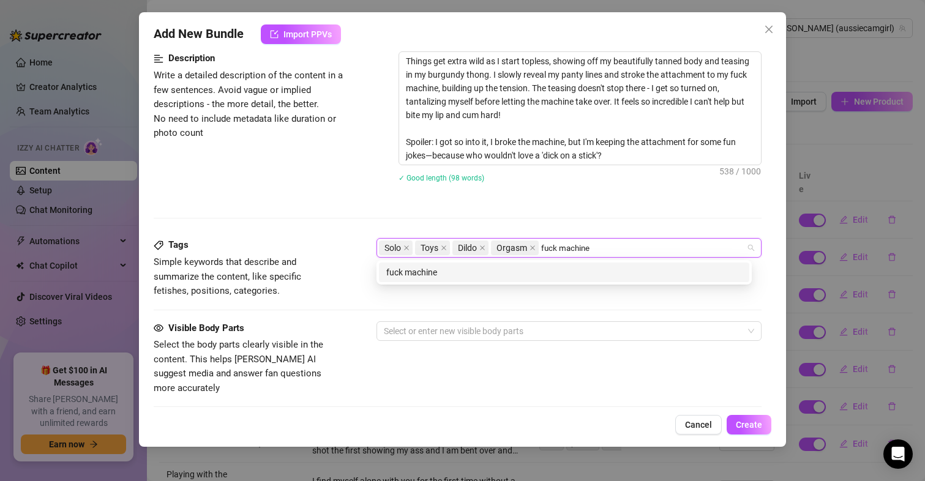
click at [557, 264] on div "fuck machine" at bounding box center [564, 273] width 370 height 20
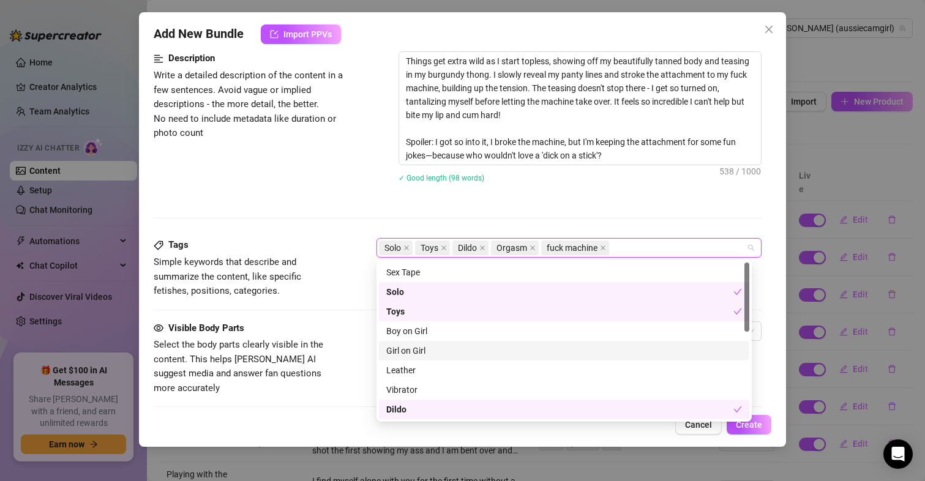
click at [273, 264] on span "Simple keywords that describe and summarize the content, like specific fetishes…" at bounding box center [227, 276] width 147 height 40
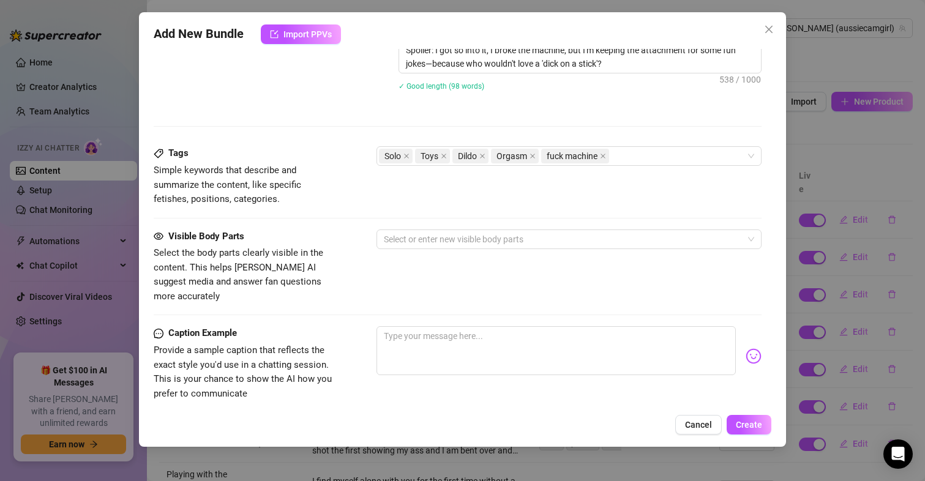
scroll to position [683, 0]
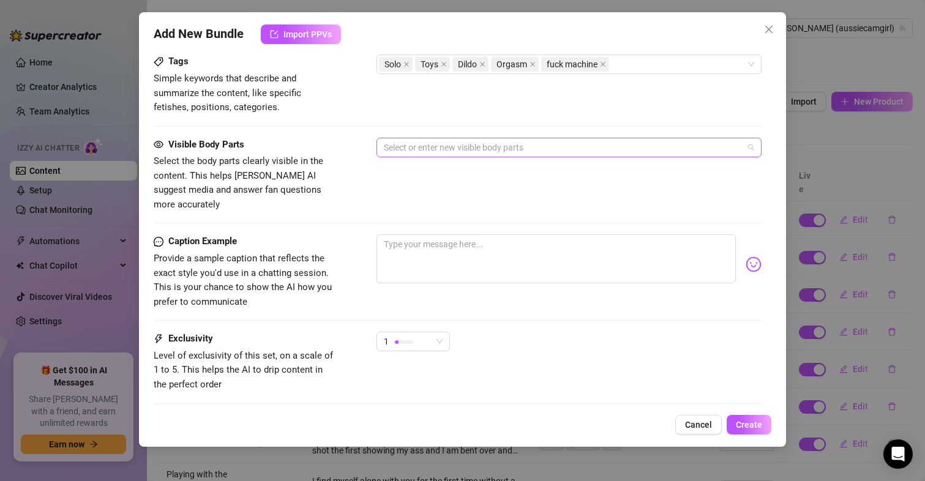
click at [493, 146] on div at bounding box center [563, 147] width 368 height 17
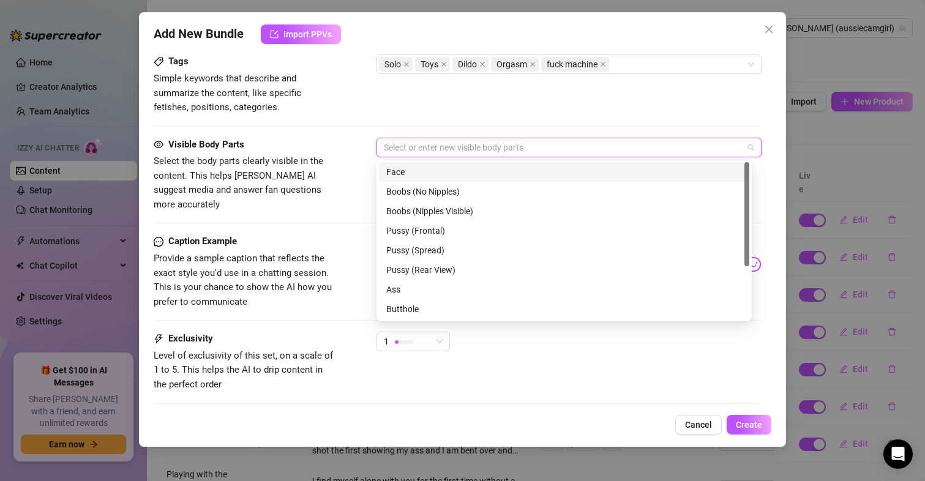
click at [430, 167] on div "Face" at bounding box center [564, 171] width 356 height 13
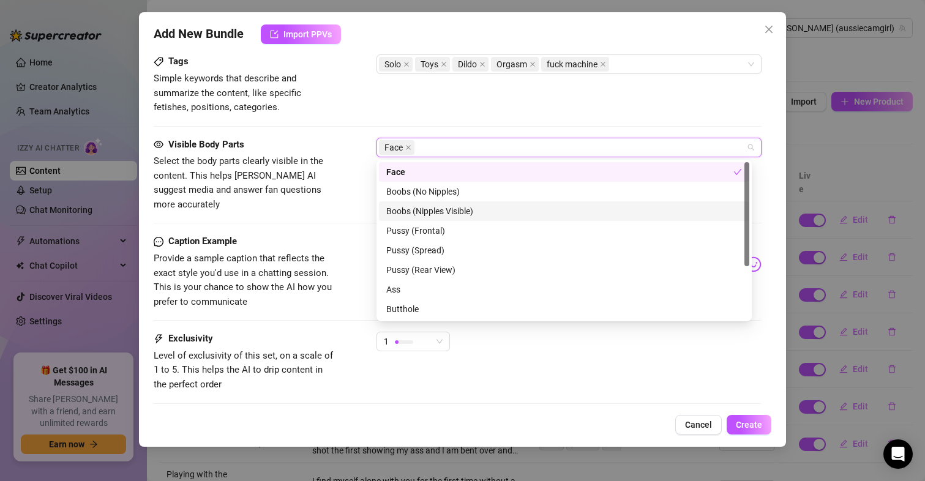
click at [438, 209] on div "Boobs (Nipples Visible)" at bounding box center [564, 210] width 356 height 13
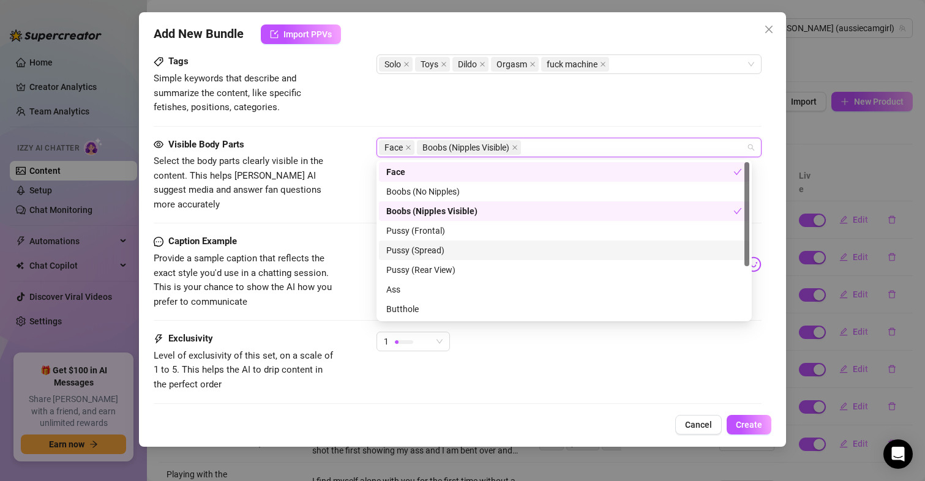
click at [428, 247] on div "Pussy (Spread)" at bounding box center [564, 250] width 356 height 13
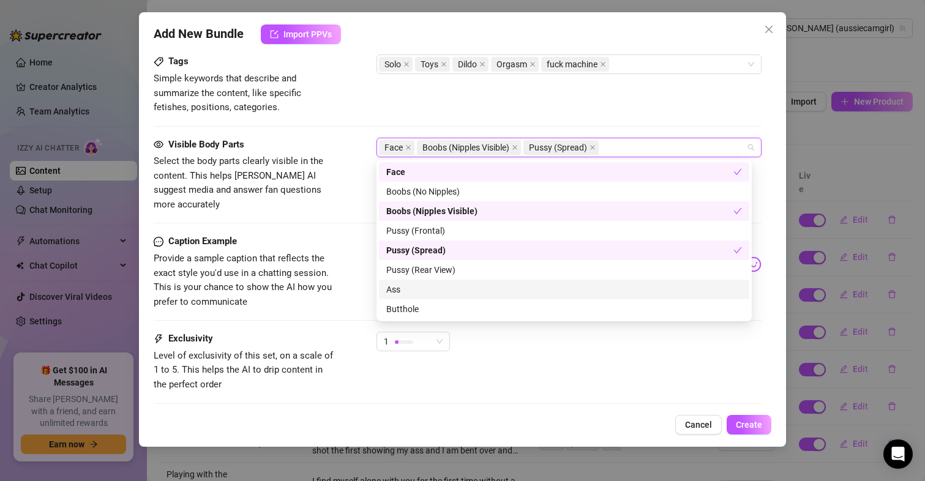
click at [411, 292] on div "Ass" at bounding box center [564, 289] width 356 height 13
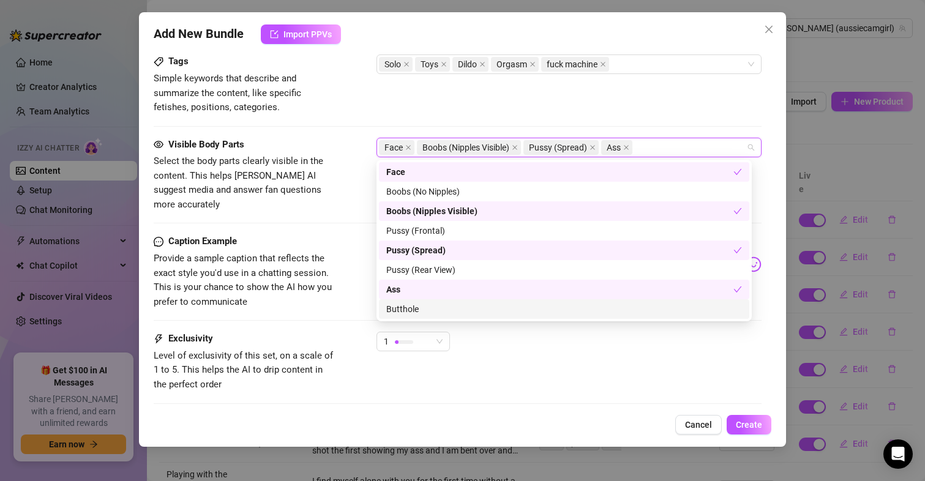
click at [407, 303] on div "Butthole" at bounding box center [564, 308] width 356 height 13
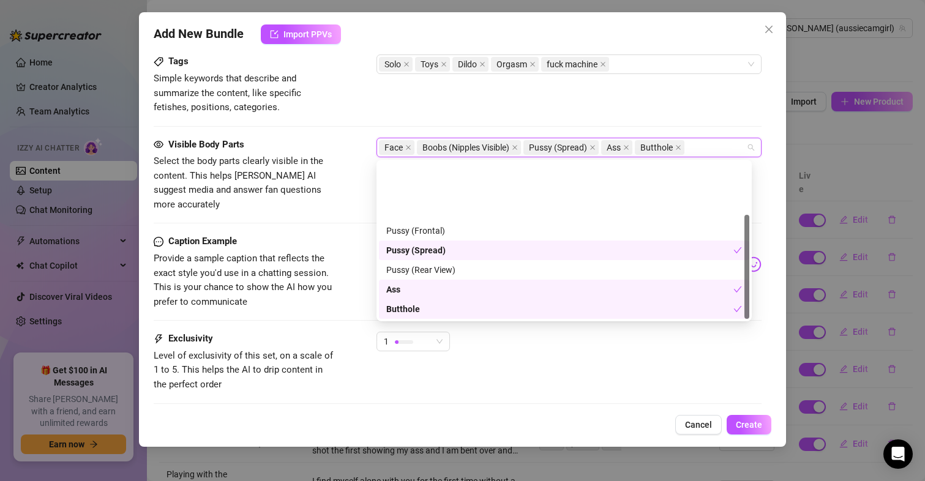
scroll to position [78, 0]
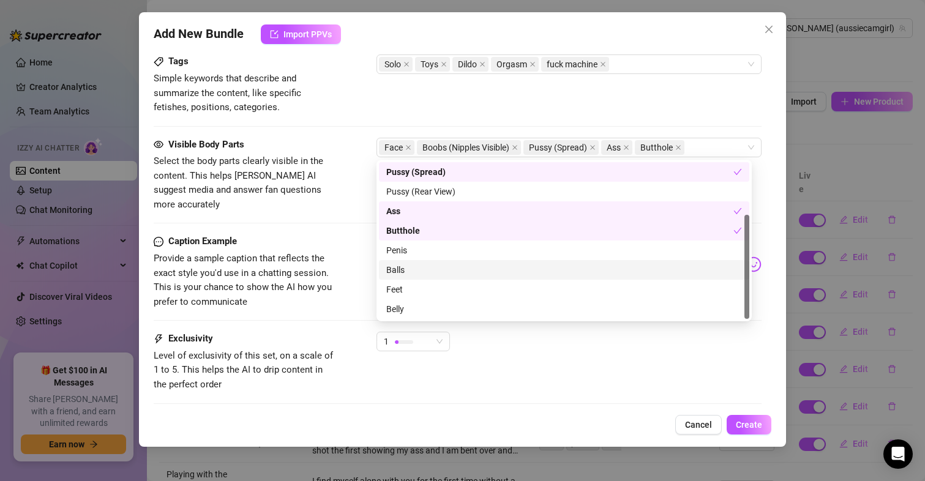
click at [269, 199] on div "Visible Body Parts Select the body parts clearly visible in the content. This h…" at bounding box center [458, 186] width 608 height 97
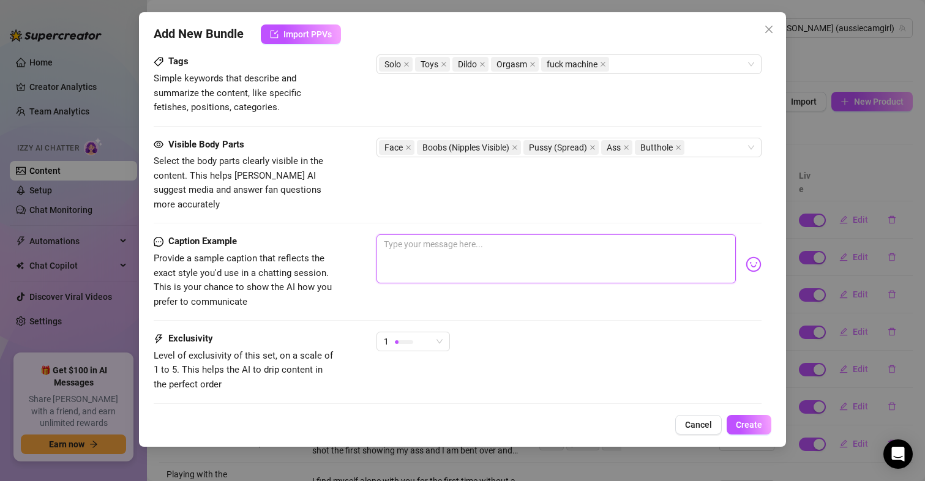
click at [453, 235] on textarea at bounding box center [556, 258] width 360 height 49
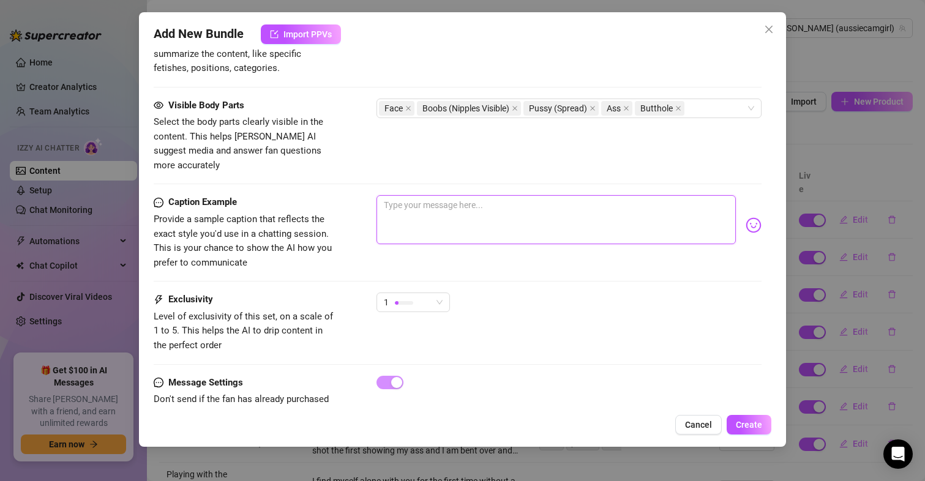
scroll to position [745, 0]
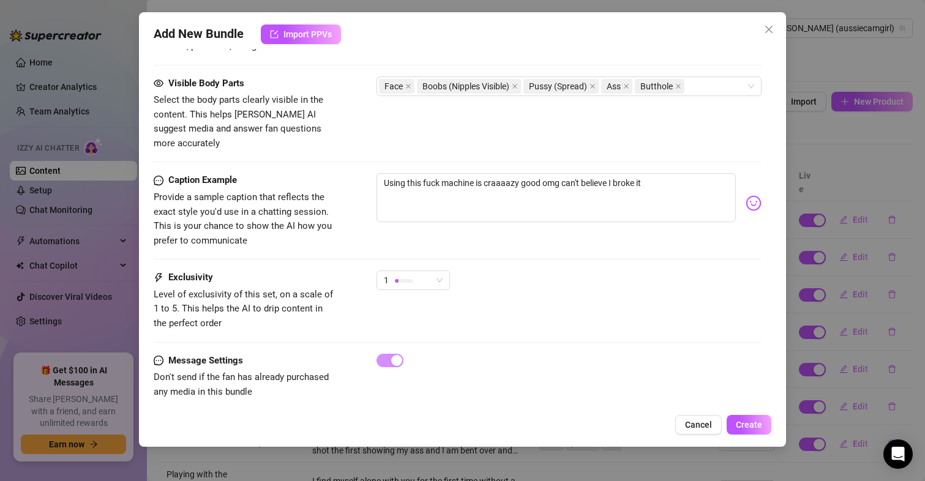
click at [416, 280] on div "1" at bounding box center [412, 285] width 73 height 31
click at [426, 271] on div "1" at bounding box center [408, 280] width 48 height 18
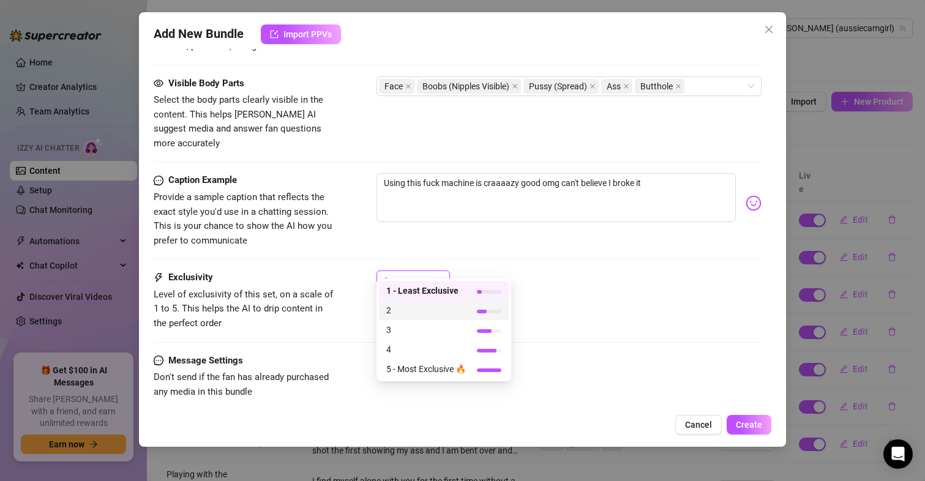
click at [398, 313] on span "2" at bounding box center [426, 309] width 80 height 13
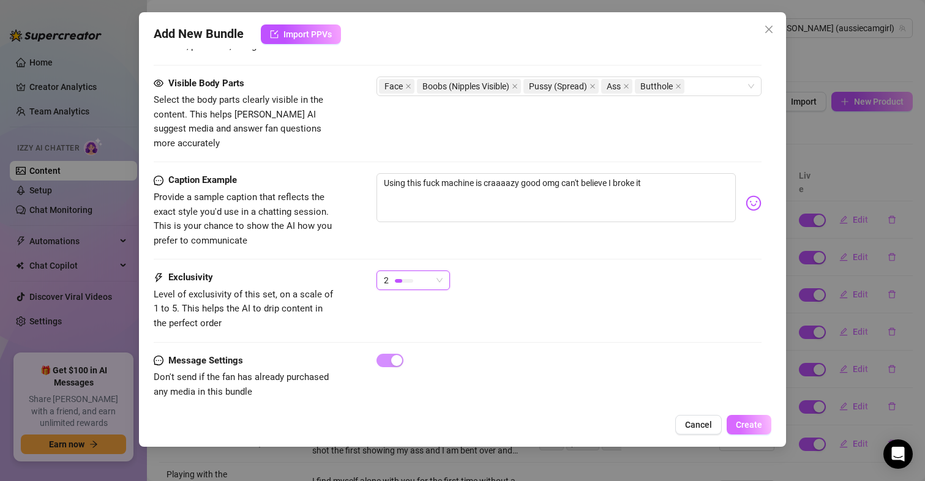
click at [748, 427] on span "Create" at bounding box center [748, 425] width 26 height 10
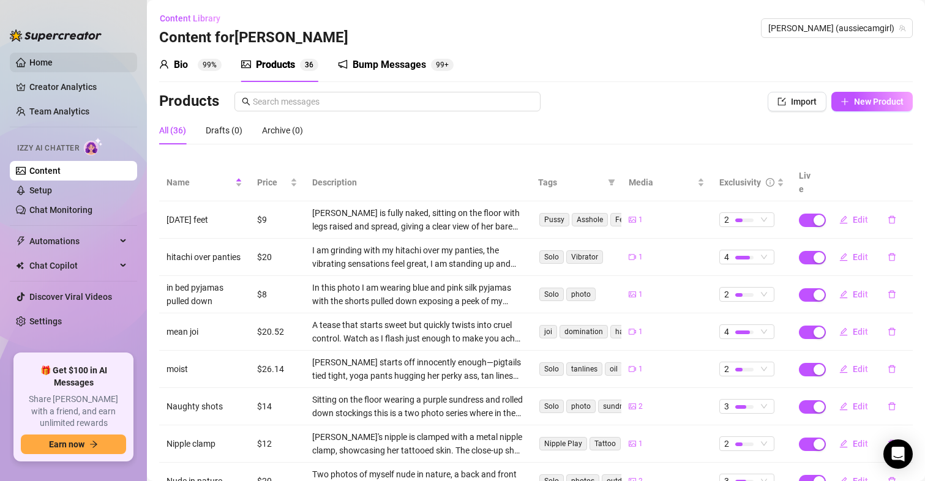
click at [34, 58] on link "Home" at bounding box center [40, 63] width 23 height 10
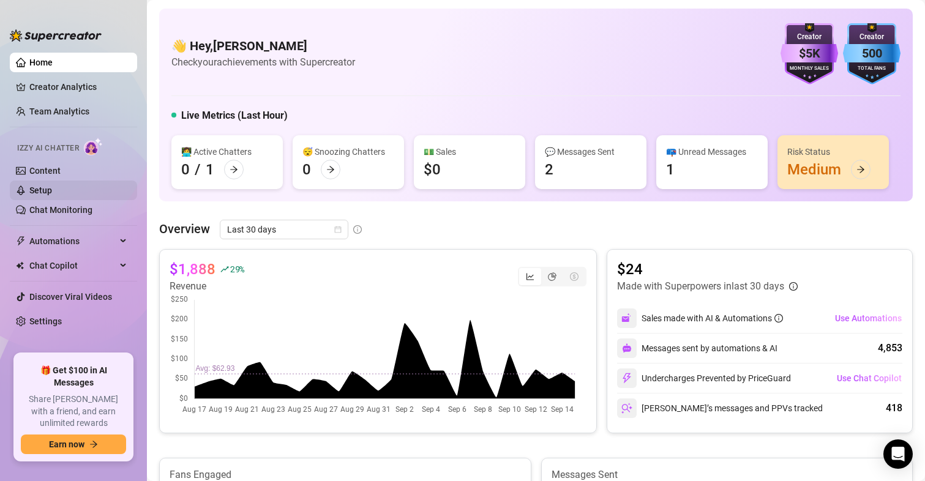
click at [44, 185] on link "Setup" at bounding box center [40, 190] width 23 height 10
